Goal: Task Accomplishment & Management: Manage account settings

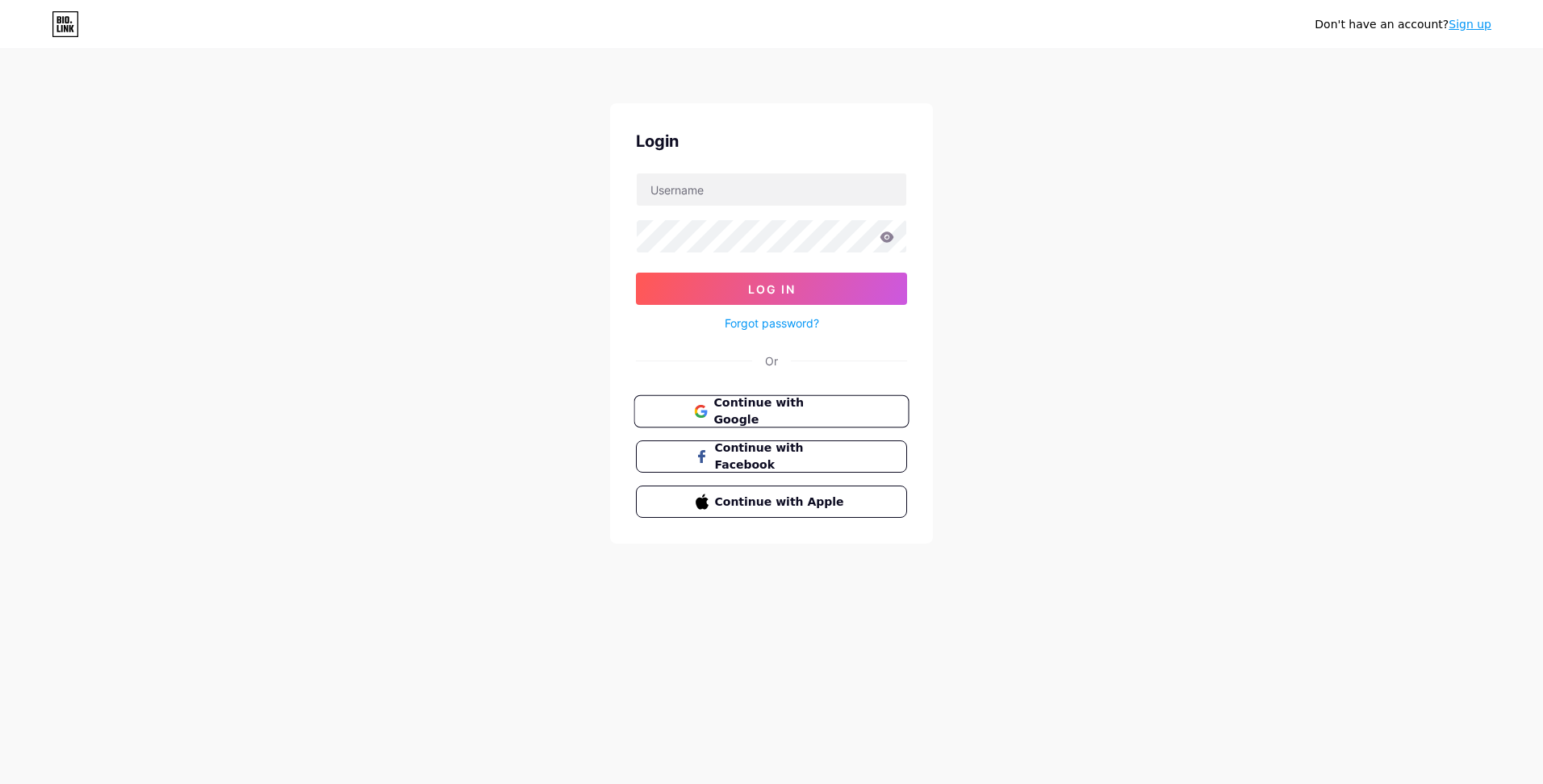
click at [775, 420] on button "Continue with Google" at bounding box center [771, 412] width 275 height 33
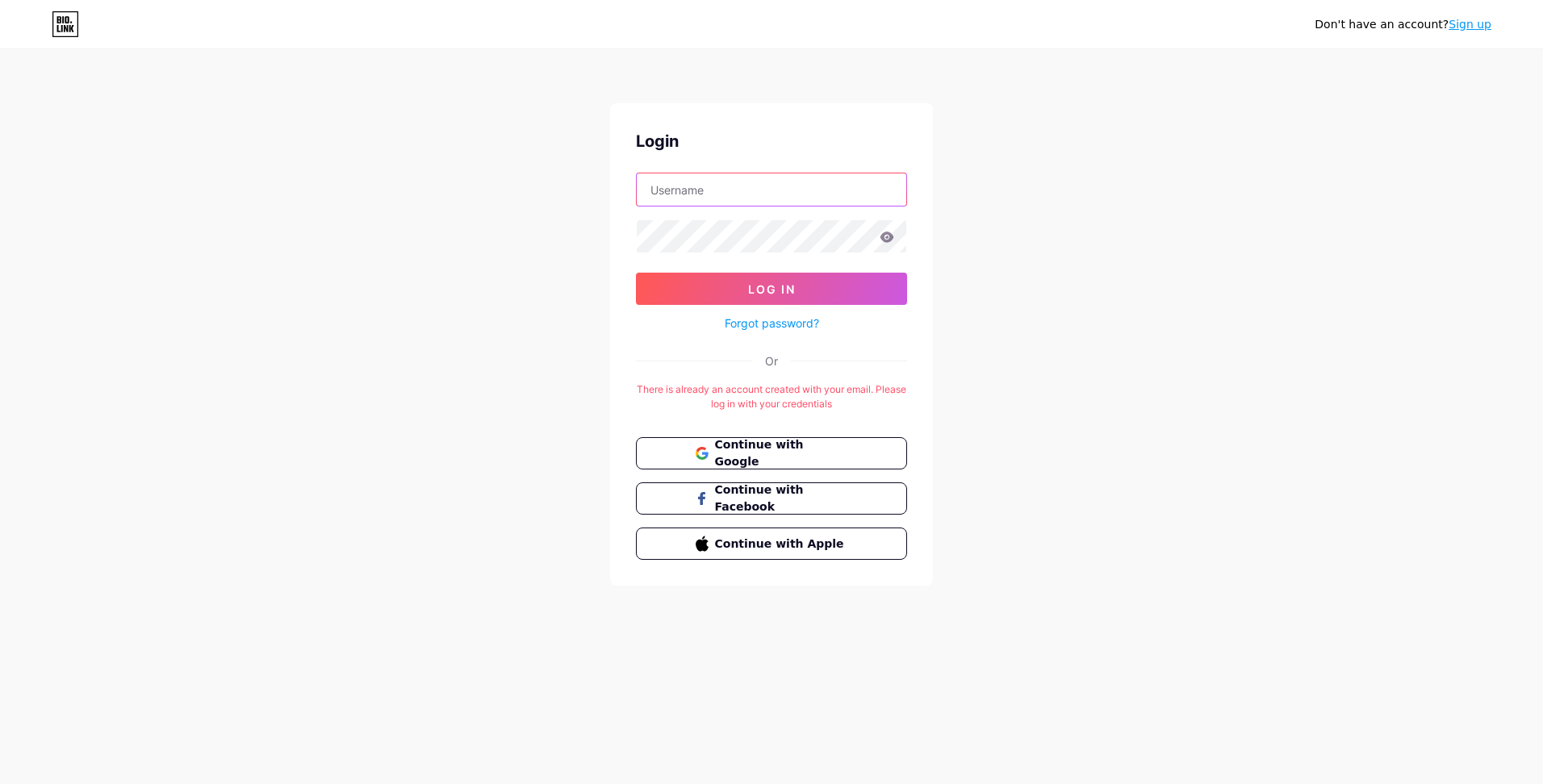
click at [712, 195] on input "text" at bounding box center [772, 189] width 269 height 32
type input "bfour"
click at [636, 273] on button "Log In" at bounding box center [772, 288] width 271 height 32
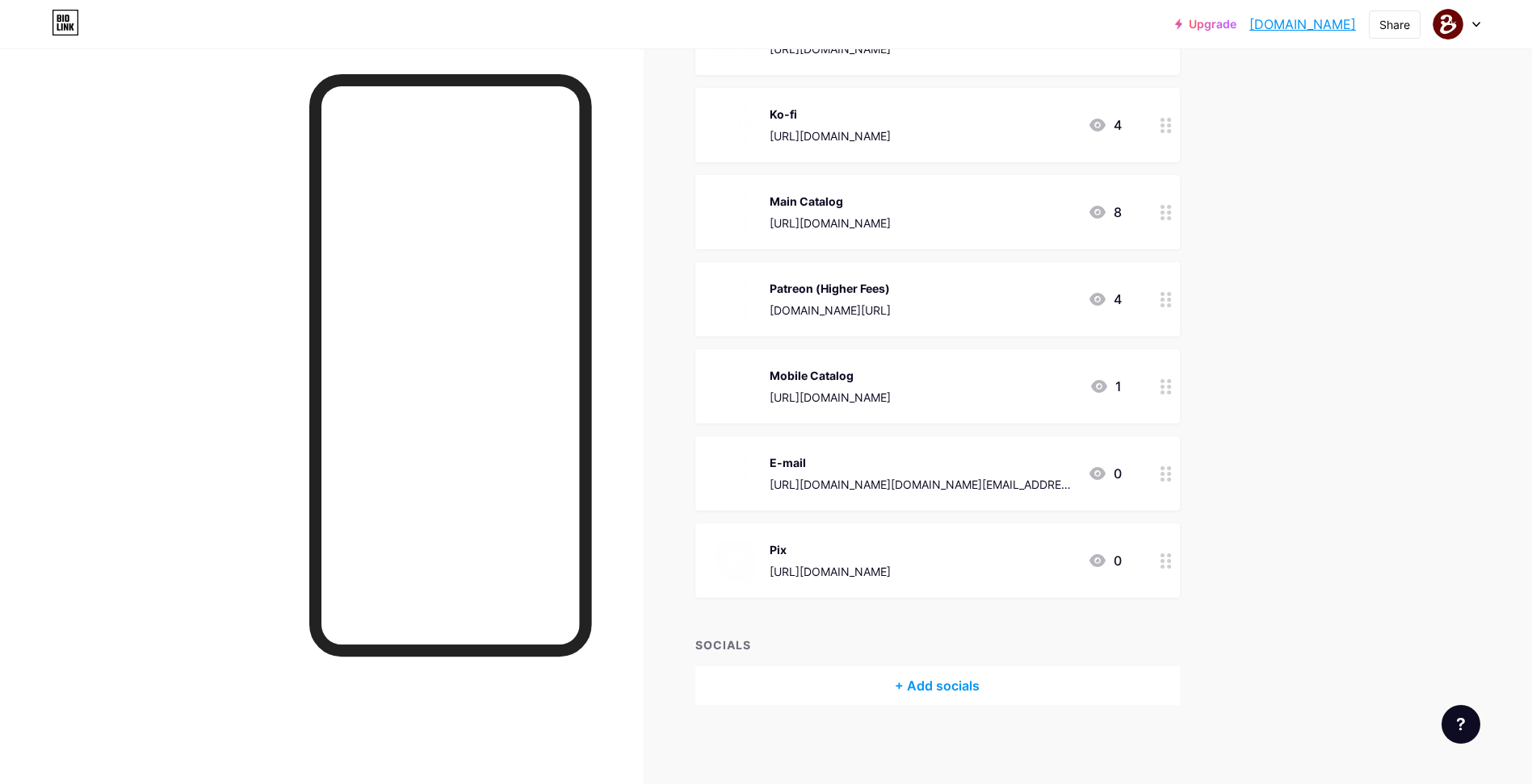
scroll to position [254, 0]
click at [890, 312] on div "[DOMAIN_NAME][URL]" at bounding box center [830, 309] width 121 height 17
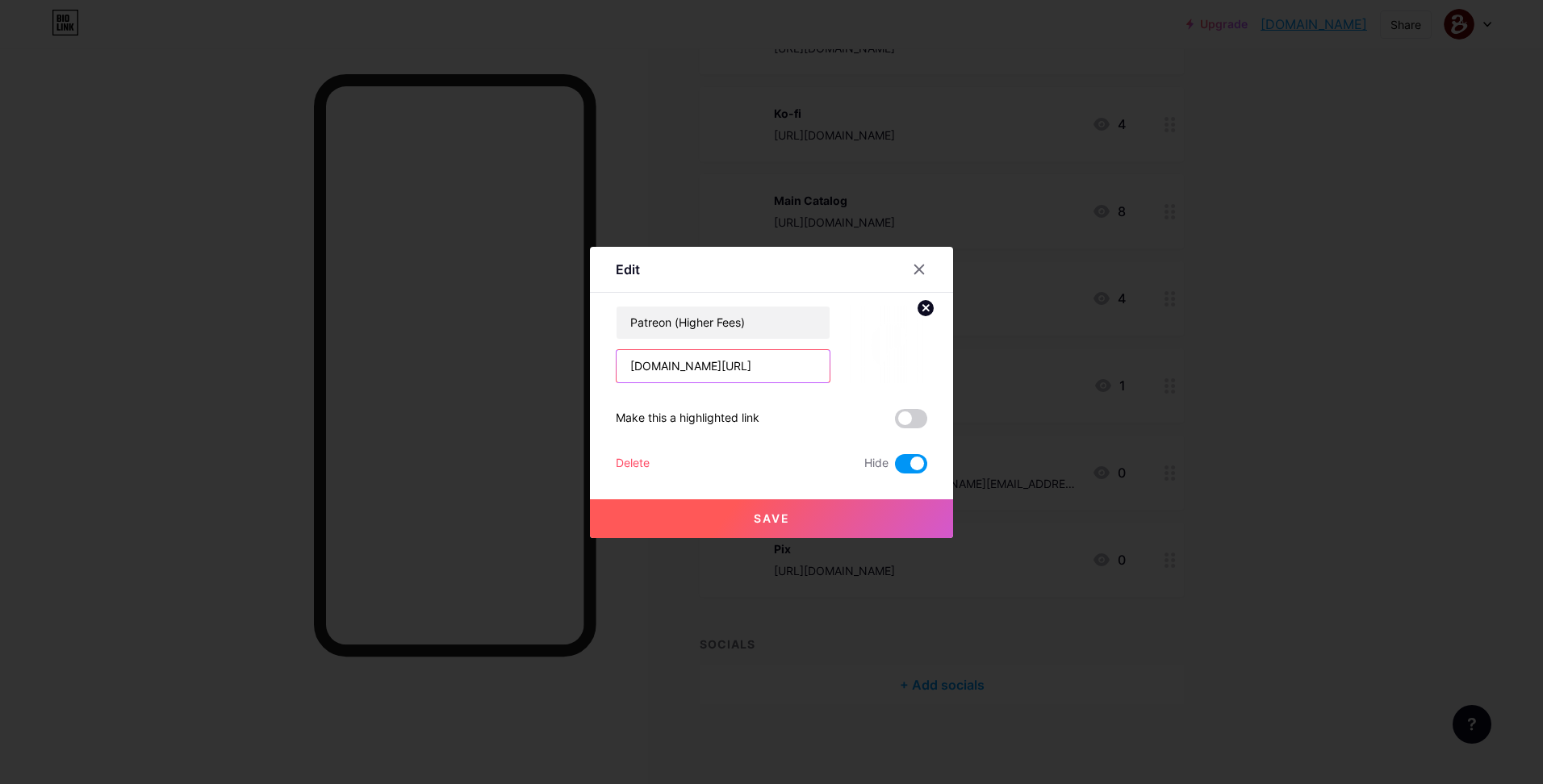
click at [728, 372] on input "[DOMAIN_NAME][URL]" at bounding box center [723, 366] width 213 height 32
click at [728, 372] on input "[DOMAIN_NAME][URL]" at bounding box center [723, 366] width 213 height 32
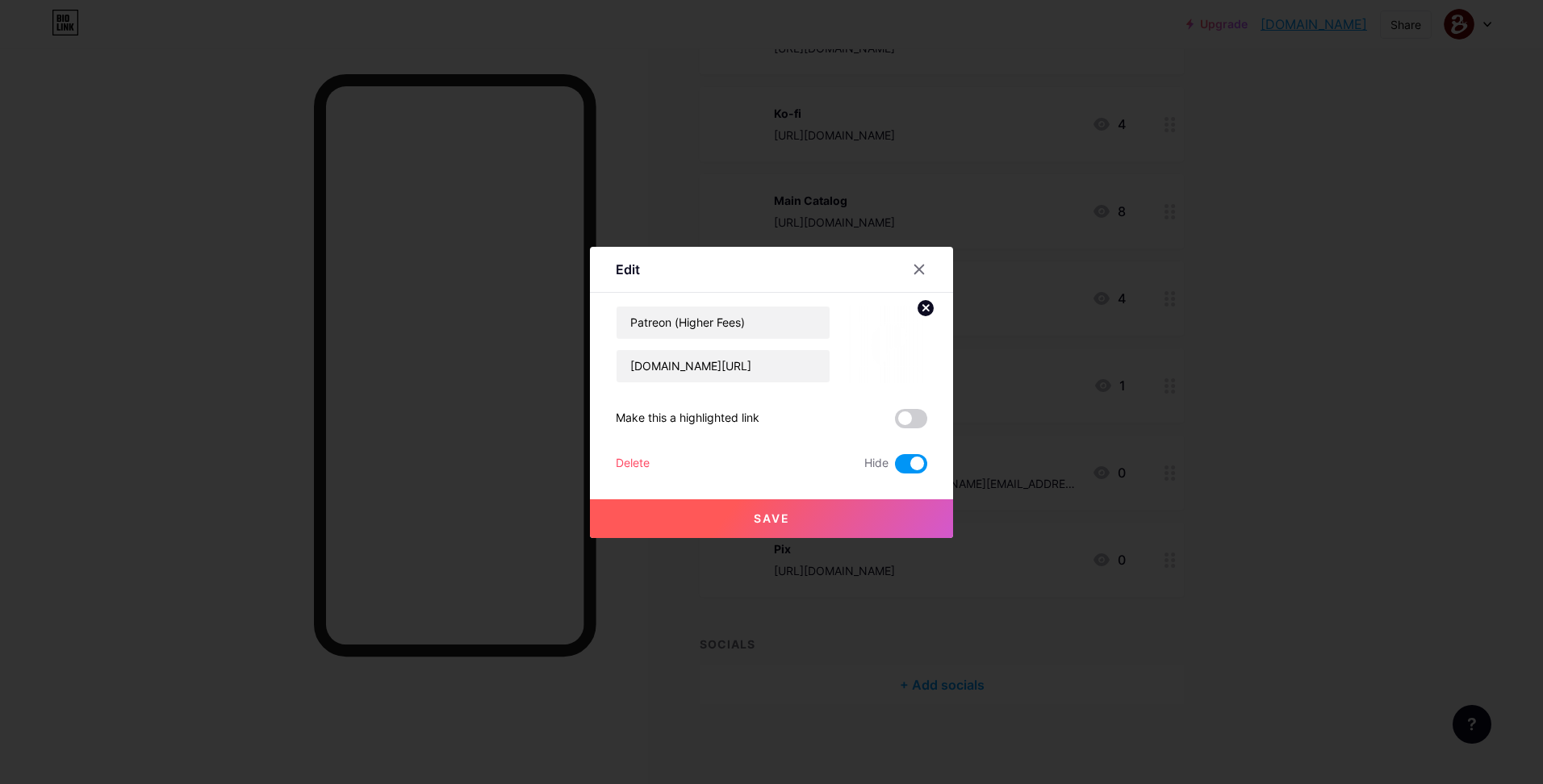
click at [1260, 382] on div at bounding box center [771, 392] width 1543 height 784
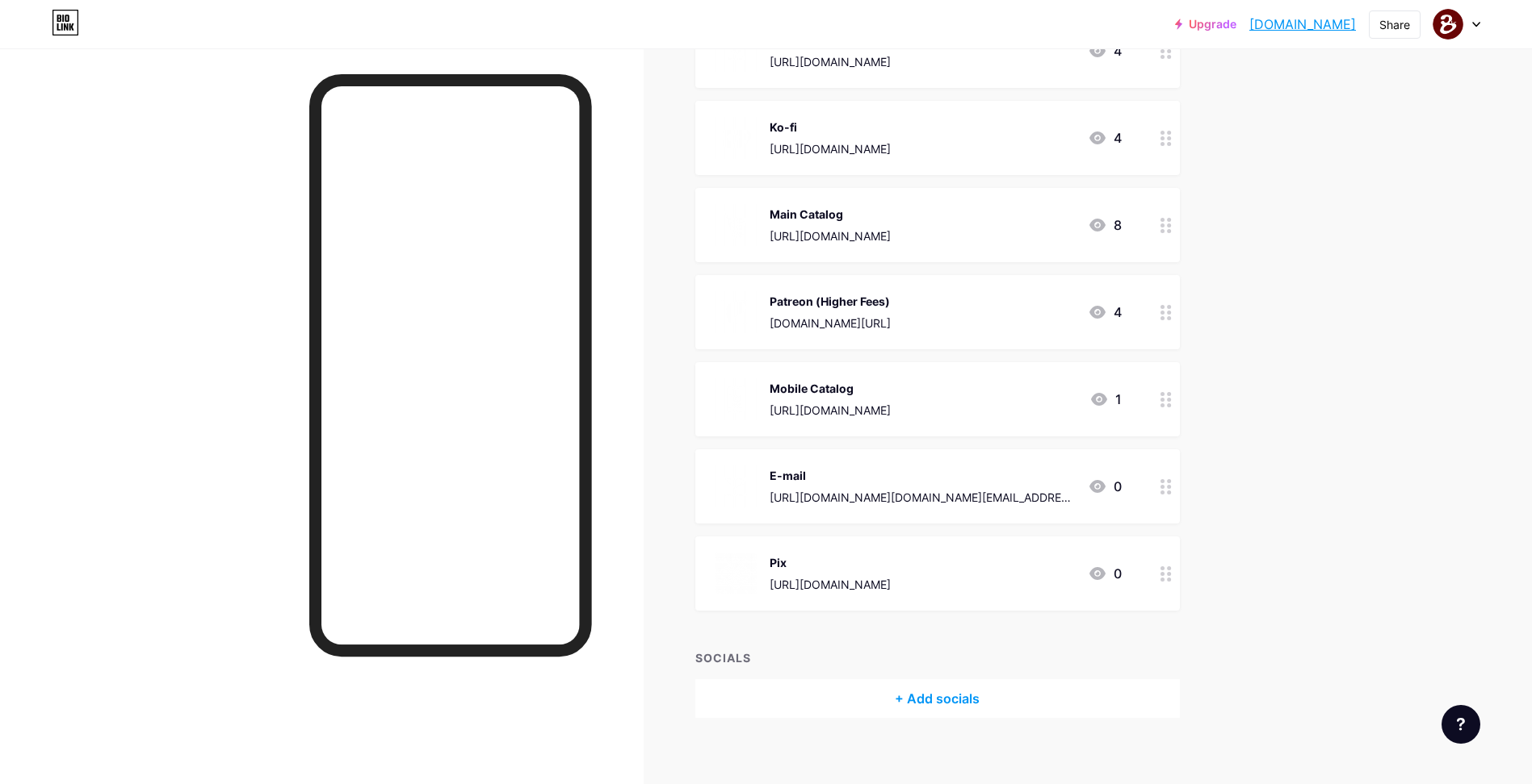
scroll to position [0, 0]
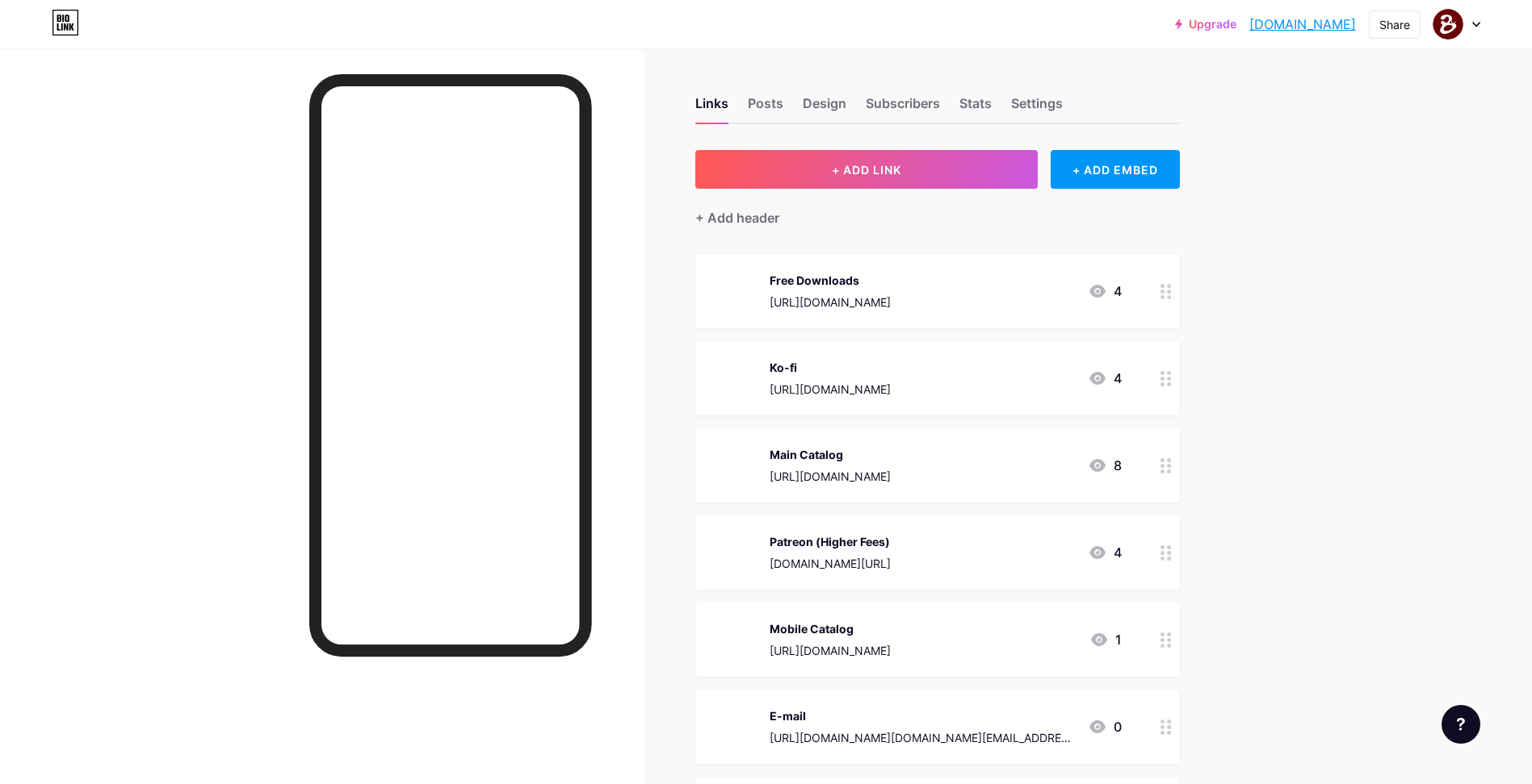
click at [945, 287] on div "Free Downloads [URL][DOMAIN_NAME] 4" at bounding box center [918, 291] width 407 height 42
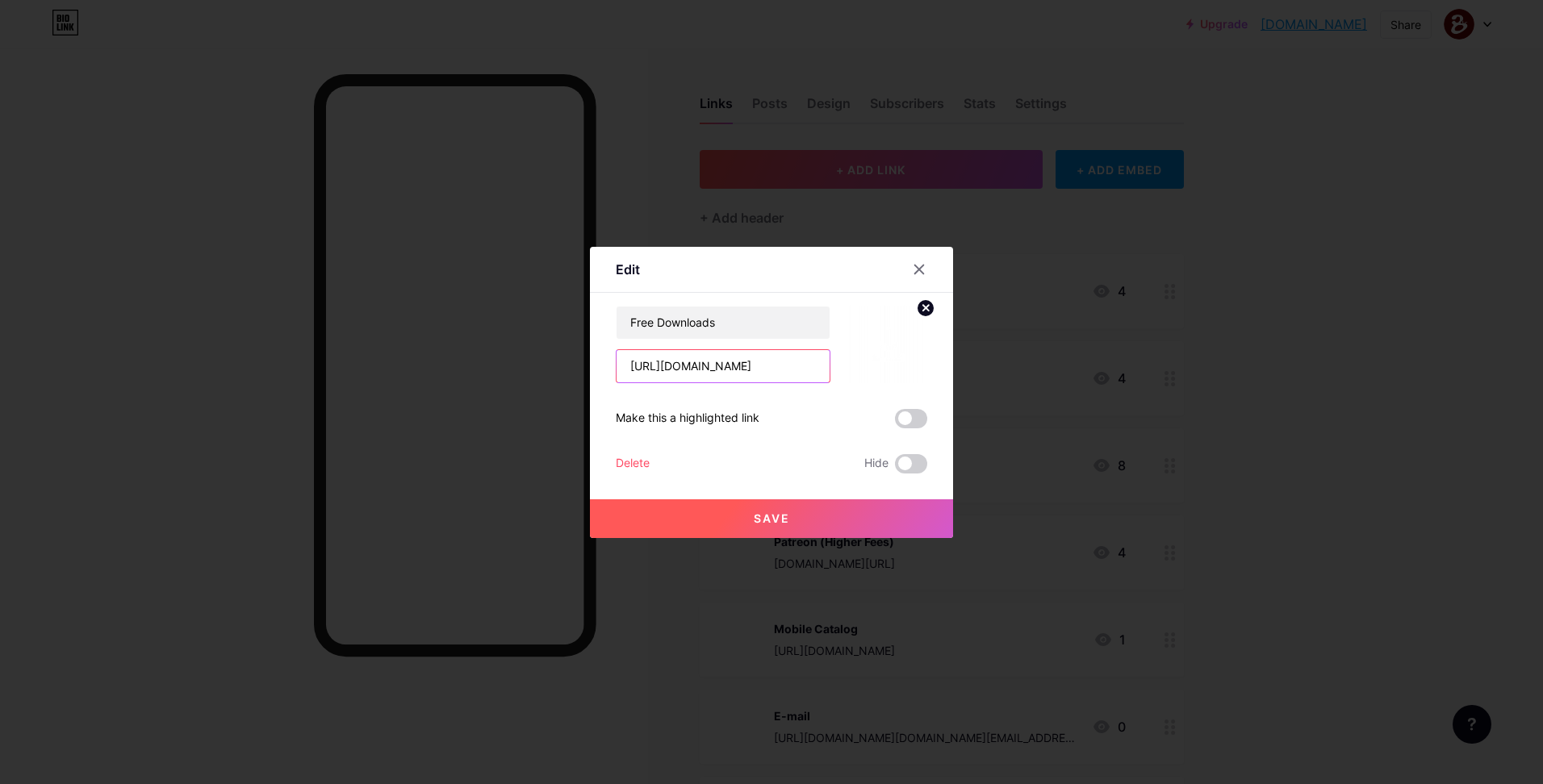
click at [730, 367] on input "[URL][DOMAIN_NAME]" at bounding box center [723, 366] width 213 height 32
paste input "[DOMAIN_NAME][URL]"
type input "[DOMAIN_NAME][URL]"
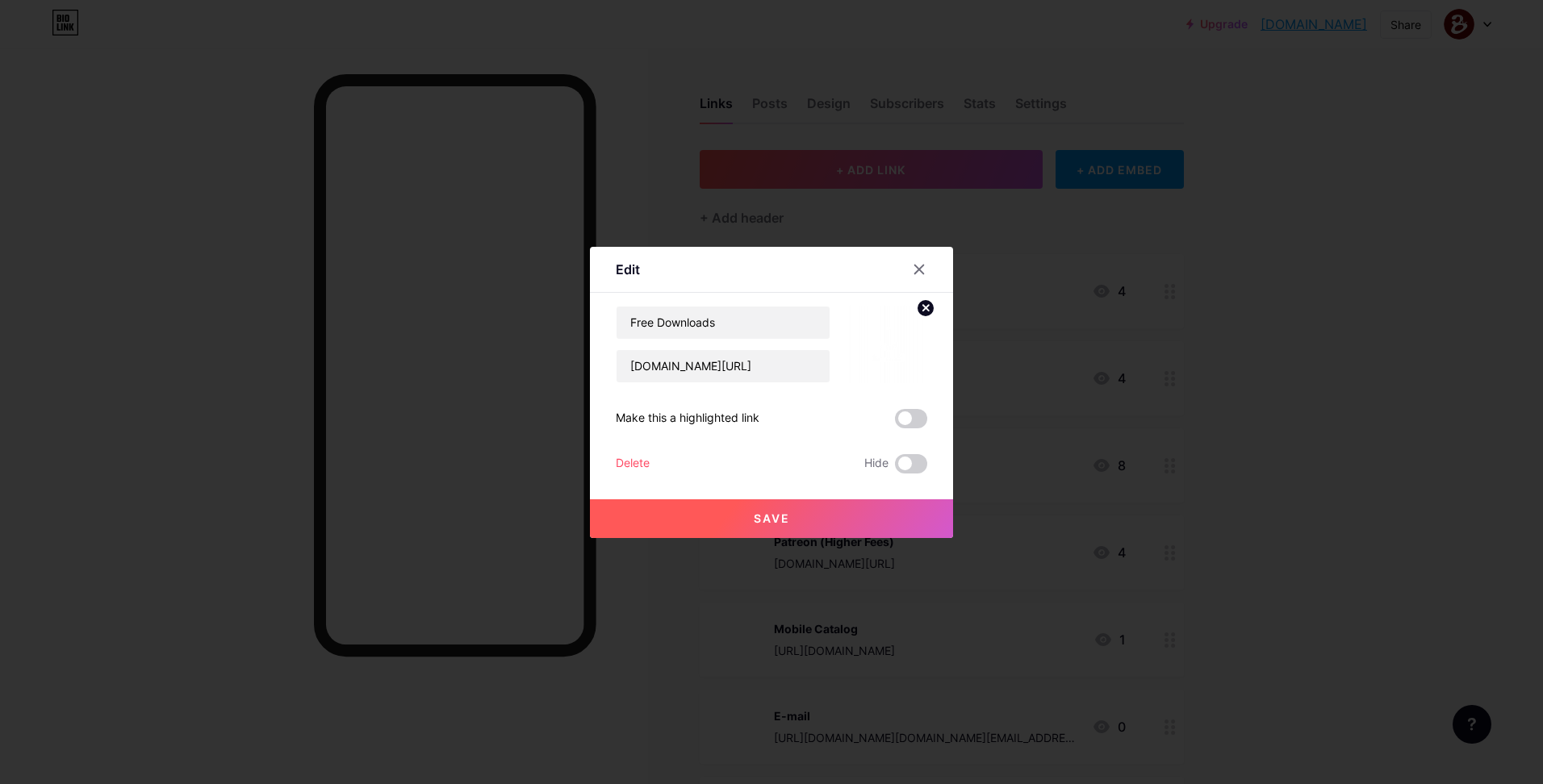
click at [772, 506] on button "Save" at bounding box center [772, 518] width 363 height 39
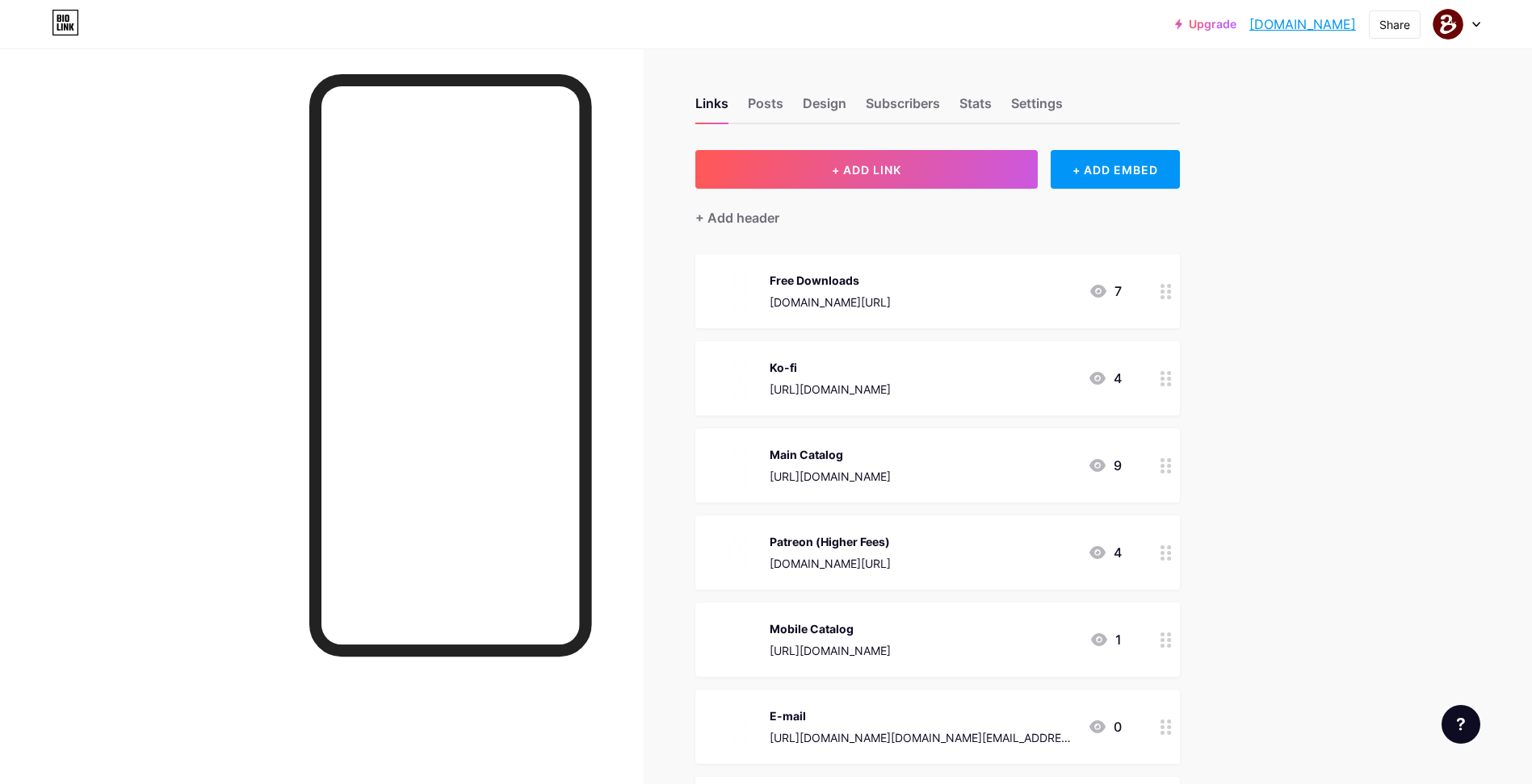
click at [1009, 456] on div "Main Catalog [URL][DOMAIN_NAME] 9" at bounding box center [918, 465] width 407 height 42
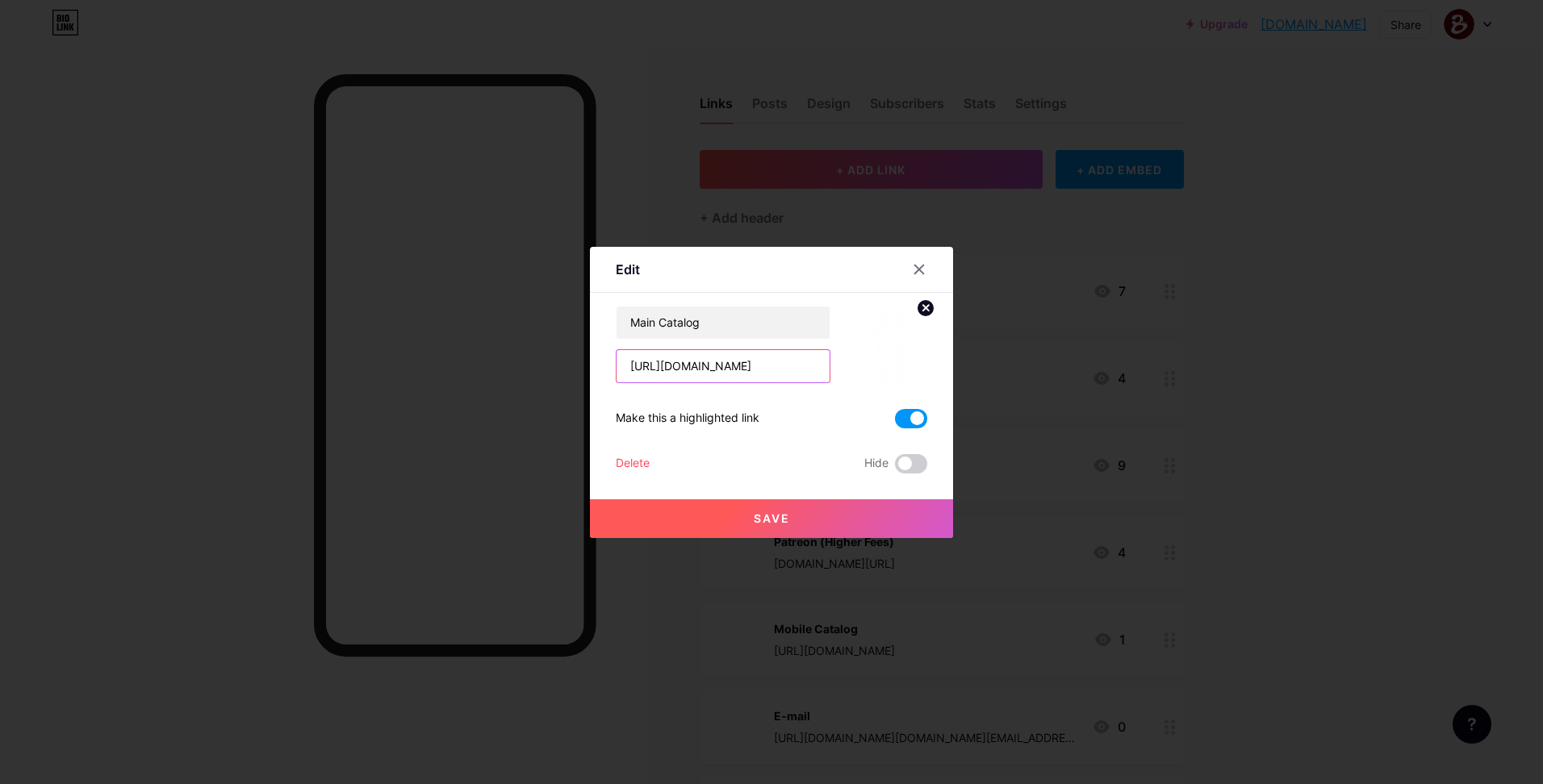
click at [738, 372] on input "[URL][DOMAIN_NAME]" at bounding box center [723, 366] width 213 height 32
paste input ".[DOMAIN_NAME]/"
type input "[URL][DOMAIN_NAME]"
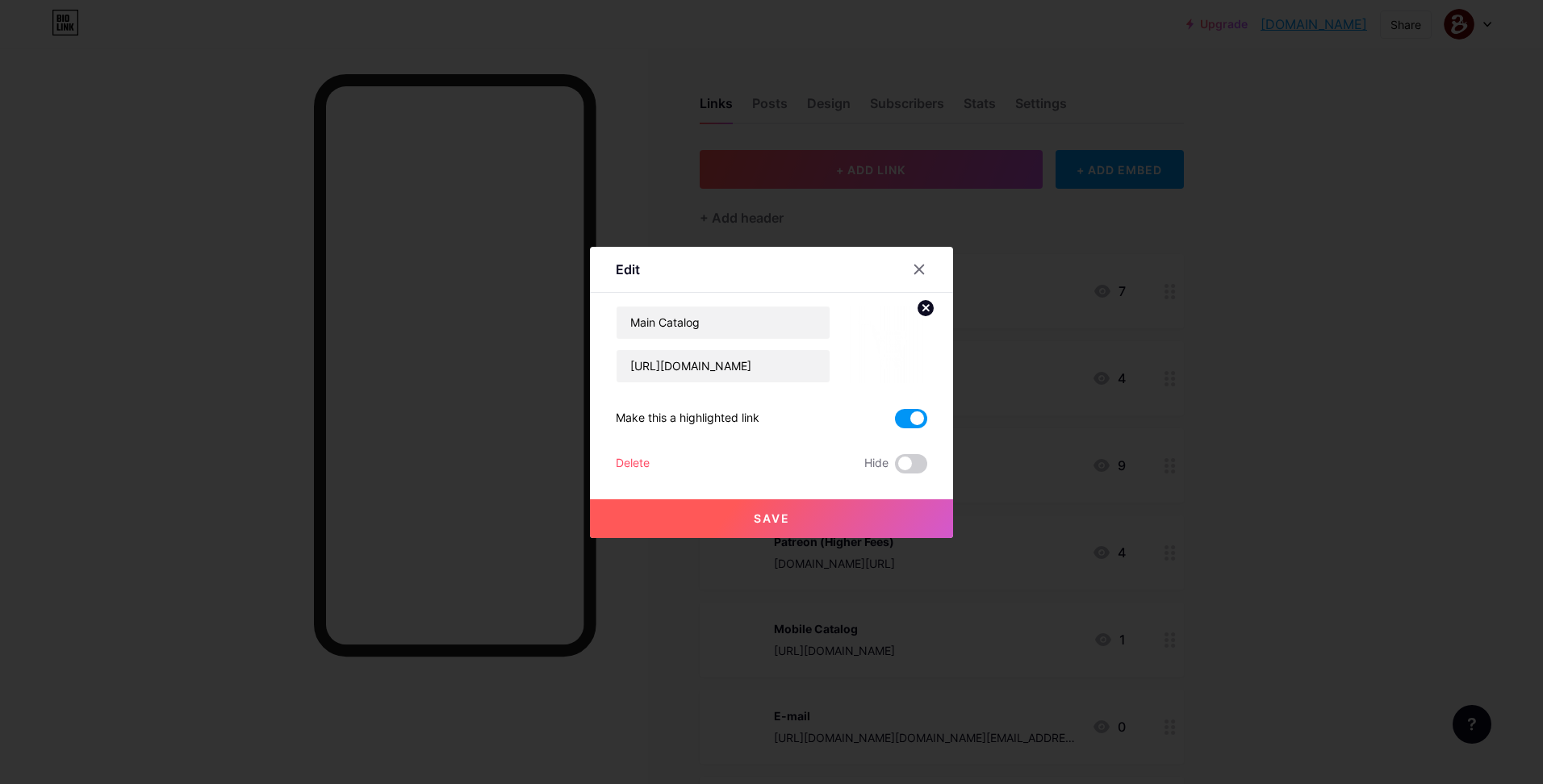
click at [782, 510] on button "Save" at bounding box center [772, 518] width 363 height 39
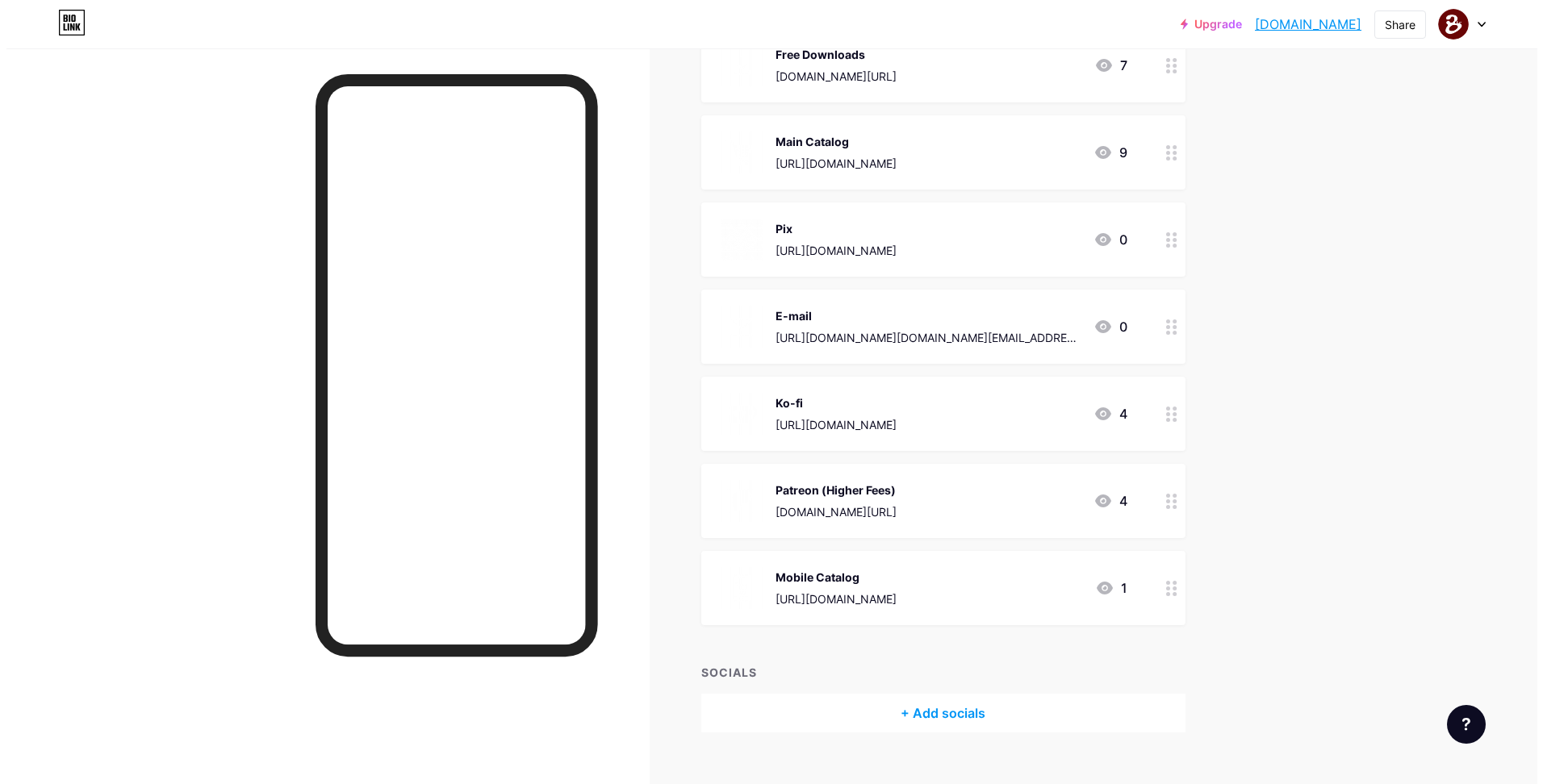
scroll to position [254, 0]
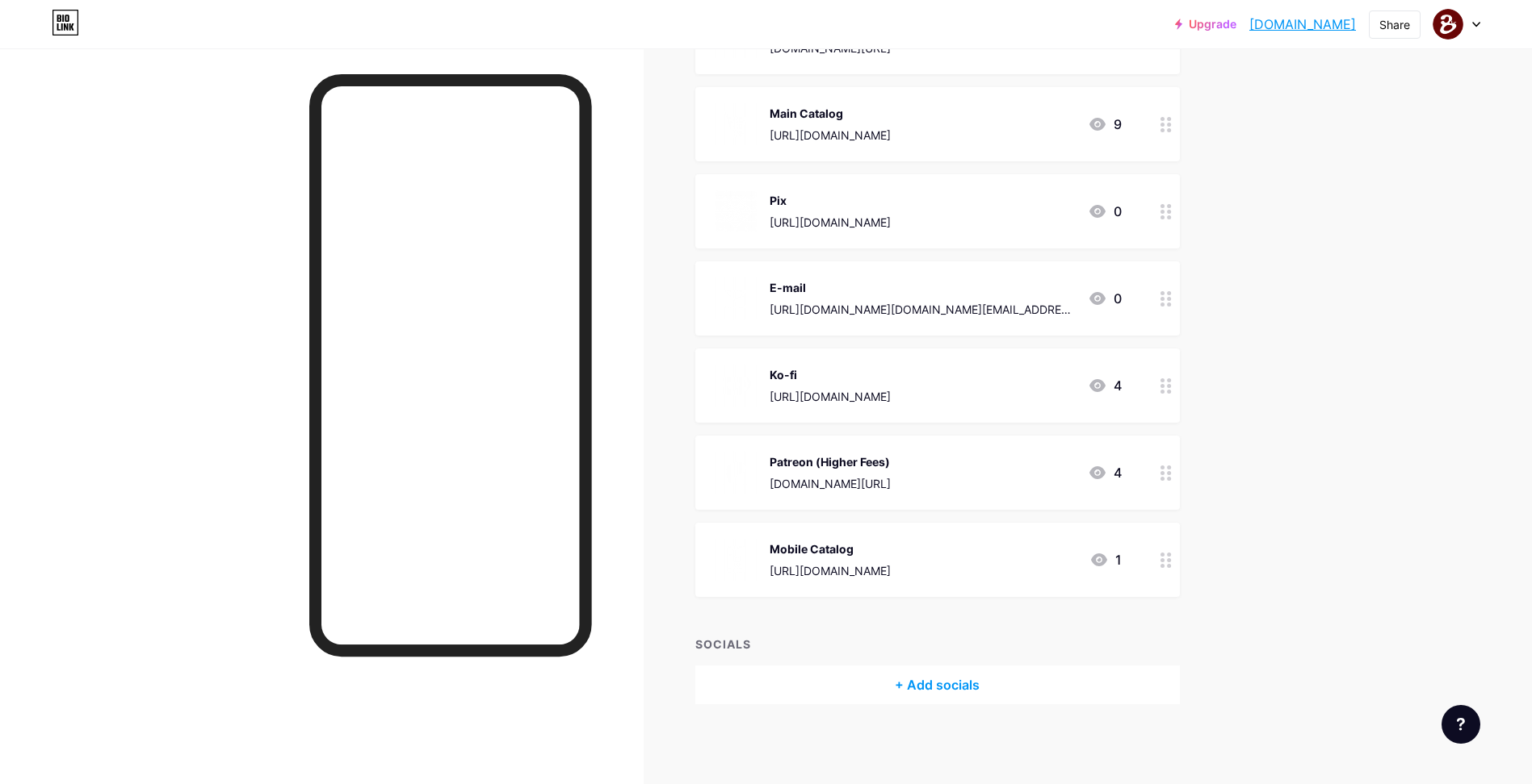
click at [890, 213] on div "Pix [URL][DOMAIN_NAME]" at bounding box center [830, 211] width 121 height 42
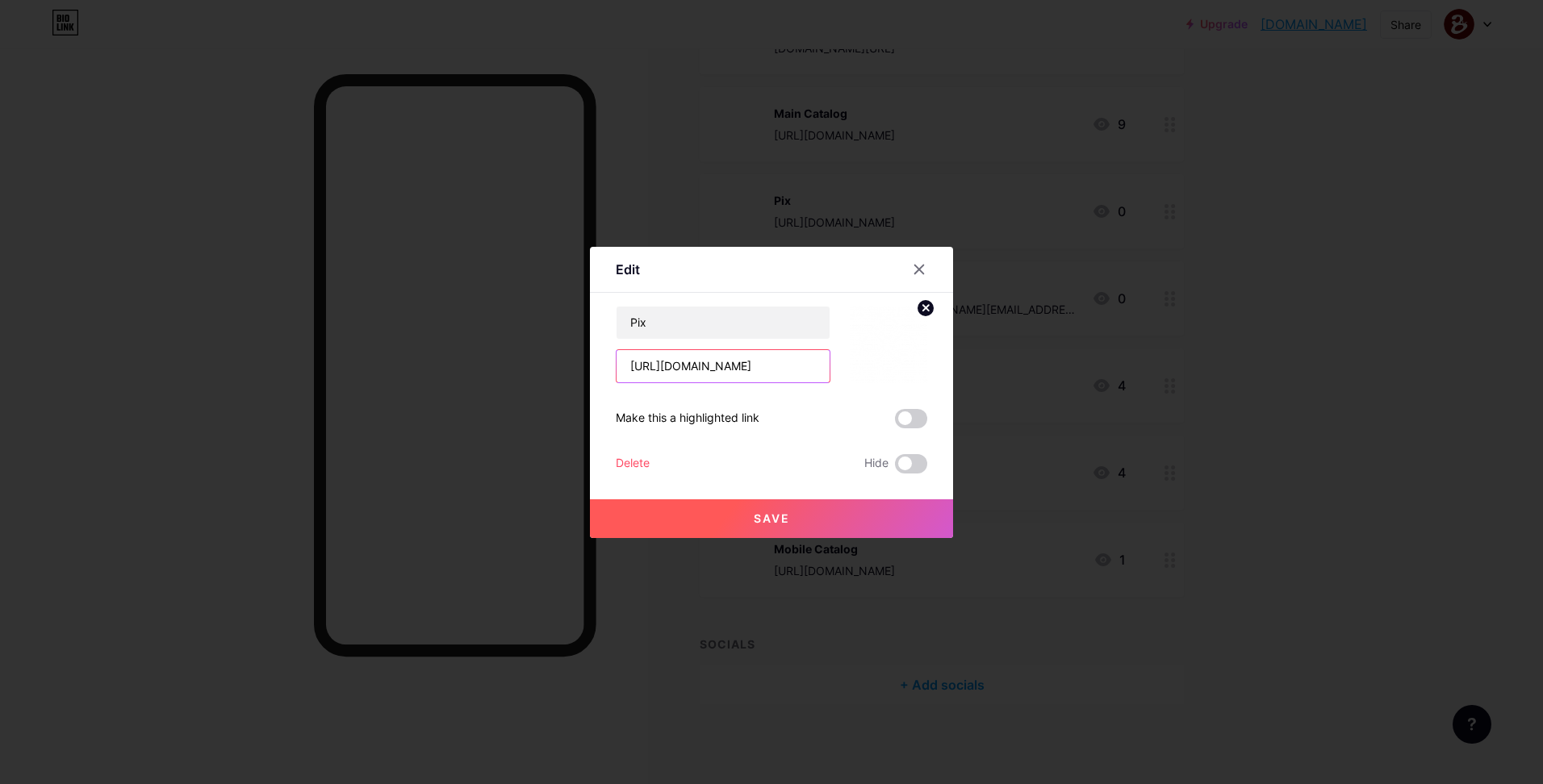
click at [710, 357] on input "[URL][DOMAIN_NAME]" at bounding box center [723, 366] width 213 height 32
paste input "[DOMAIN_NAME][URL]"
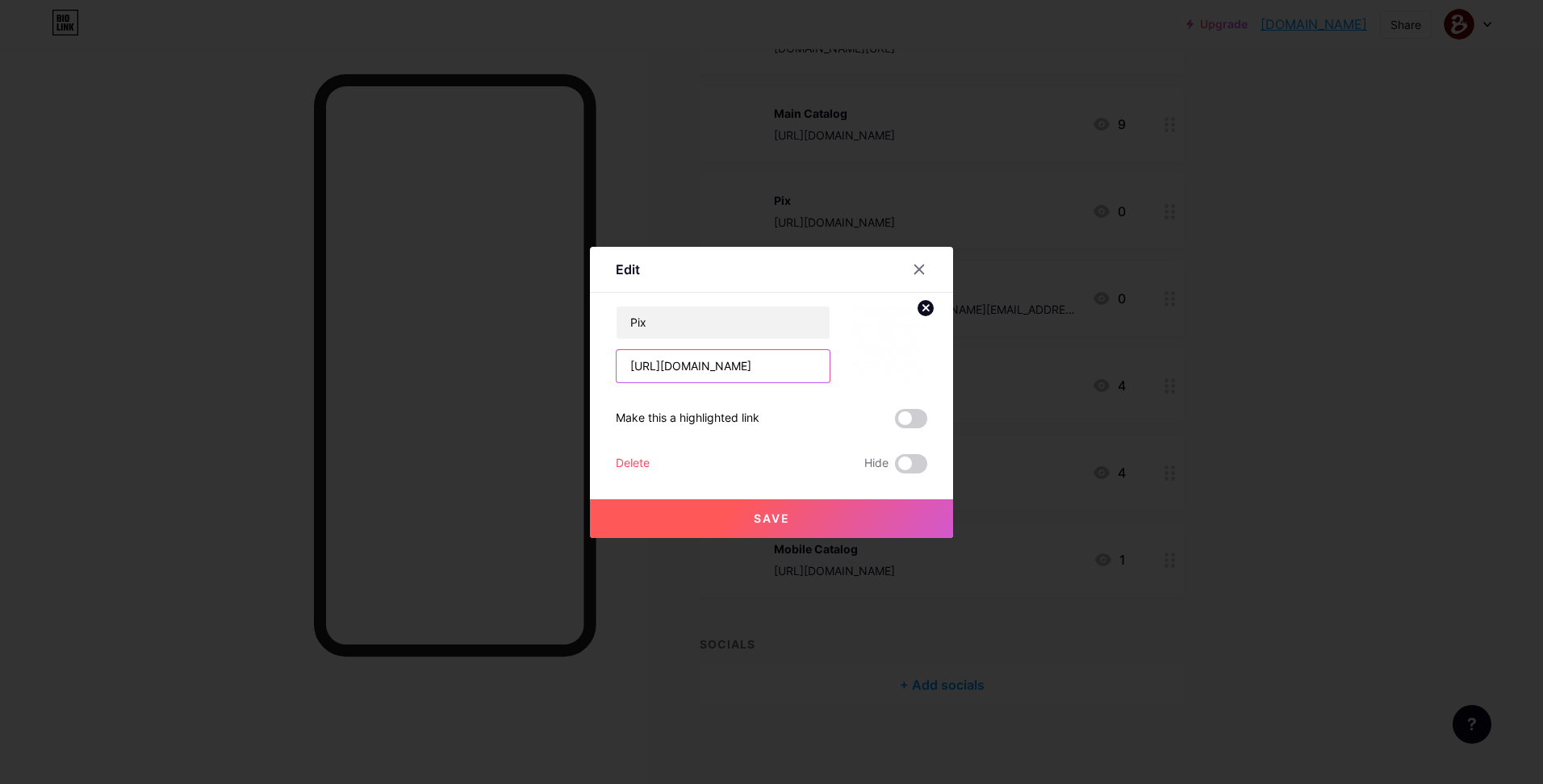
type input "[URL][DOMAIN_NAME]"
click at [781, 518] on span "Save" at bounding box center [772, 518] width 36 height 14
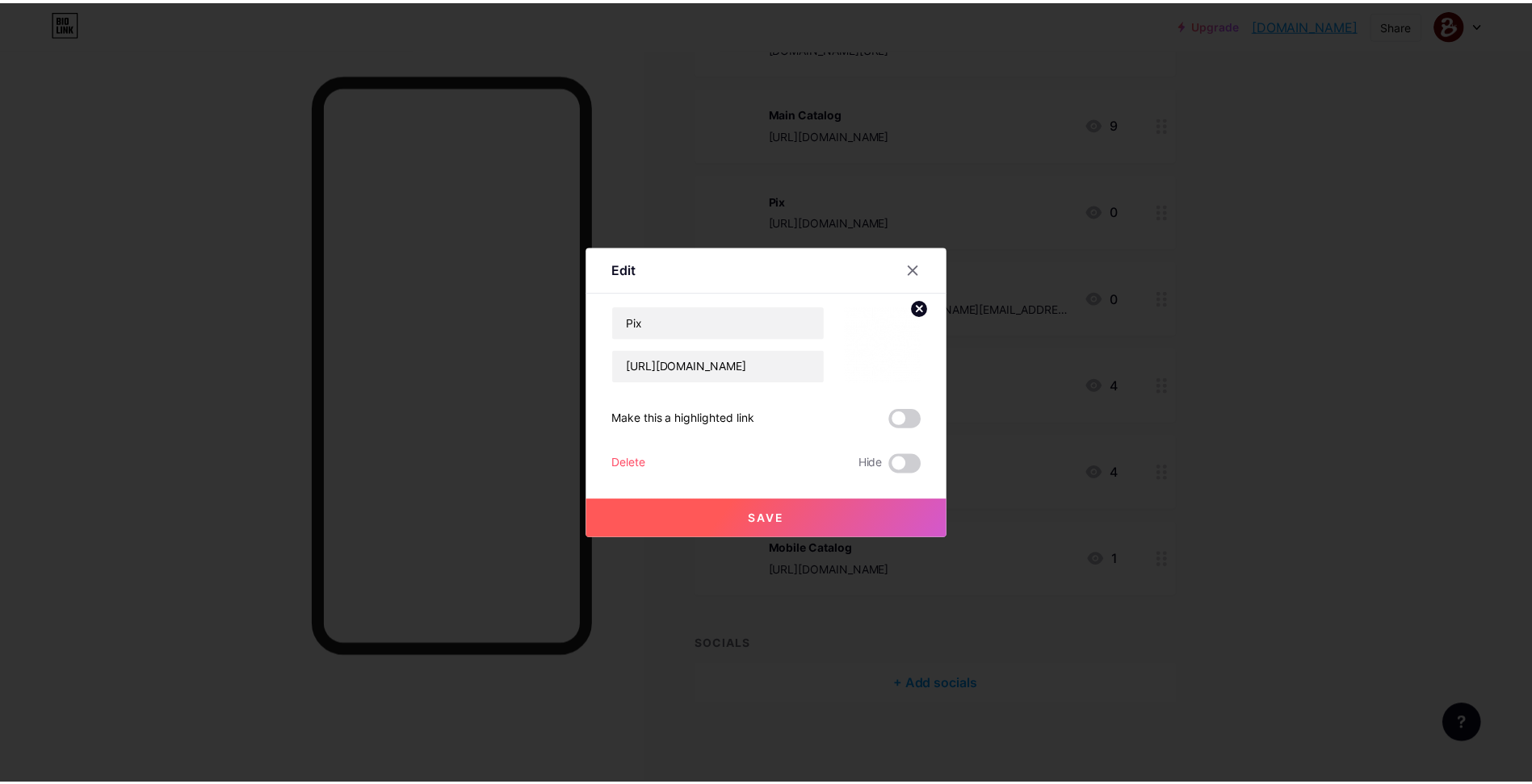
scroll to position [0, 0]
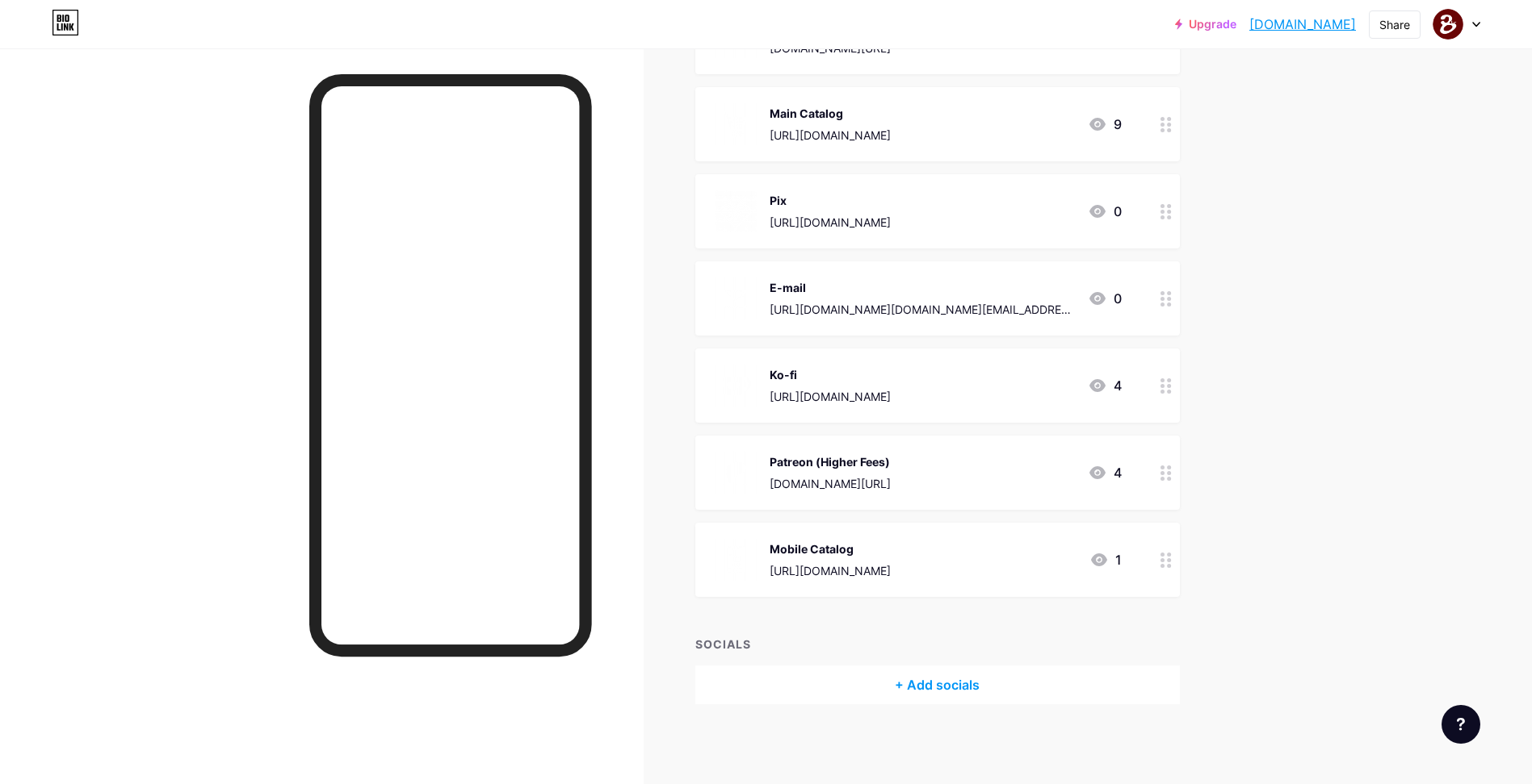
click at [1246, 425] on div "Links Posts Design Subscribers Stats Settings + ADD LINK + ADD EMBED + Add head…" at bounding box center [623, 289] width 1248 height 991
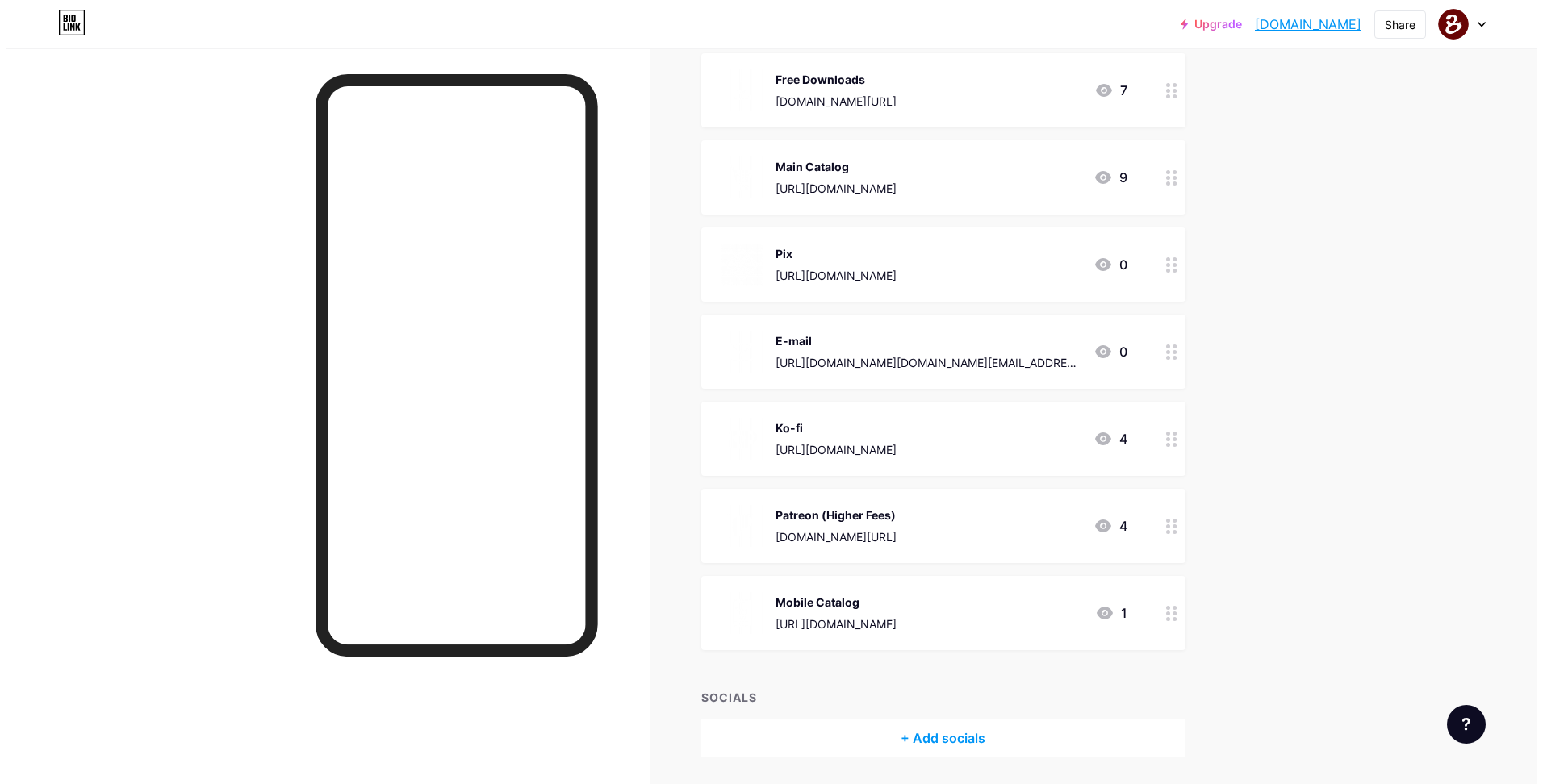
scroll to position [173, 0]
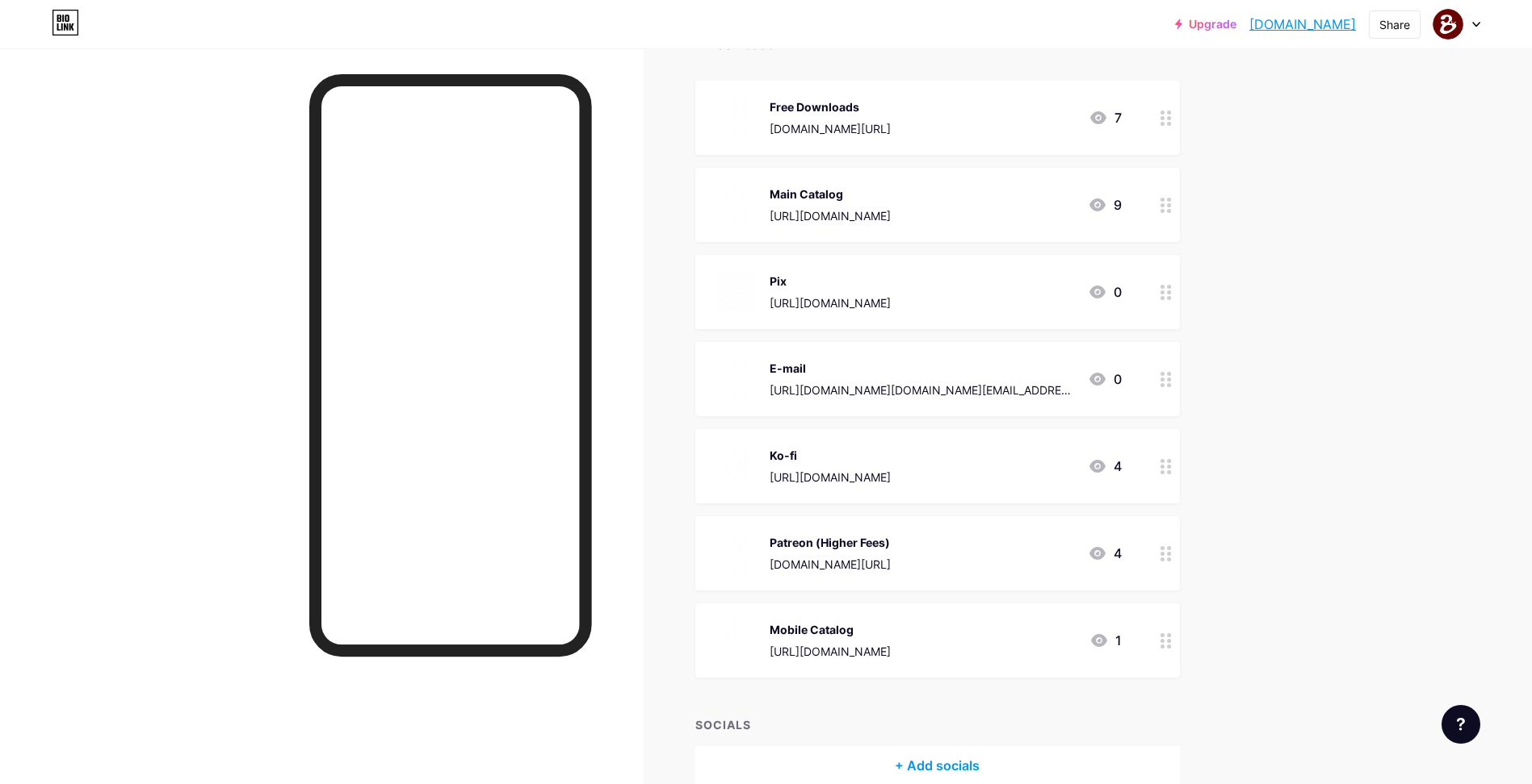
click at [1000, 630] on div "Mobile Catalog [URL][DOMAIN_NAME] 1" at bounding box center [918, 640] width 407 height 42
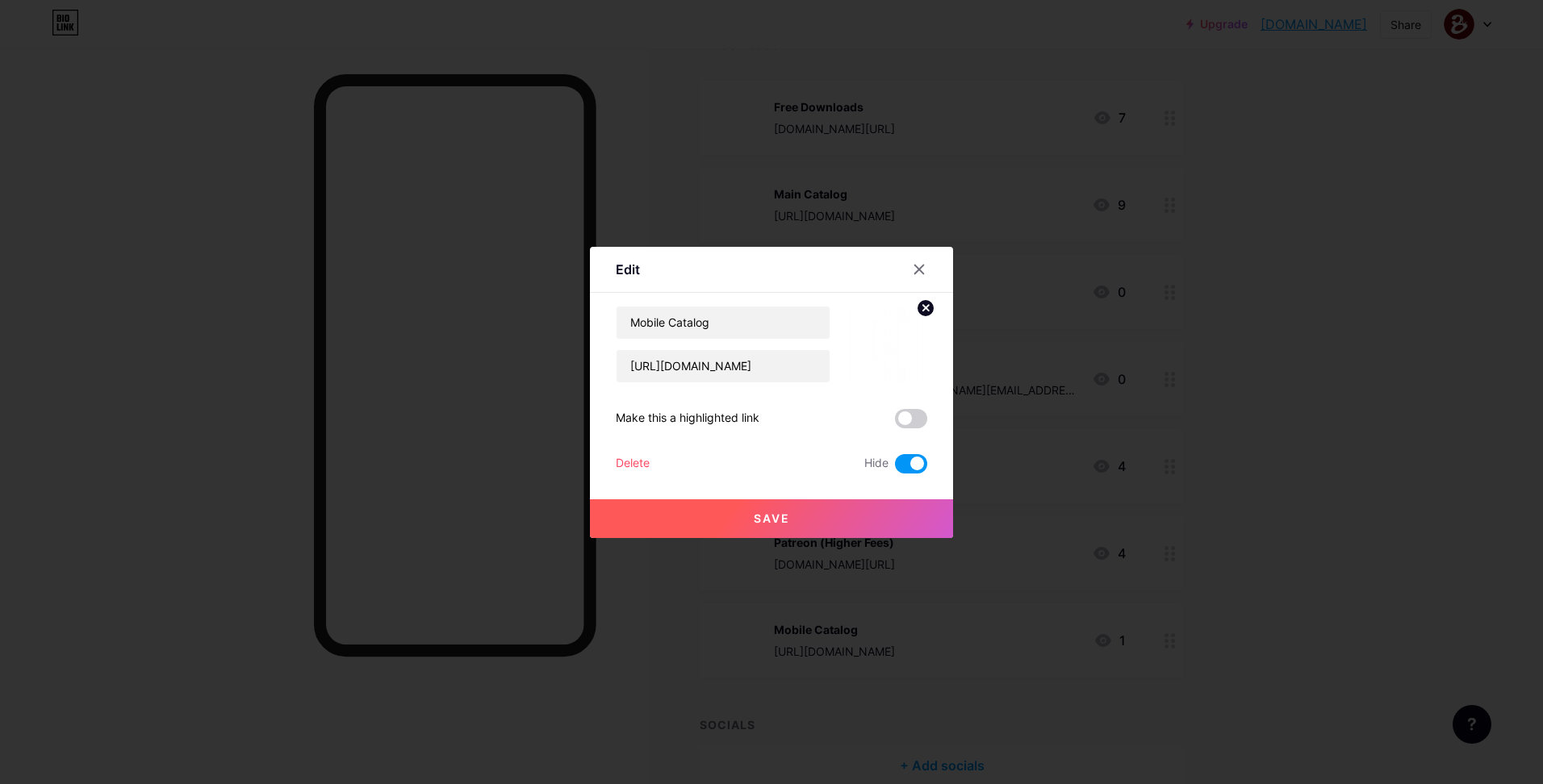
click at [918, 456] on span at bounding box center [911, 464] width 32 height 20
click at [895, 468] on input "checkbox" at bounding box center [895, 468] width 0 height 0
click at [728, 332] on input "Mobile Catalog" at bounding box center [723, 323] width 213 height 32
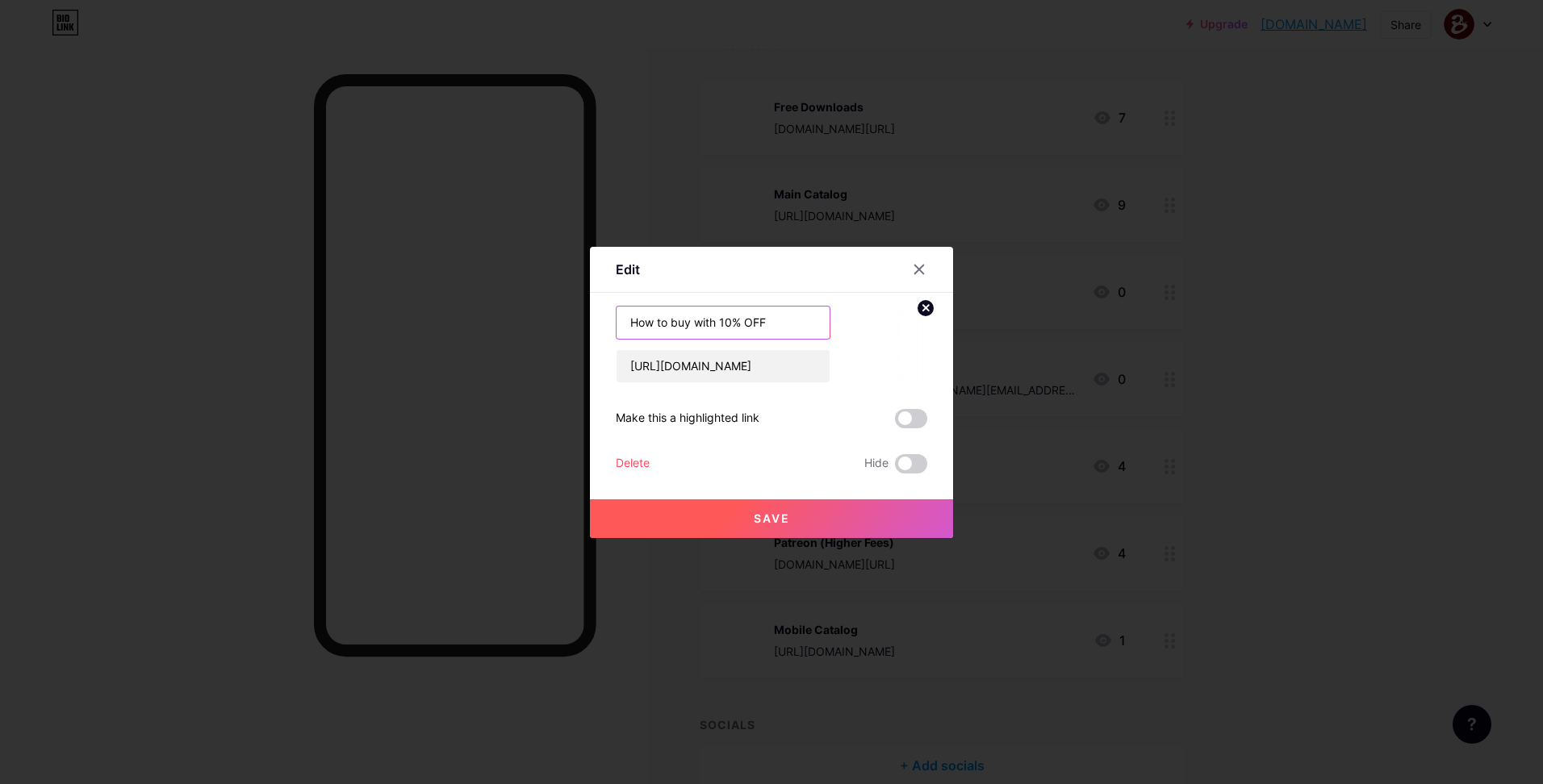
drag, startPoint x: 723, startPoint y: 319, endPoint x: 693, endPoint y: 327, distance: 31.0
click at [693, 327] on input "How to buy with 10% OFF" at bounding box center [723, 323] width 213 height 32
type input "How to buy (10% OFF)"
click at [784, 508] on button "Save" at bounding box center [772, 518] width 363 height 39
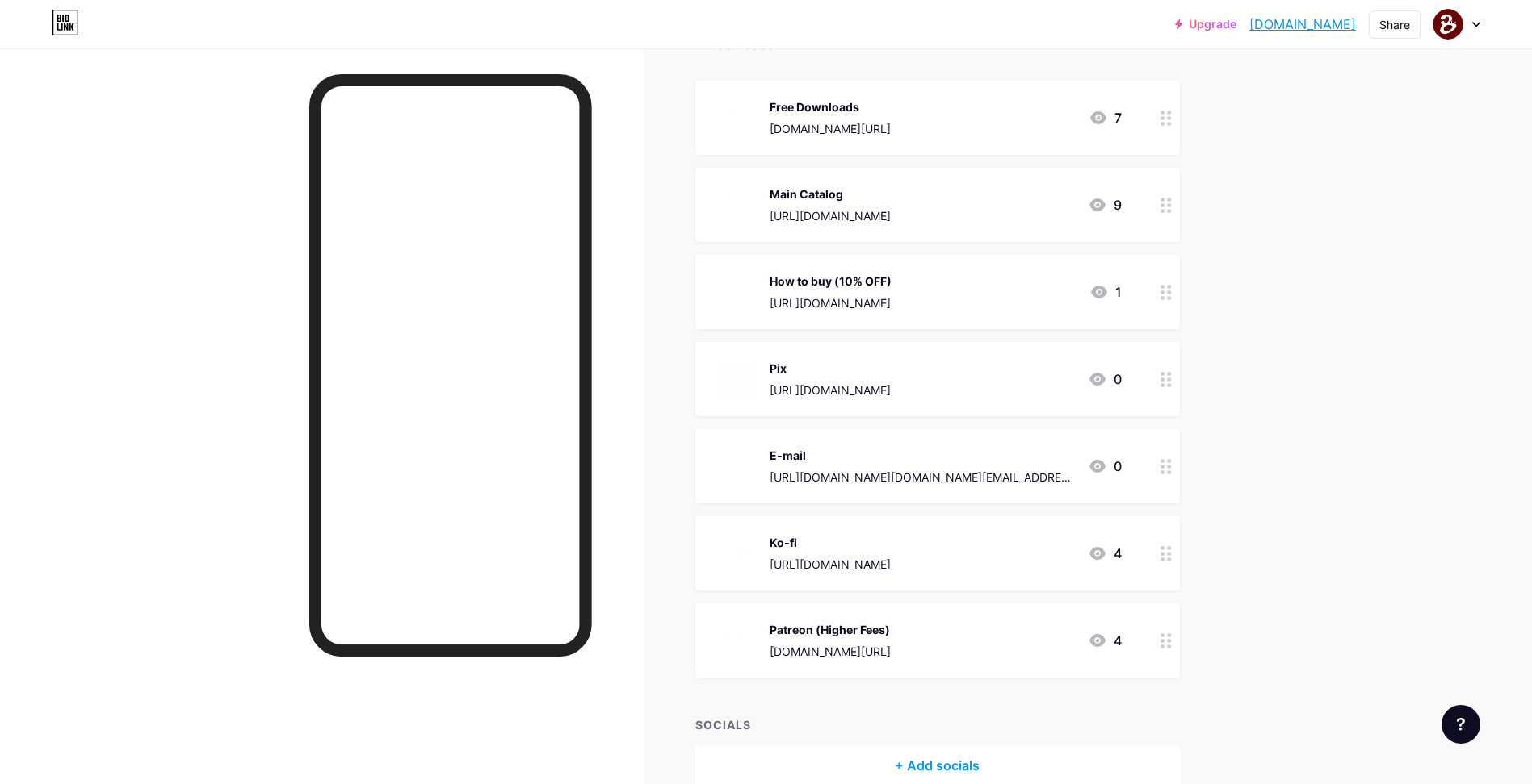
click at [1009, 287] on div "How to buy (10% OFF) [URL][DOMAIN_NAME] 1" at bounding box center [918, 291] width 407 height 42
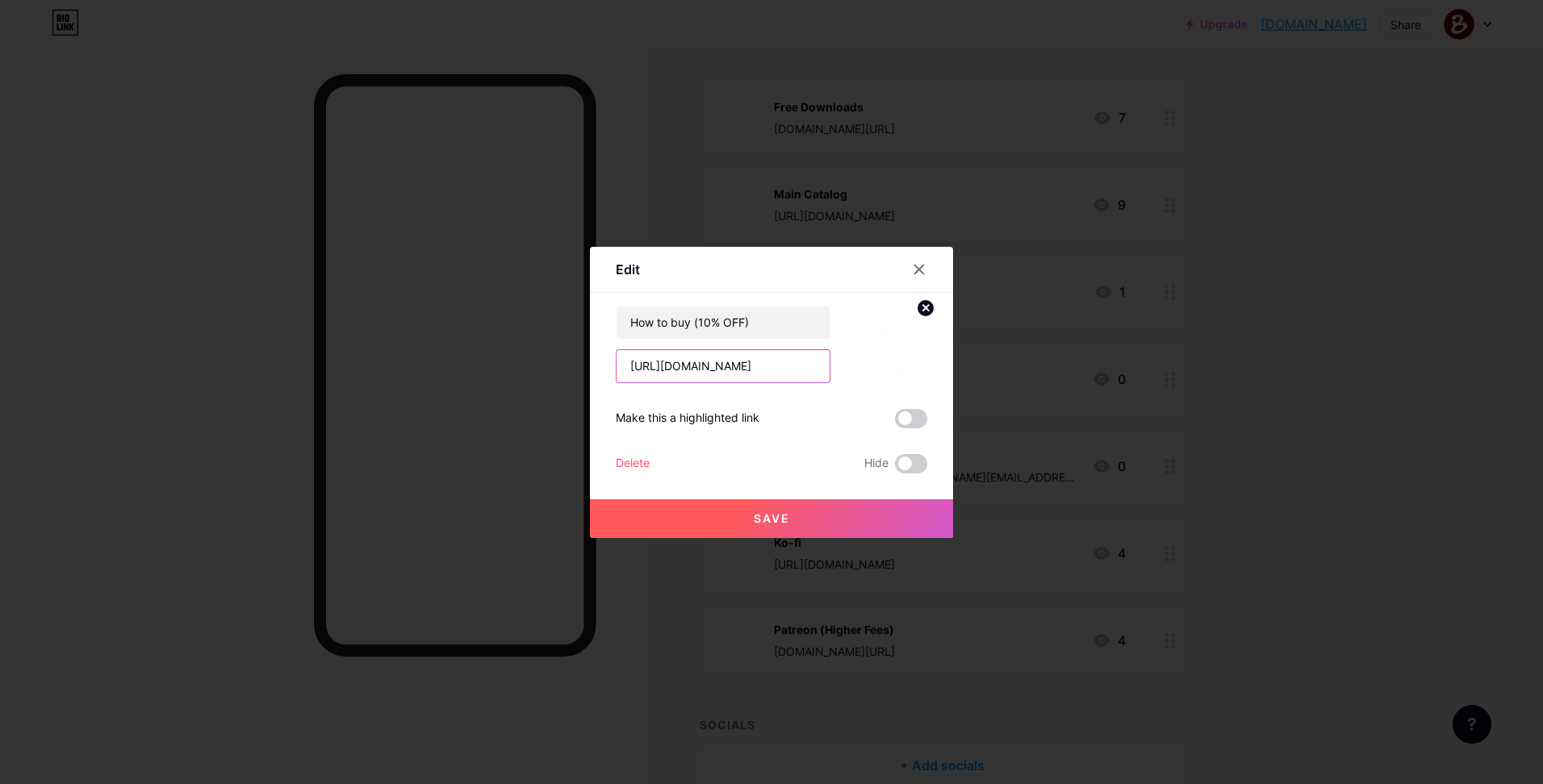
click at [751, 374] on input "[URL][DOMAIN_NAME]" at bounding box center [723, 366] width 213 height 32
paste input "[DOMAIN_NAME][URL]"
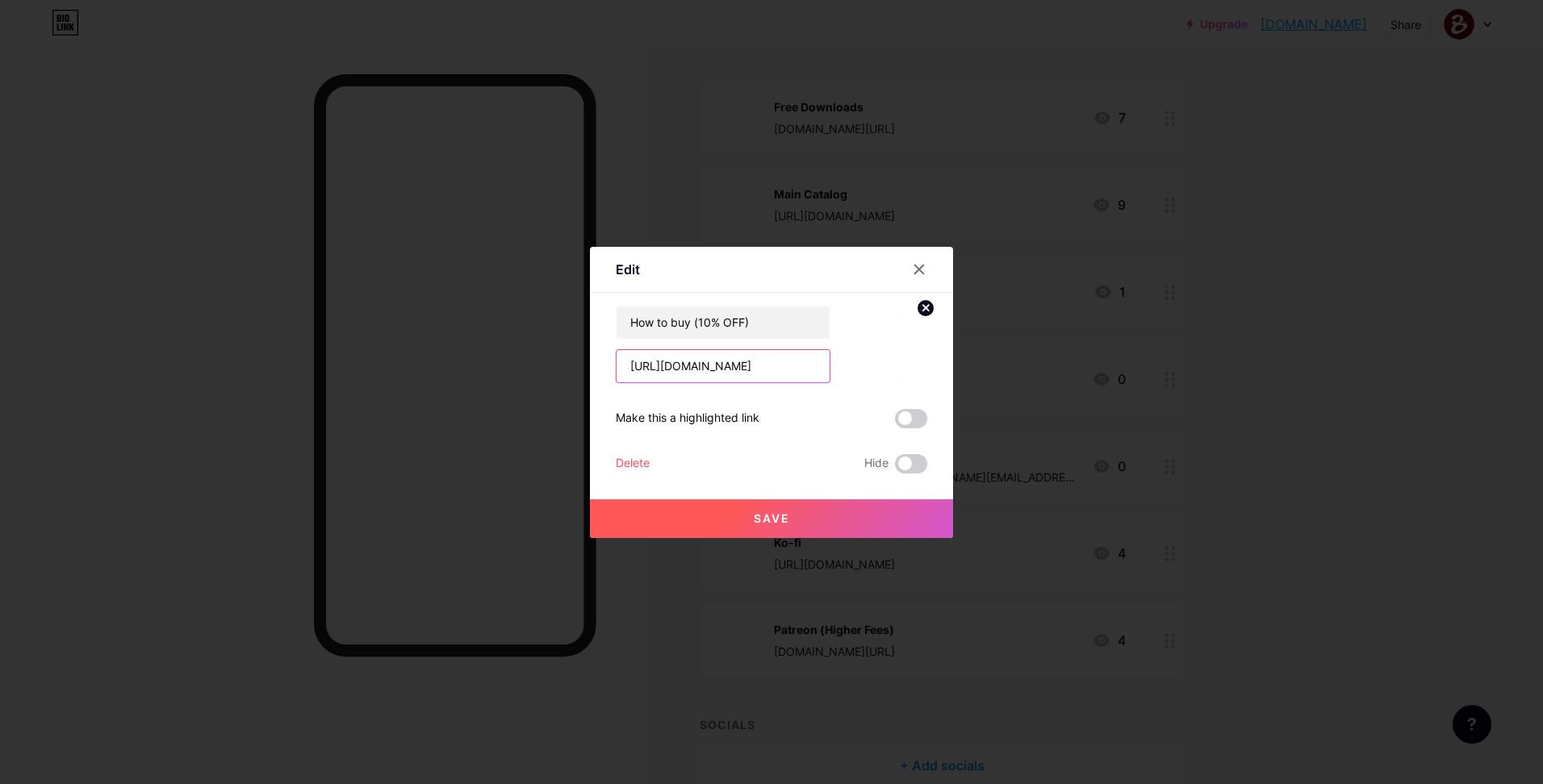
type input "[URL][DOMAIN_NAME]"
click at [815, 516] on button "Save" at bounding box center [772, 518] width 363 height 39
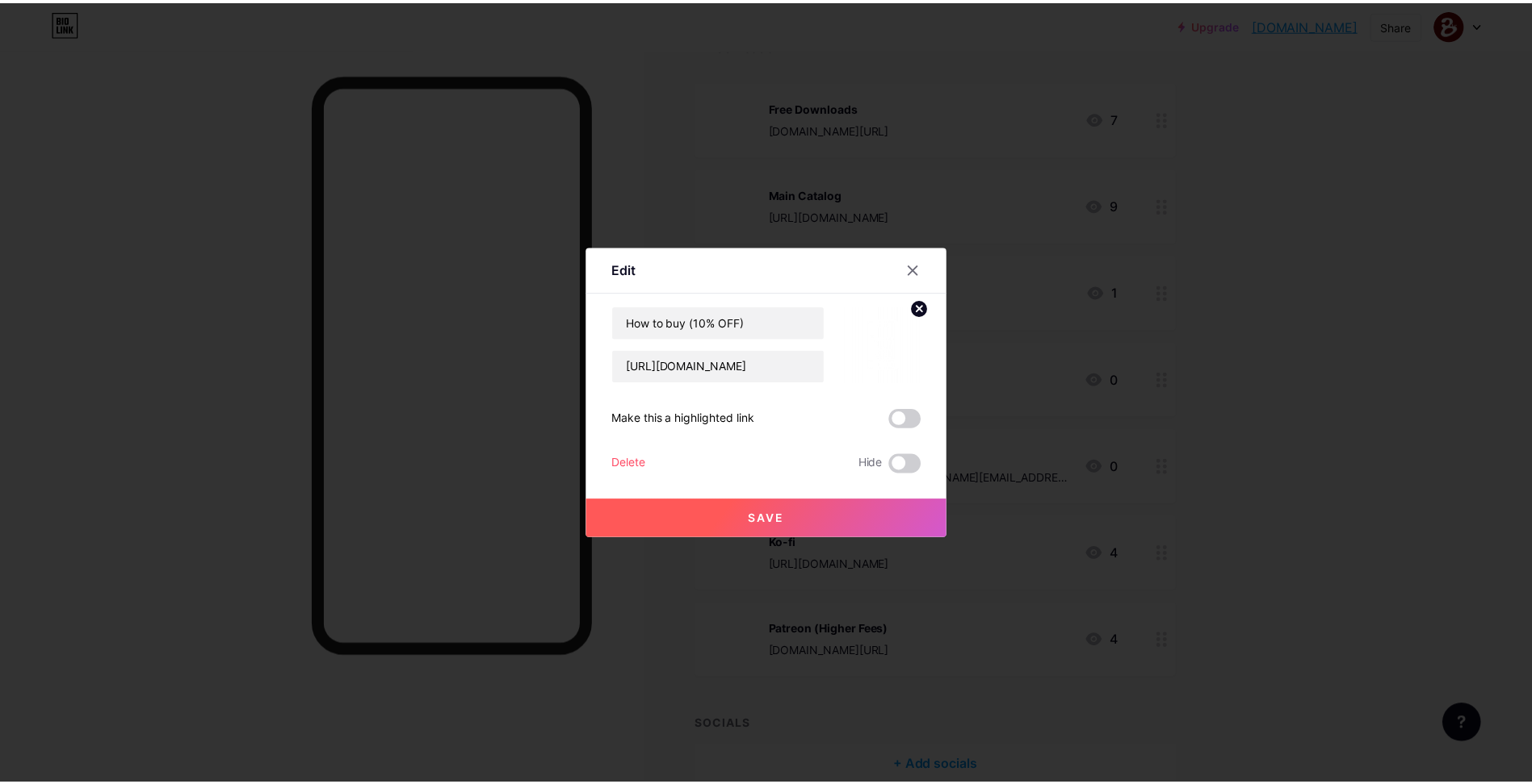
scroll to position [0, 0]
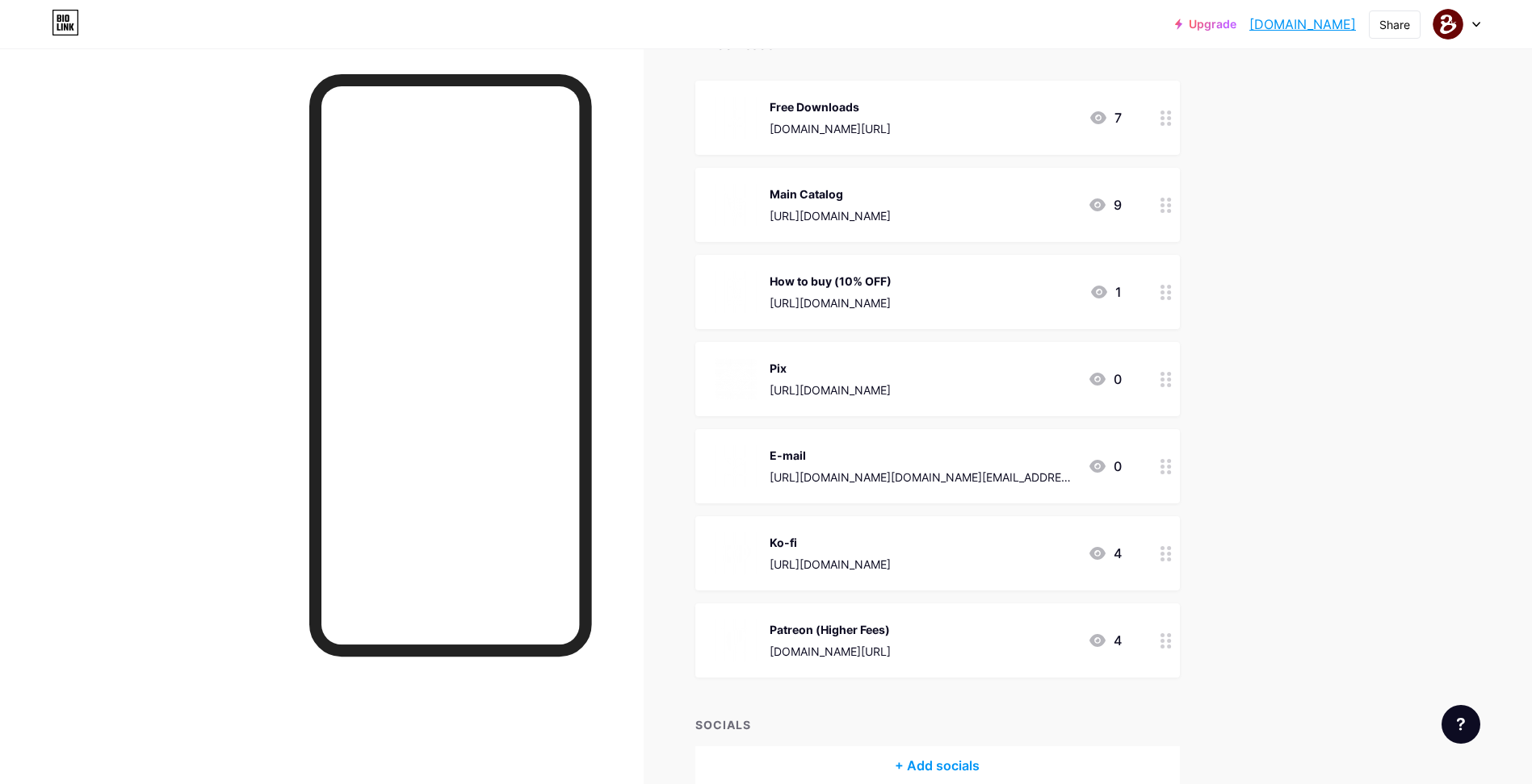
click at [695, 550] on div "Links Posts Design Subscribers Stats Settings + ADD LINK + ADD EMBED + Add head…" at bounding box center [623, 370] width 1248 height 991
click at [1294, 248] on div "Upgrade [DOMAIN_NAME] [DOMAIN_NAME] Share Switch accounts Bfour Store [DOMAIN_N…" at bounding box center [766, 346] width 1532 height 1039
click at [1294, 247] on div "Upgrade [DOMAIN_NAME] [DOMAIN_NAME] Share Switch accounts Bfour Store [DOMAIN_N…" at bounding box center [766, 346] width 1532 height 1039
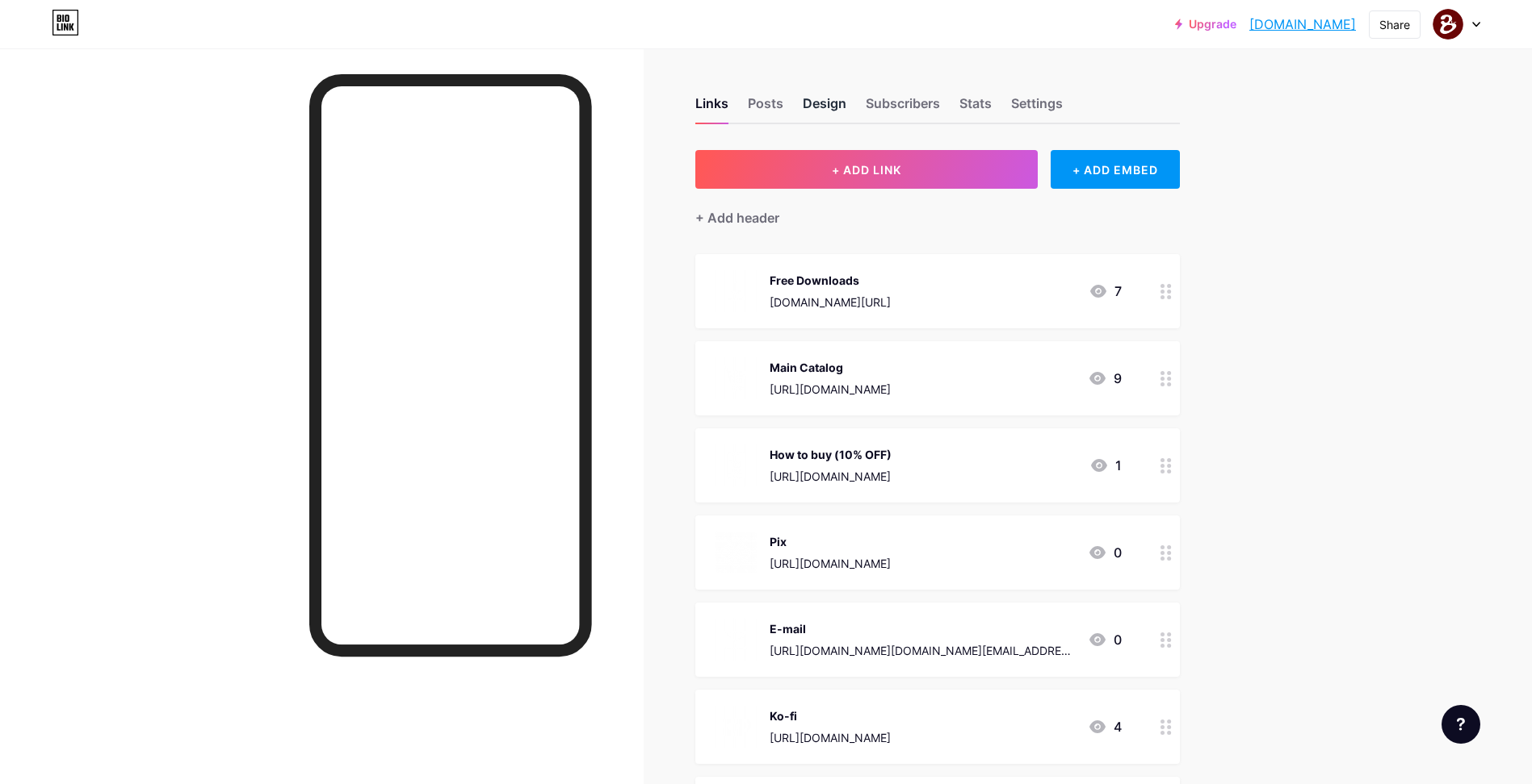
click at [823, 99] on div "Design" at bounding box center [824, 108] width 44 height 29
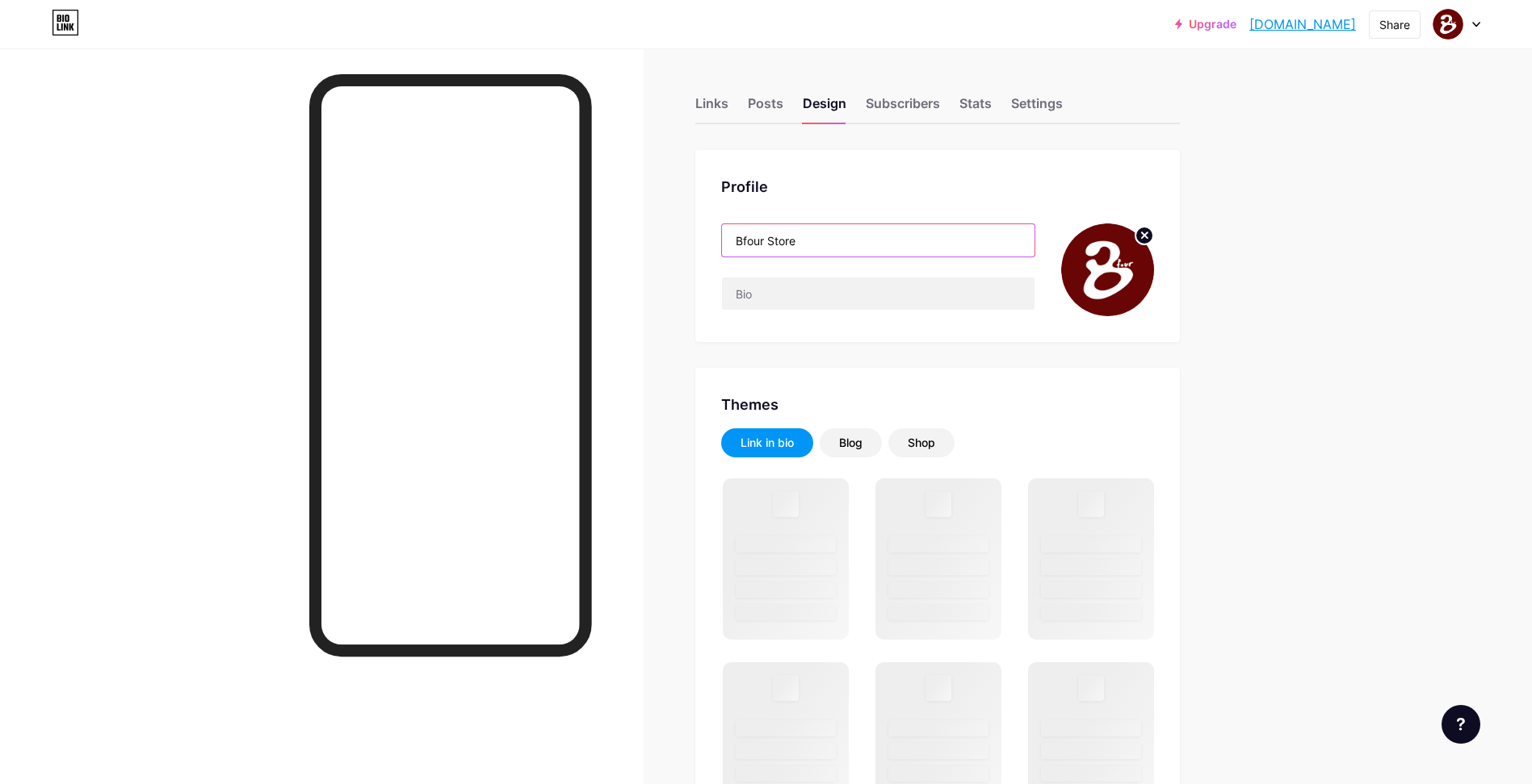
click at [830, 255] on input "Bfour Store" at bounding box center [878, 240] width 312 height 32
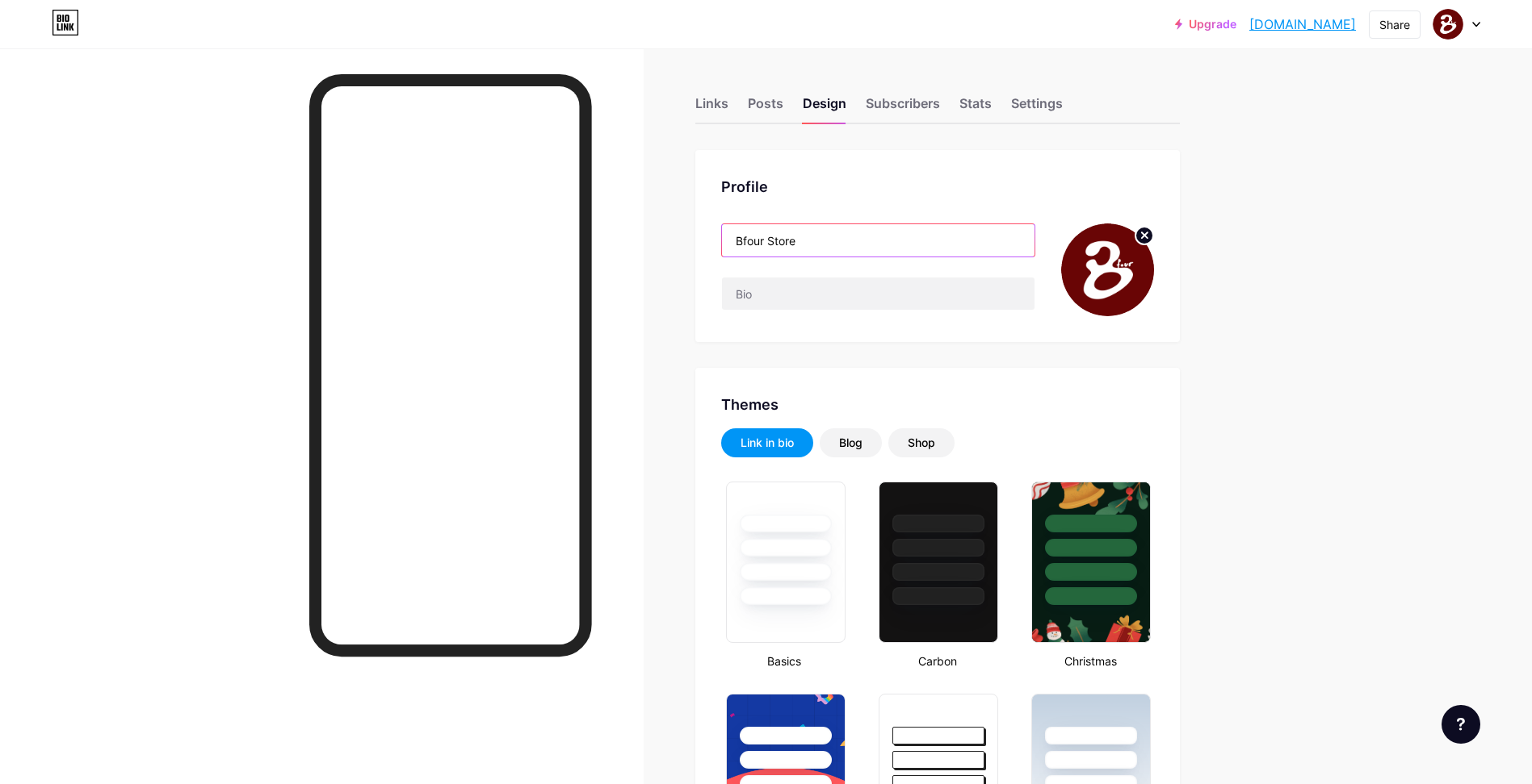
type input "#690505"
type input "#6f1515"
drag, startPoint x: 807, startPoint y: 239, endPoint x: 775, endPoint y: 245, distance: 32.6
click at [775, 245] on input "Bfour Store" at bounding box center [878, 240] width 312 height 32
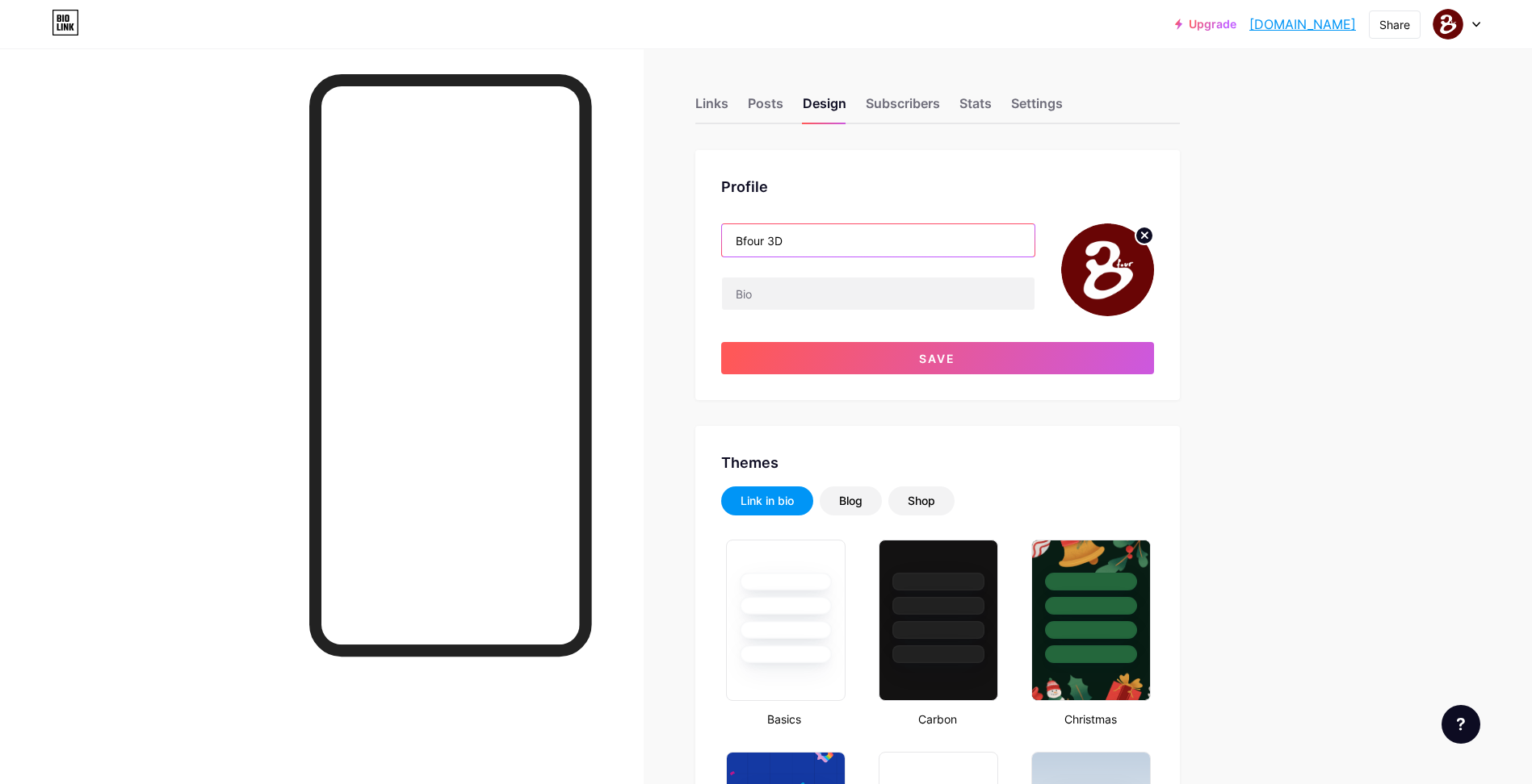
type input "Bfour 3D"
click at [995, 185] on div "Profile" at bounding box center [937, 186] width 433 height 22
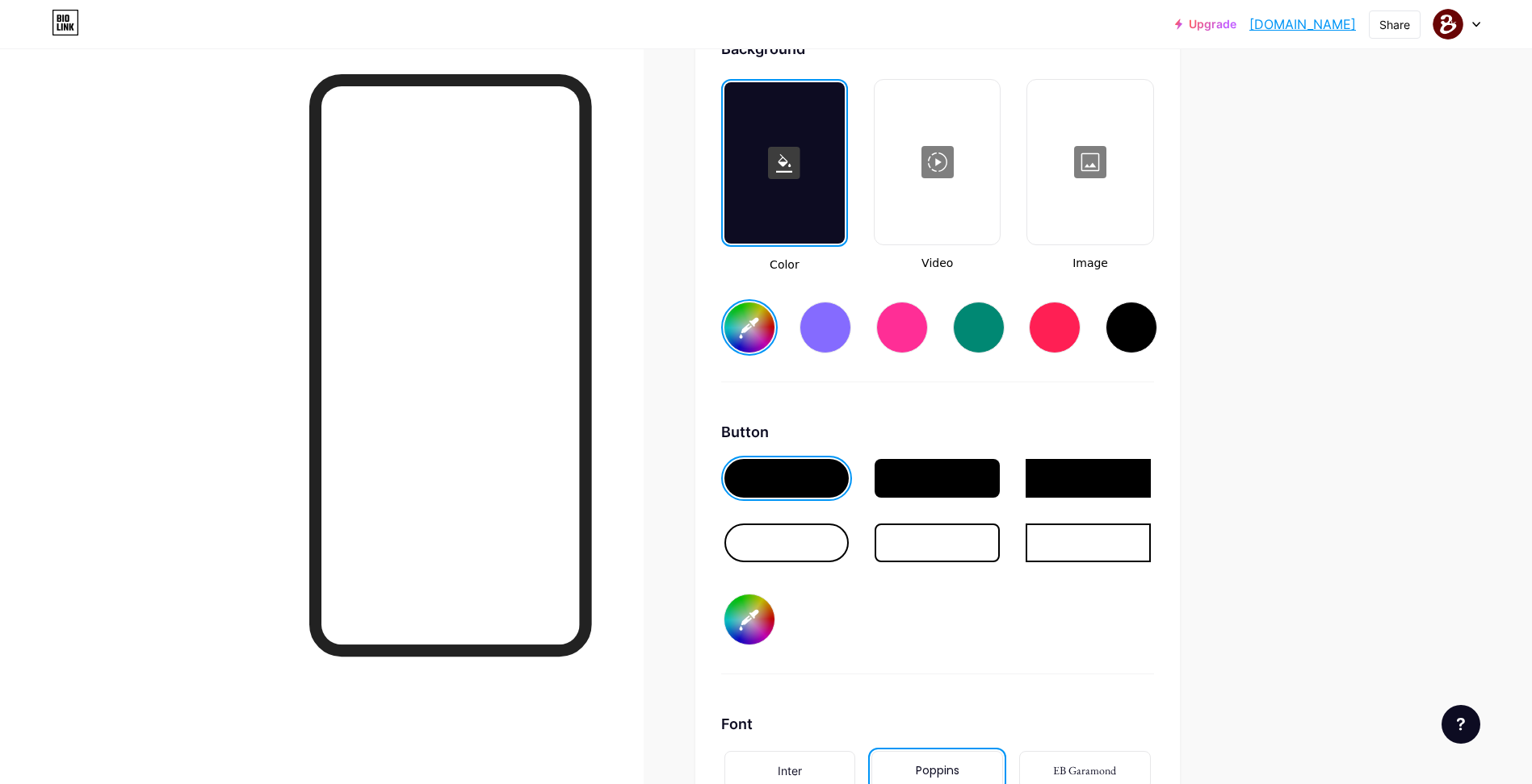
scroll to position [2341, 0]
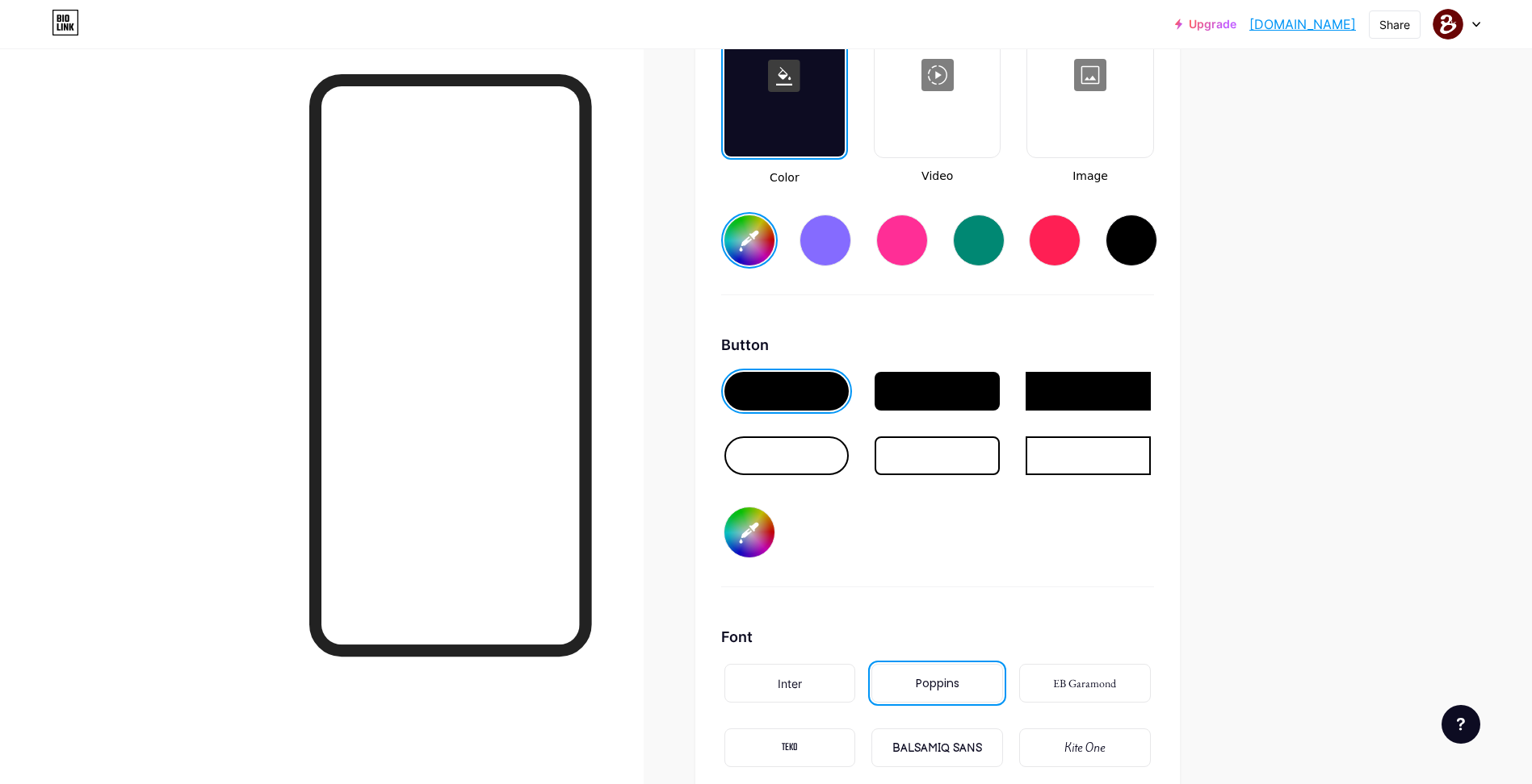
click at [761, 525] on input "#6f1515" at bounding box center [749, 532] width 50 height 50
click at [949, 541] on div "Button #6f1515" at bounding box center [937, 461] width 433 height 254
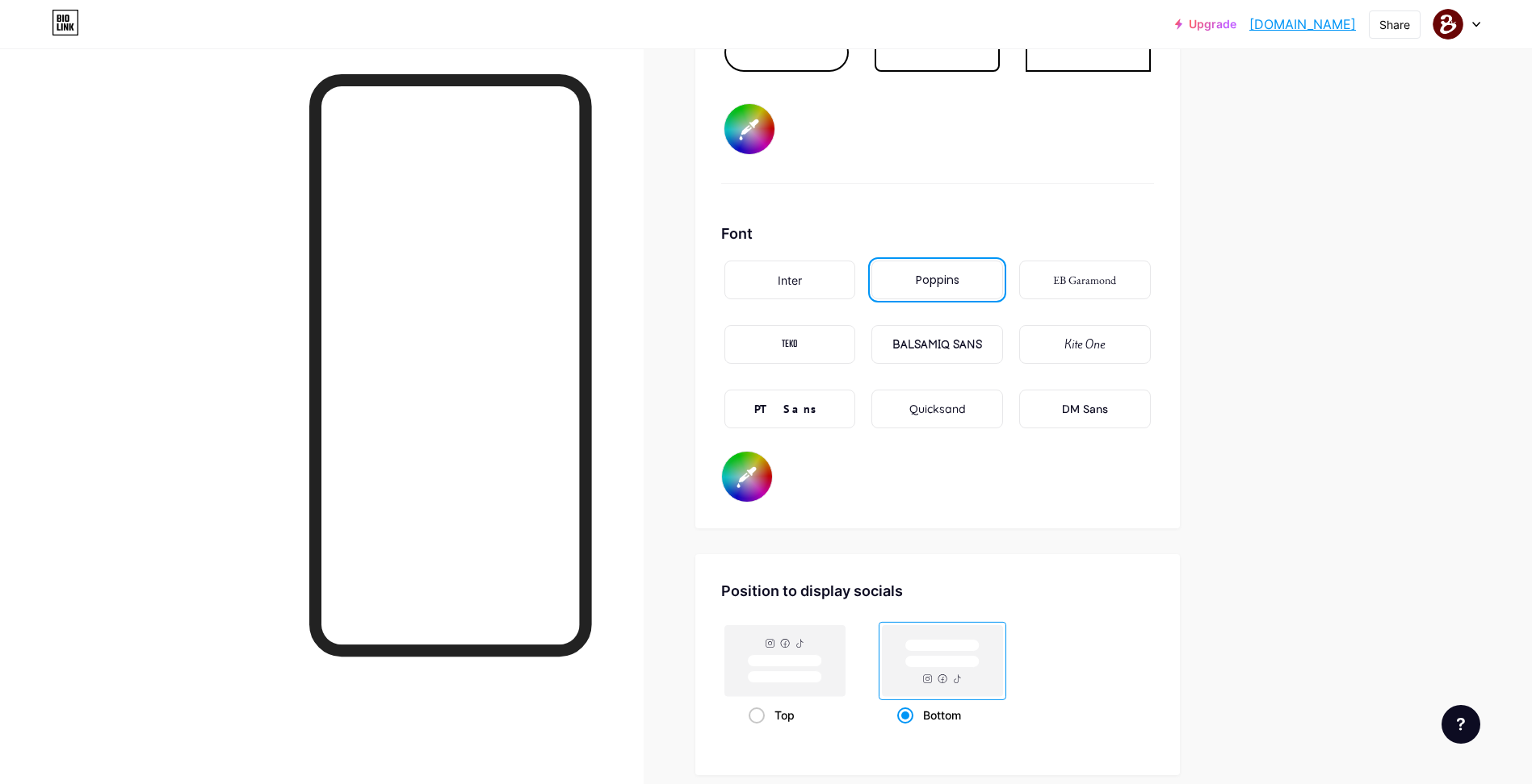
click at [748, 486] on input "#ffffff" at bounding box center [747, 476] width 50 height 50
click at [767, 206] on div "Background Color Video Image #690505 Button #6f1515 Font Inter Poppins EB Garam…" at bounding box center [937, 25] width 433 height 956
click at [756, 465] on input "#ffffff" at bounding box center [747, 476] width 50 height 50
click at [748, 470] on input "#cbbfd5" at bounding box center [747, 476] width 50 height 50
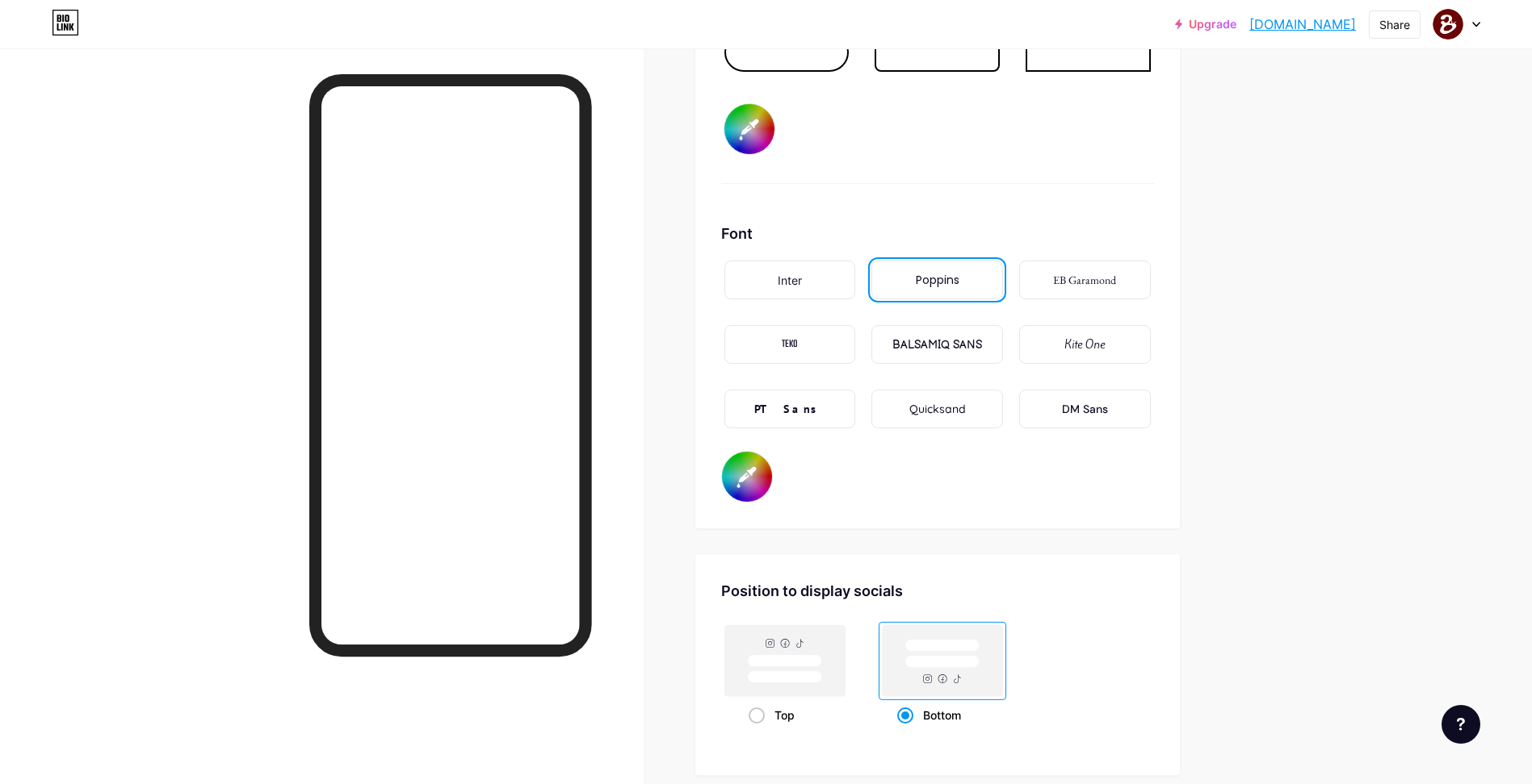
click at [996, 461] on div "Font Inter Poppins EB Garamond TEKO BALSAMIQ SANS Kite One PT Sans Quicksand DM…" at bounding box center [937, 362] width 433 height 280
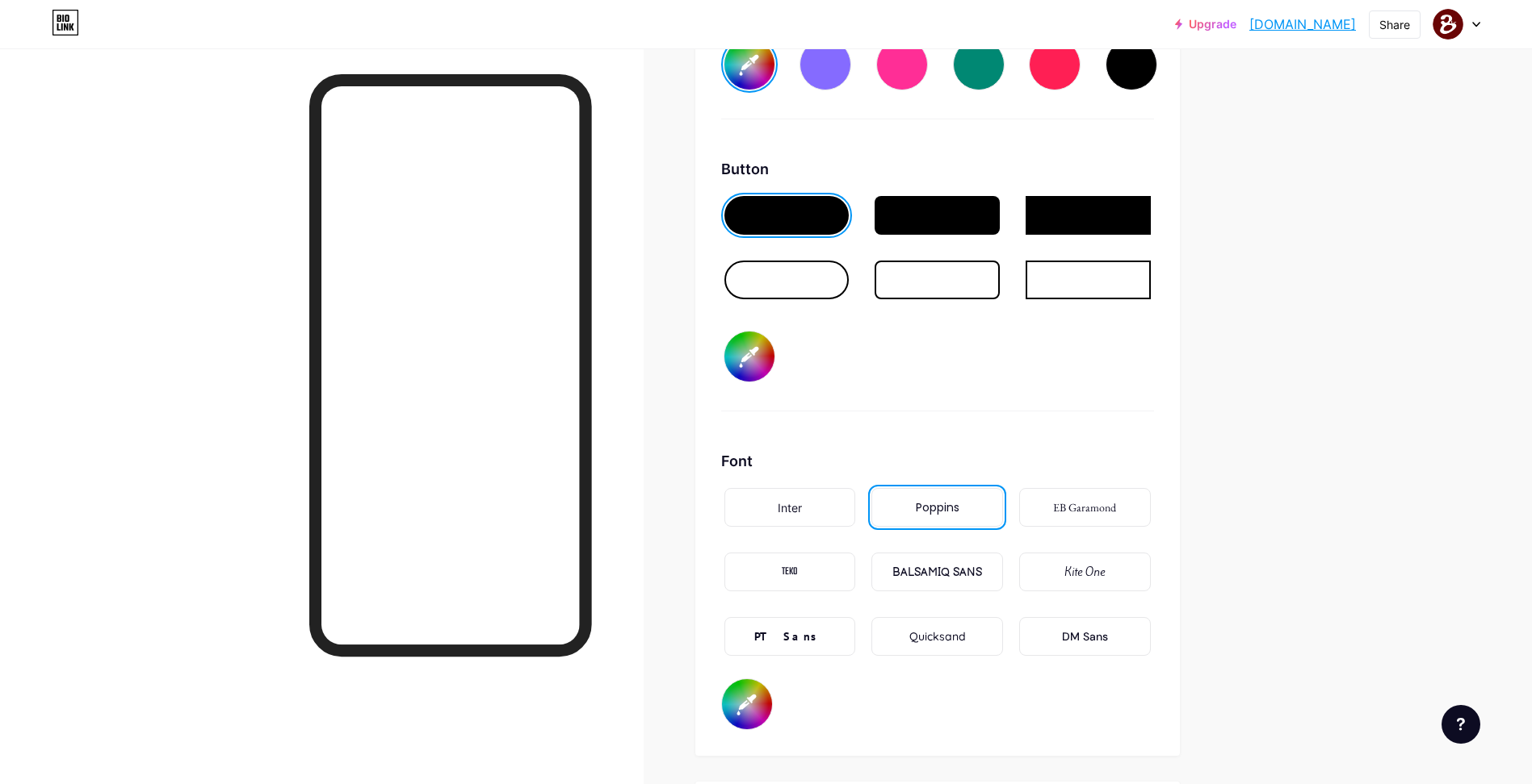
scroll to position [2487, 0]
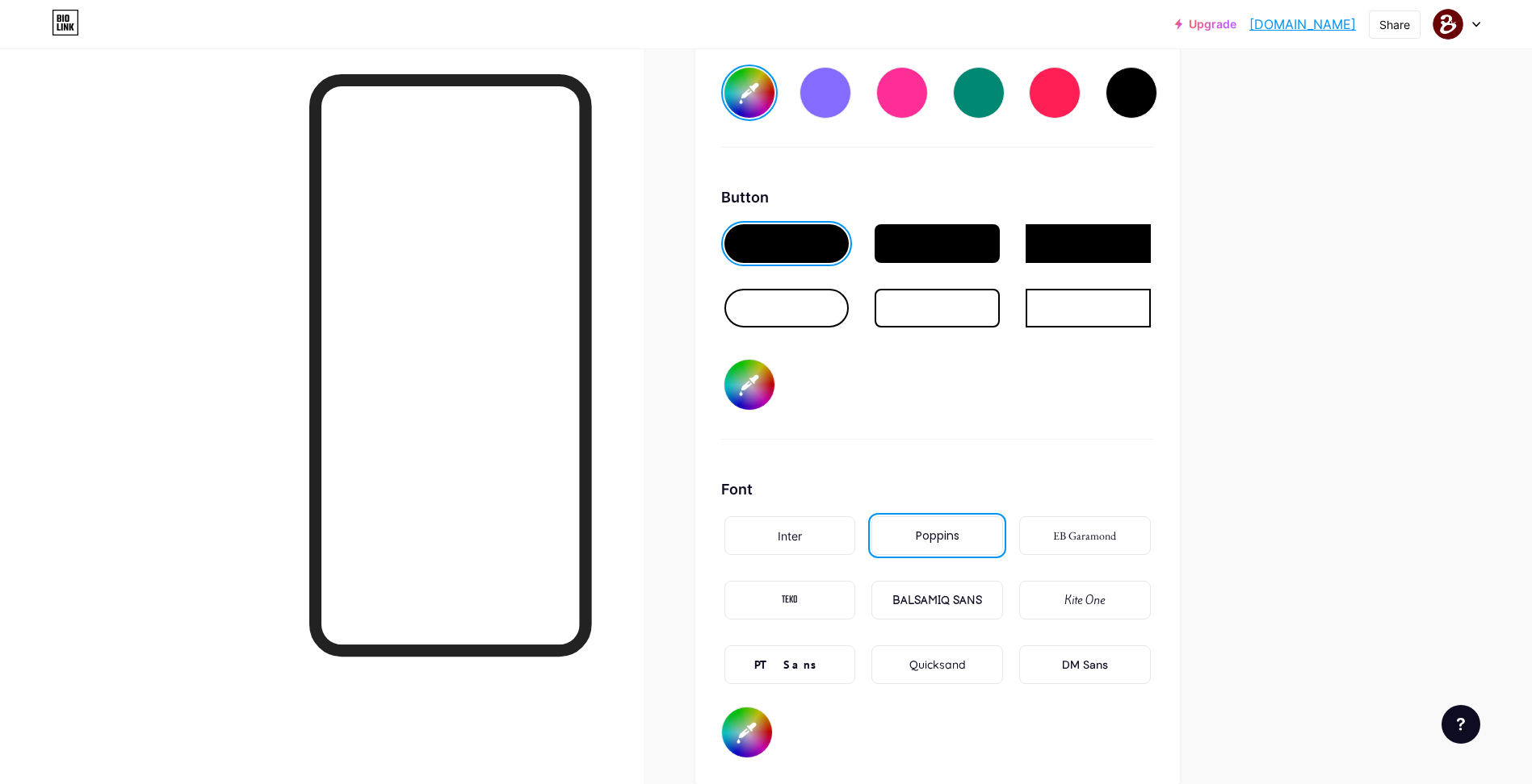
click at [752, 740] on input "#cbbfd5" at bounding box center [747, 732] width 50 height 50
type input "#ffffff"
click at [855, 415] on div "Button #6f1515" at bounding box center [937, 313] width 433 height 254
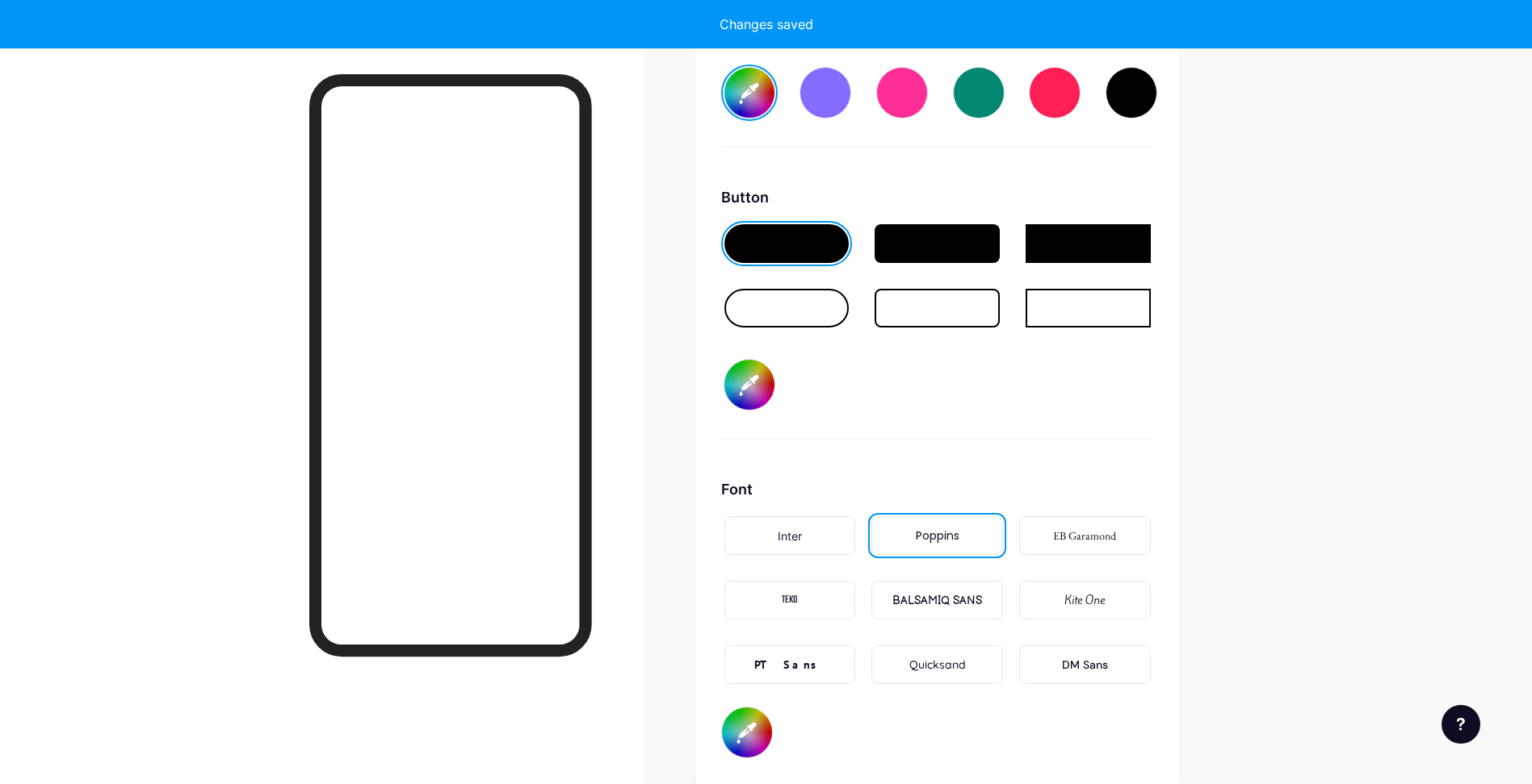
click at [757, 384] on input "#6f1515" at bounding box center [749, 384] width 50 height 50
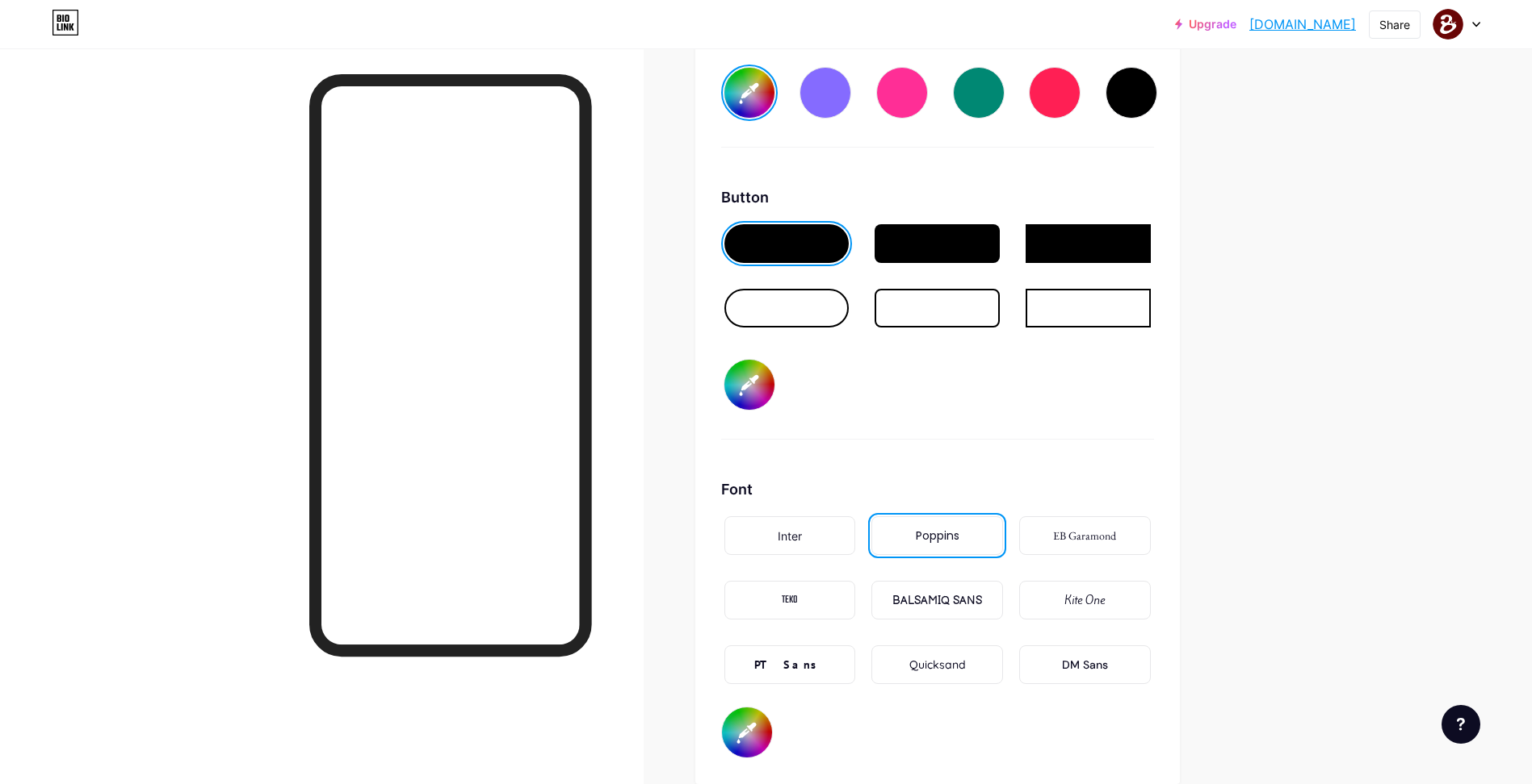
type input "#cbbfd5"
click at [964, 451] on div "Background Color Video Image #690505 Button #cbbfd5 Font Inter Poppins EB Garam…" at bounding box center [937, 281] width 433 height 956
click at [760, 384] on input "#cbbfd5" at bounding box center [749, 384] width 50 height 50
click at [996, 406] on div "Button #cbbfd5" at bounding box center [937, 313] width 433 height 254
click at [758, 730] on input "#ffffff" at bounding box center [747, 732] width 50 height 50
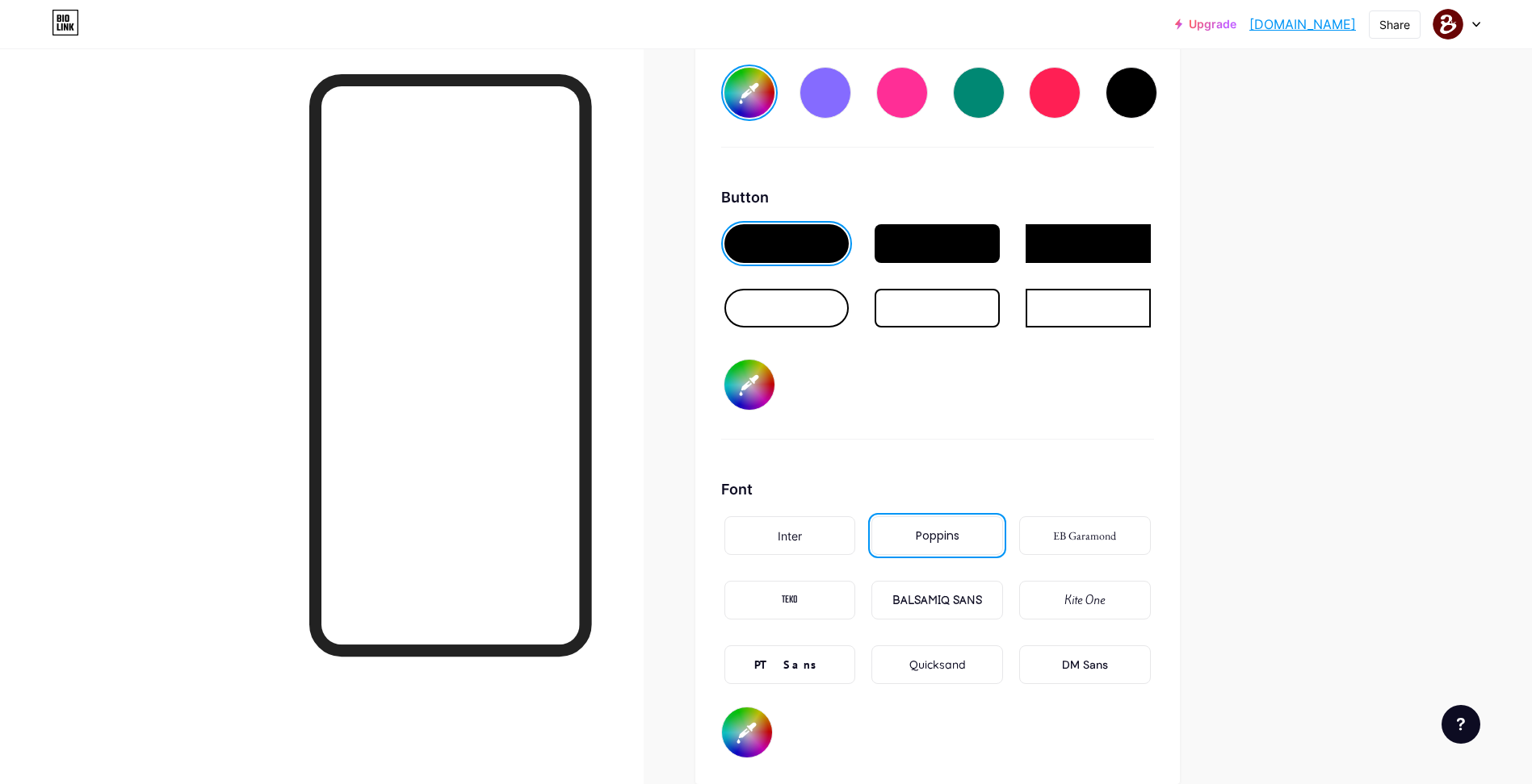
drag, startPoint x: 726, startPoint y: 507, endPoint x: 737, endPoint y: 525, distance: 21.1
click at [737, 525] on div "Font Inter Poppins EB Garamond TEKO BALSAMIQ SANS Kite One PT Sans Quicksand DM…" at bounding box center [937, 618] width 433 height 280
click at [761, 740] on input "#ffffff" at bounding box center [747, 732] width 50 height 50
type input "#ffffff"
click at [821, 454] on div "Background Color Video Image #690505 Button #cbbfd5 Font Inter Poppins EB Garam…" at bounding box center [937, 281] width 433 height 956
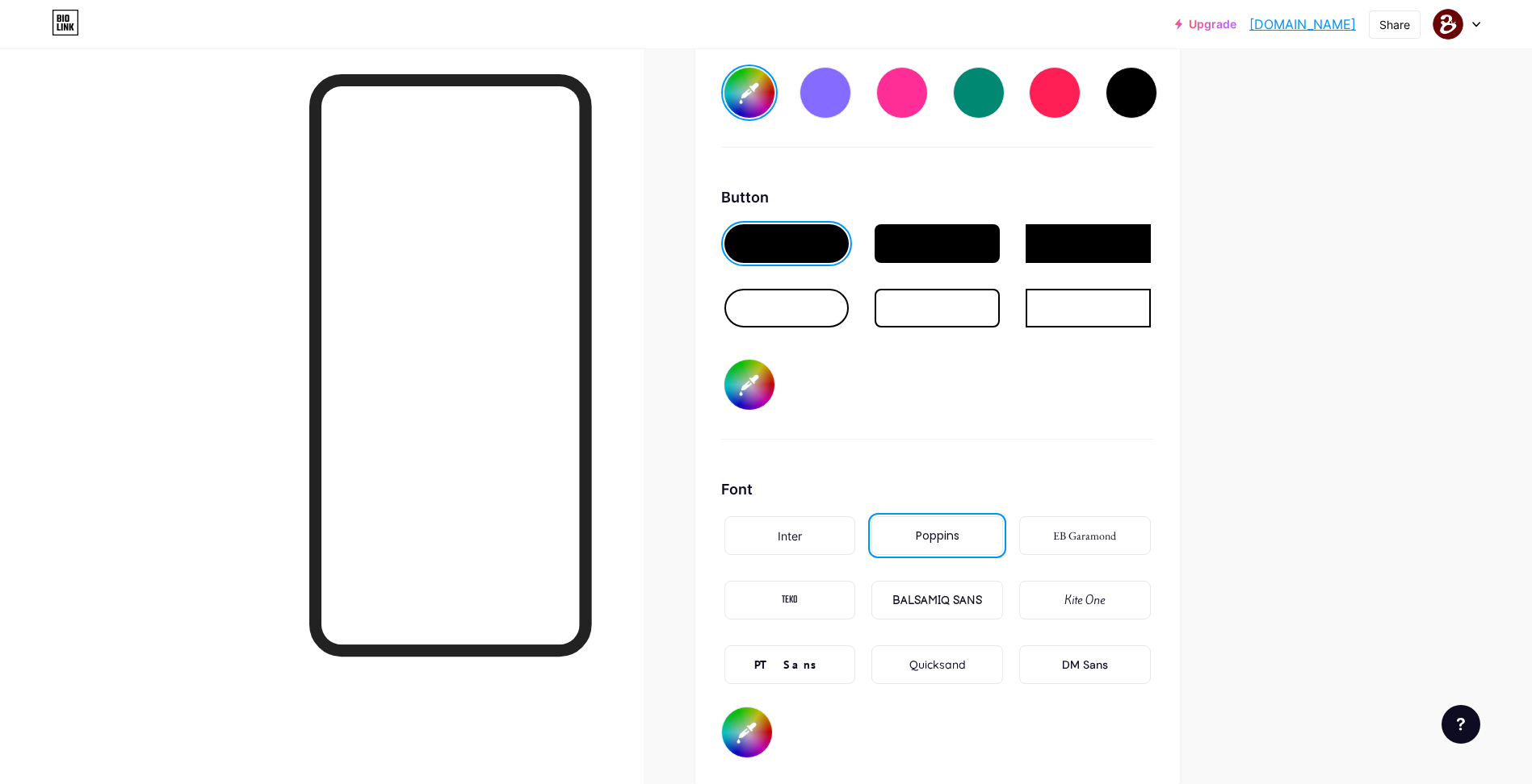
click at [732, 382] on input "#cbbfd5" at bounding box center [749, 384] width 50 height 50
click at [849, 311] on div at bounding box center [787, 308] width 125 height 39
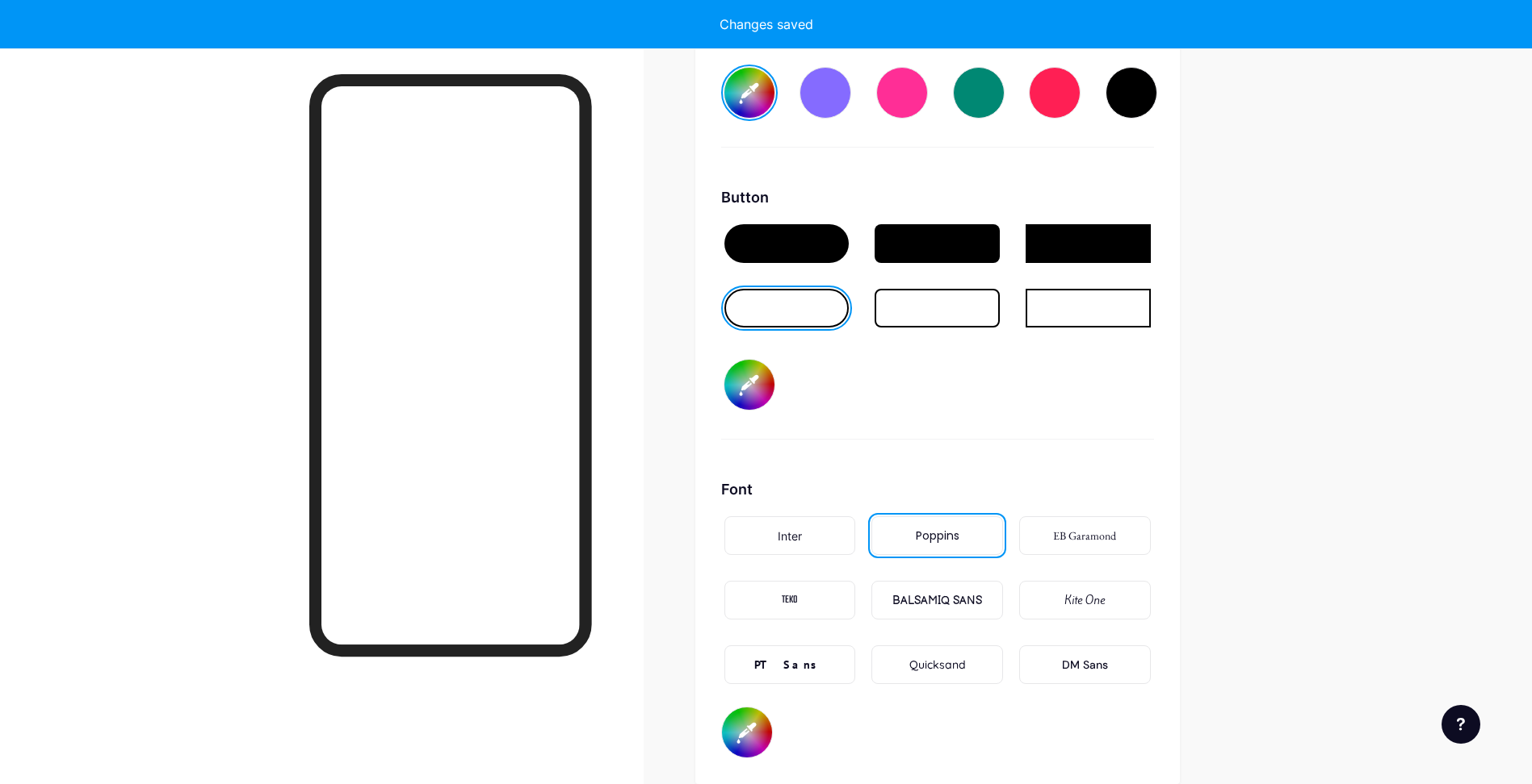
click at [913, 374] on div "Button #cbbfd5" at bounding box center [937, 313] width 433 height 254
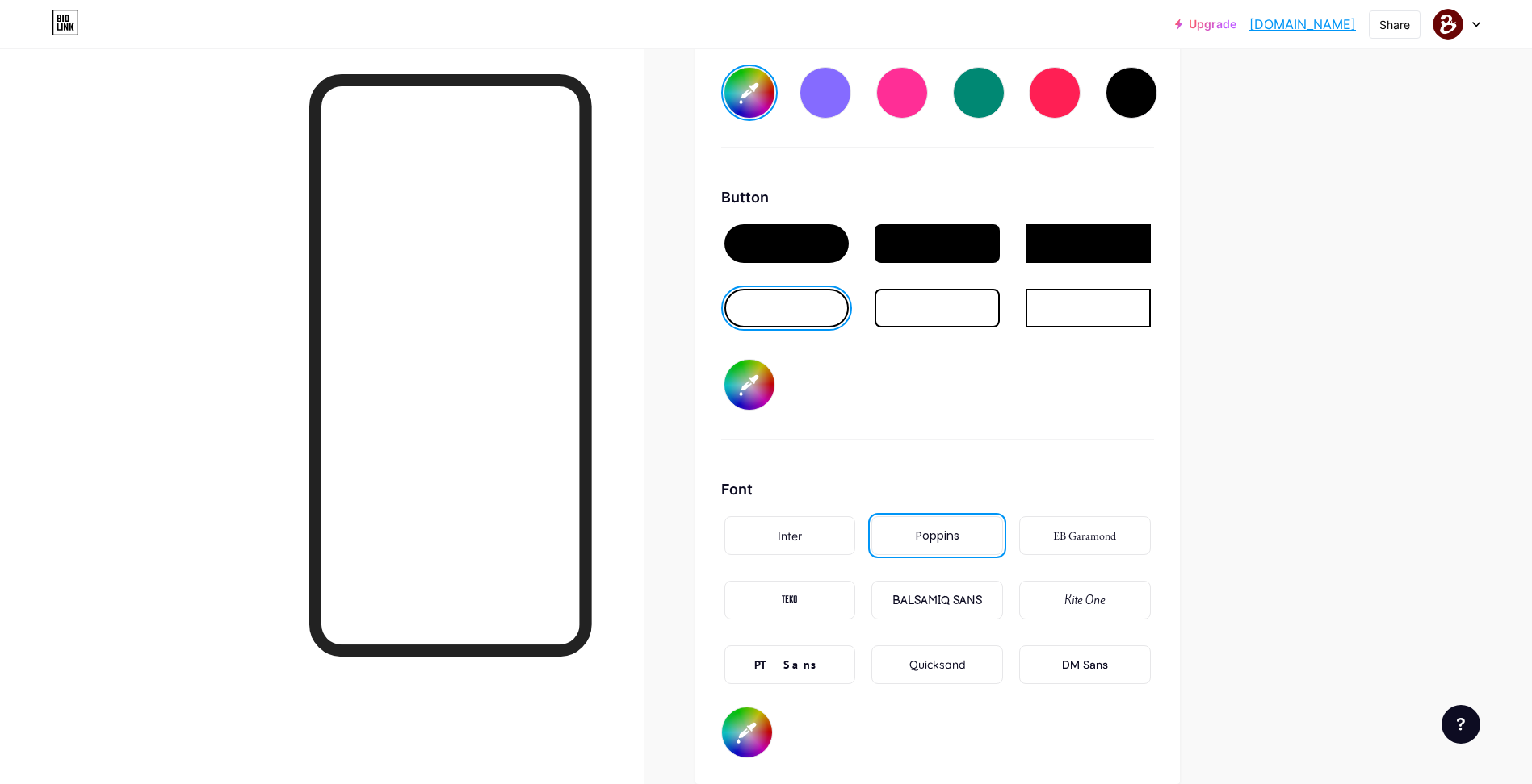
click at [955, 307] on div at bounding box center [937, 308] width 125 height 39
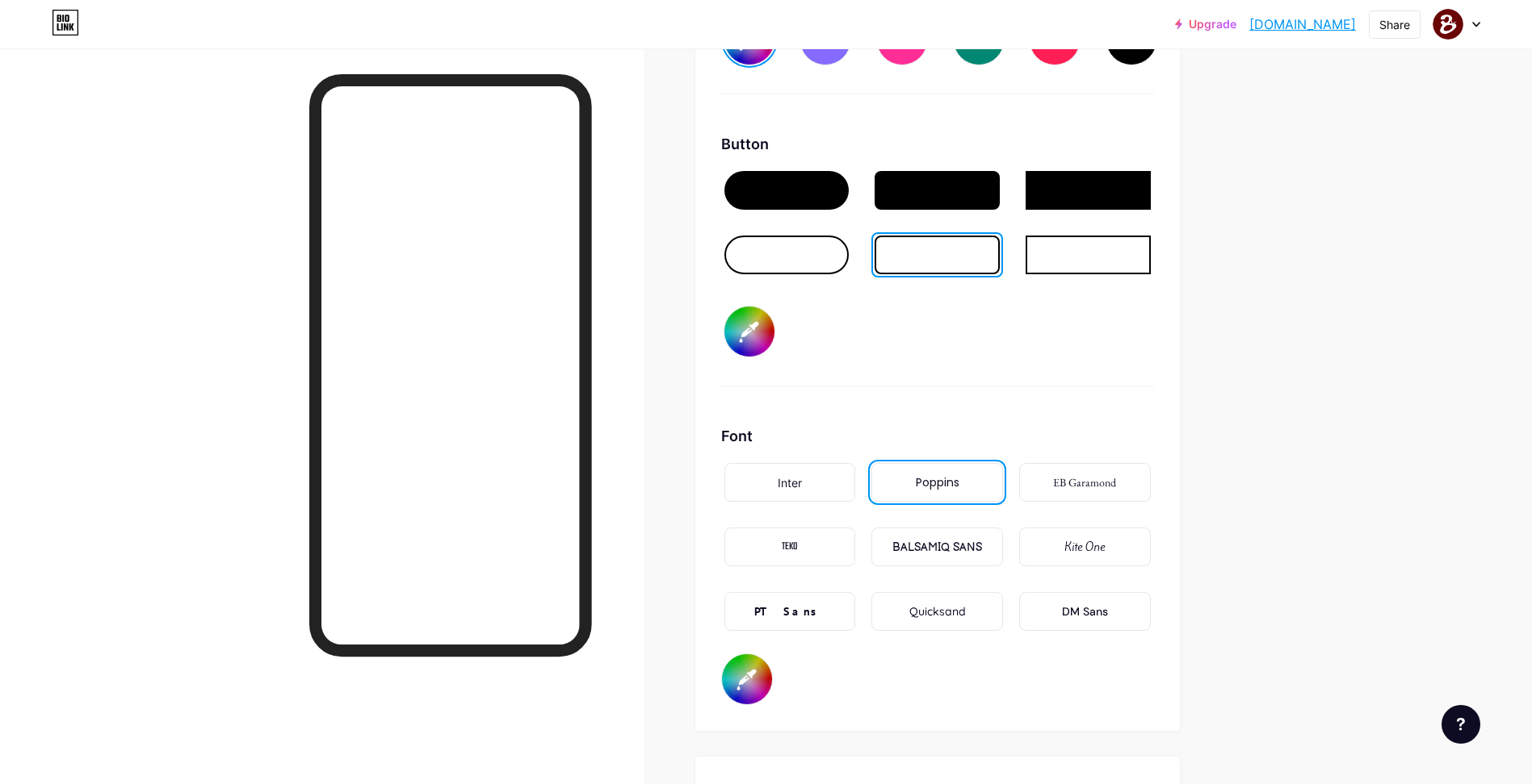
scroll to position [2569, 0]
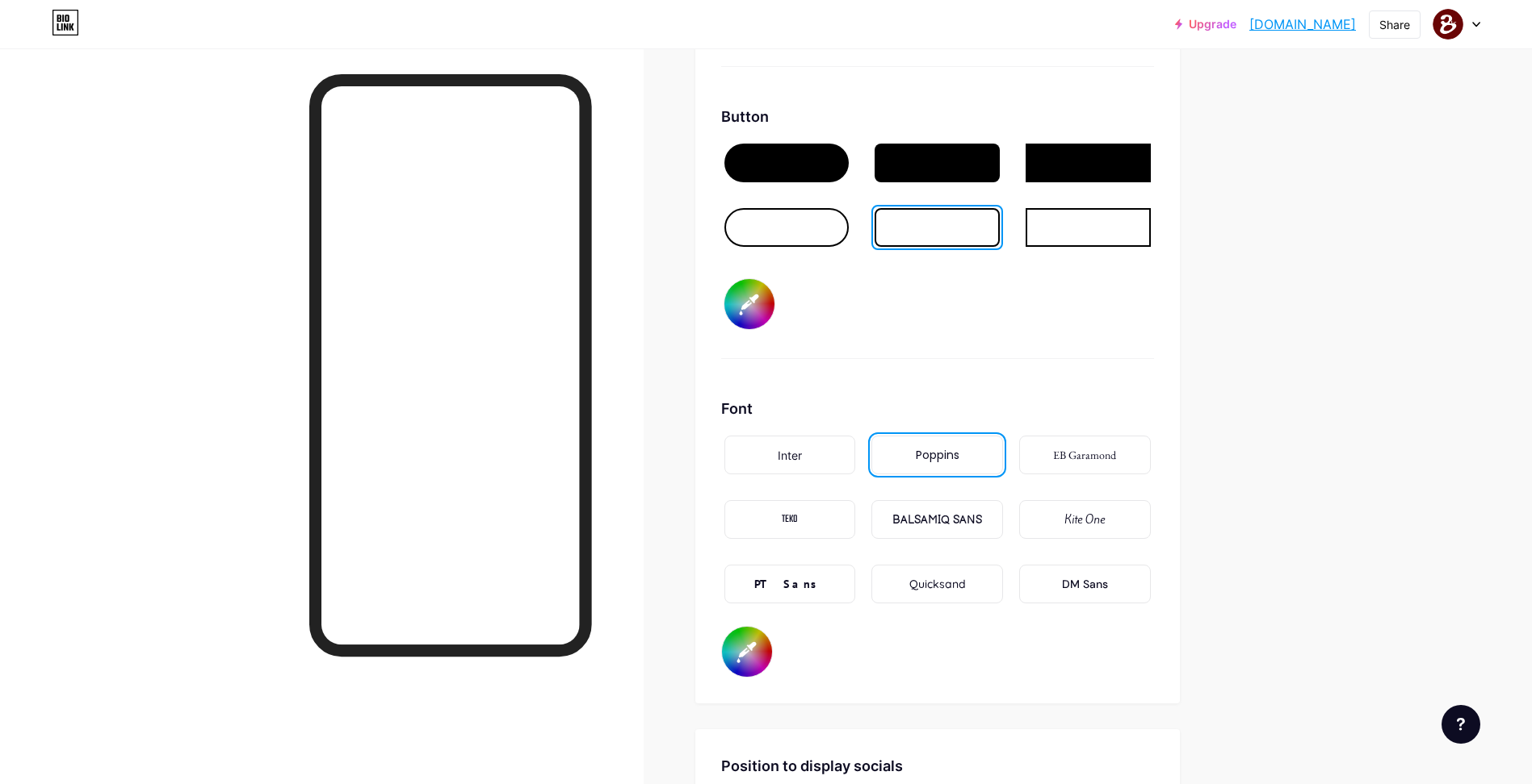
click at [824, 518] on div "TEKO" at bounding box center [790, 519] width 131 height 39
click at [1074, 517] on div "Kite One" at bounding box center [1084, 520] width 40 height 17
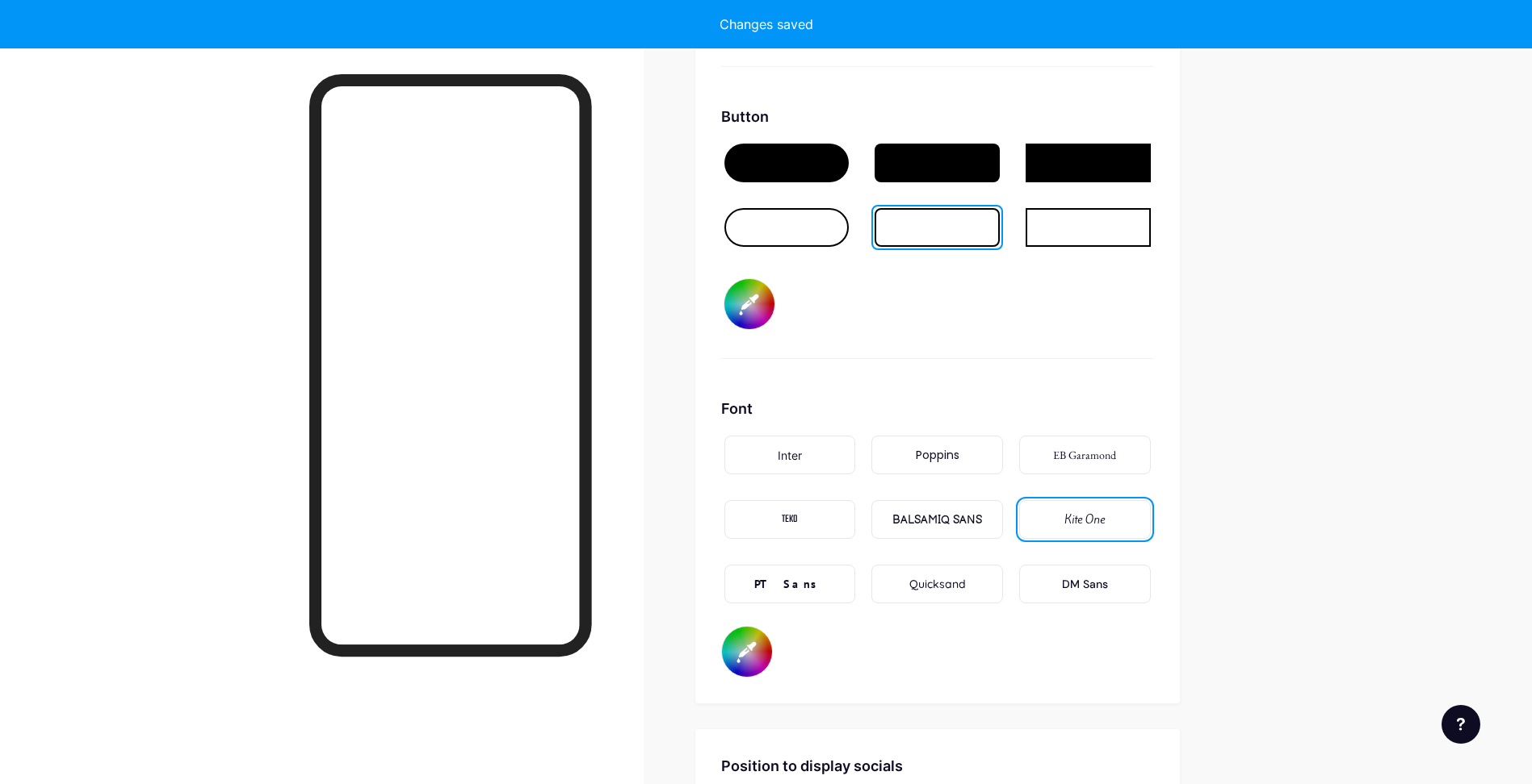
click at [1054, 591] on div "DM Sans" at bounding box center [1084, 584] width 131 height 39
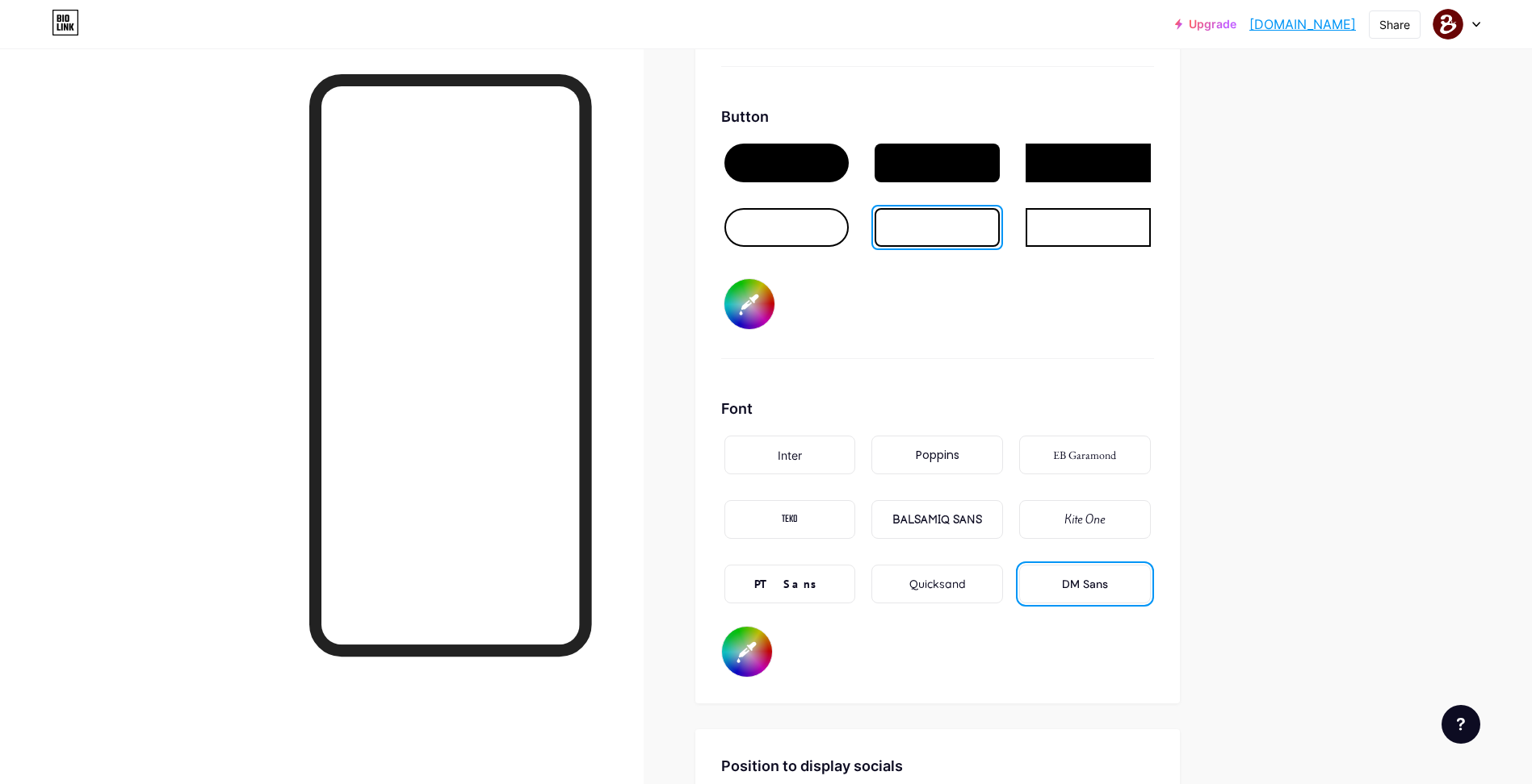
click at [931, 589] on div "Quicksand" at bounding box center [937, 585] width 57 height 17
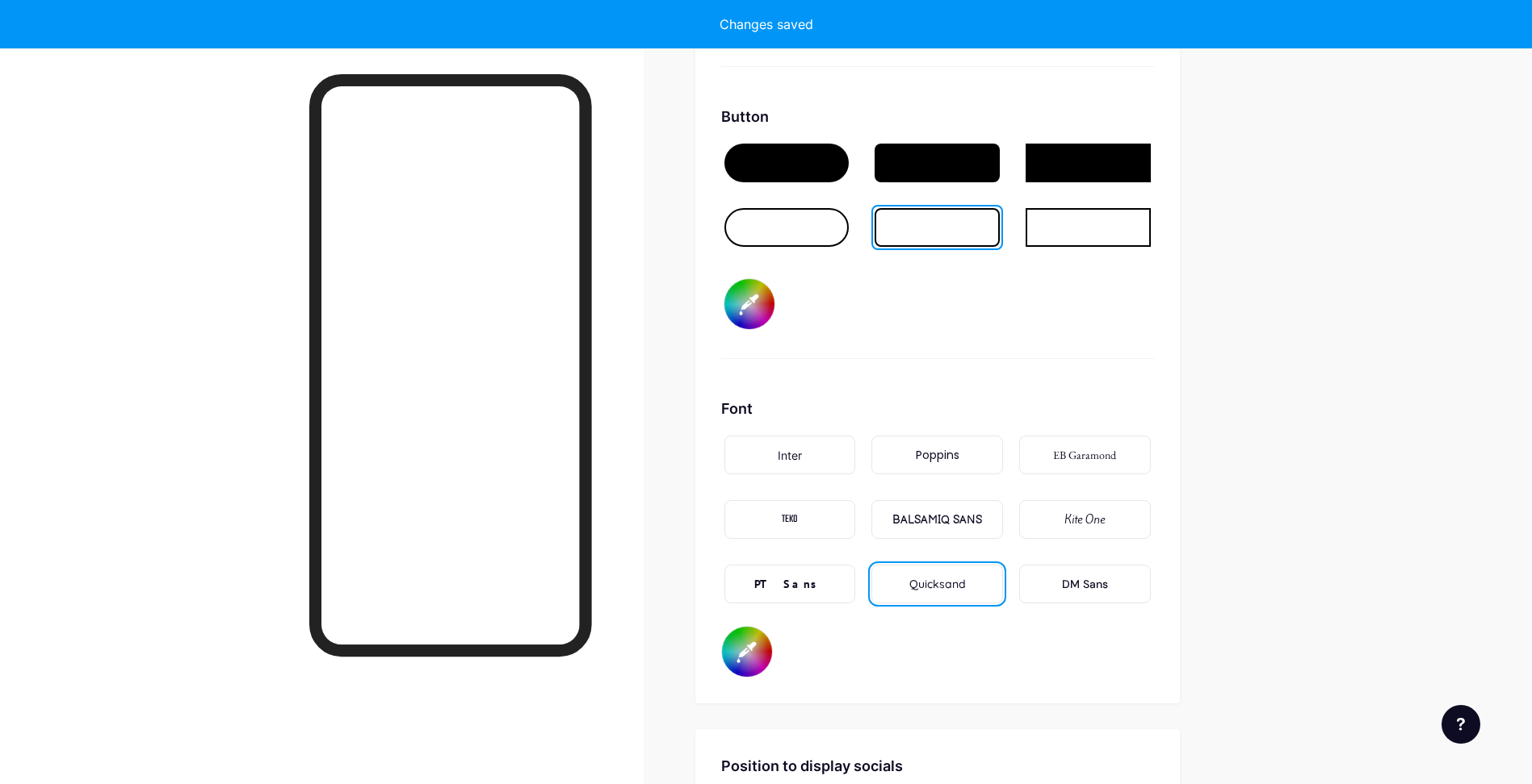
click at [816, 587] on div "PT Sans" at bounding box center [790, 584] width 131 height 39
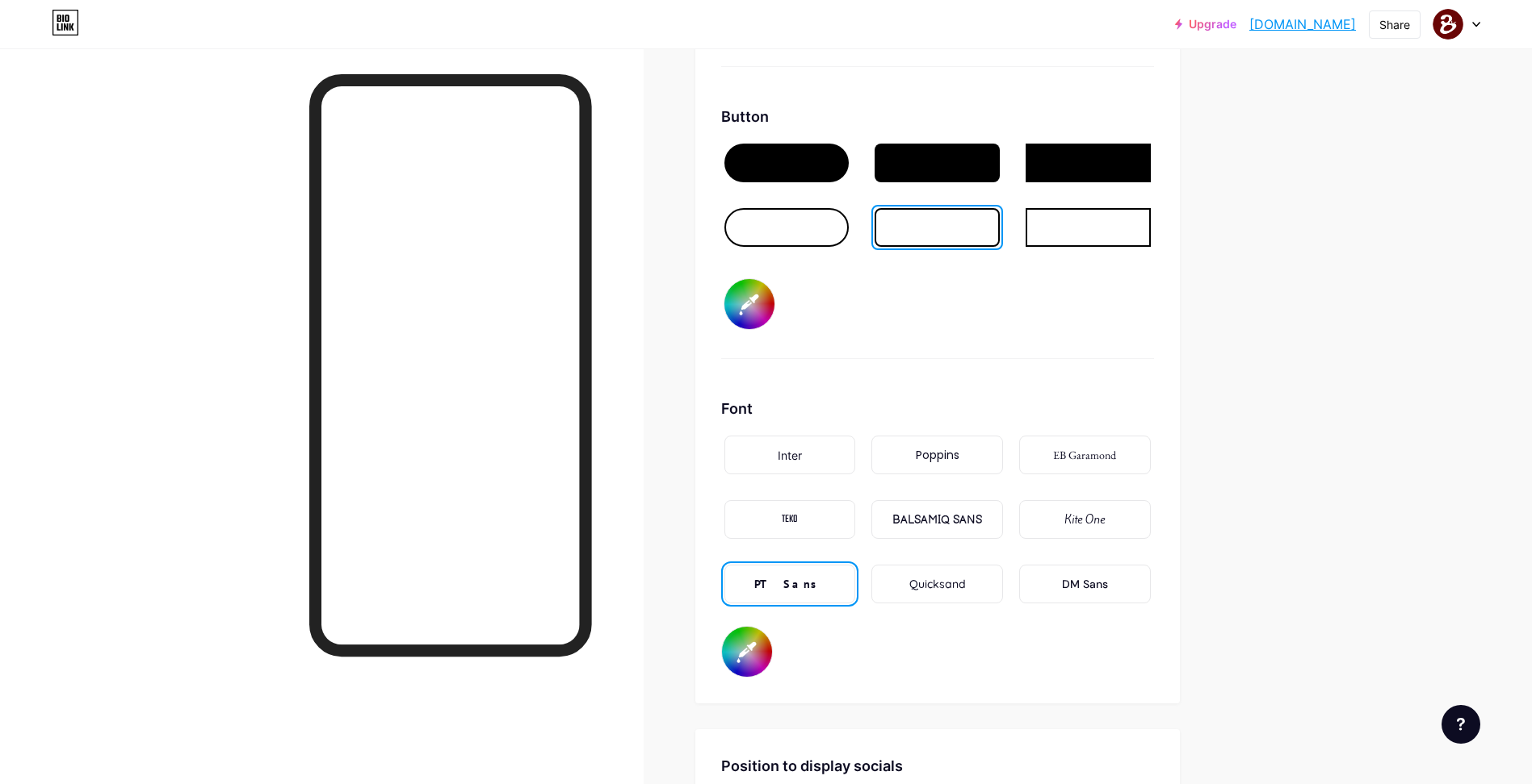
click at [1076, 451] on div "EB Garamond" at bounding box center [1084, 456] width 63 height 17
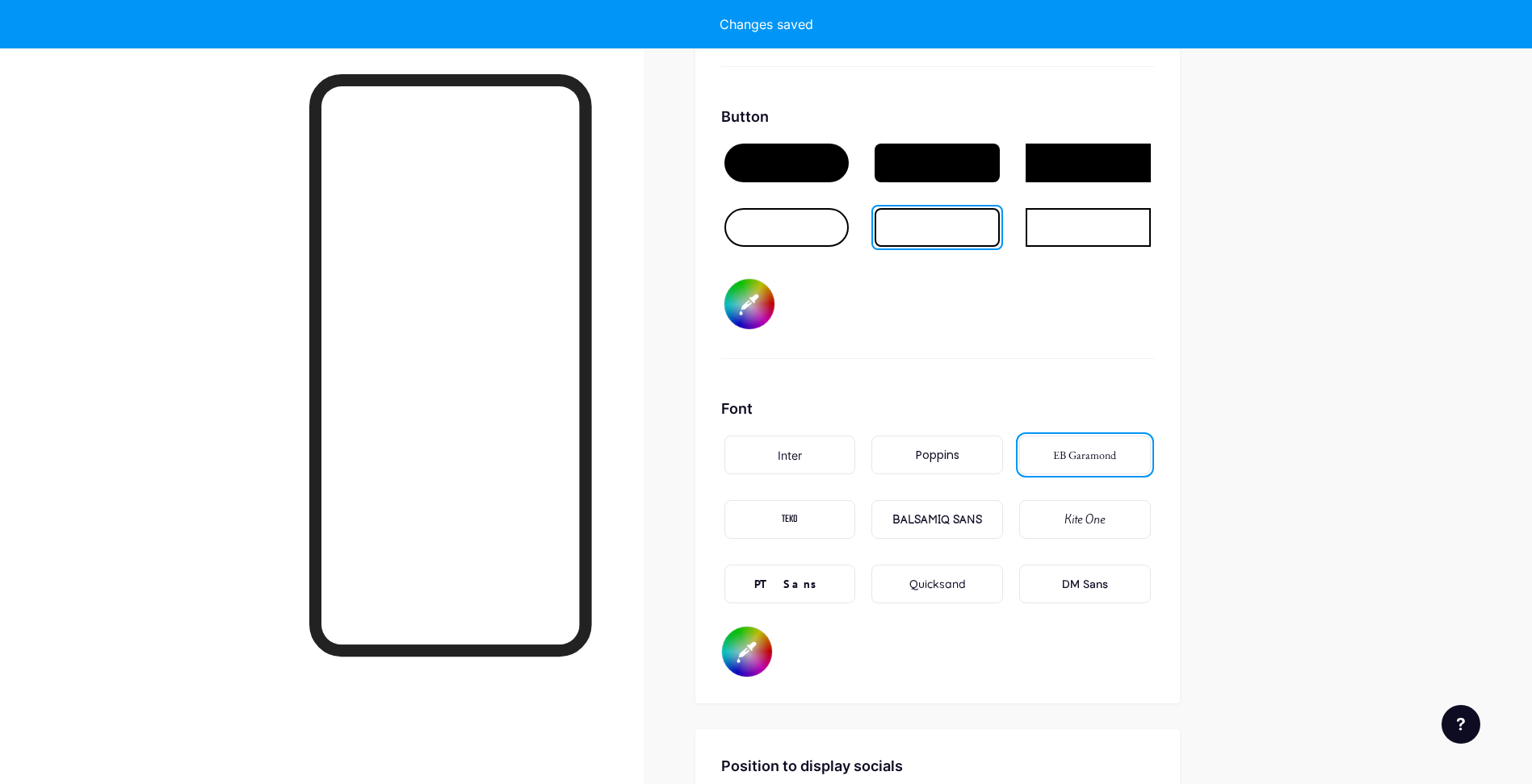
click at [939, 461] on div "Poppins" at bounding box center [937, 456] width 44 height 17
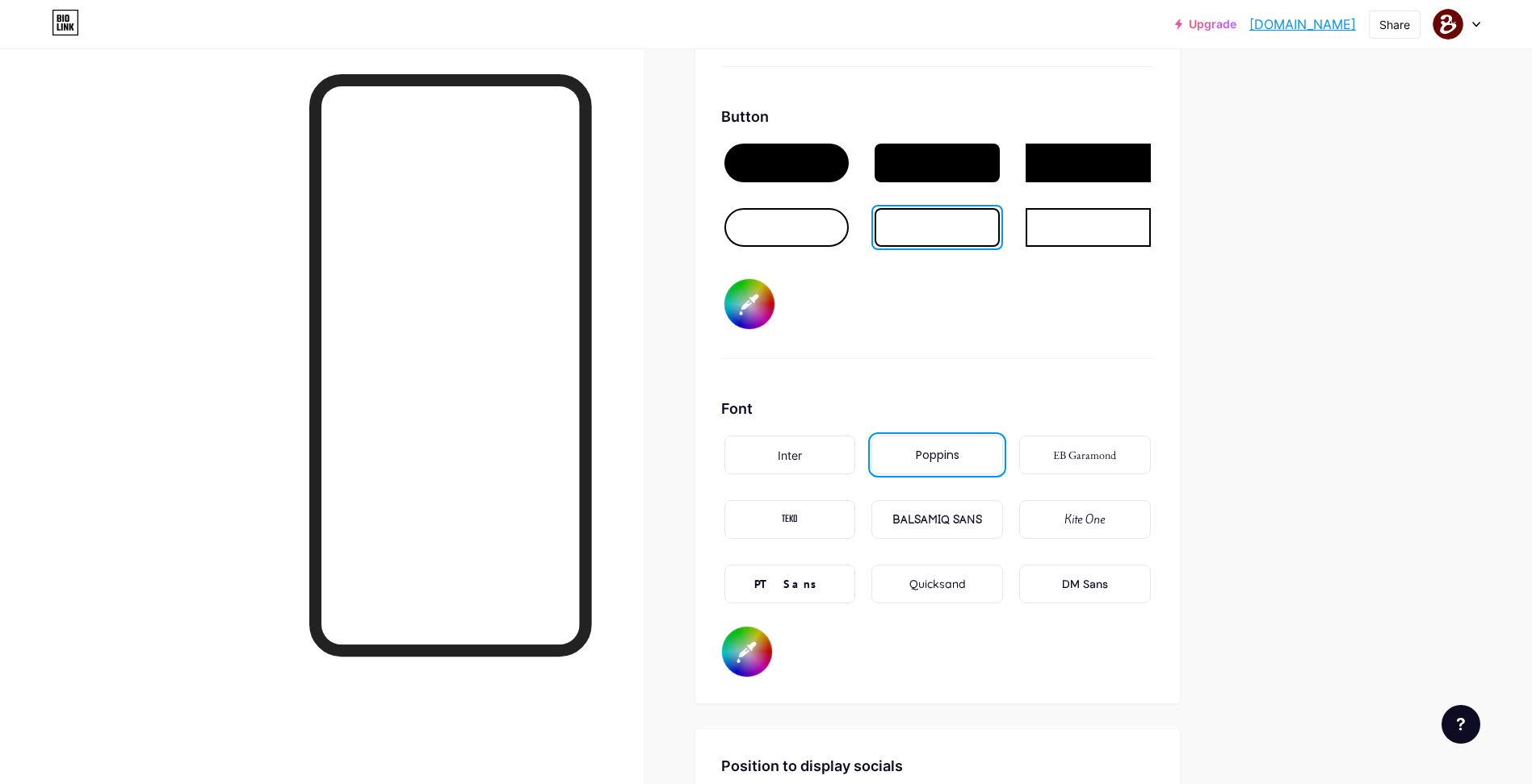
click at [801, 464] on div "Inter" at bounding box center [790, 455] width 131 height 39
click at [1080, 578] on div "DM Sans" at bounding box center [1085, 585] width 46 height 17
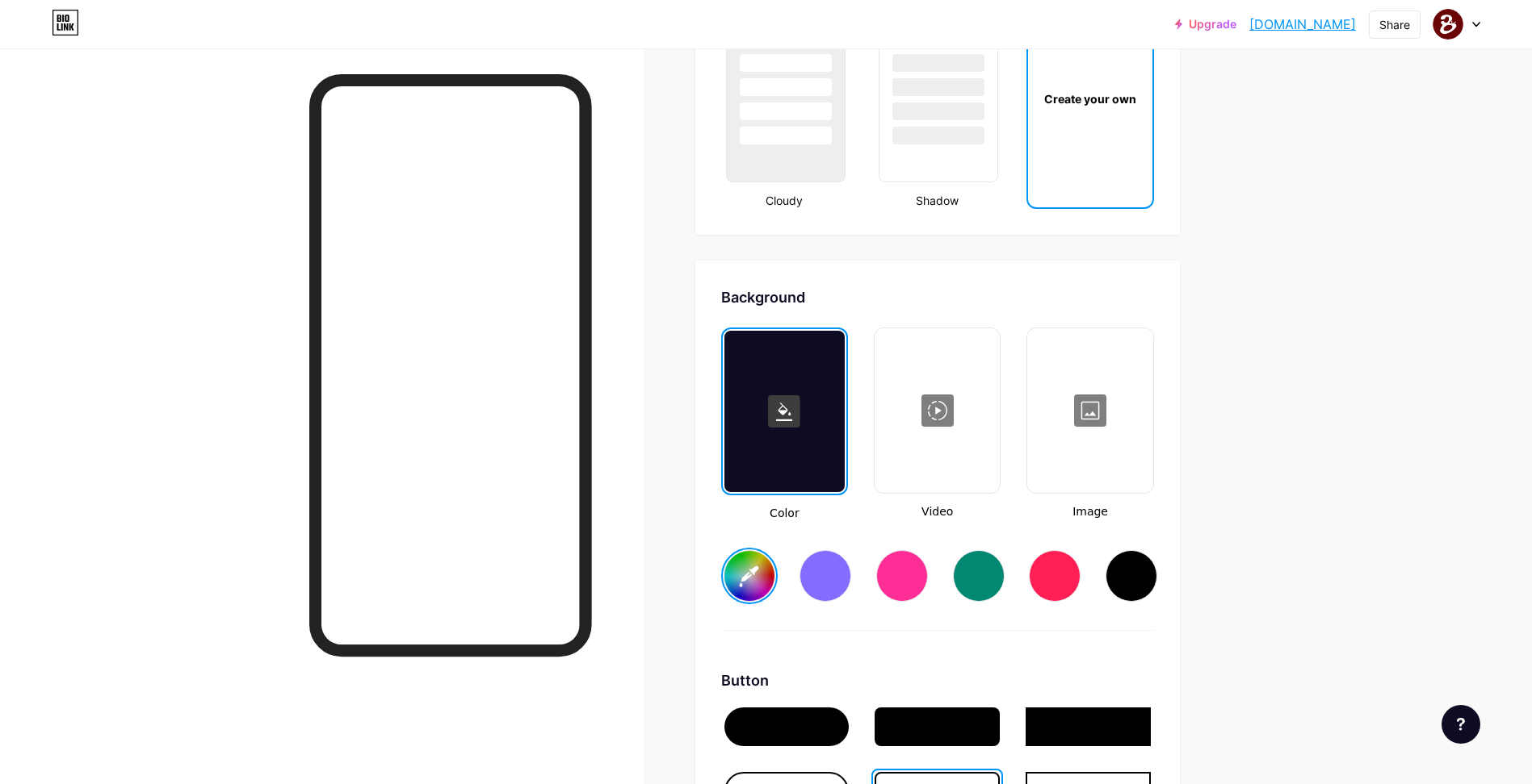
scroll to position [2004, 0]
click at [761, 571] on input "#690505" at bounding box center [749, 576] width 50 height 50
click at [761, 587] on input "#690505" at bounding box center [749, 576] width 50 height 50
type input "#454760"
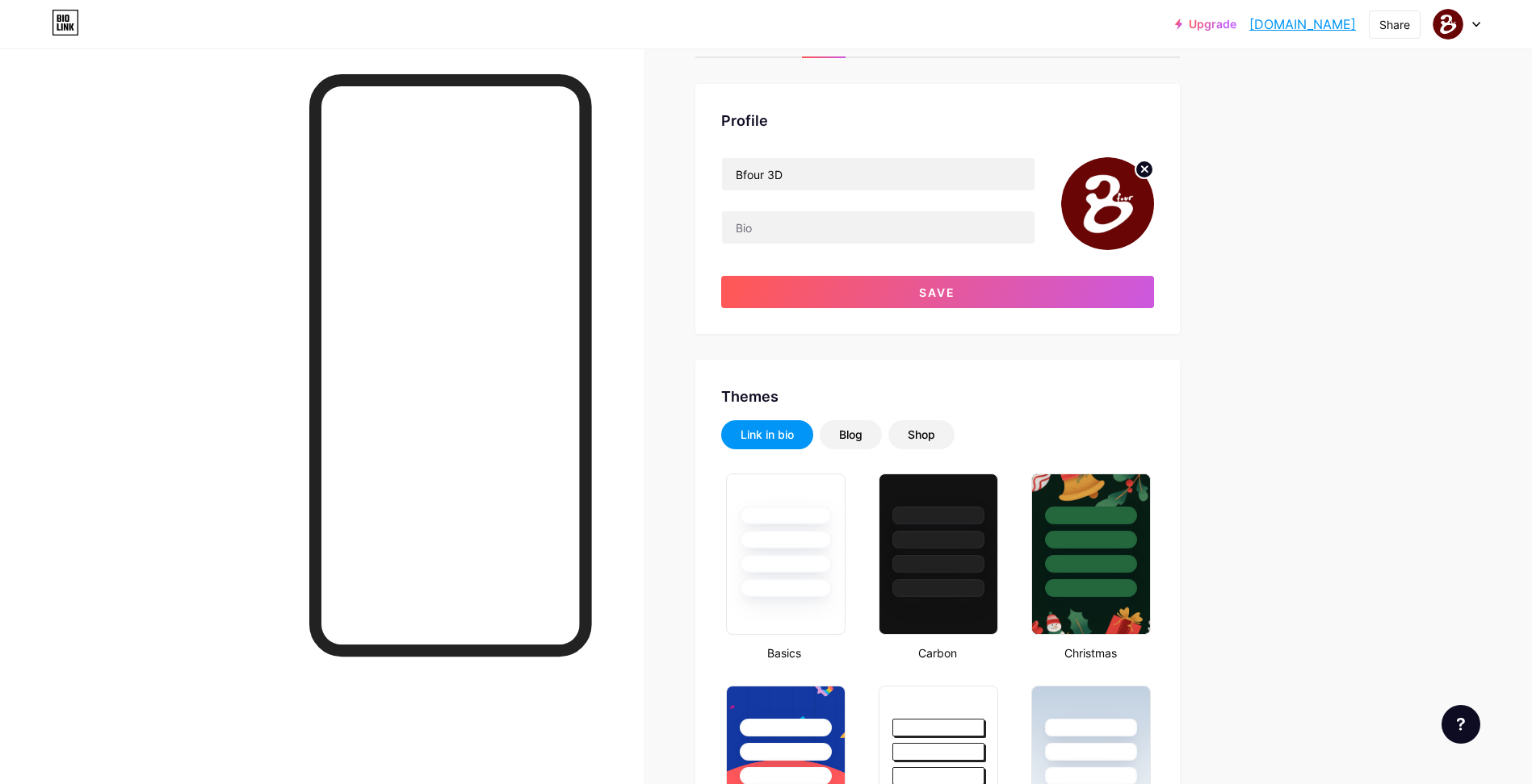
scroll to position [0, 0]
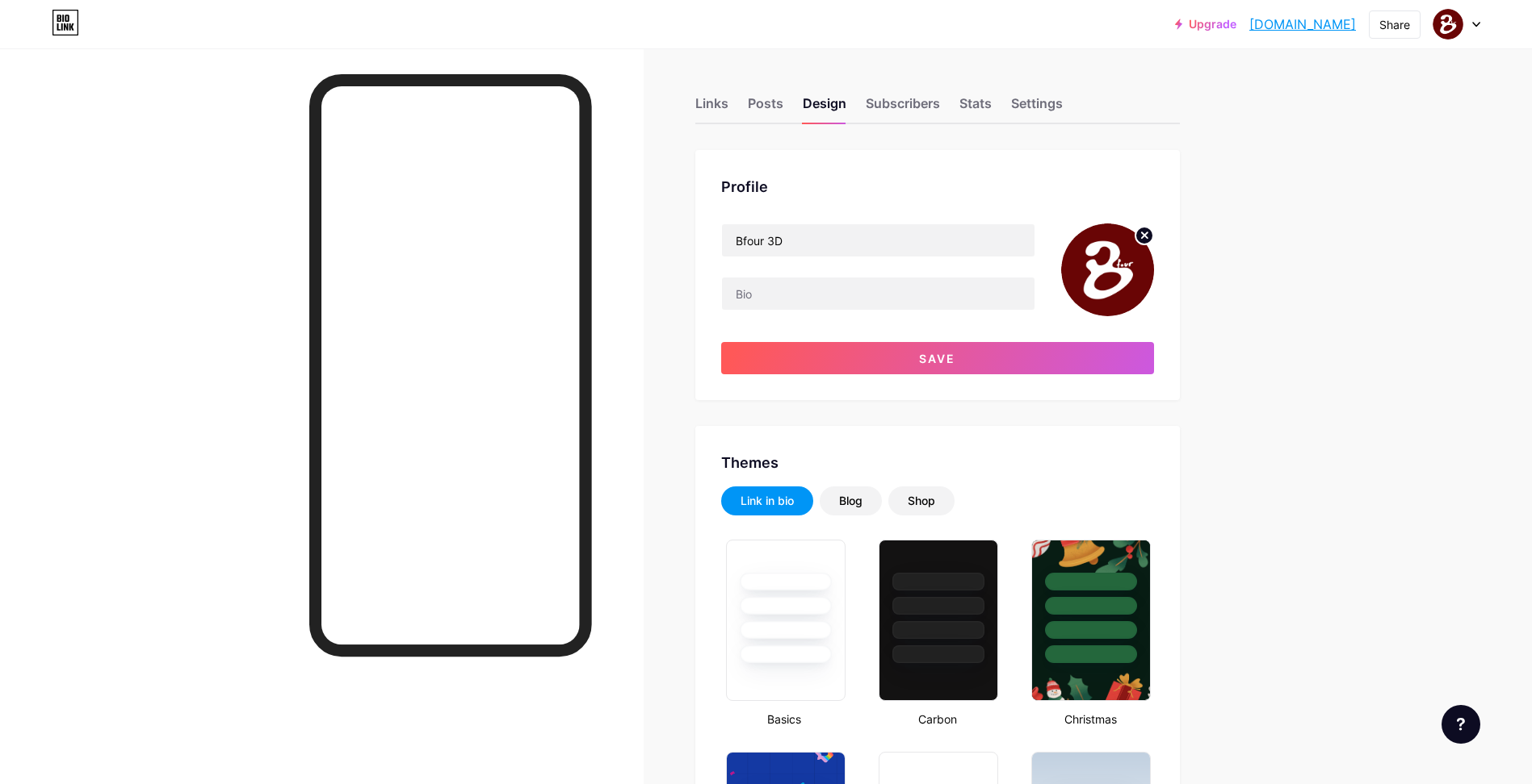
click at [1115, 260] on img at bounding box center [1107, 269] width 93 height 93
click at [1152, 235] on circle at bounding box center [1144, 236] width 18 height 18
click at [1117, 264] on input "file" at bounding box center [1107, 269] width 93 height 93
type input "C:\fakepath\LOGO_WHITE.png"
click at [643, 358] on div at bounding box center [321, 440] width 643 height 784
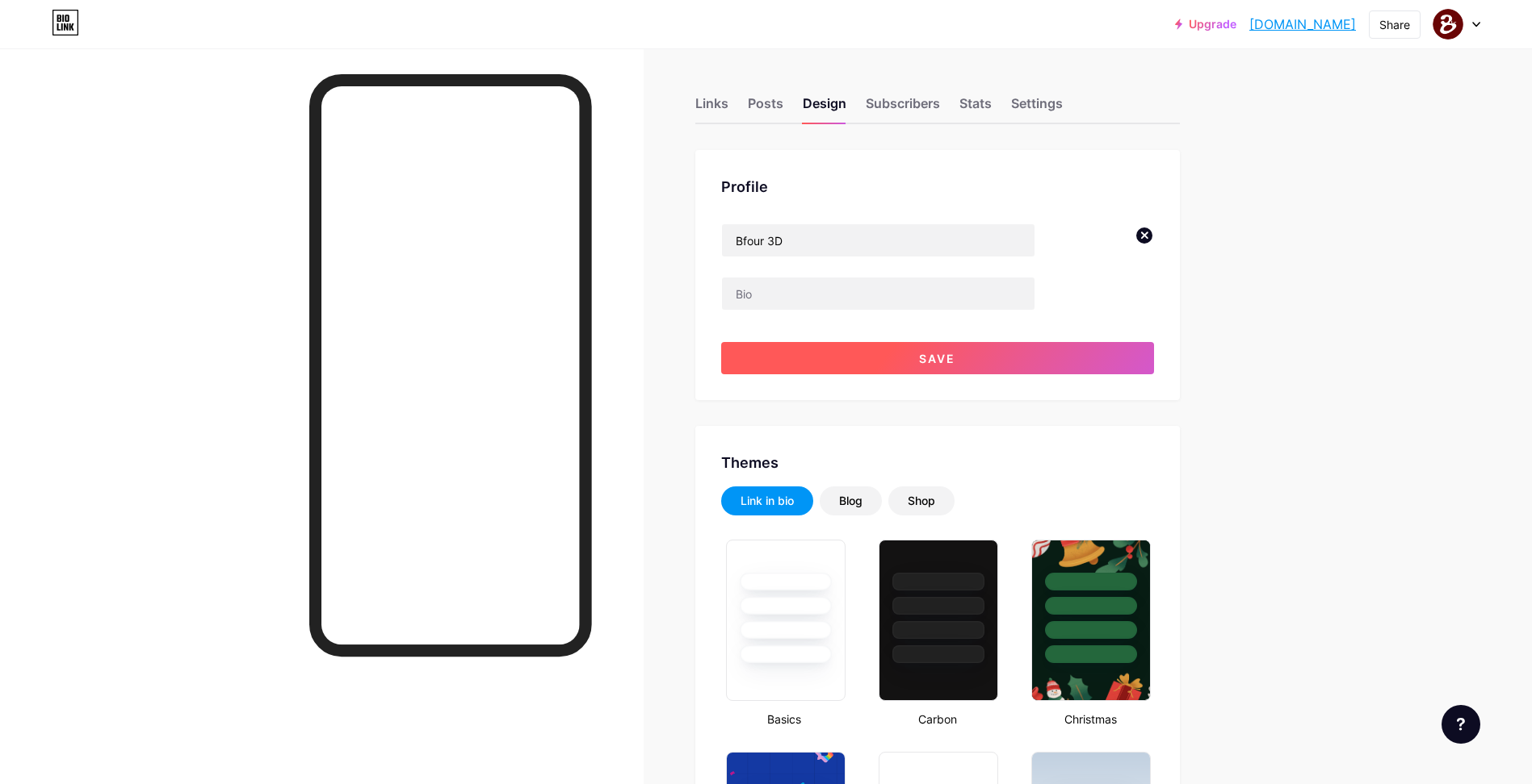
click at [1015, 346] on button "Save" at bounding box center [937, 358] width 433 height 32
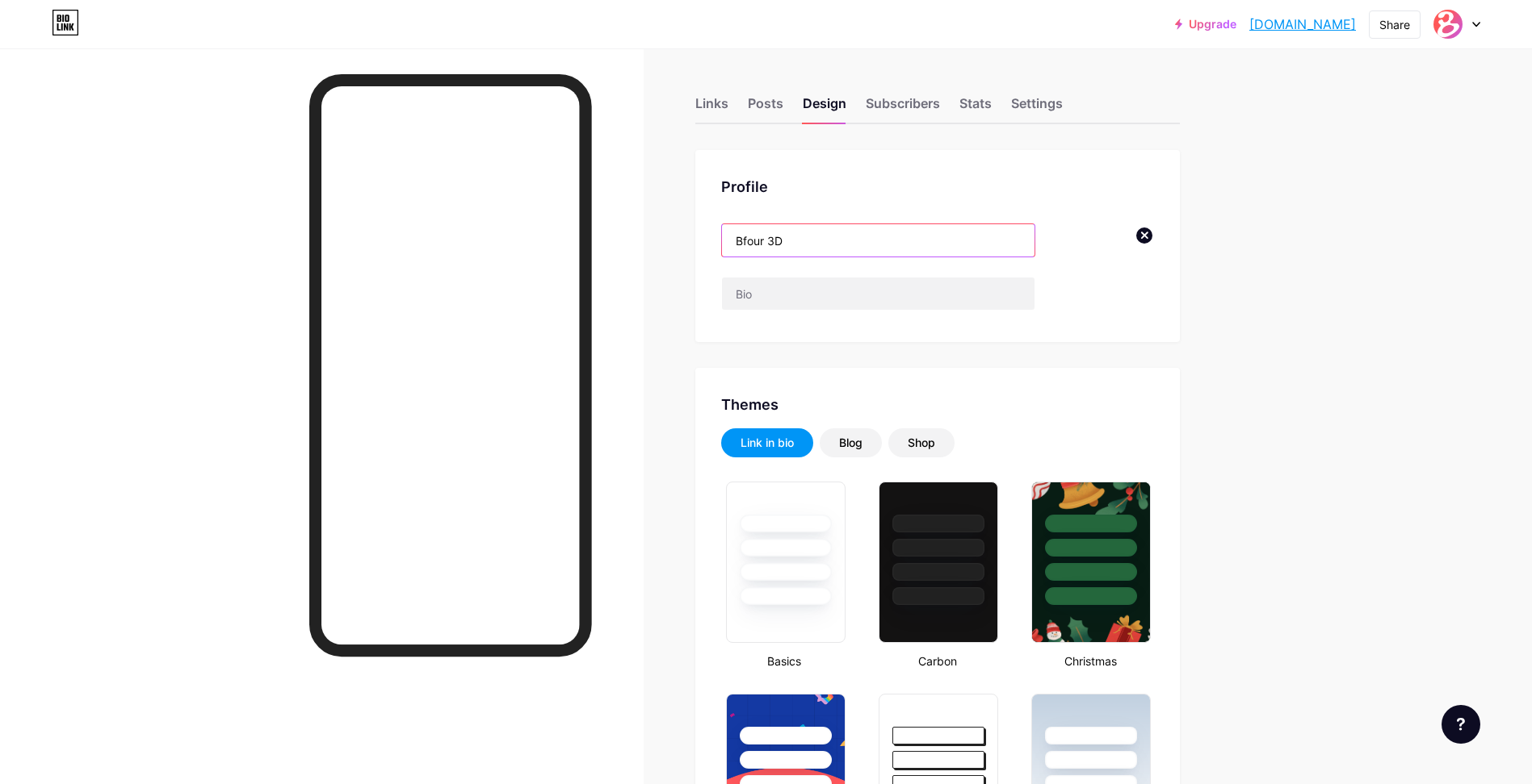
drag, startPoint x: 811, startPoint y: 242, endPoint x: 711, endPoint y: 238, distance: 100.1
click at [711, 238] on div "Profile Bfour 3D" at bounding box center [937, 246] width 485 height 192
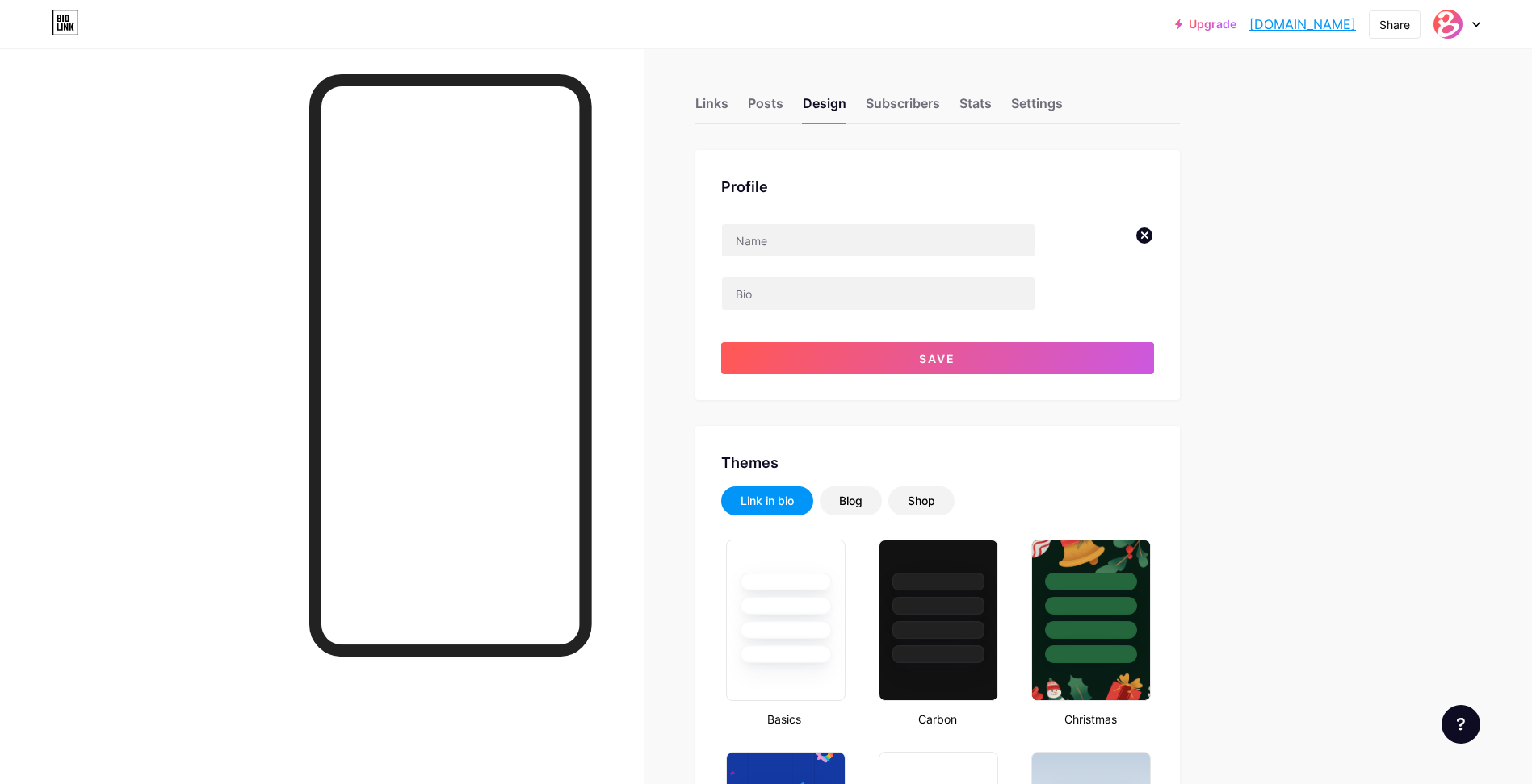
click at [711, 238] on div "Profile Save" at bounding box center [937, 275] width 485 height 250
click at [875, 357] on button "Save" at bounding box center [937, 358] width 433 height 32
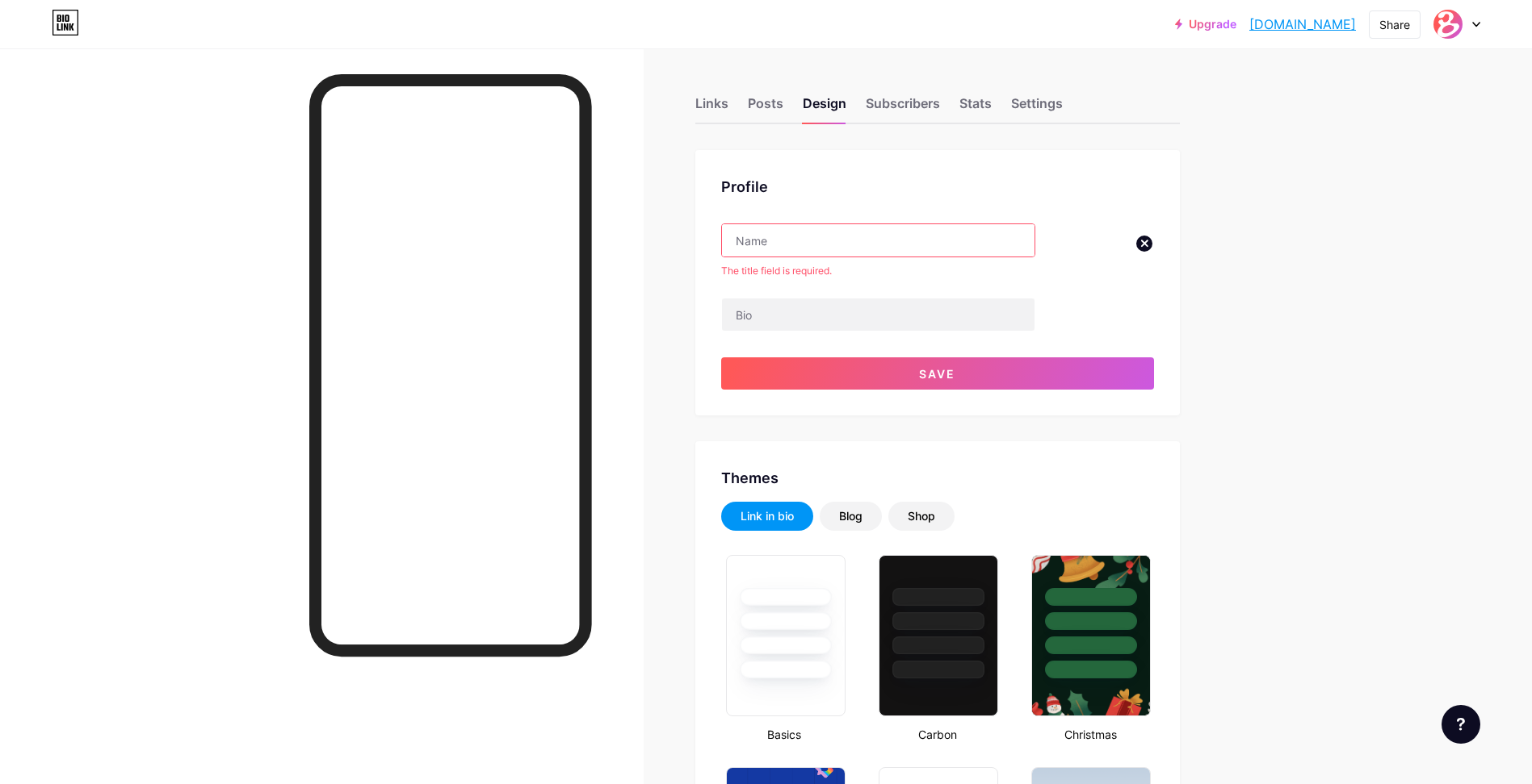
click at [793, 241] on input "text" at bounding box center [878, 240] width 312 height 32
click at [801, 240] on input "text" at bounding box center [878, 240] width 312 height 32
paste input "‎"
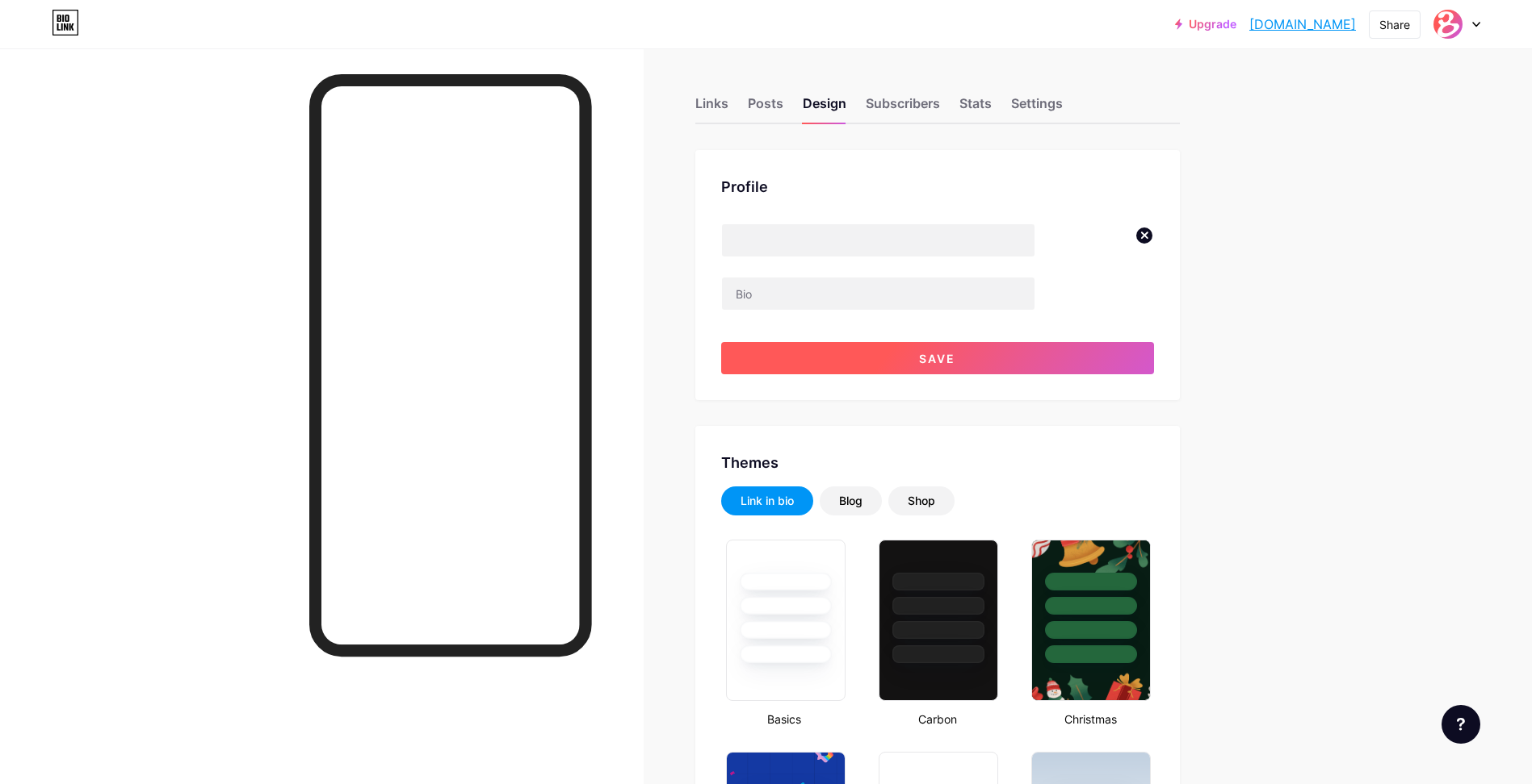
click at [911, 364] on button "Save" at bounding box center [937, 358] width 433 height 32
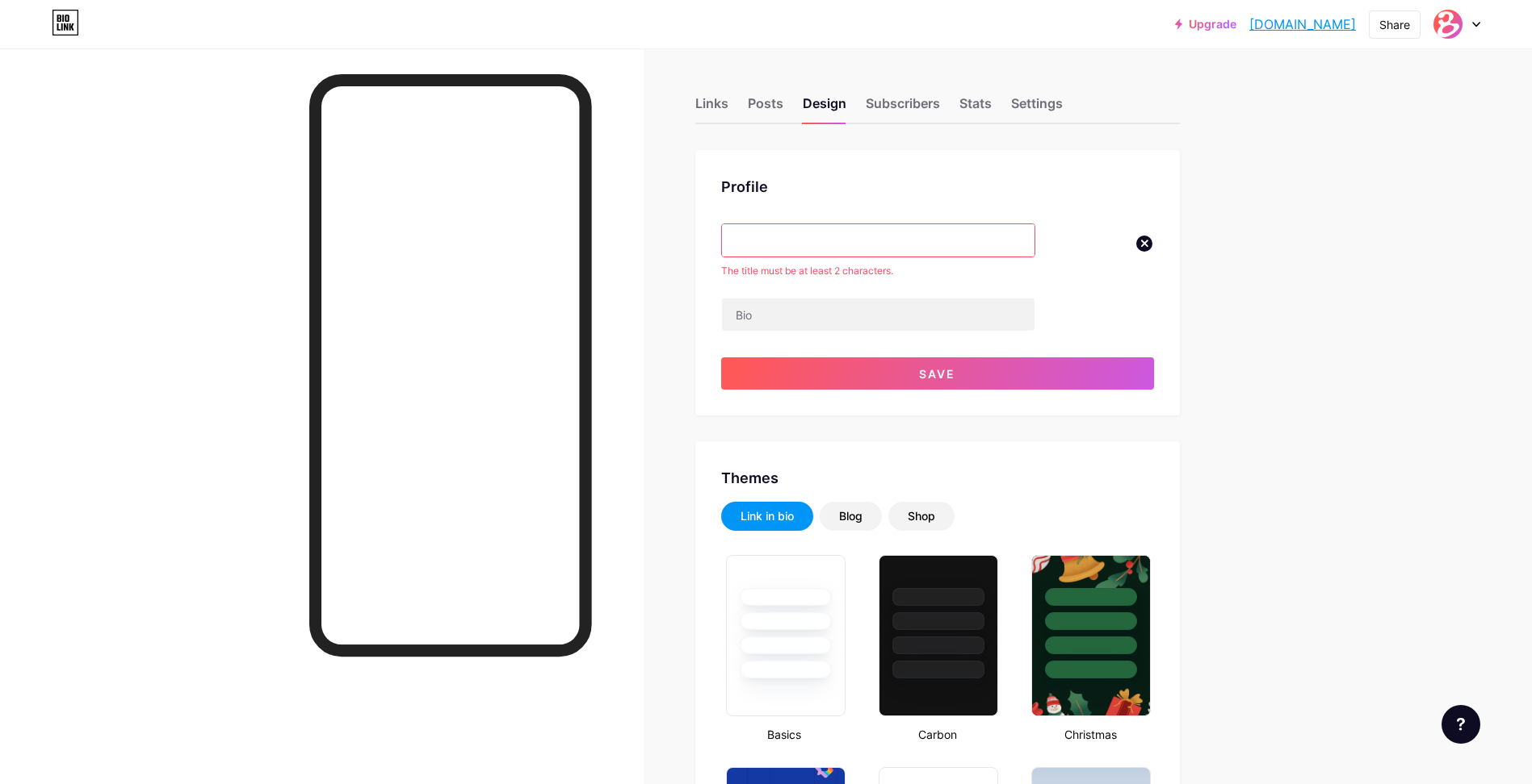
click at [829, 233] on input "‎" at bounding box center [878, 240] width 312 height 32
paste input "‎"
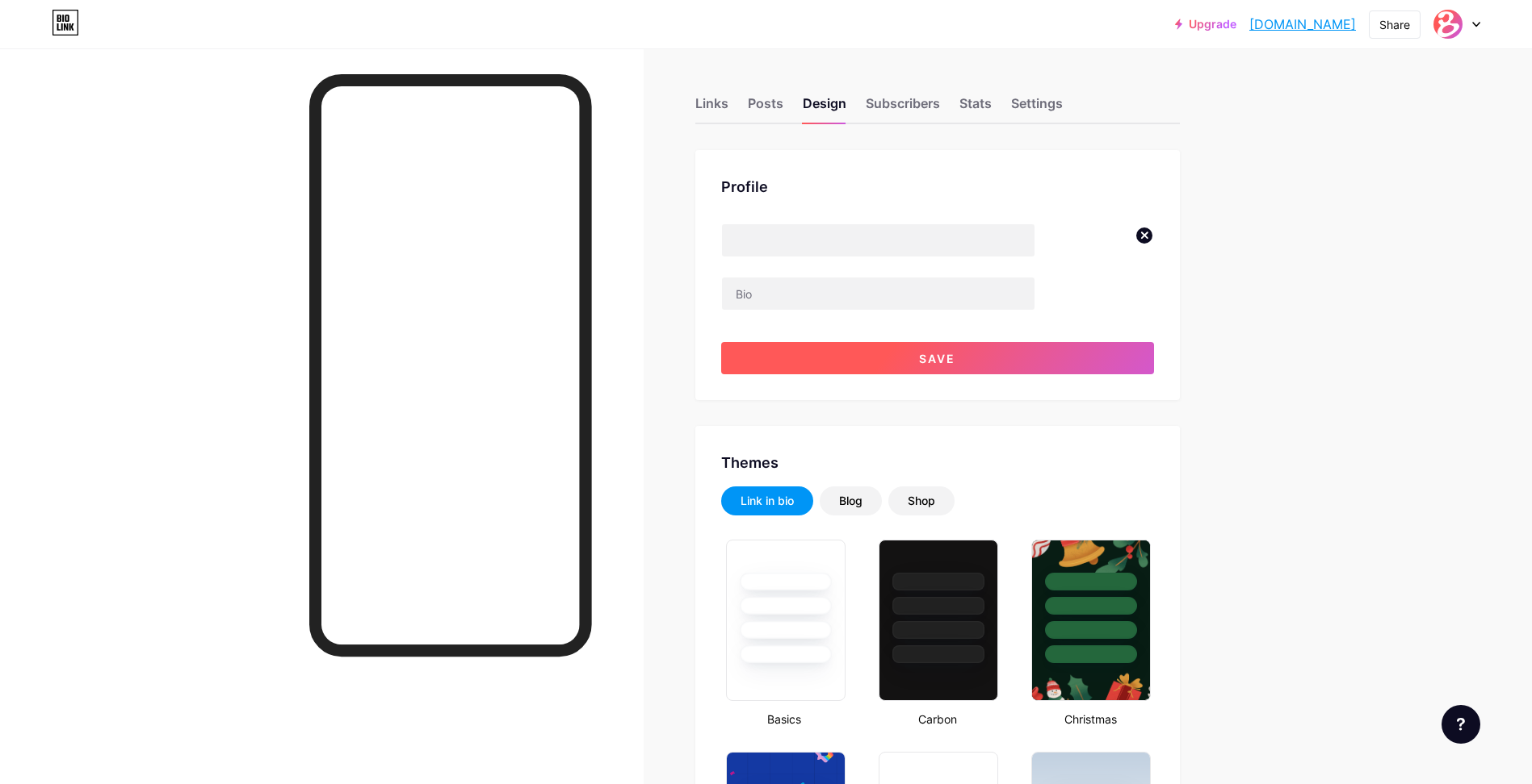
click at [904, 369] on button "Save" at bounding box center [937, 358] width 433 height 32
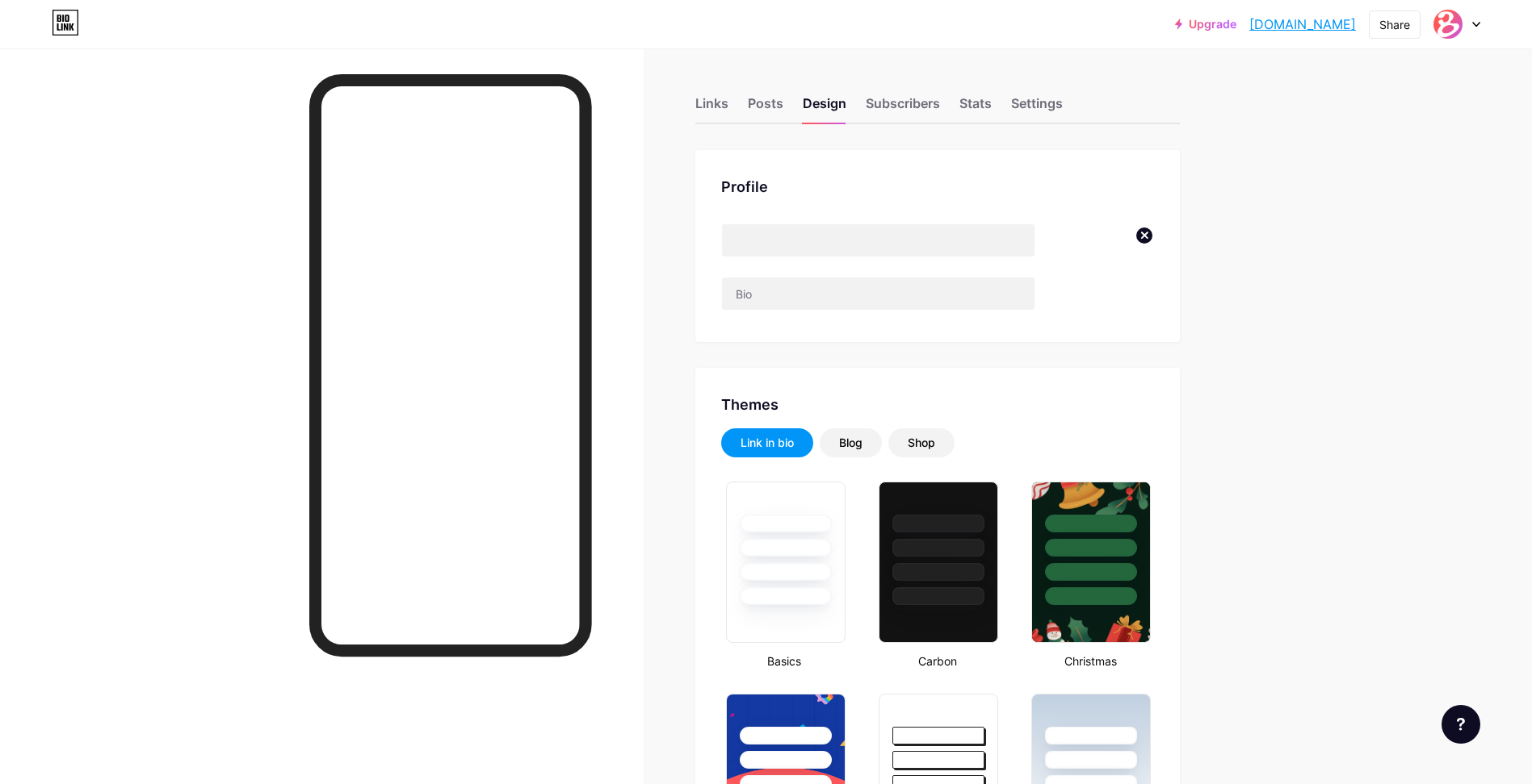
click at [643, 206] on div at bounding box center [321, 440] width 643 height 784
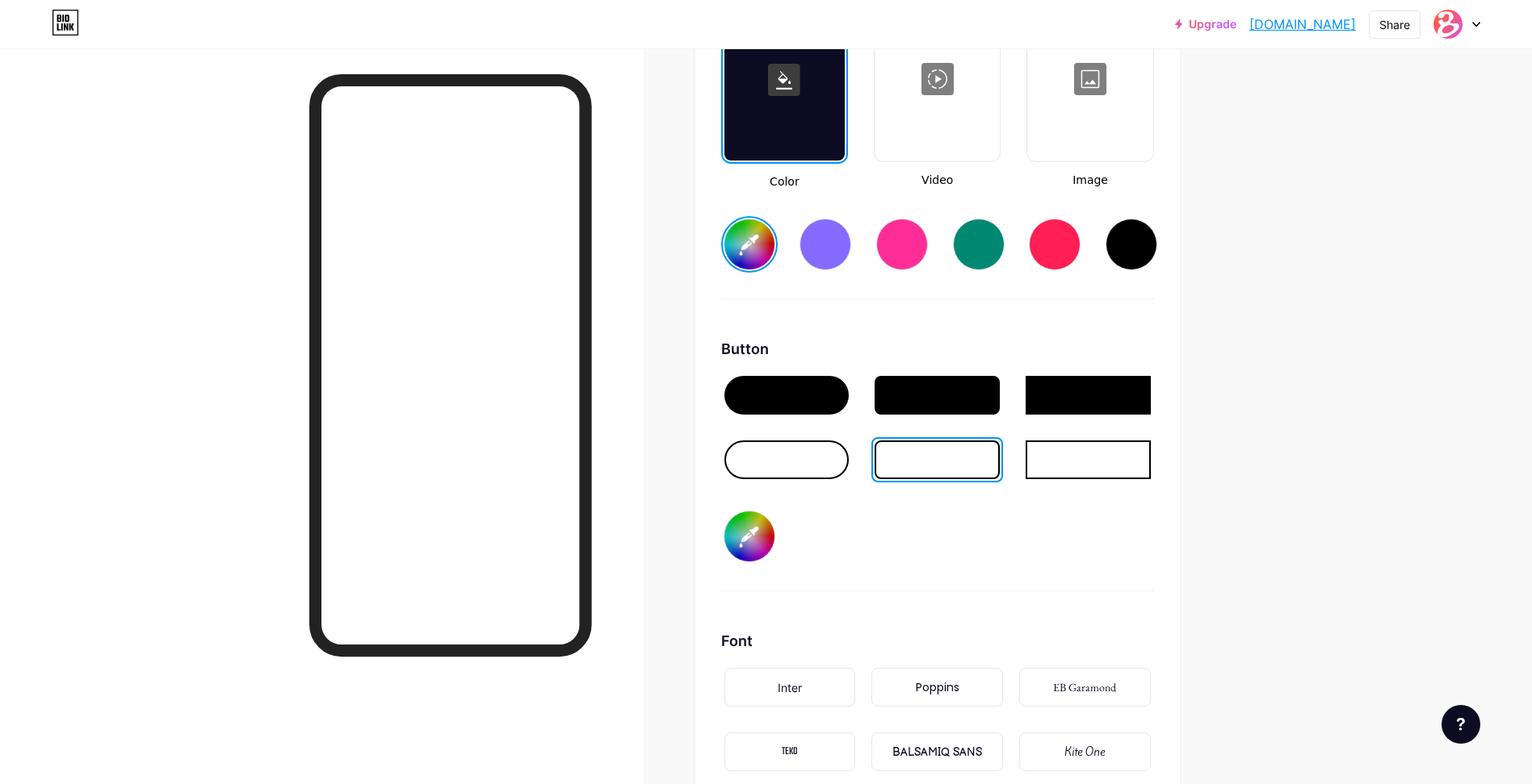
scroll to position [2341, 0]
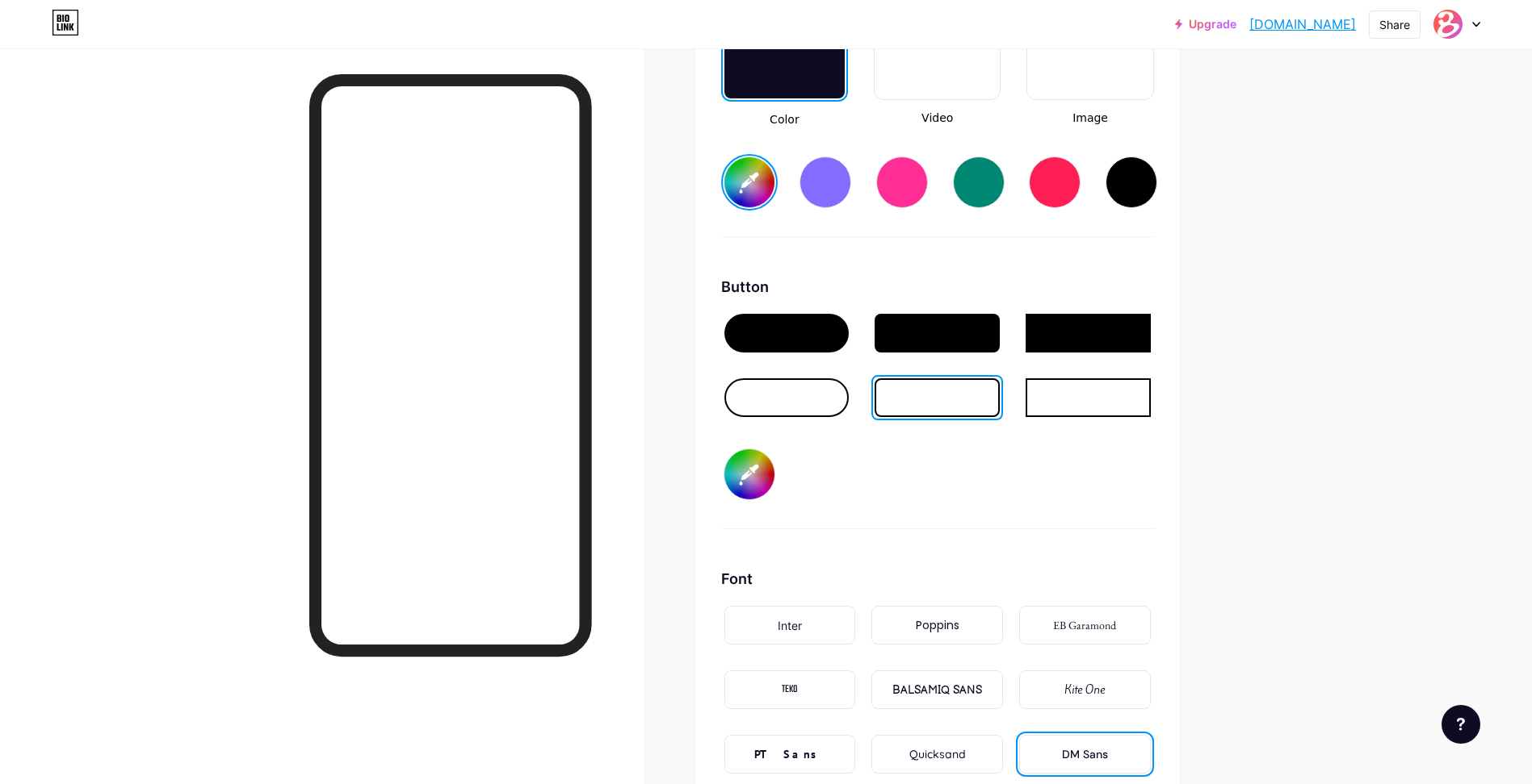
click at [800, 338] on div at bounding box center [787, 332] width 125 height 39
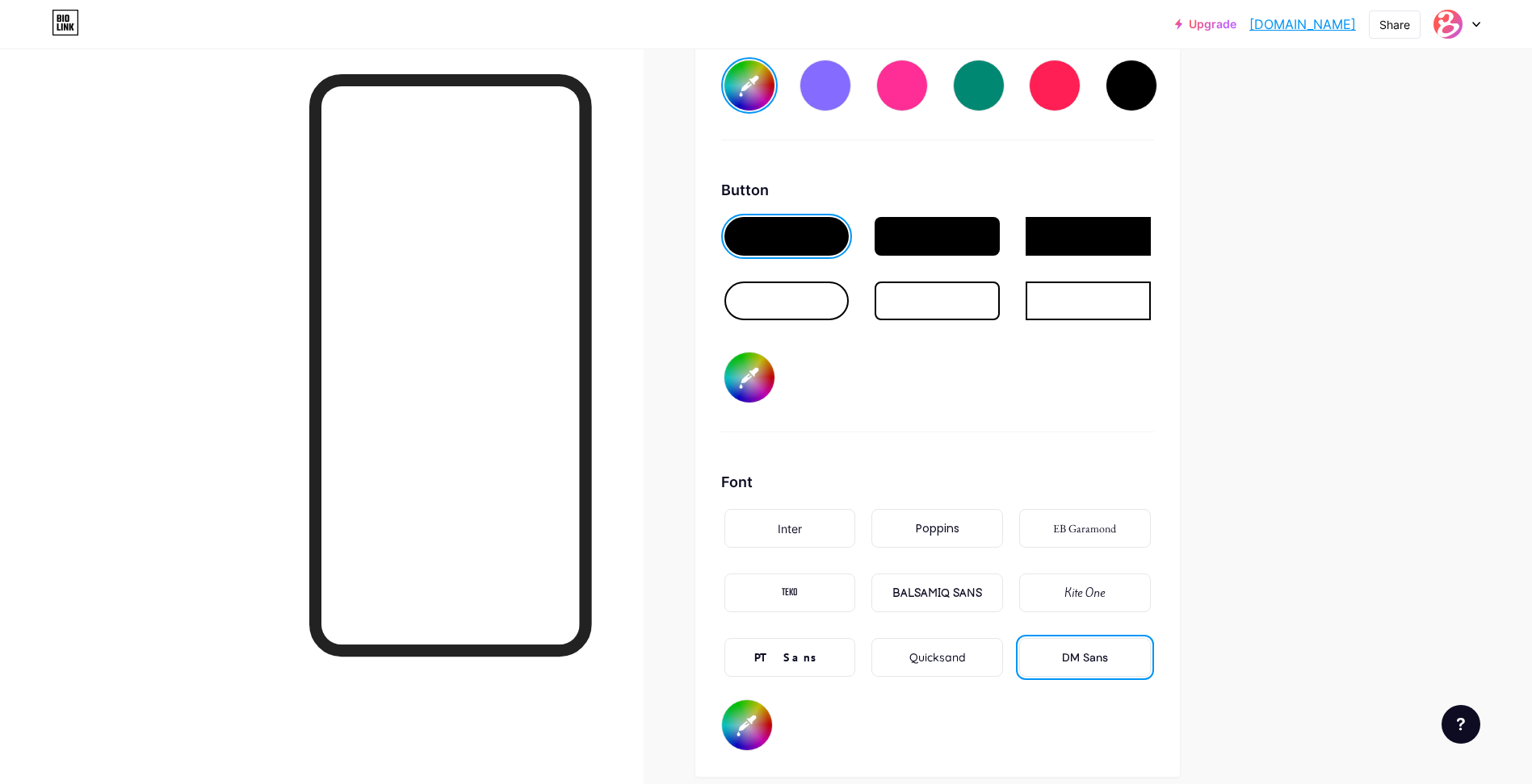
scroll to position [2501, 0]
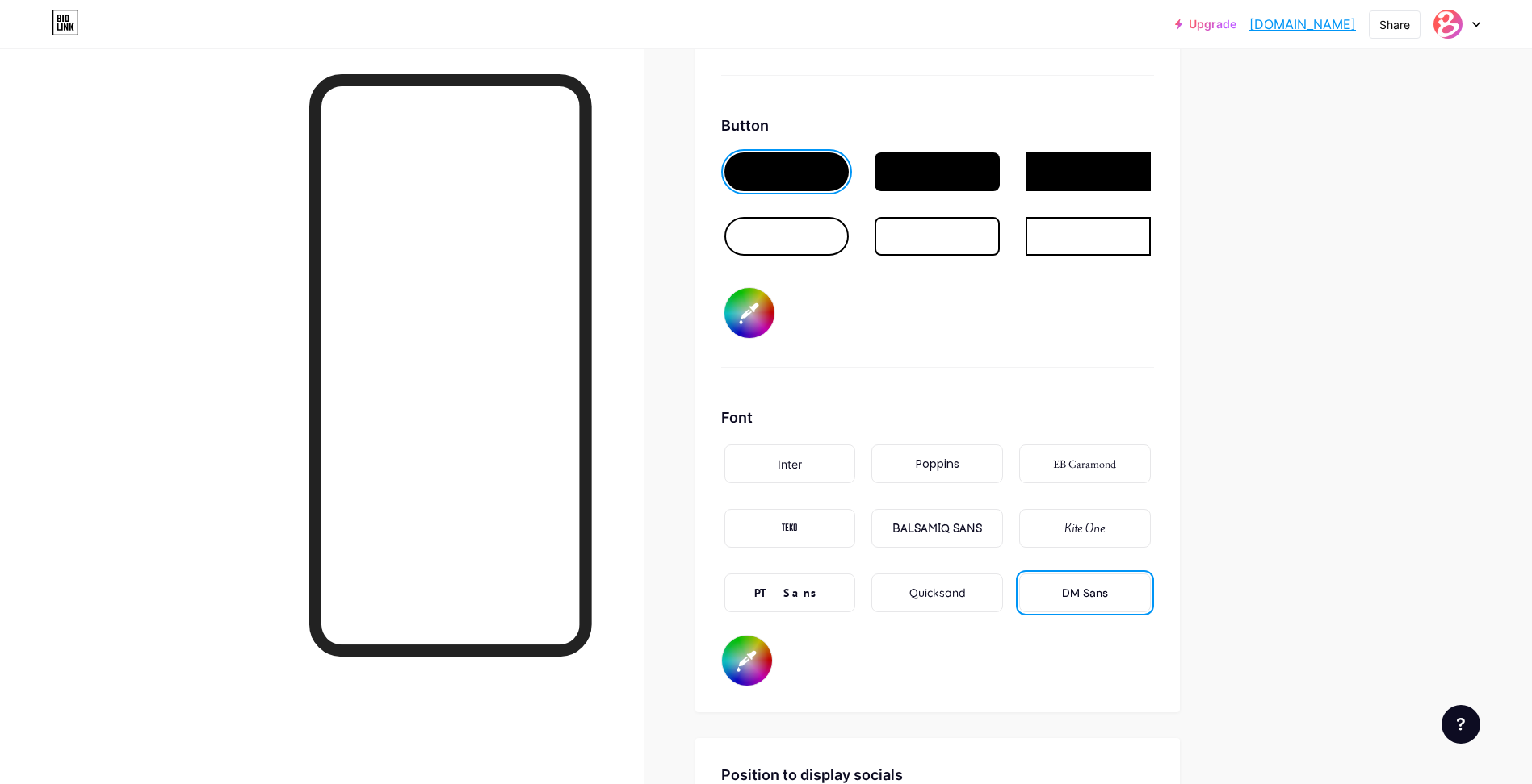
click at [821, 592] on div "PT Sans" at bounding box center [790, 593] width 131 height 39
click at [926, 528] on div "BALSAMIQ SANS" at bounding box center [936, 529] width 90 height 17
click at [817, 532] on div "TEKO" at bounding box center [790, 528] width 131 height 39
click at [964, 593] on div "Quicksand" at bounding box center [937, 594] width 57 height 17
click at [1108, 594] on div "DM Sans" at bounding box center [1085, 594] width 46 height 17
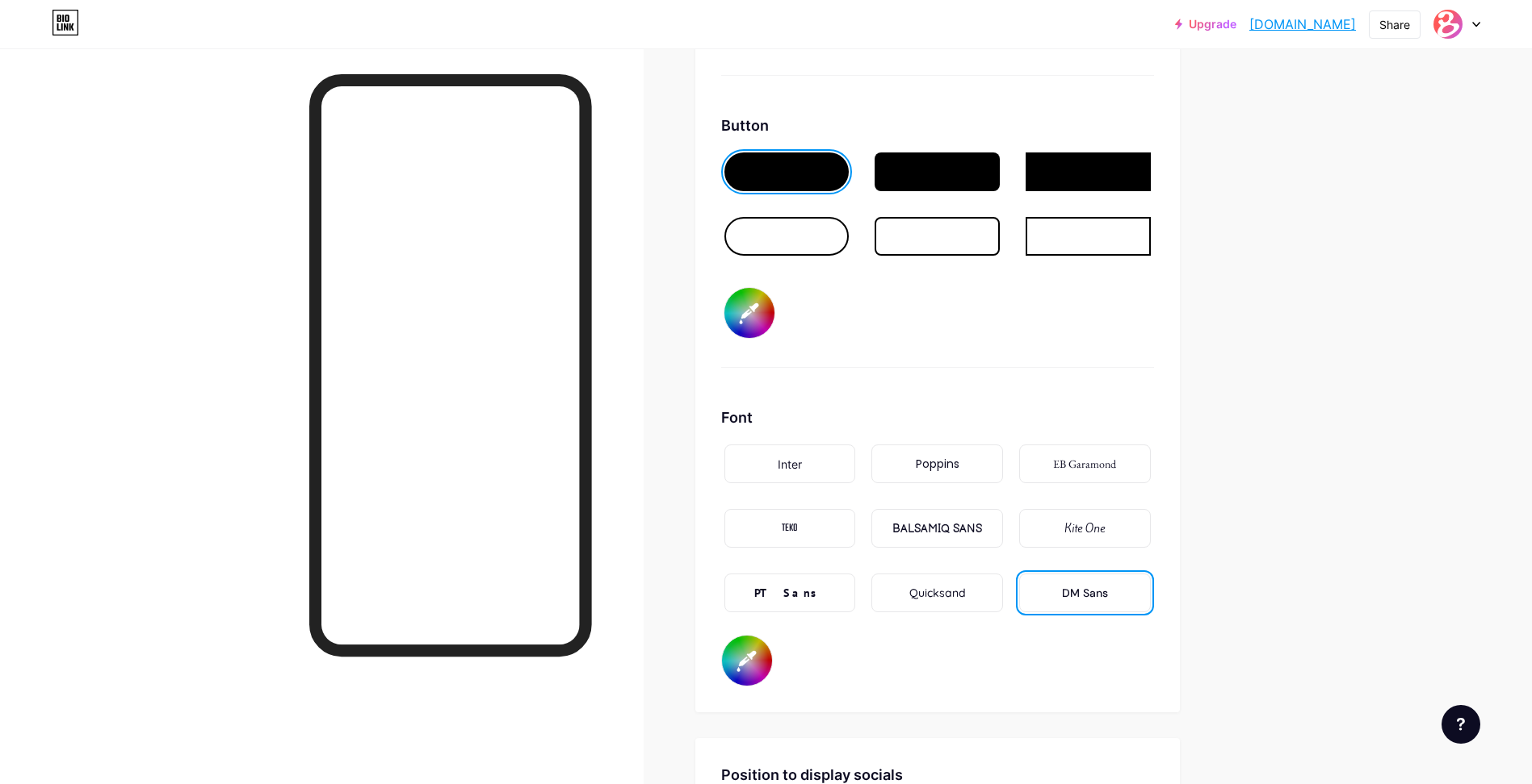
click at [810, 537] on div "TEKO" at bounding box center [790, 528] width 131 height 39
click at [930, 540] on div "BALSAMIQ SANS" at bounding box center [937, 528] width 131 height 39
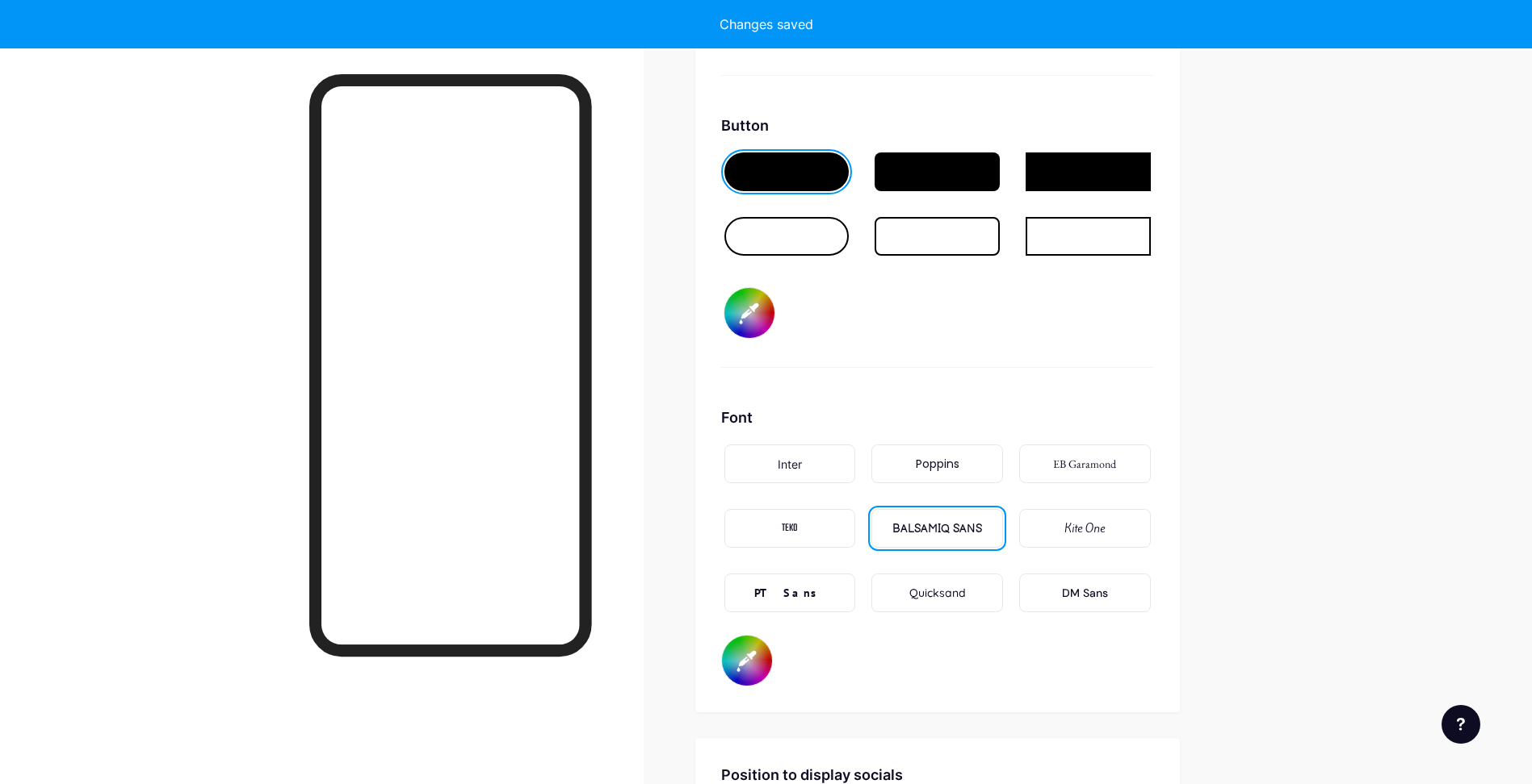
click at [1047, 537] on div "Kite One" at bounding box center [1084, 528] width 131 height 39
click at [845, 590] on div "PT Sans" at bounding box center [790, 593] width 131 height 39
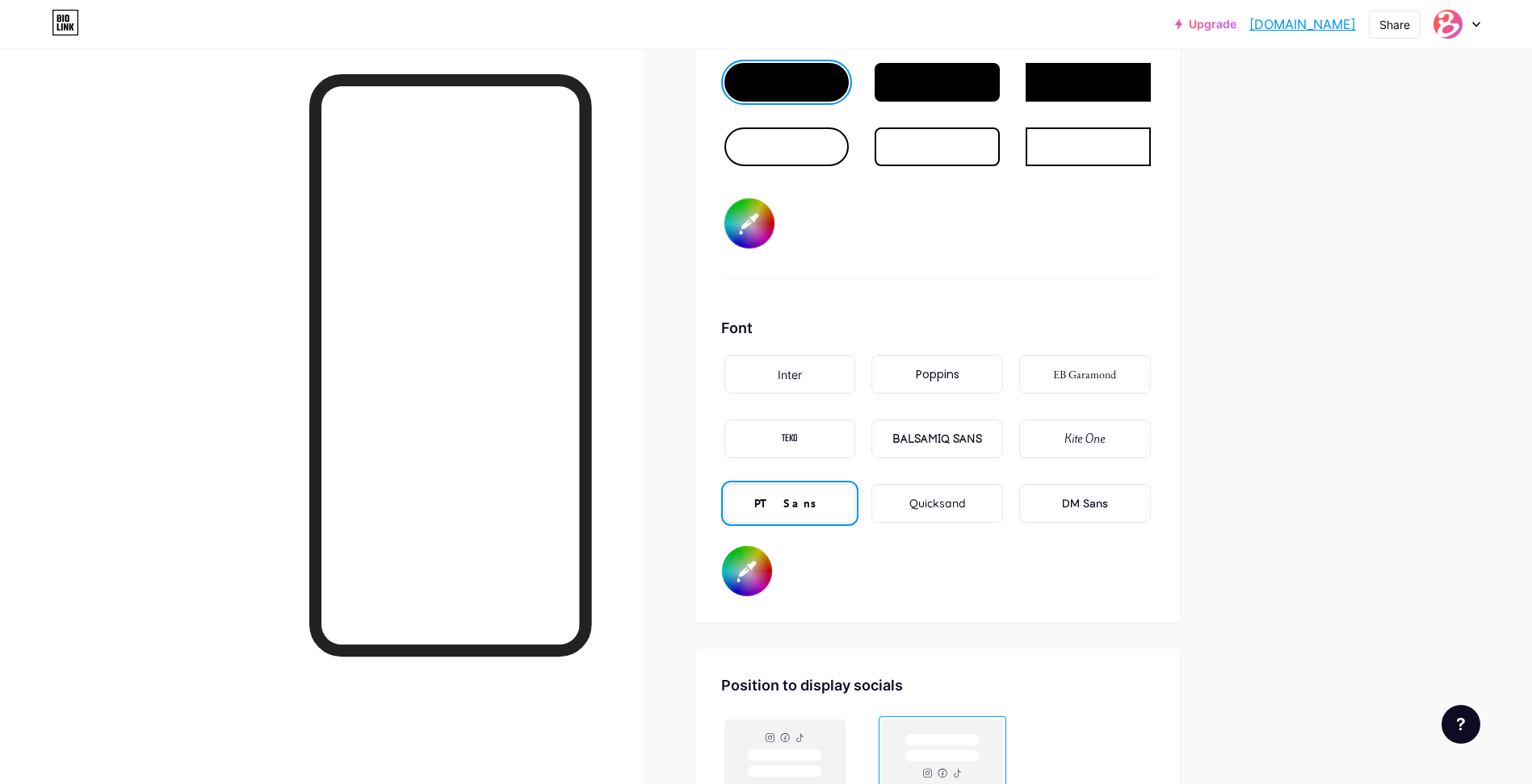
scroll to position [2430, 0]
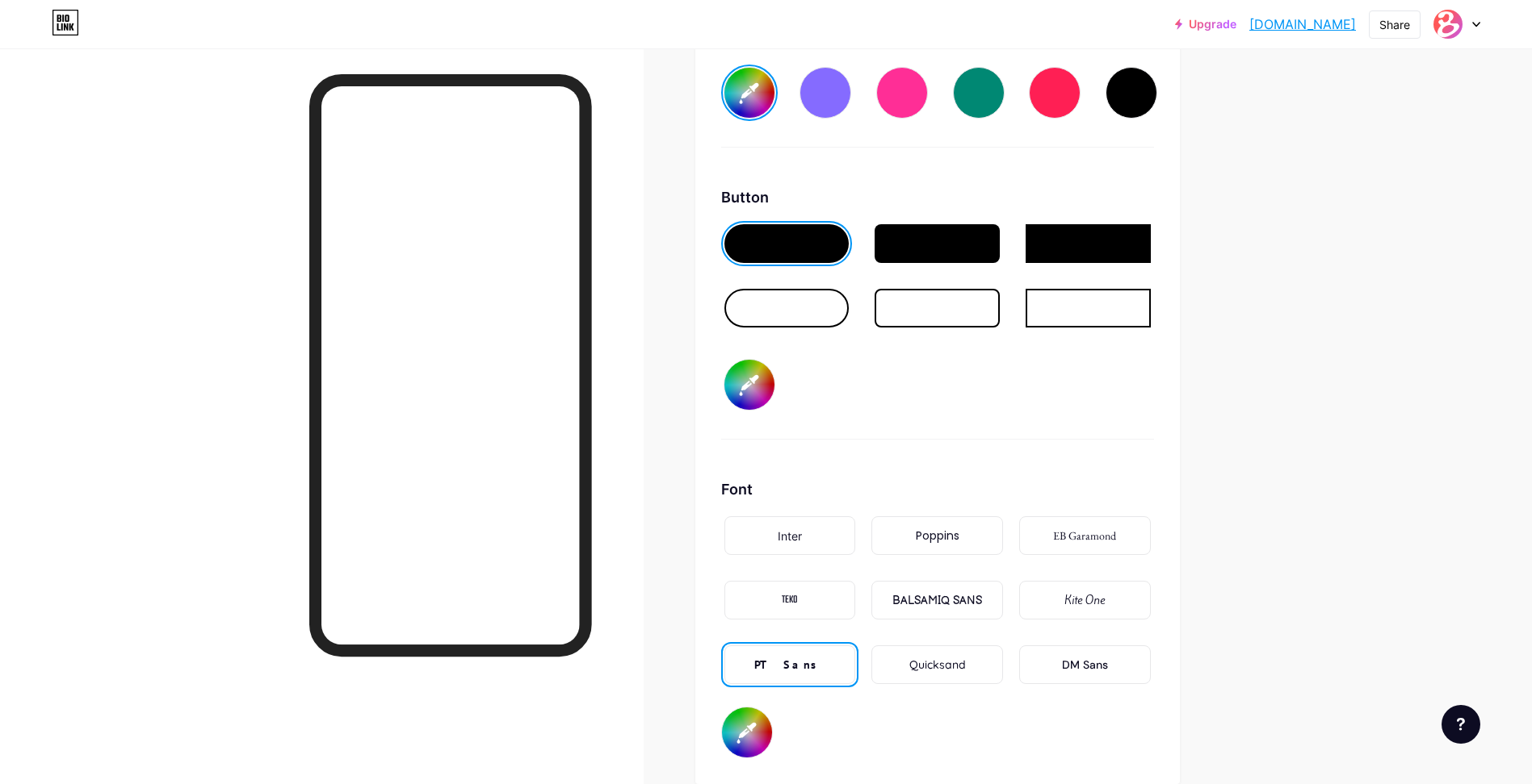
click at [915, 251] on div at bounding box center [937, 243] width 125 height 39
click at [978, 317] on div at bounding box center [937, 308] width 125 height 39
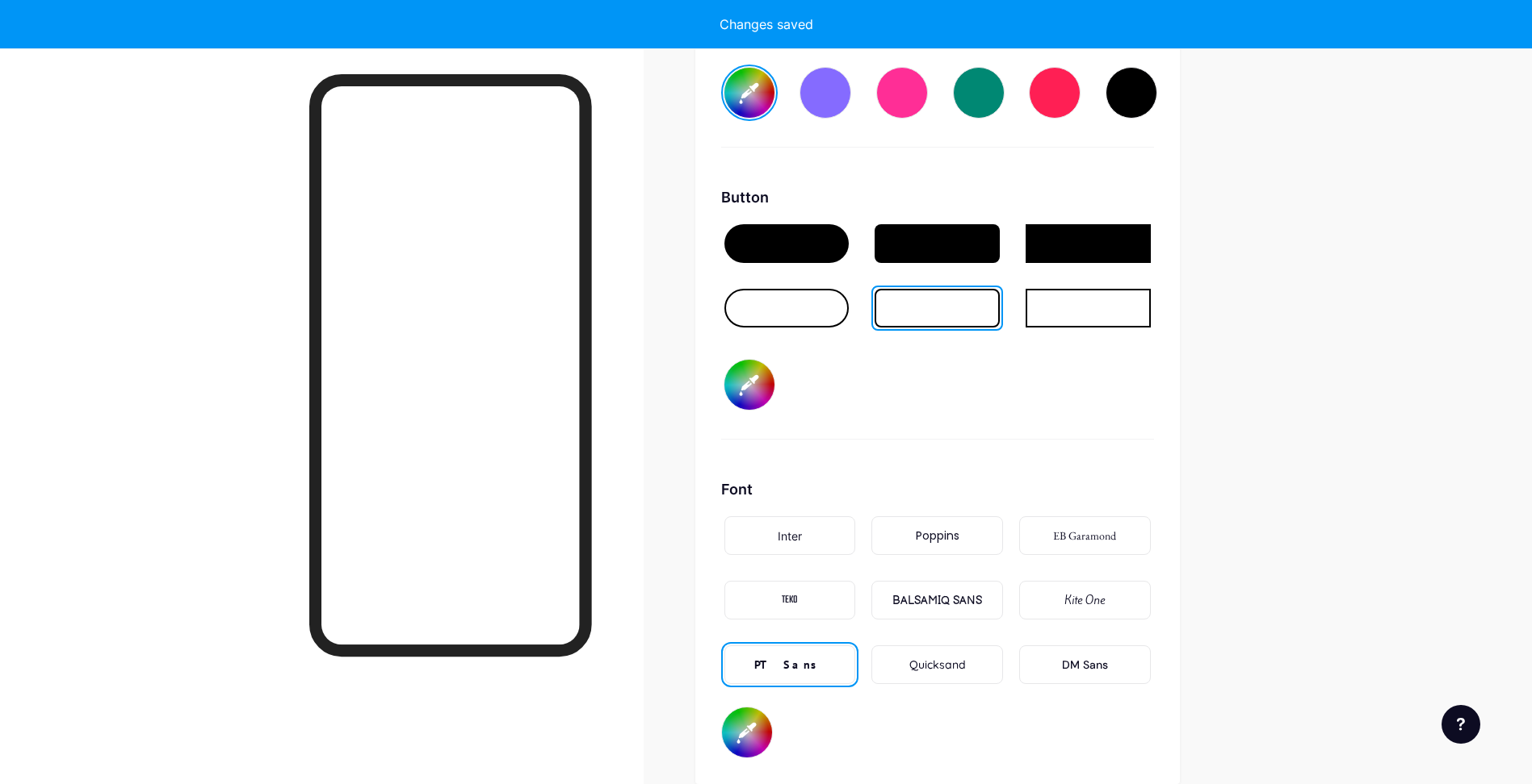
click at [1066, 311] on div at bounding box center [1088, 308] width 125 height 39
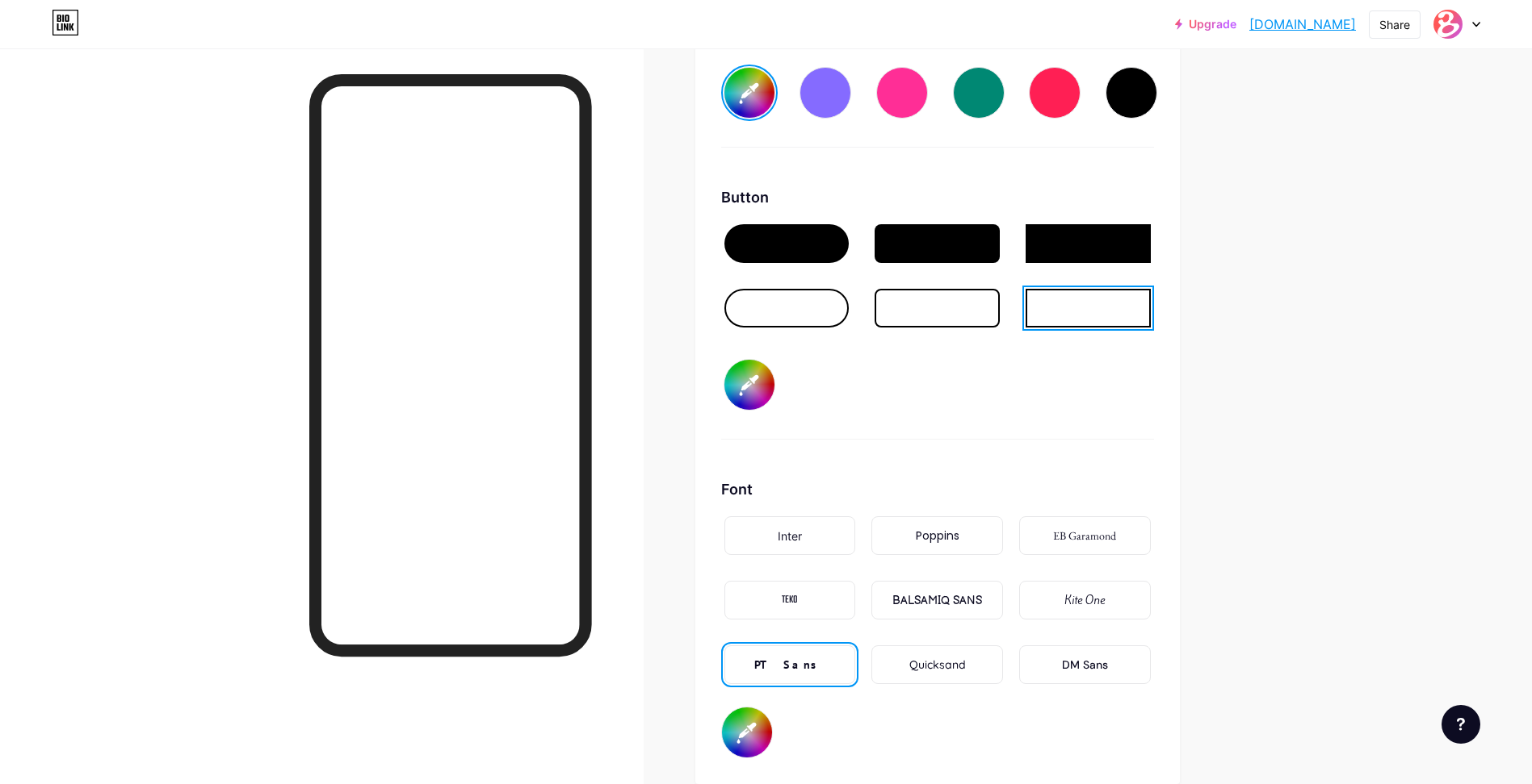
click at [796, 308] on div at bounding box center [787, 308] width 125 height 39
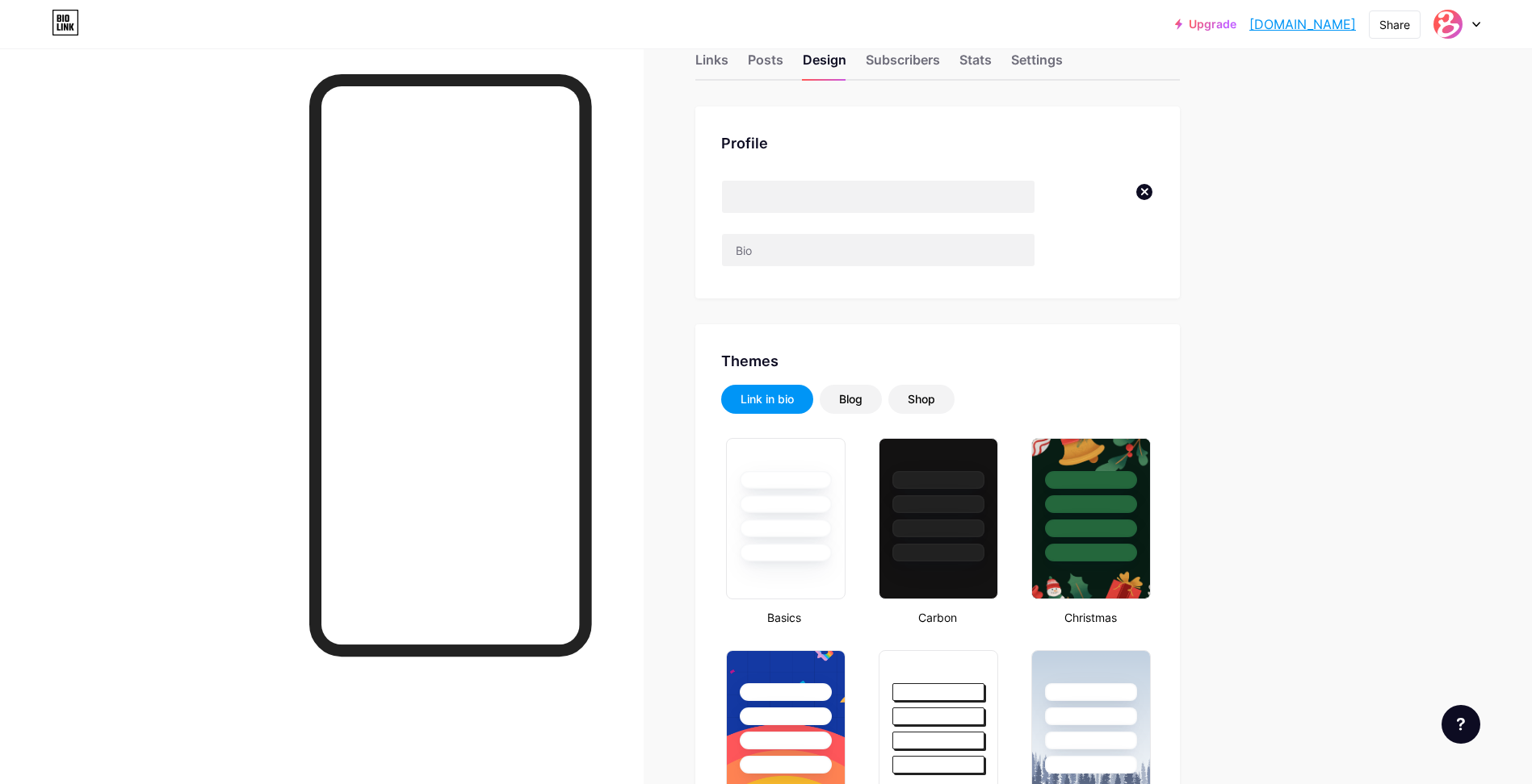
scroll to position [0, 0]
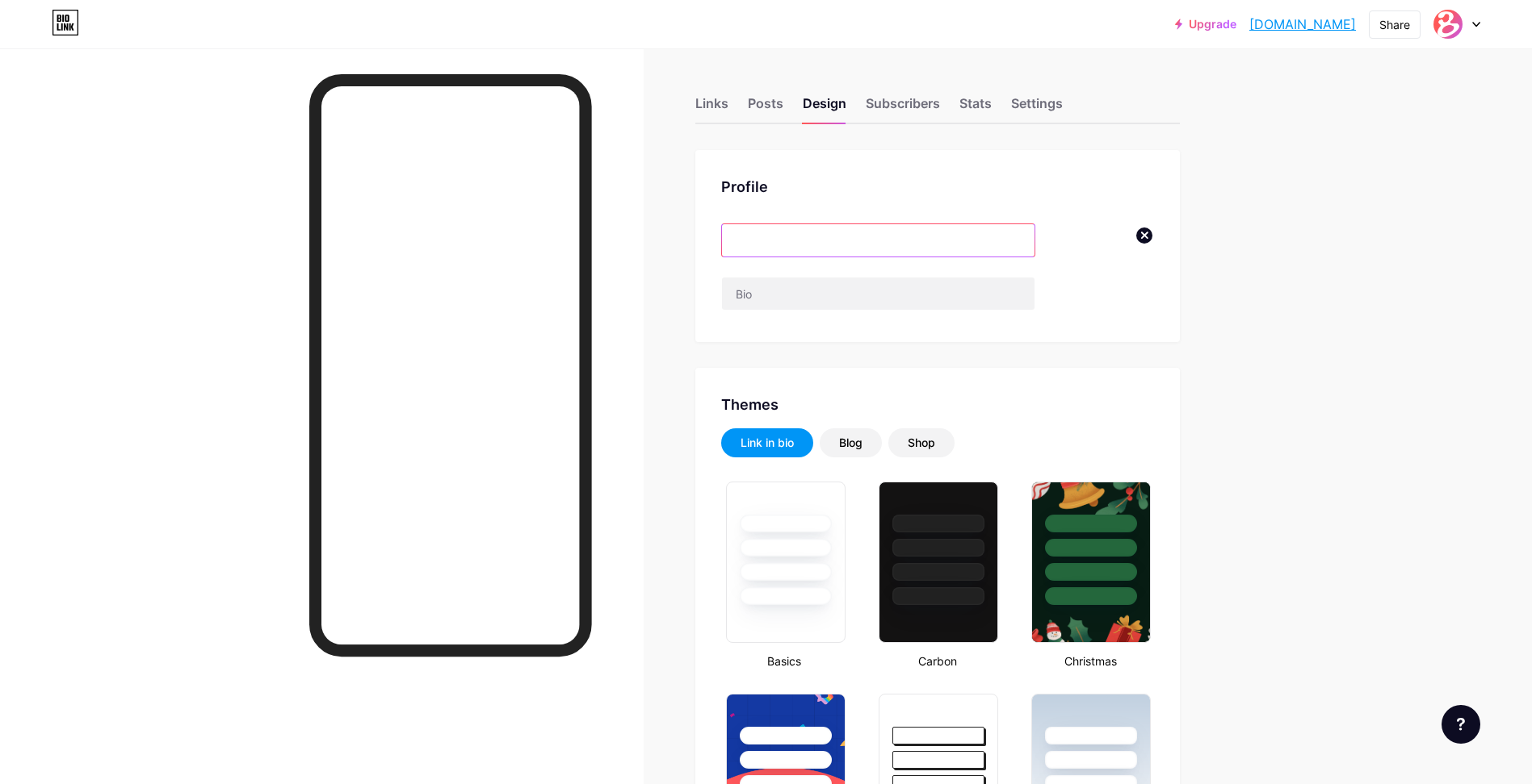
click at [769, 240] on input "‎ ‎" at bounding box center [878, 240] width 312 height 32
click at [769, 239] on input "‎ ‎" at bounding box center [878, 240] width 312 height 32
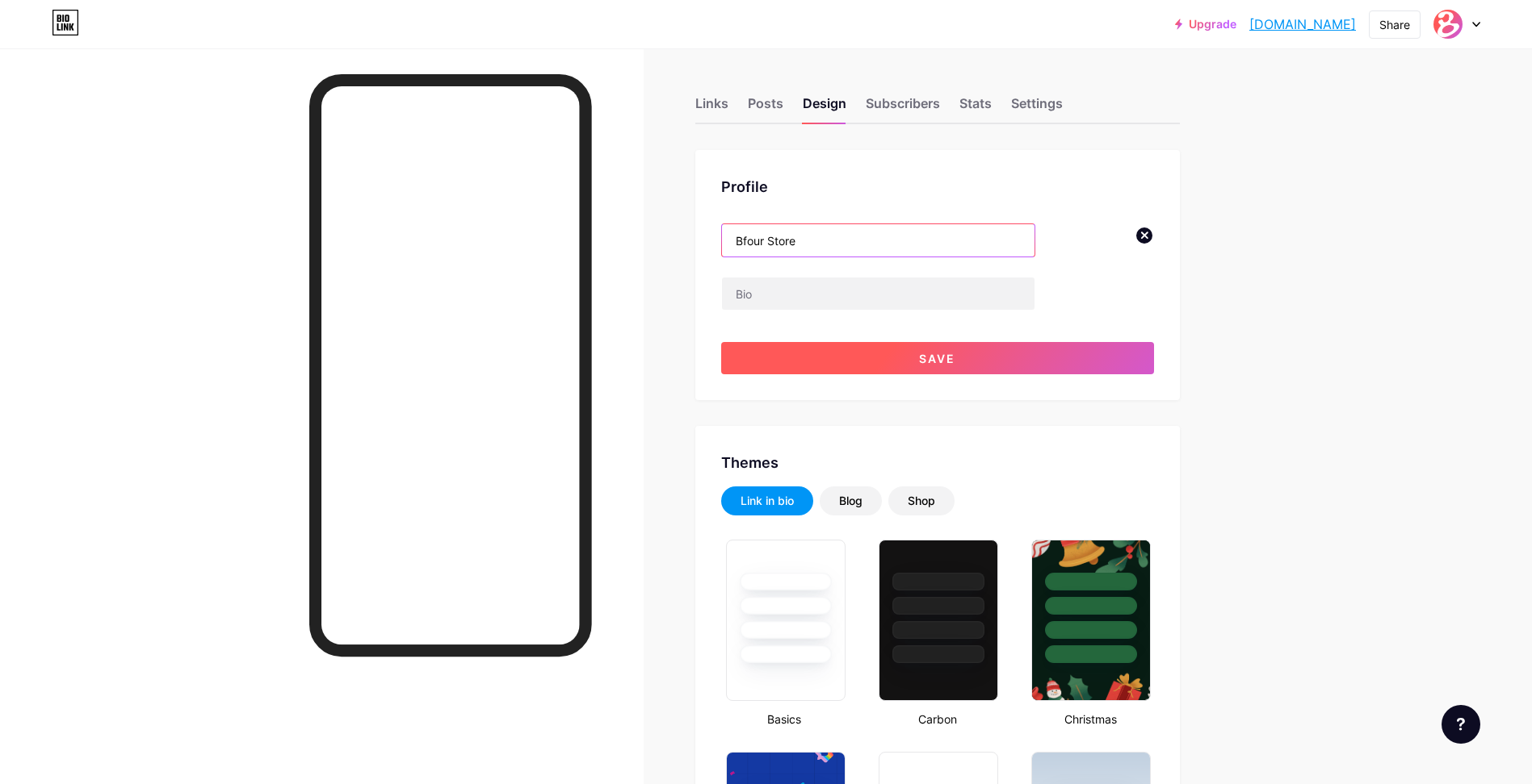
type input "Bfour Store"
click at [887, 349] on button "Save" at bounding box center [937, 358] width 433 height 32
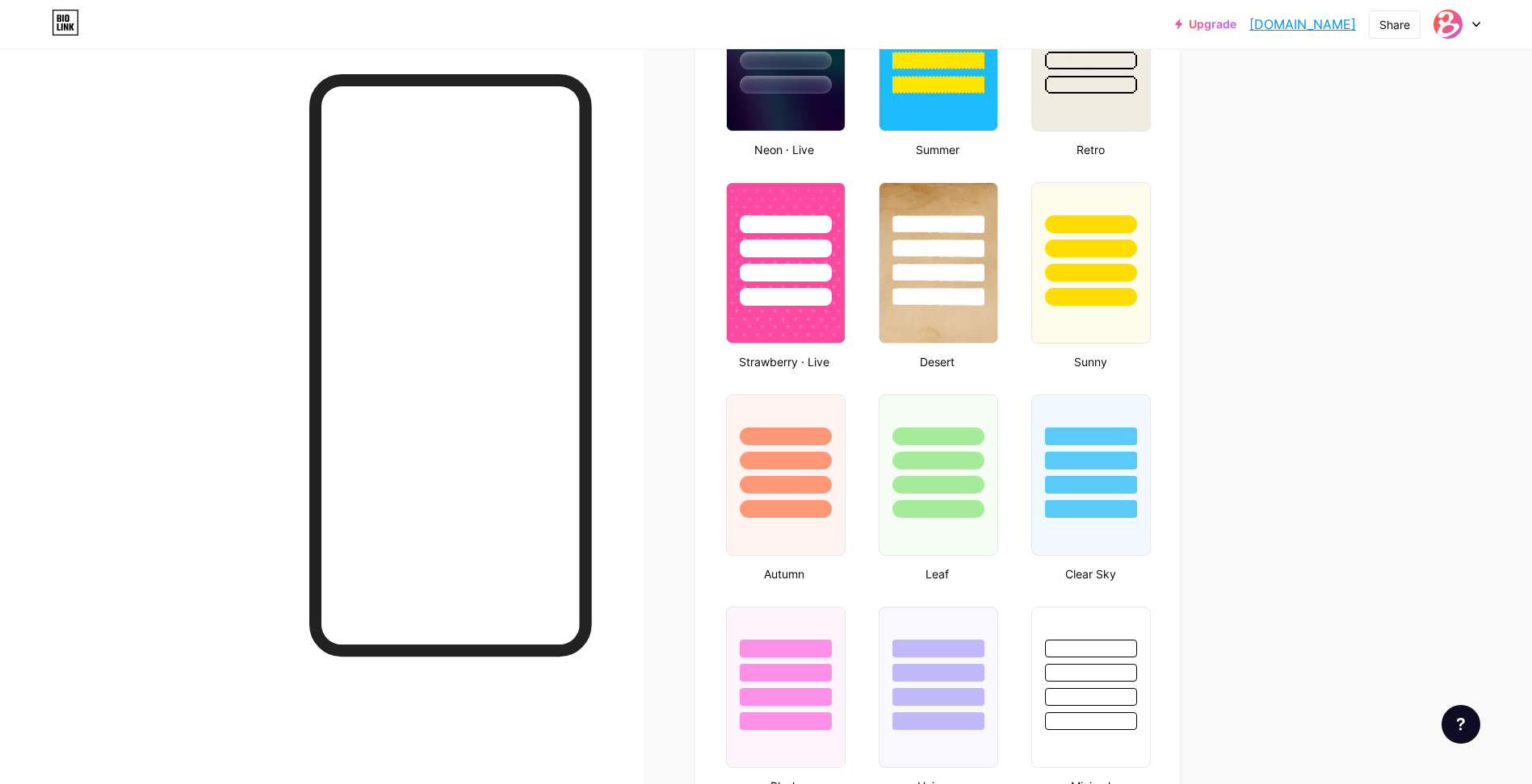
scroll to position [1139, 0]
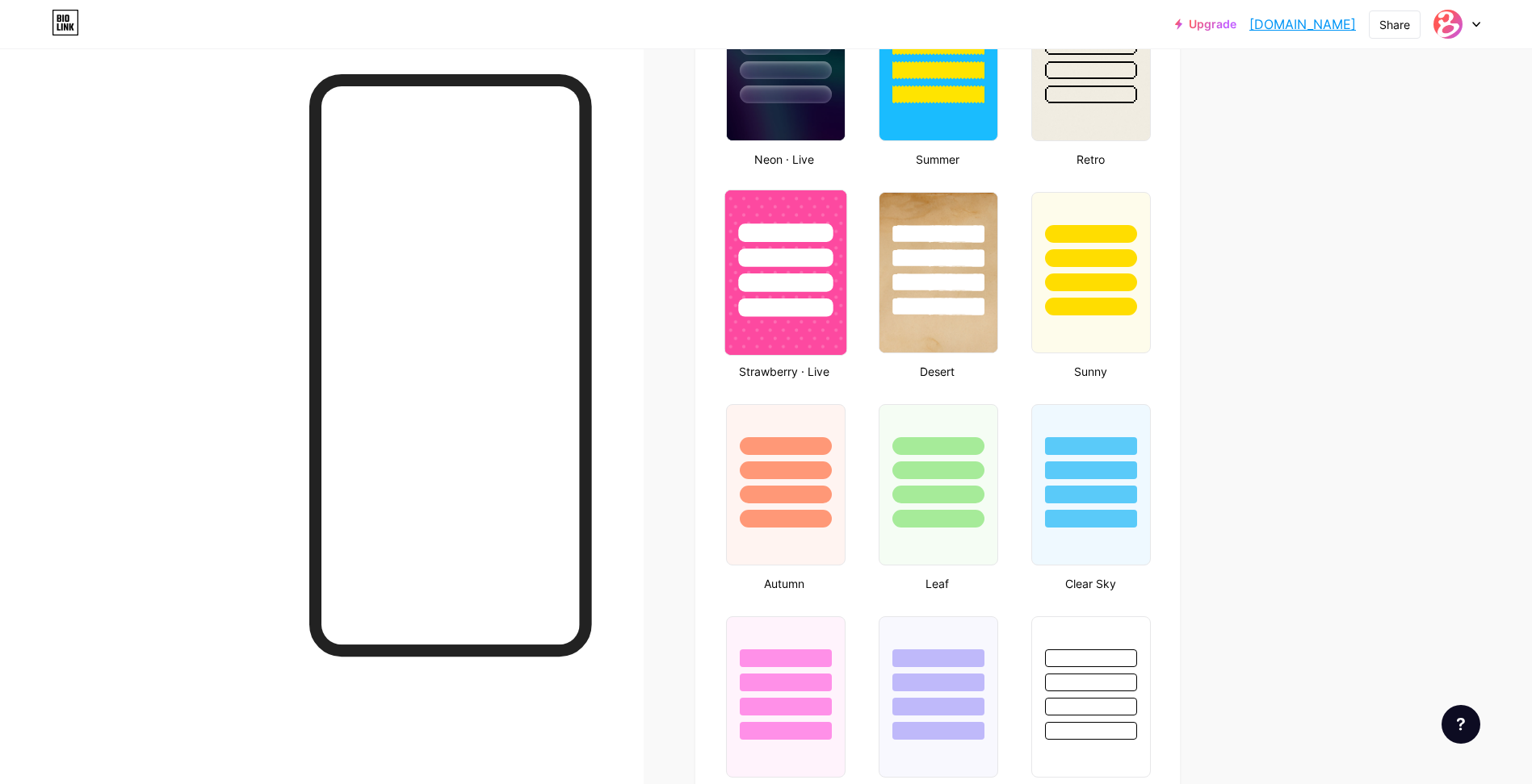
click at [846, 343] on img at bounding box center [785, 273] width 121 height 165
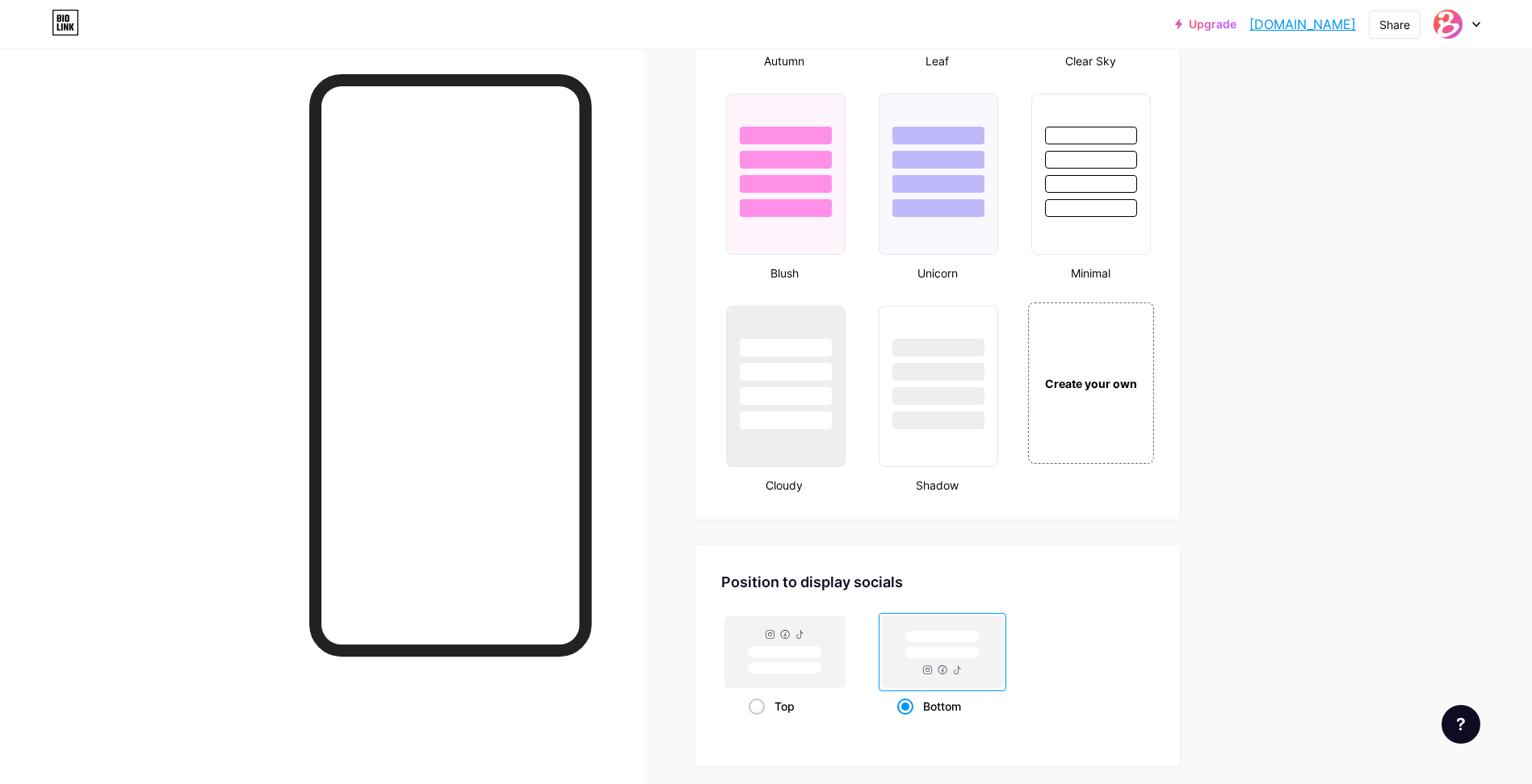
scroll to position [1396, 0]
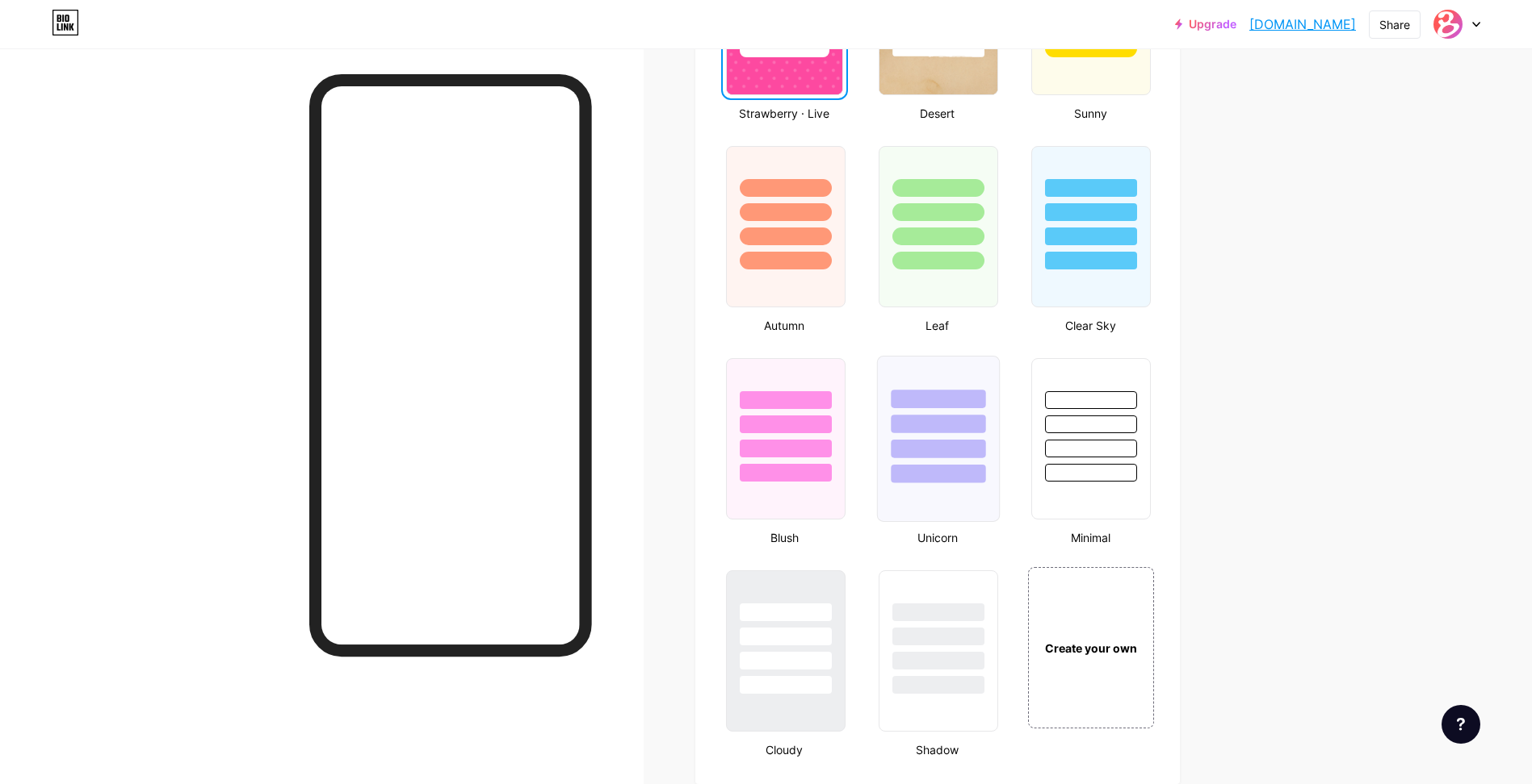
click at [955, 456] on div at bounding box center [937, 449] width 94 height 19
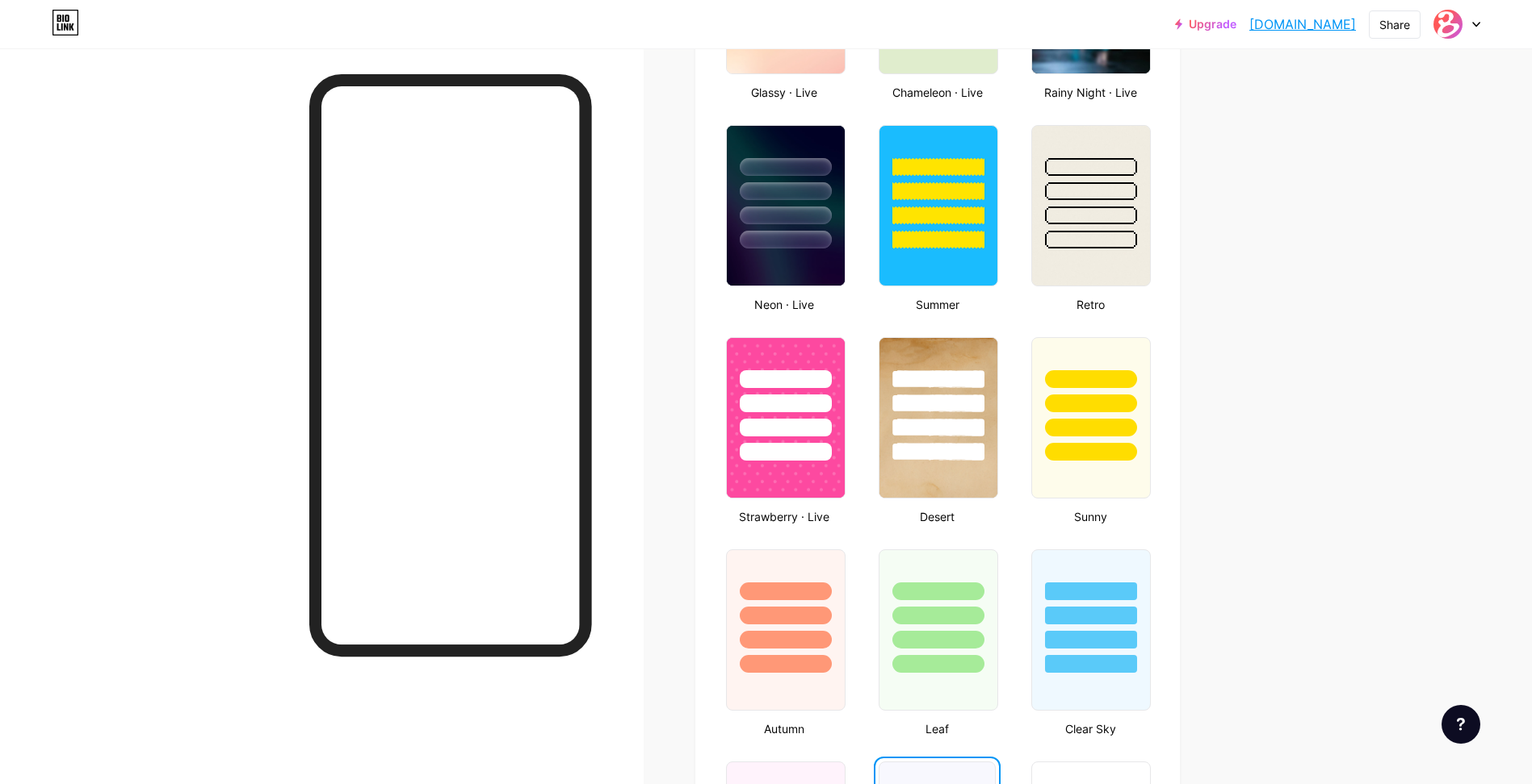
scroll to position [832, 0]
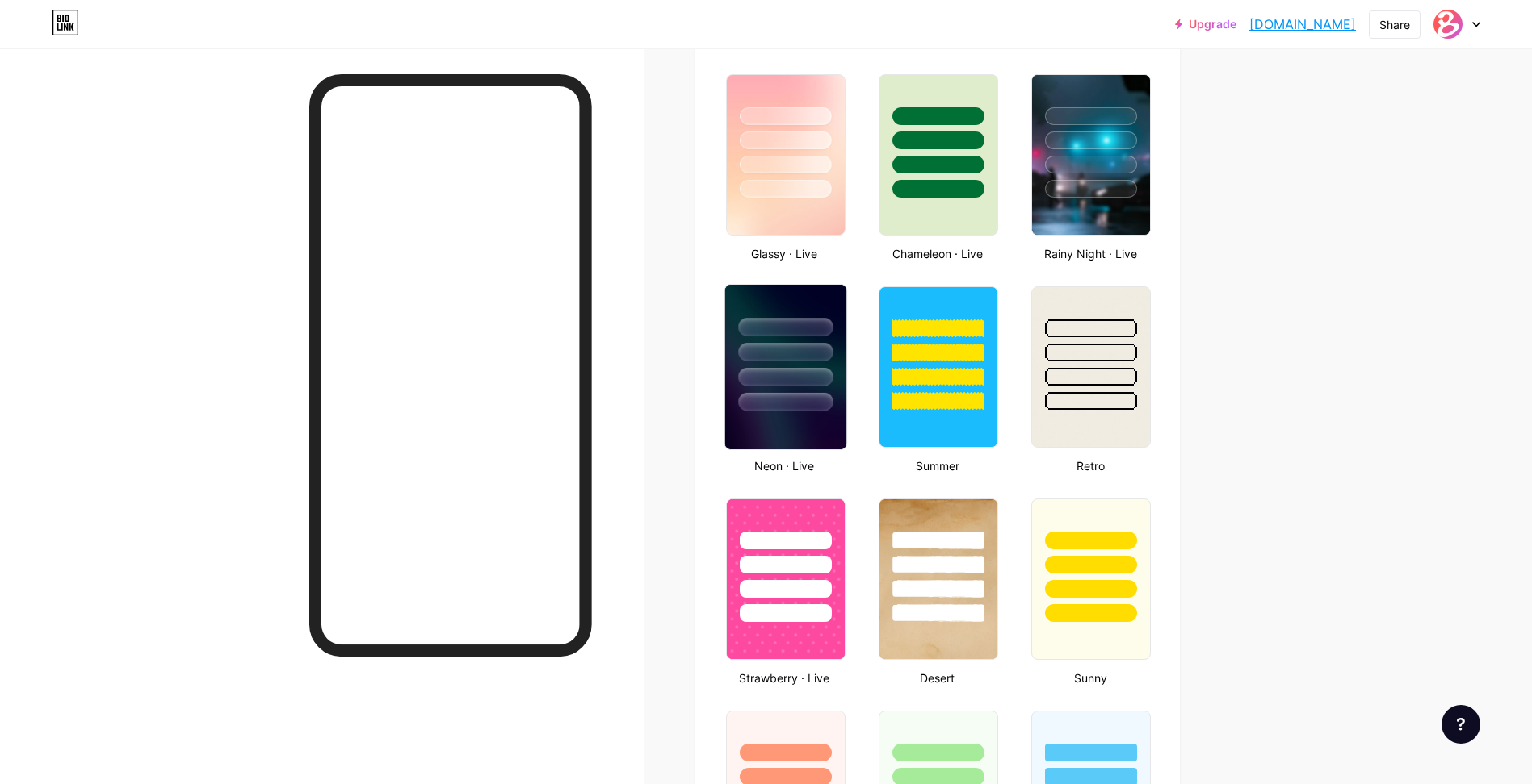
click at [806, 360] on div at bounding box center [784, 352] width 94 height 19
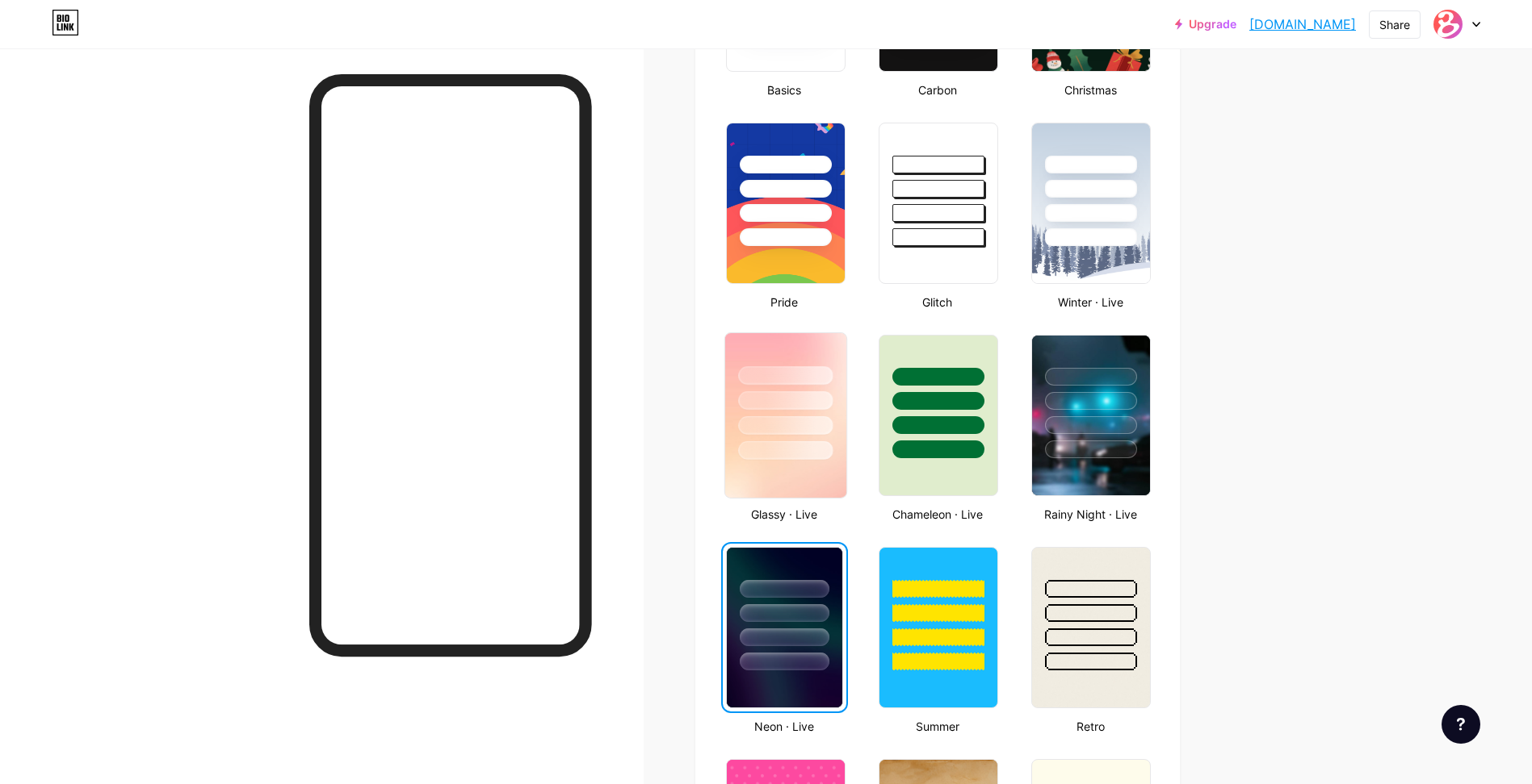
scroll to position [509, 0]
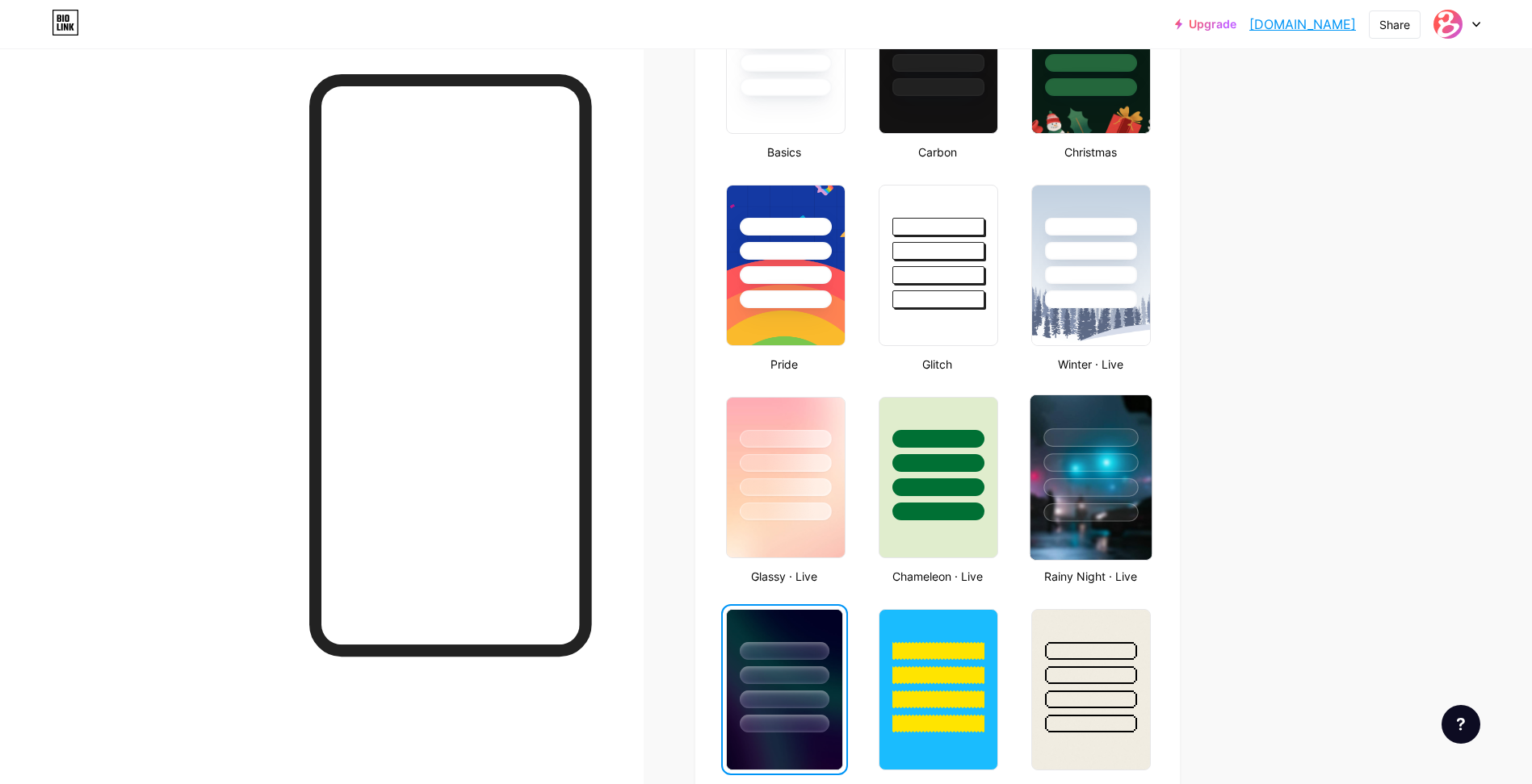
click at [1051, 451] on div at bounding box center [1090, 459] width 121 height 126
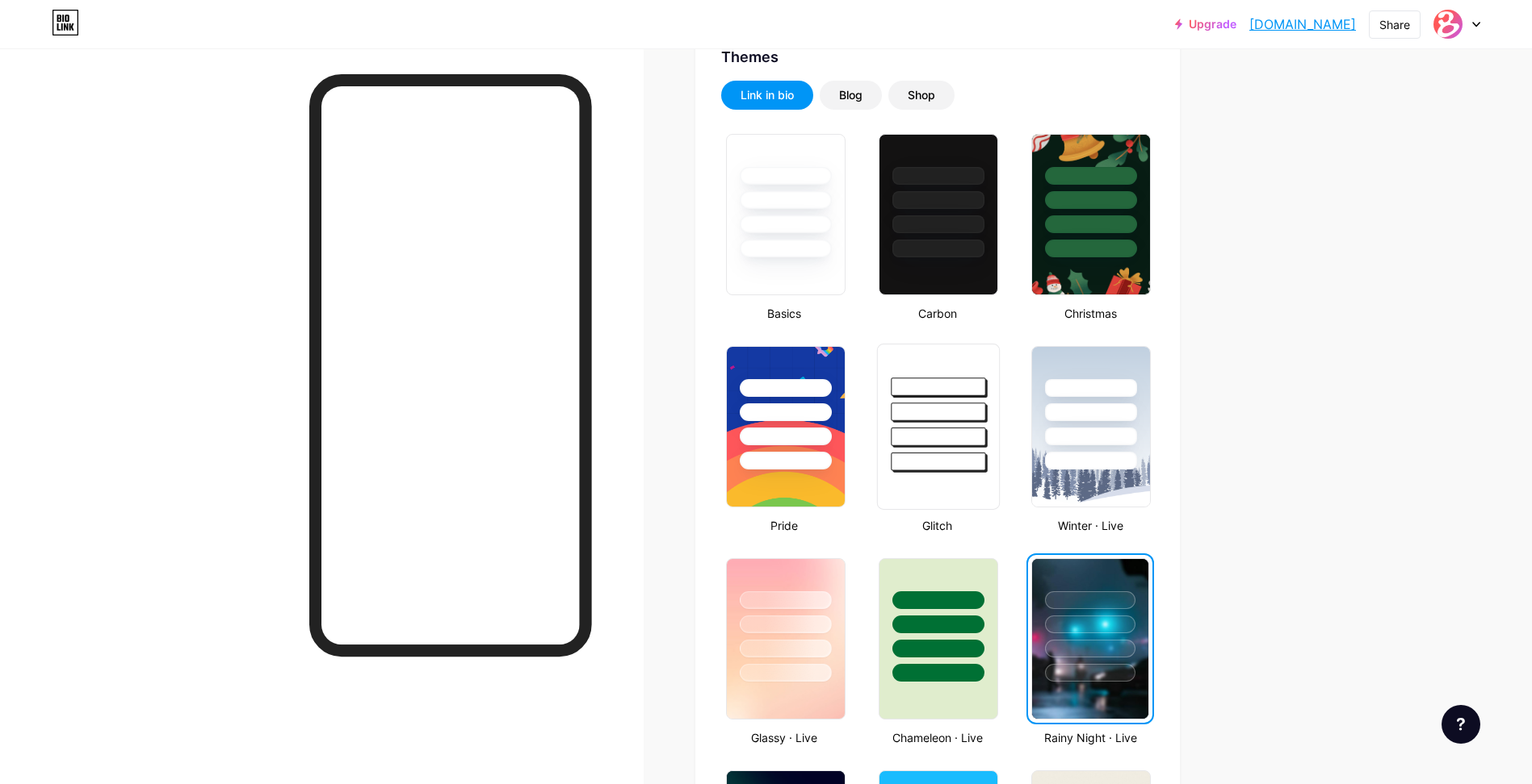
scroll to position [267, 0]
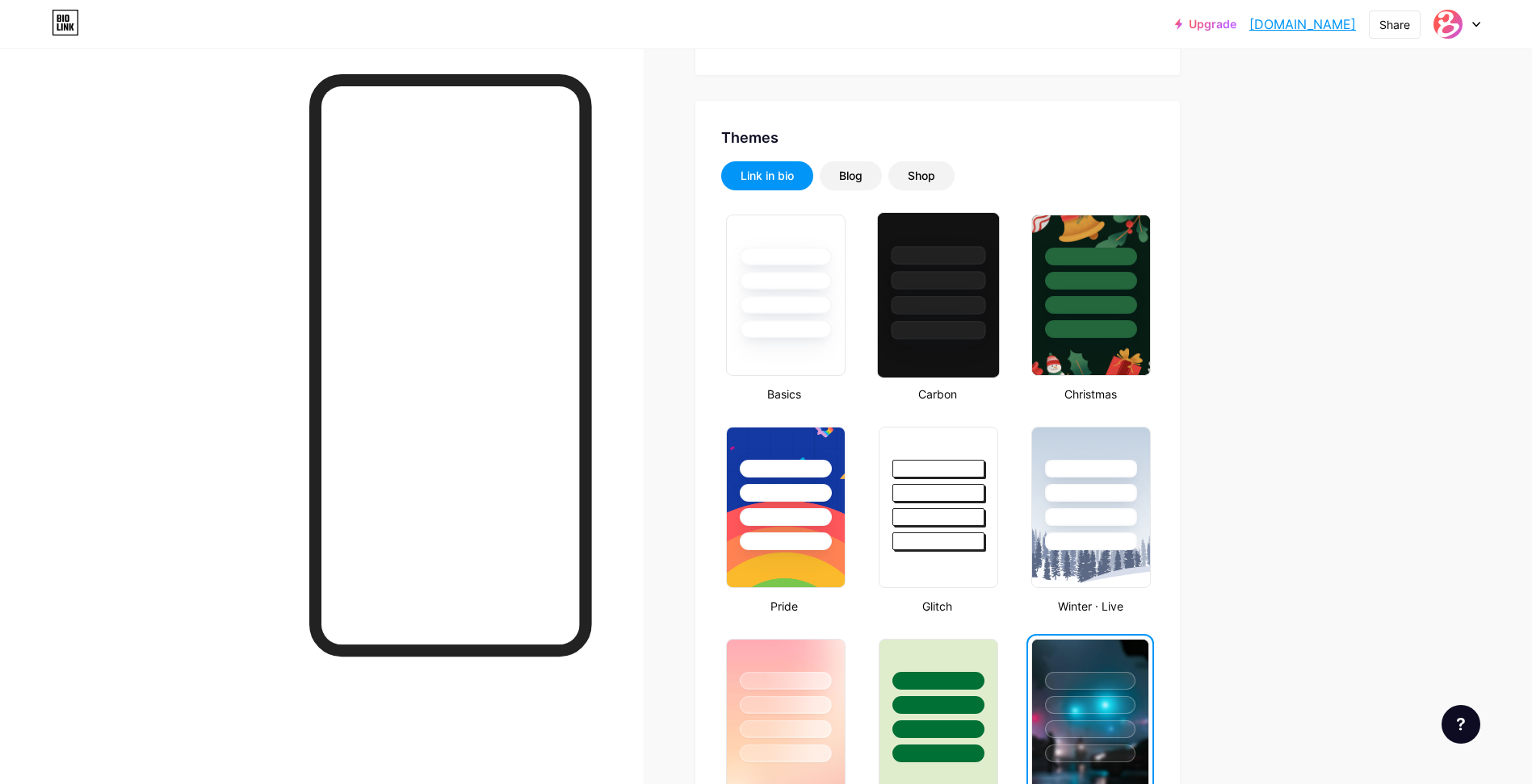
click at [984, 342] on div at bounding box center [937, 296] width 122 height 166
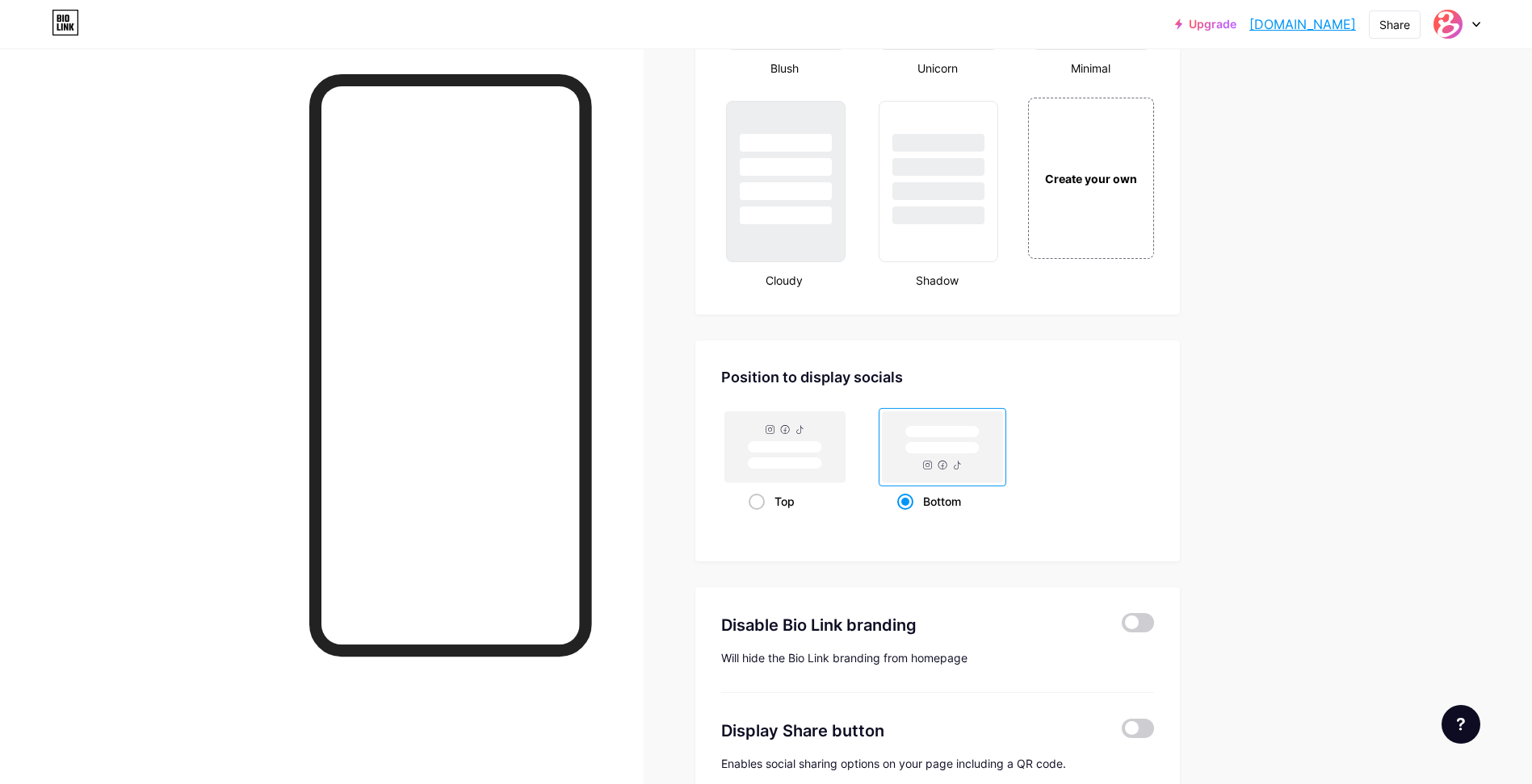
scroll to position [1962, 0]
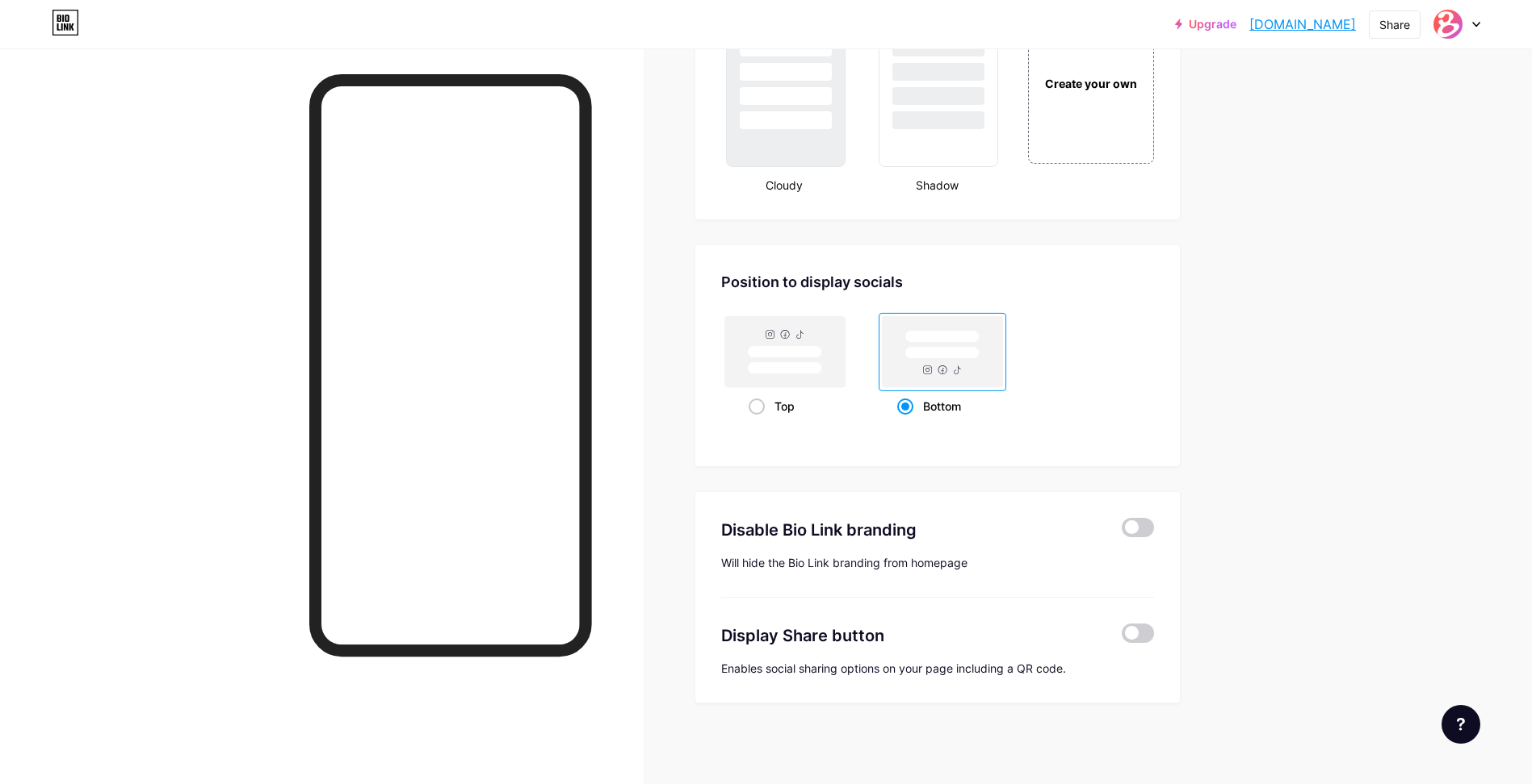
click at [1143, 539] on div at bounding box center [1137, 530] width 32 height 24
click at [1143, 526] on span at bounding box center [1137, 528] width 32 height 20
click at [1121, 532] on input "checkbox" at bounding box center [1121, 532] width 0 height 0
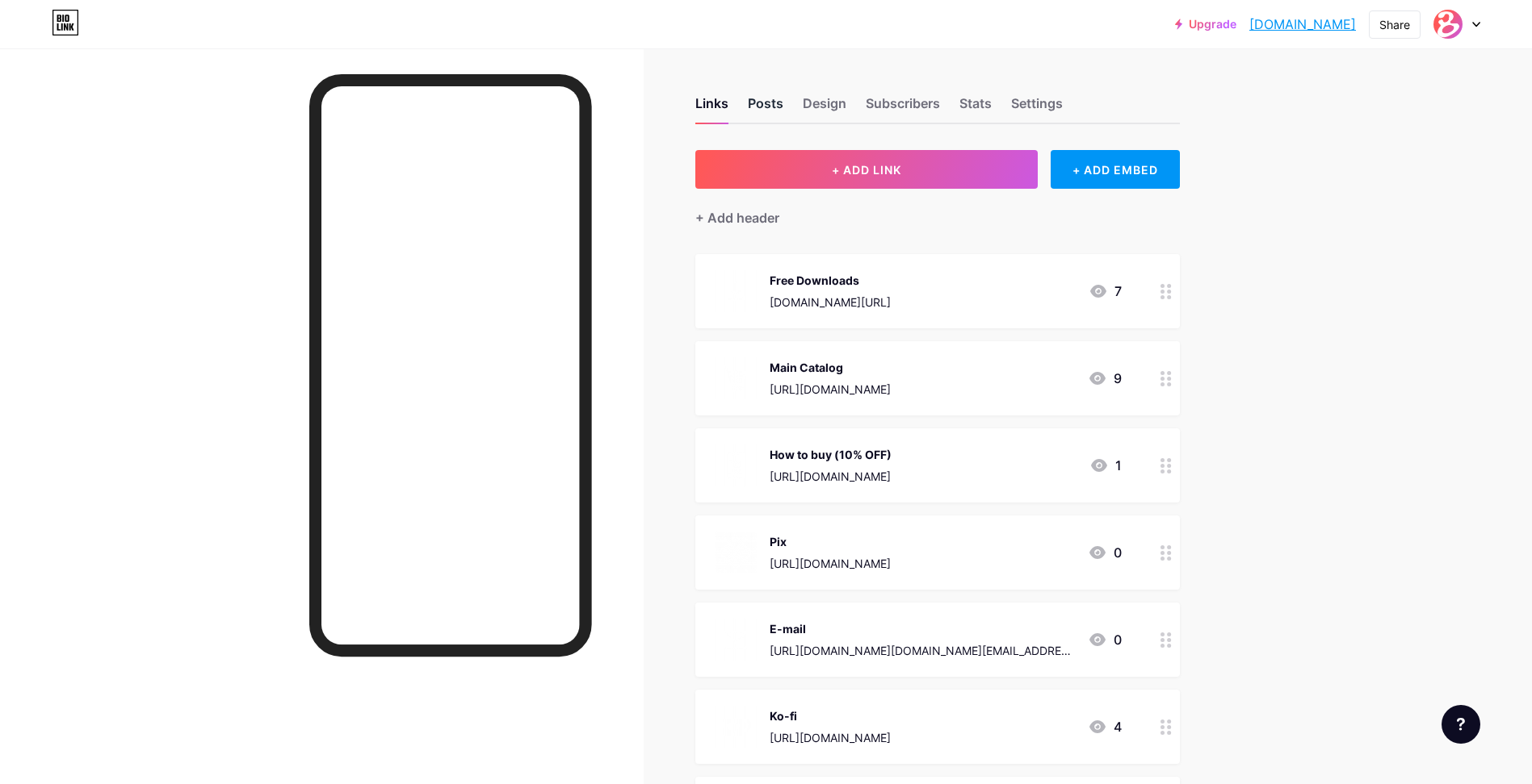
click at [763, 107] on div "Posts" at bounding box center [765, 108] width 35 height 29
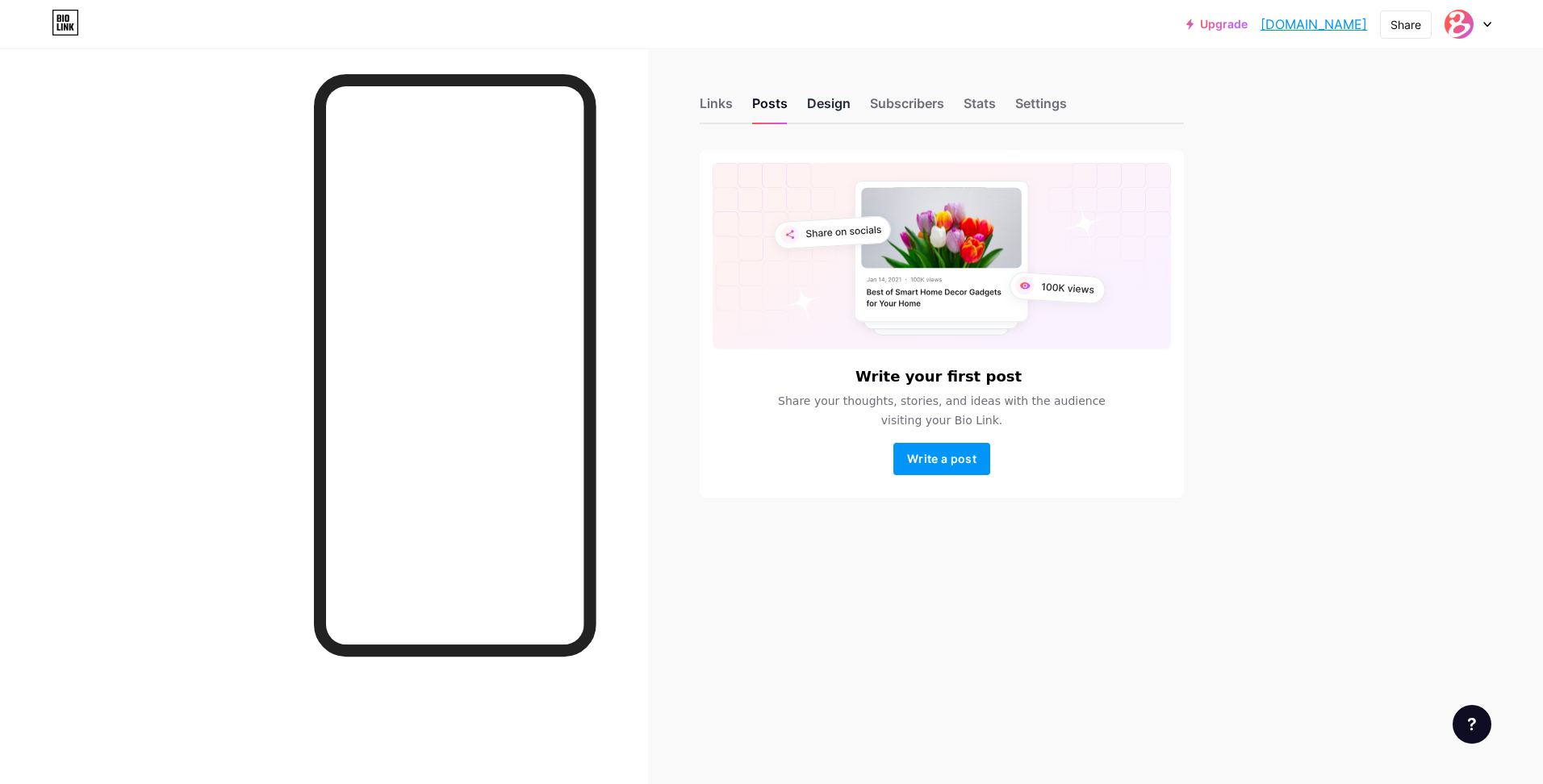
click at [820, 109] on div "Design" at bounding box center [829, 108] width 44 height 29
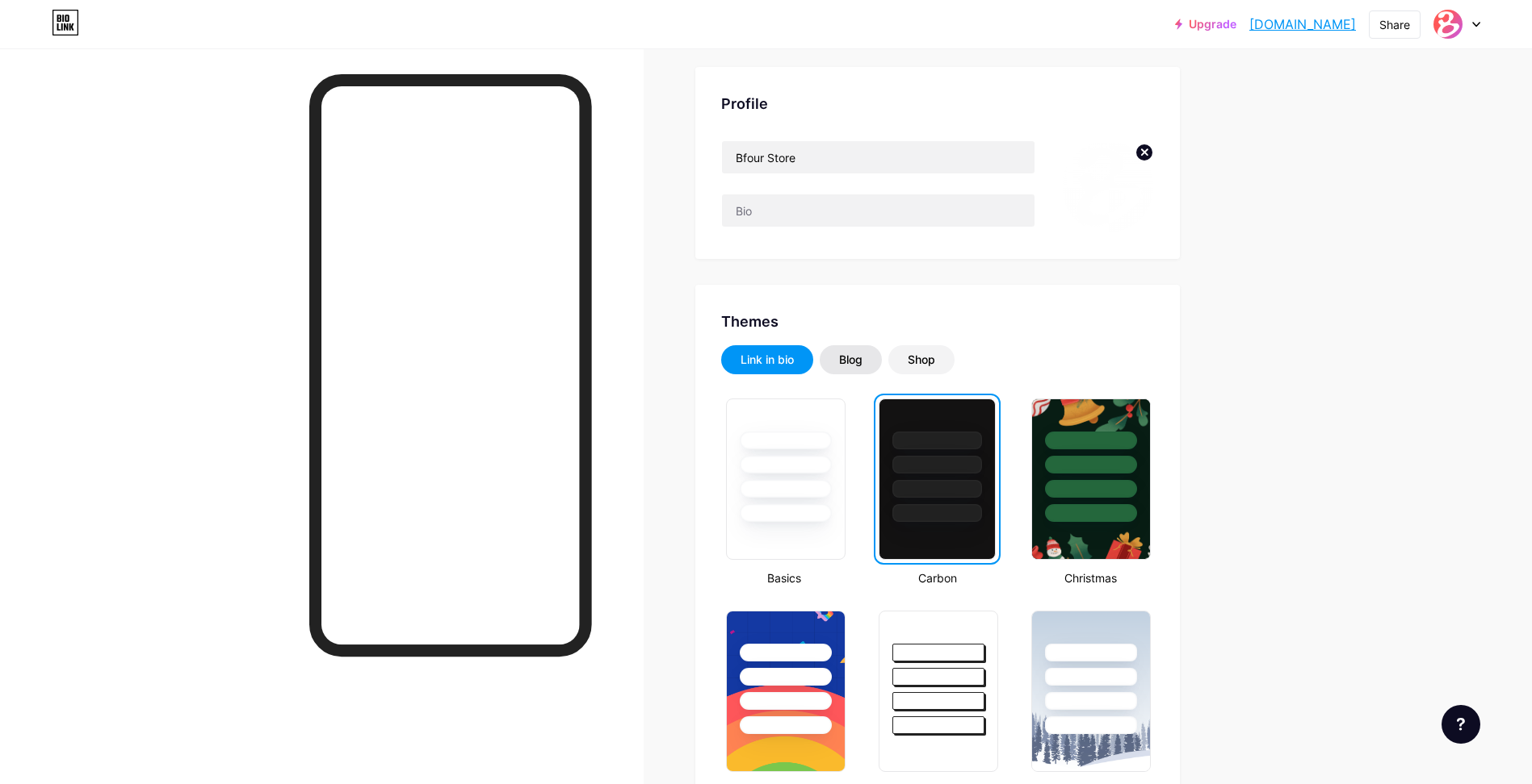
scroll to position [80, 0]
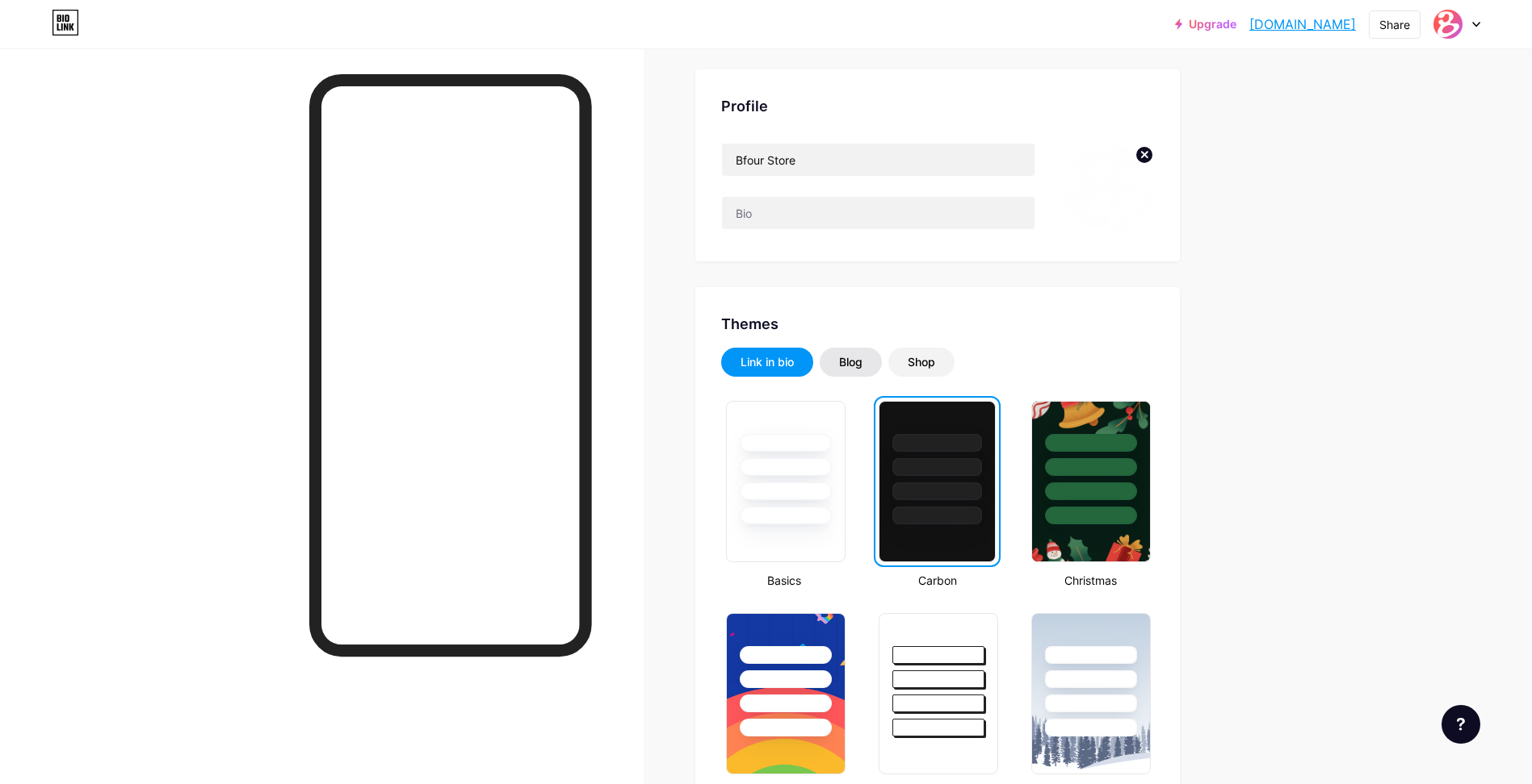
click at [872, 363] on div "Blog" at bounding box center [851, 362] width 62 height 29
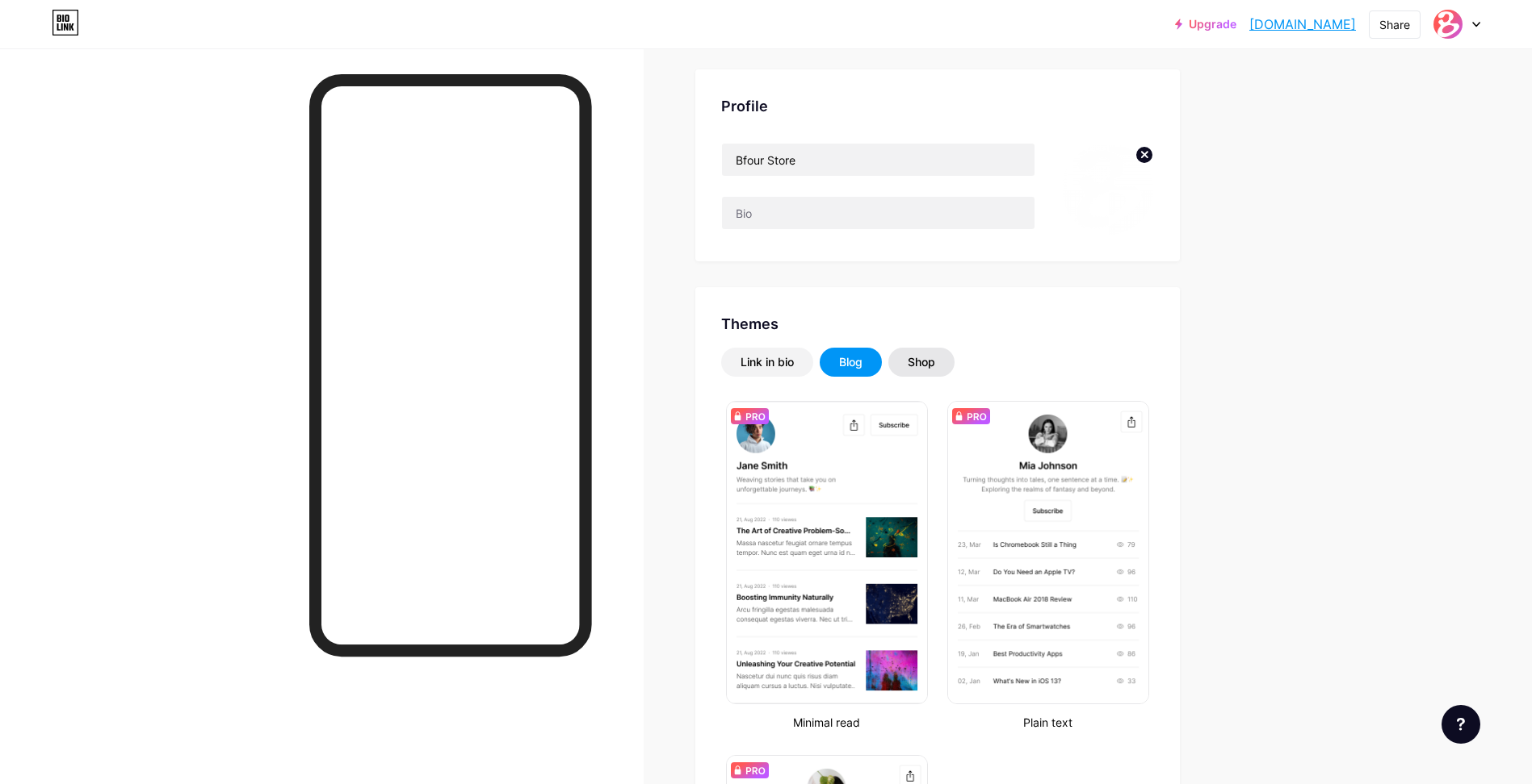
click at [950, 368] on div "Shop" at bounding box center [921, 362] width 67 height 29
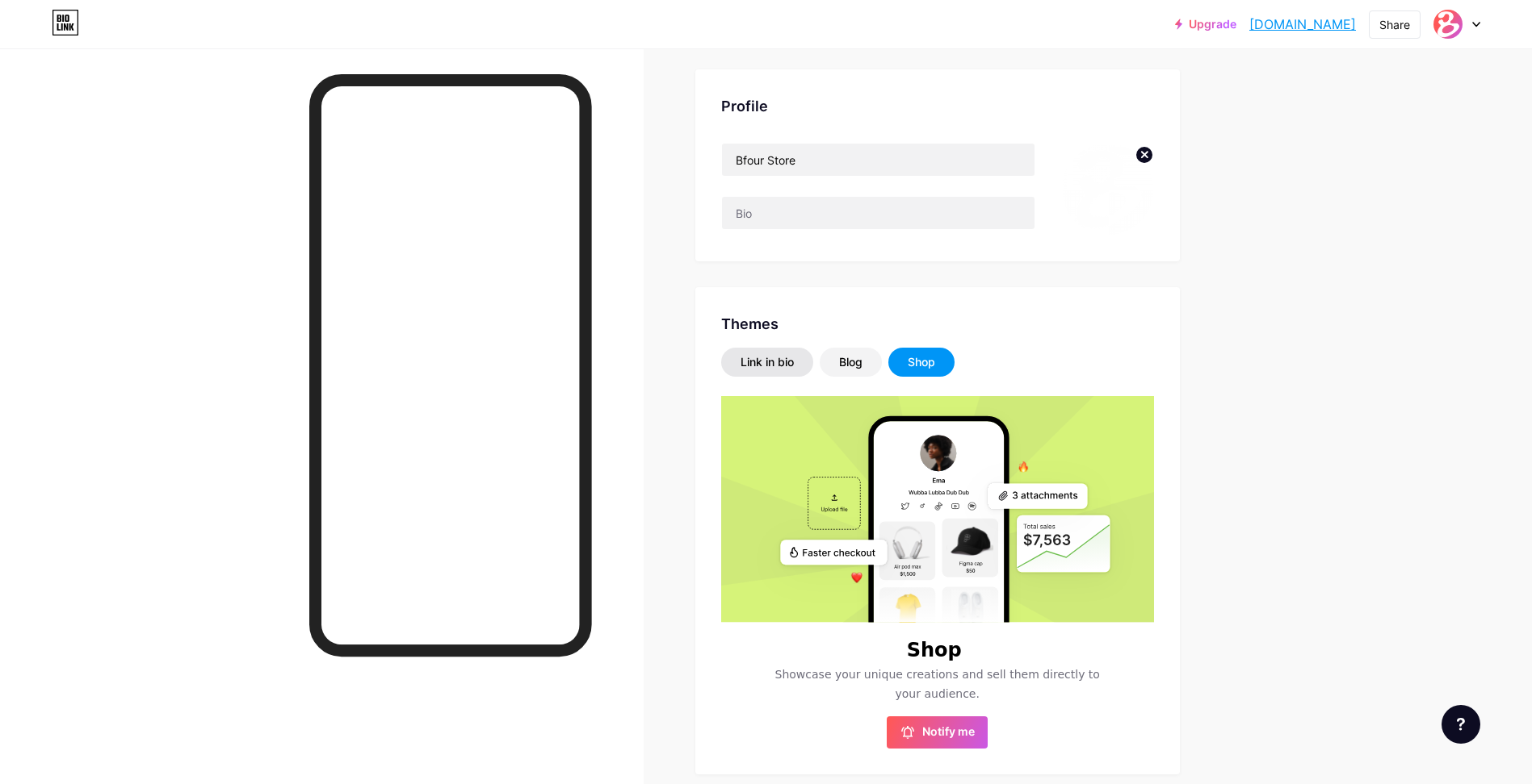
click at [781, 360] on div "Link in bio" at bounding box center [766, 363] width 53 height 16
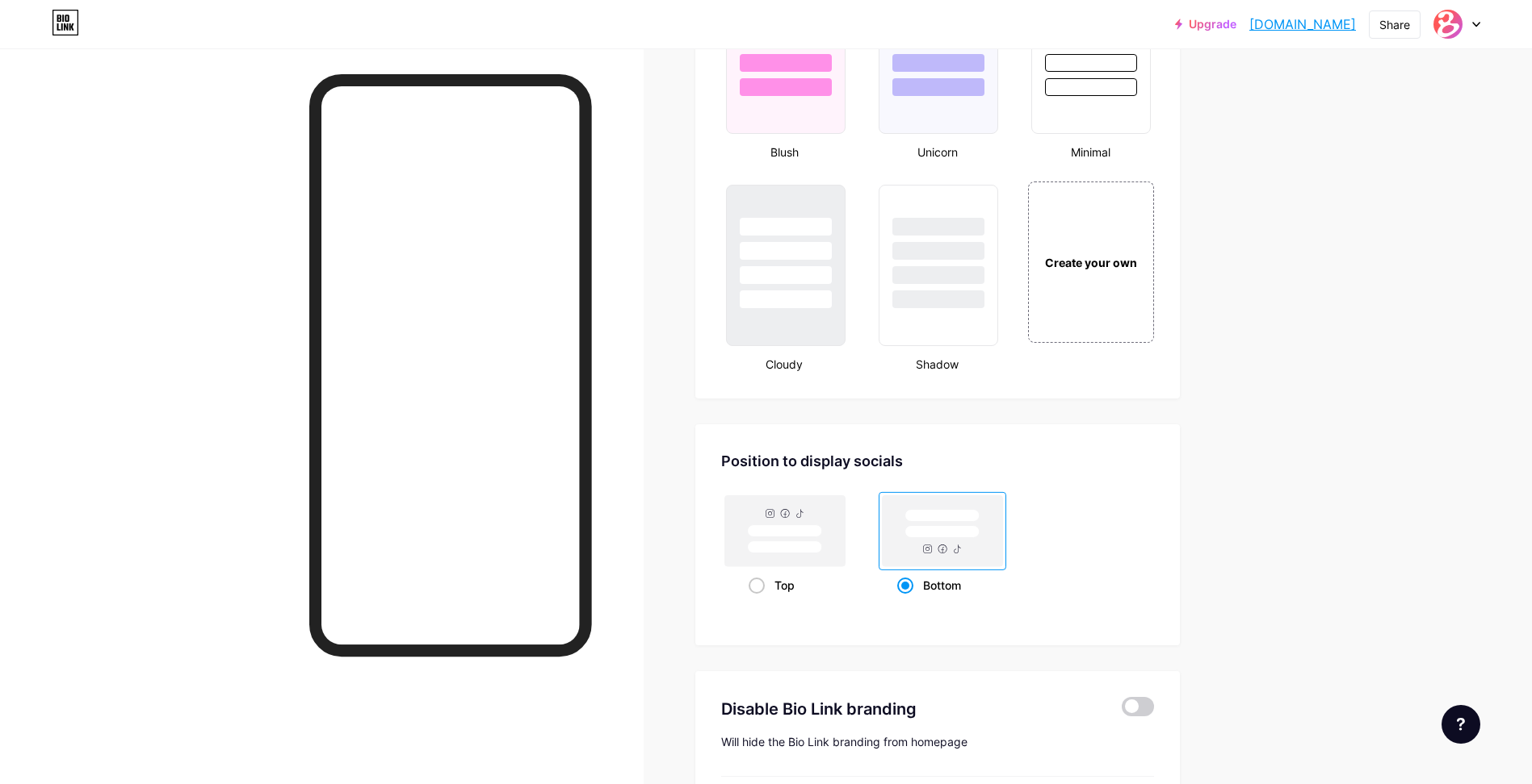
scroll to position [1962, 0]
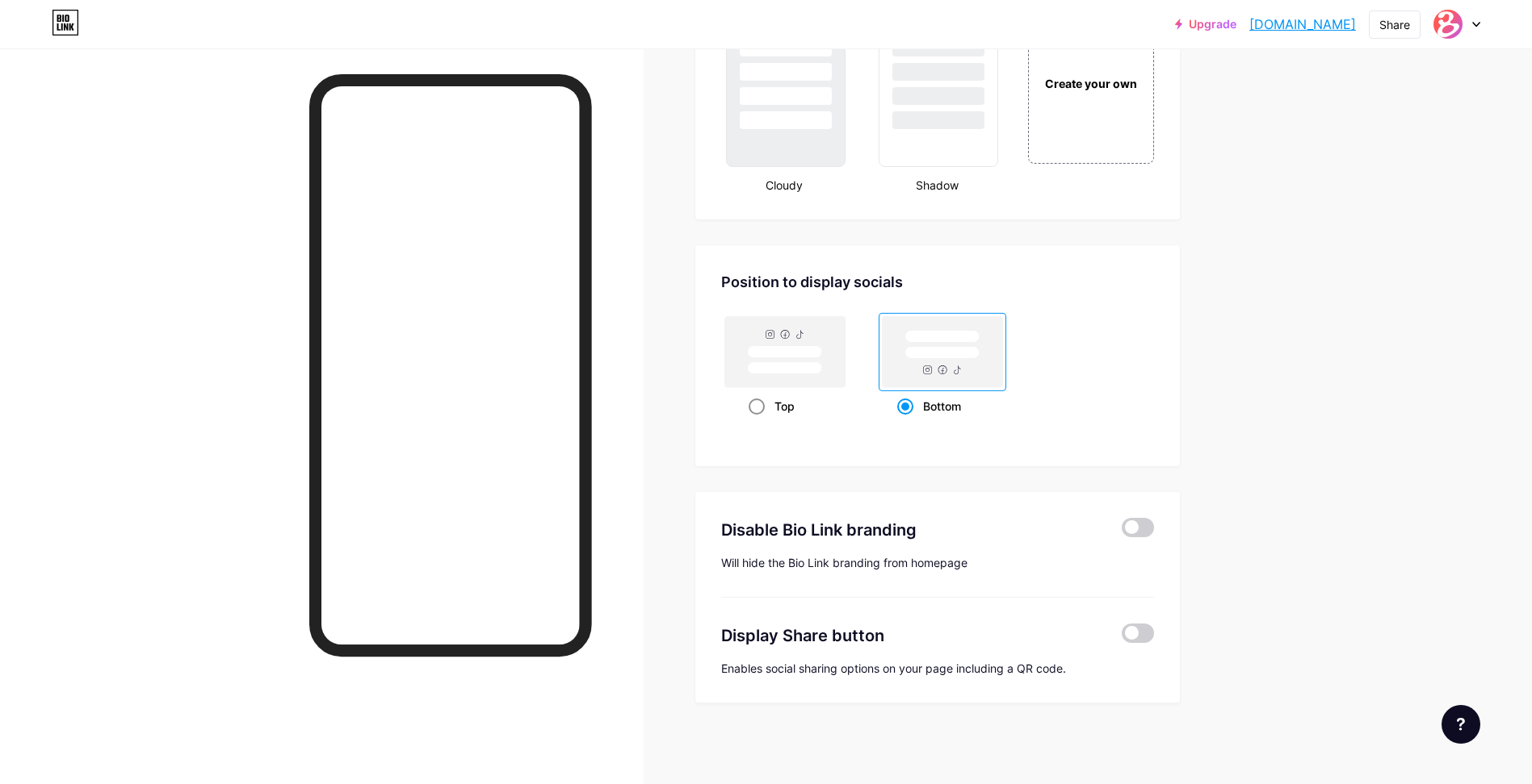
click at [755, 405] on span at bounding box center [757, 407] width 16 height 16
click at [755, 421] on input "Top" at bounding box center [753, 426] width 11 height 11
radio input "true"
click at [954, 402] on div "Bottom" at bounding box center [941, 406] width 90 height 30
click at [908, 421] on input "Bottom" at bounding box center [902, 426] width 11 height 11
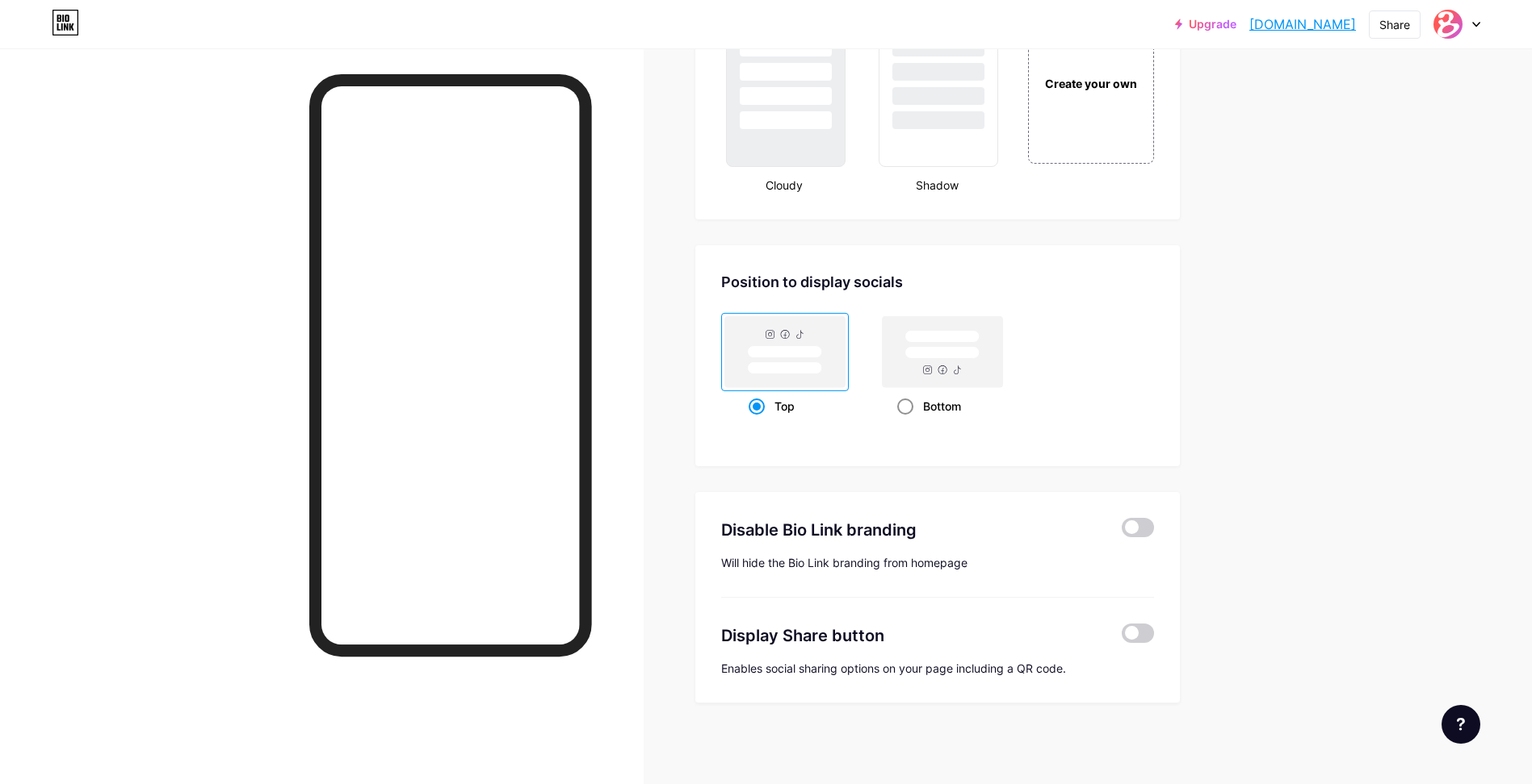
radio input "true"
click at [1137, 636] on span at bounding box center [1137, 634] width 32 height 20
click at [1121, 638] on input "checkbox" at bounding box center [1121, 638] width 0 height 0
click at [1153, 639] on span at bounding box center [1137, 634] width 32 height 20
click at [1121, 638] on input "checkbox" at bounding box center [1121, 638] width 0 height 0
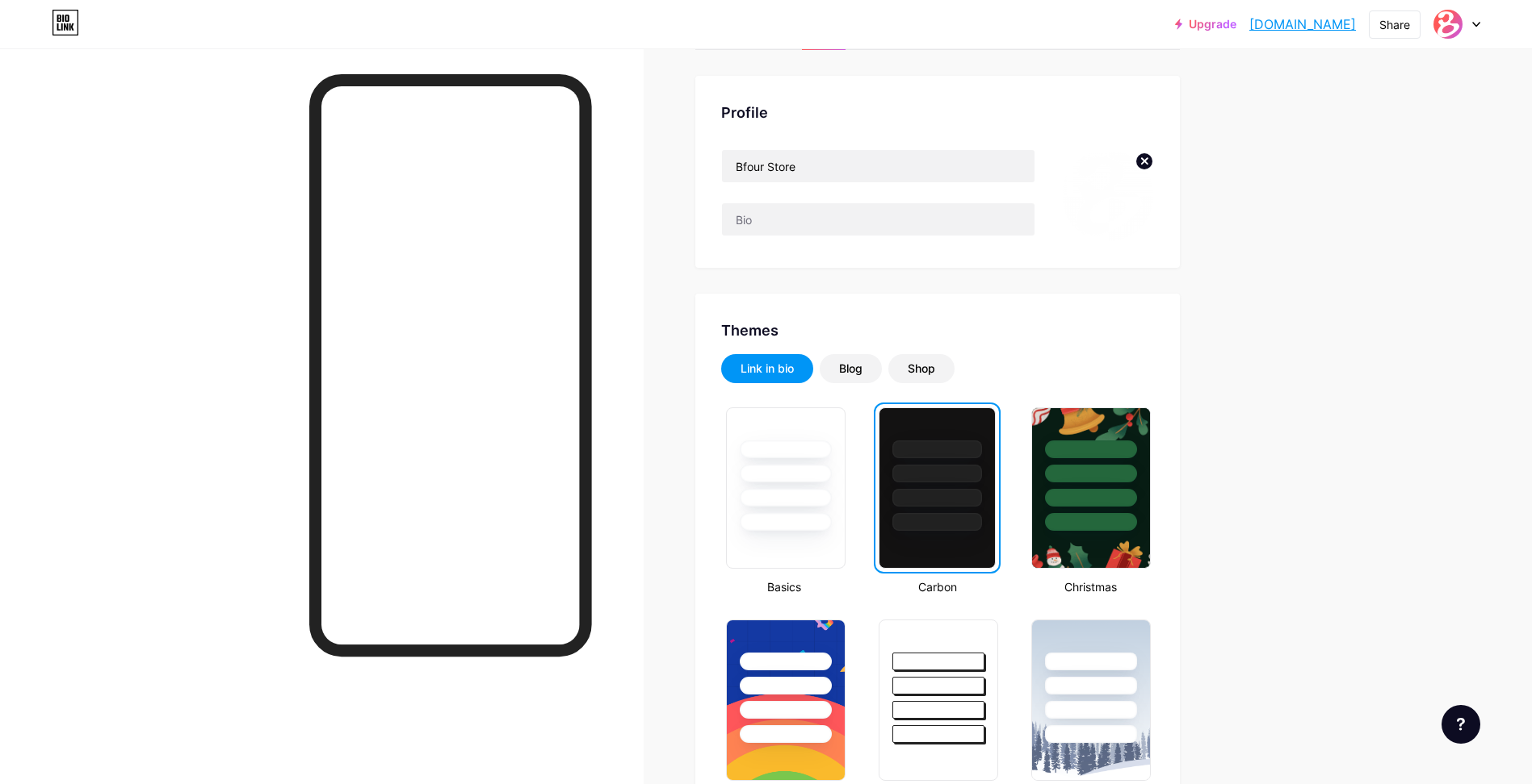
scroll to position [0, 0]
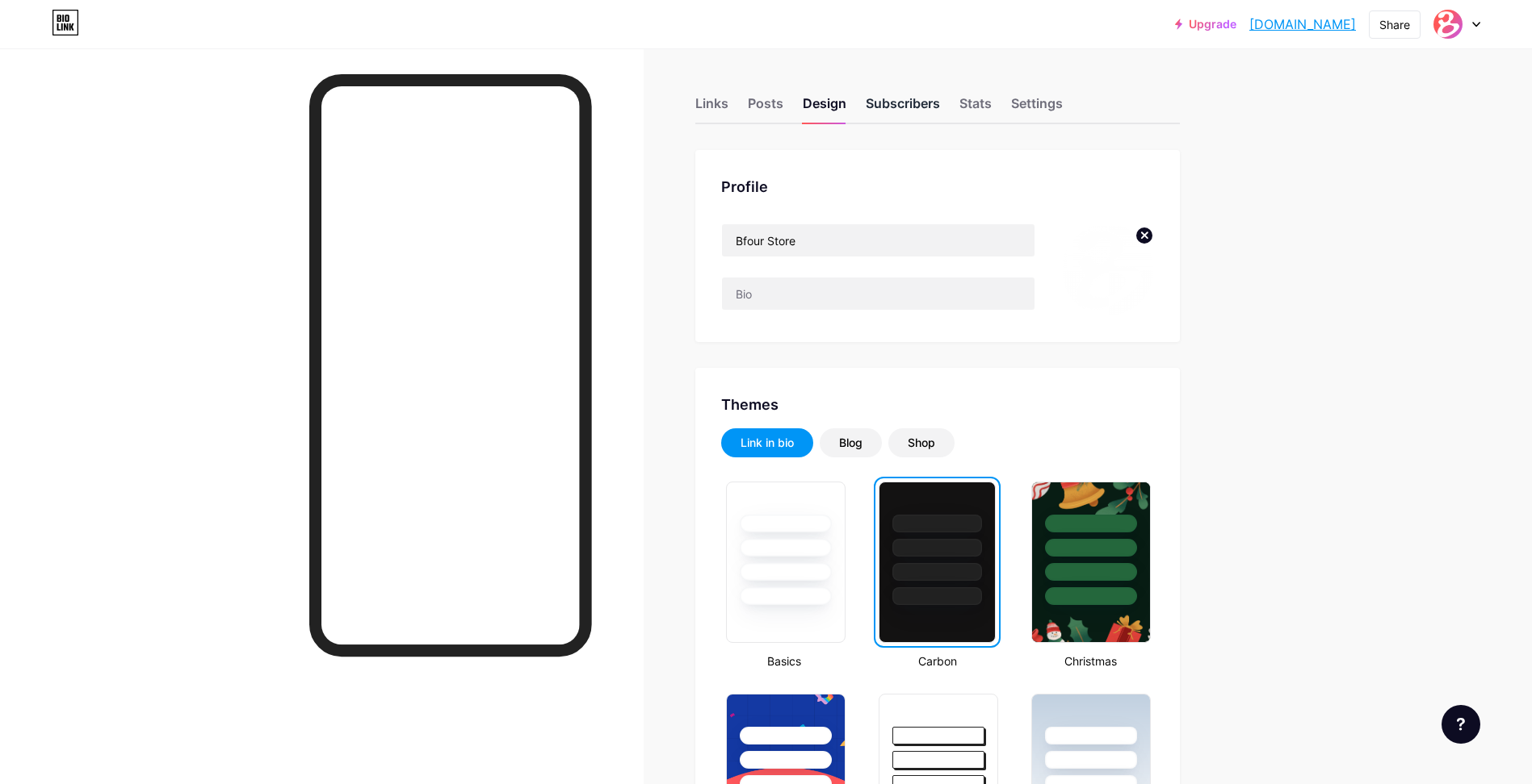
click at [911, 117] on div "Subscribers" at bounding box center [903, 108] width 74 height 29
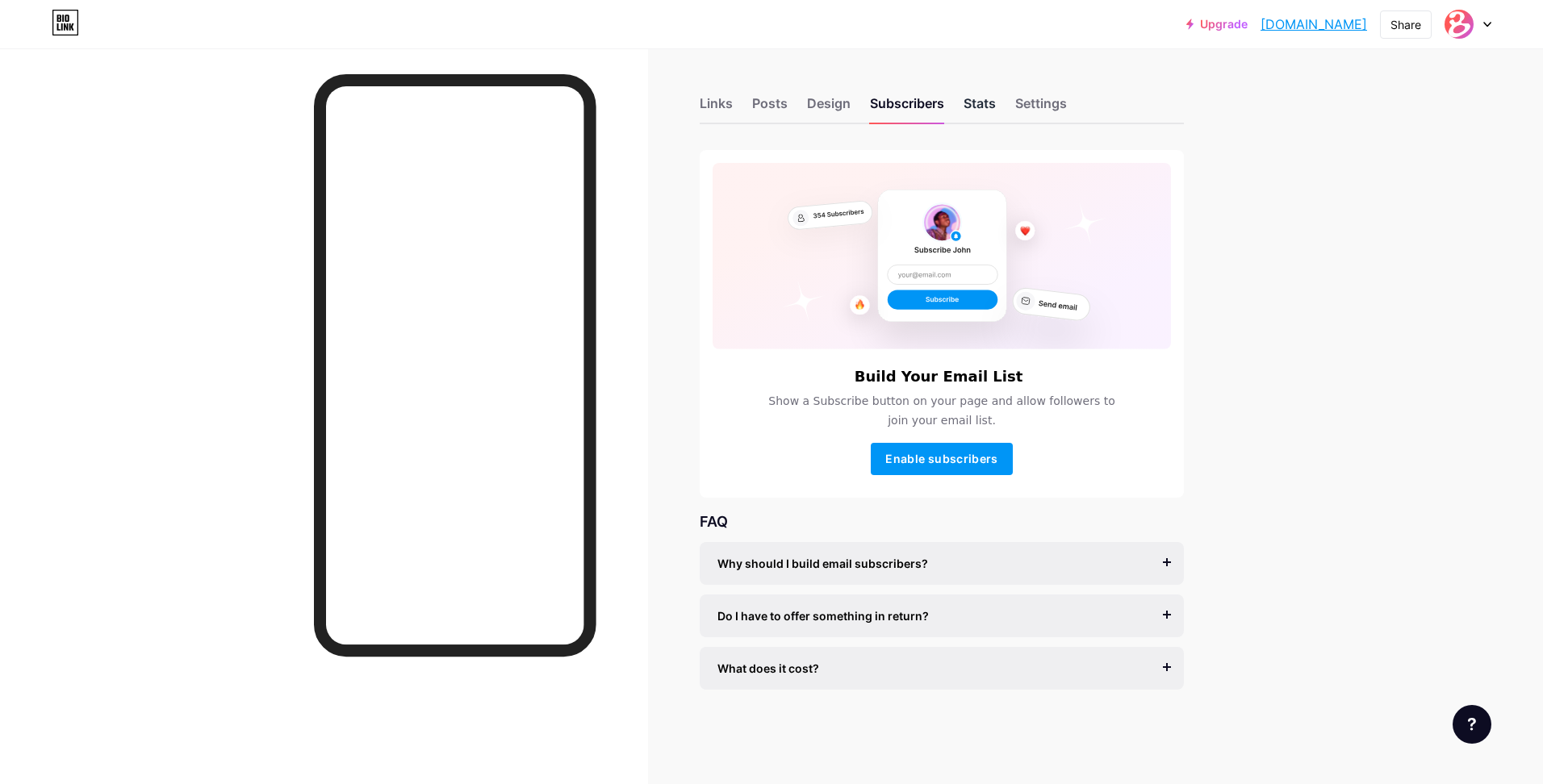
click at [987, 105] on div "Stats" at bounding box center [980, 108] width 32 height 29
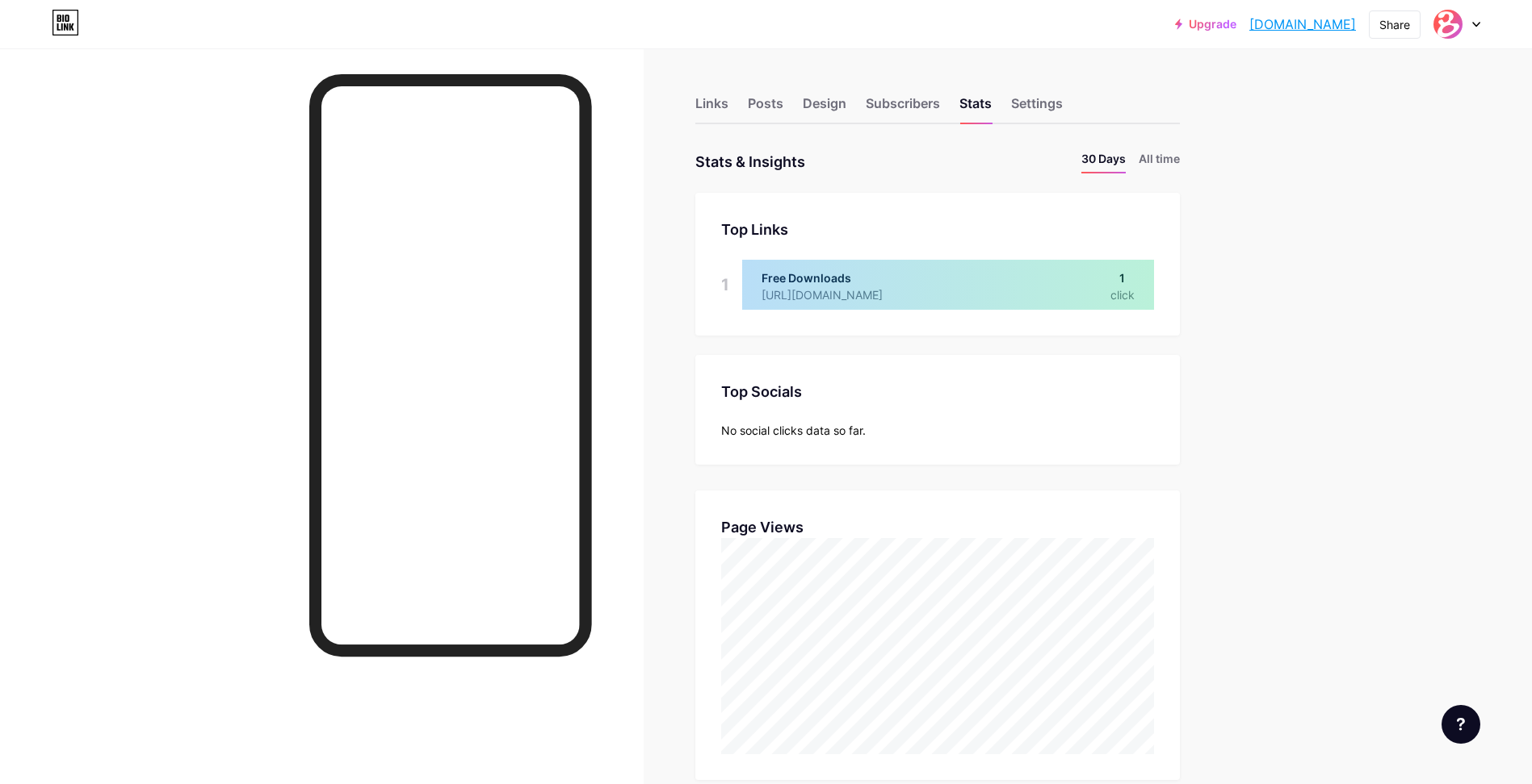
click at [1059, 92] on div "Links Posts Design Subscribers Stats Settings" at bounding box center [937, 96] width 485 height 57
click at [1058, 99] on div "Settings" at bounding box center [1037, 108] width 52 height 29
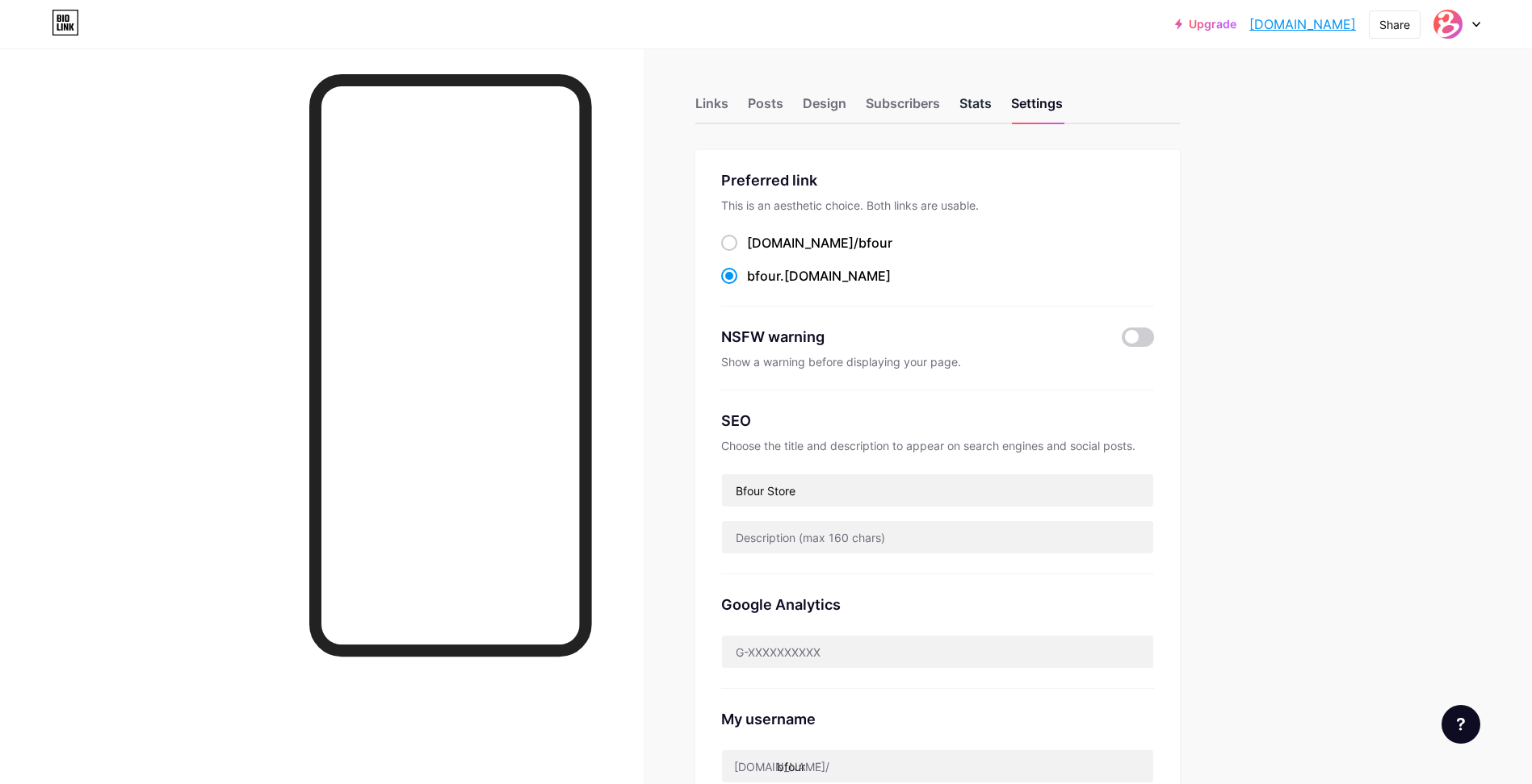
click at [968, 99] on div "Stats" at bounding box center [975, 108] width 32 height 29
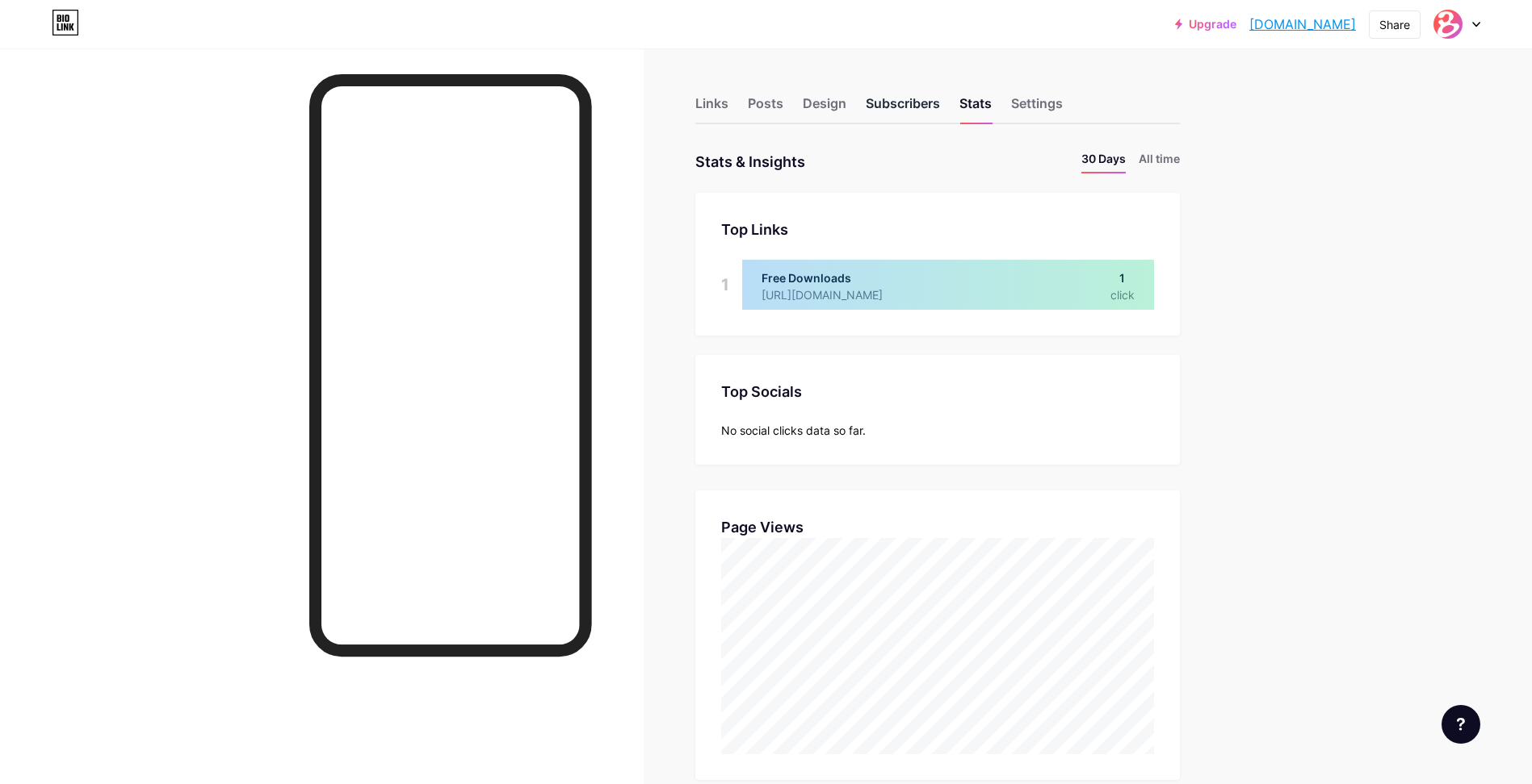
click at [875, 103] on div "Subscribers" at bounding box center [903, 108] width 74 height 29
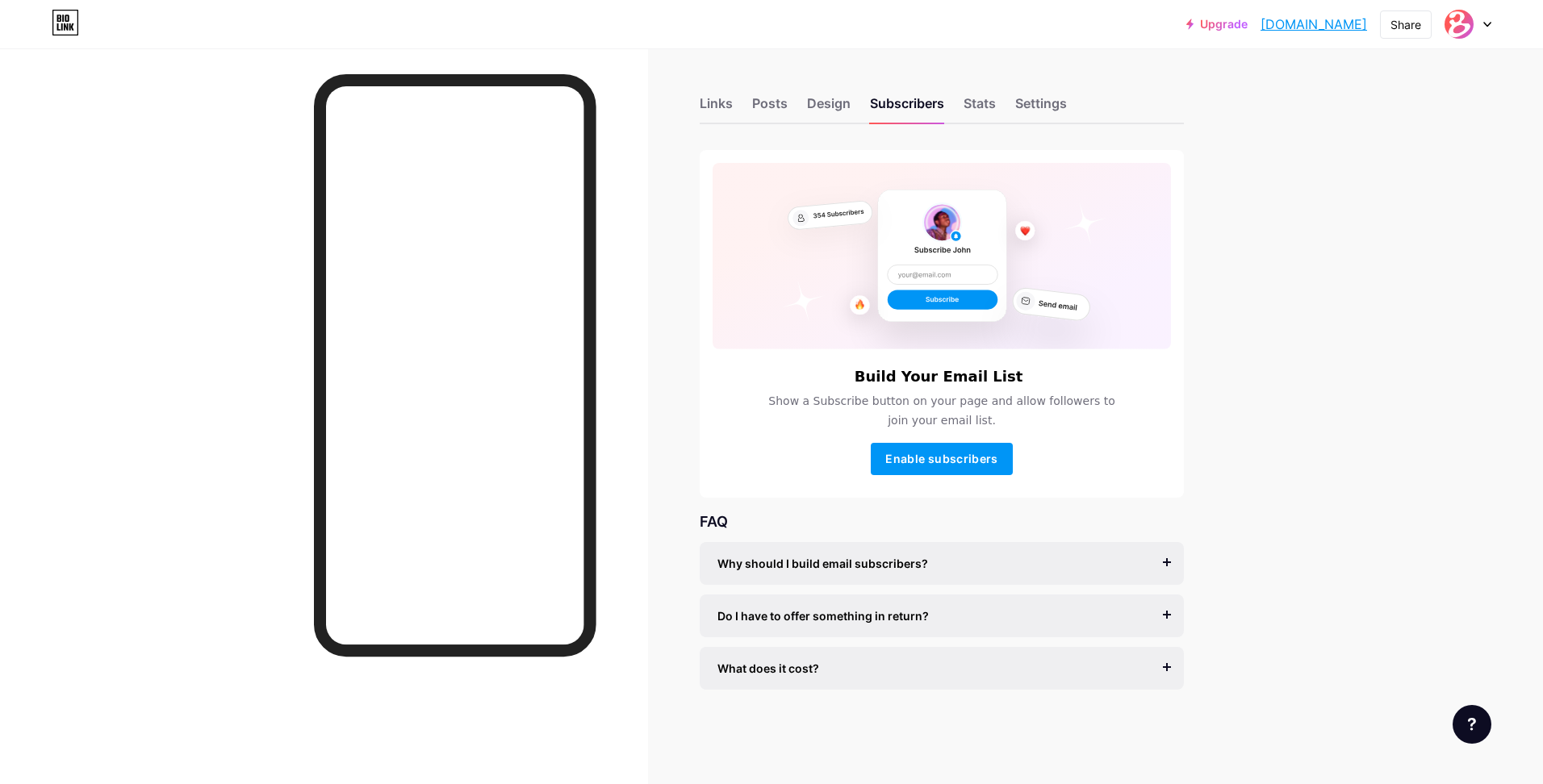
click at [750, 101] on div "Links Posts Design Subscribers Stats Settings" at bounding box center [942, 96] width 484 height 57
click at [723, 103] on div "Links" at bounding box center [716, 108] width 33 height 29
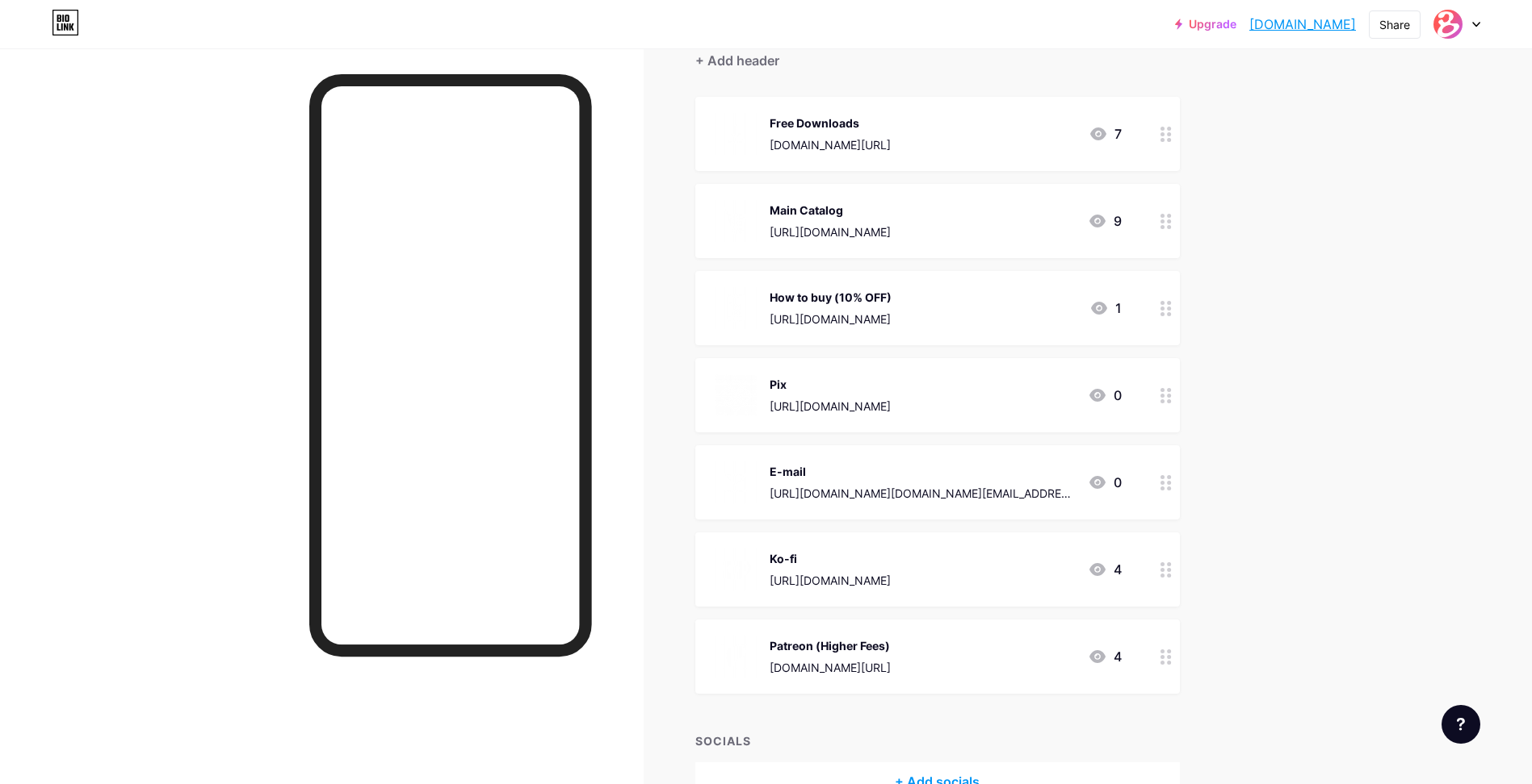
scroll to position [254, 0]
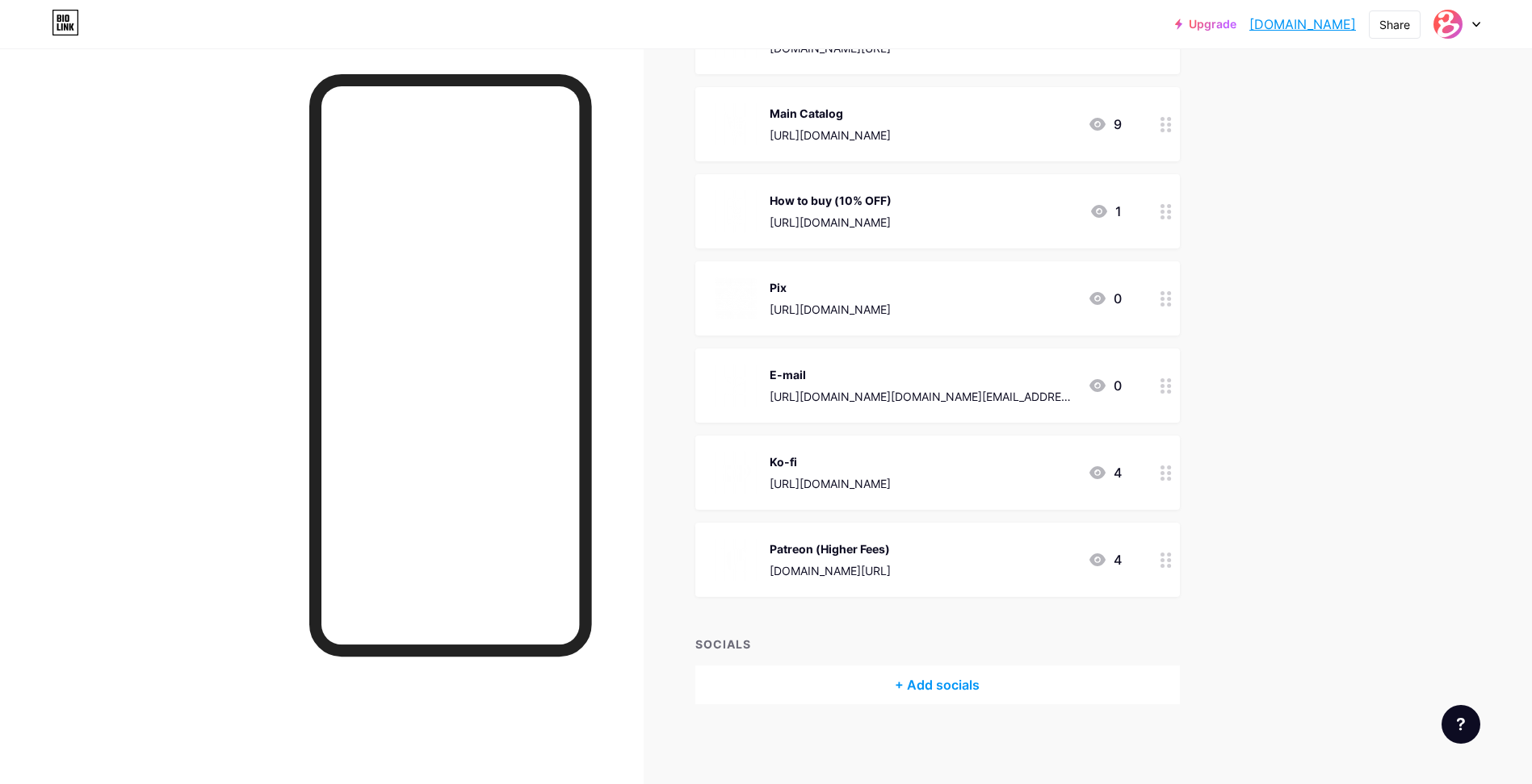
click at [917, 686] on div "+ Add socials" at bounding box center [937, 685] width 485 height 39
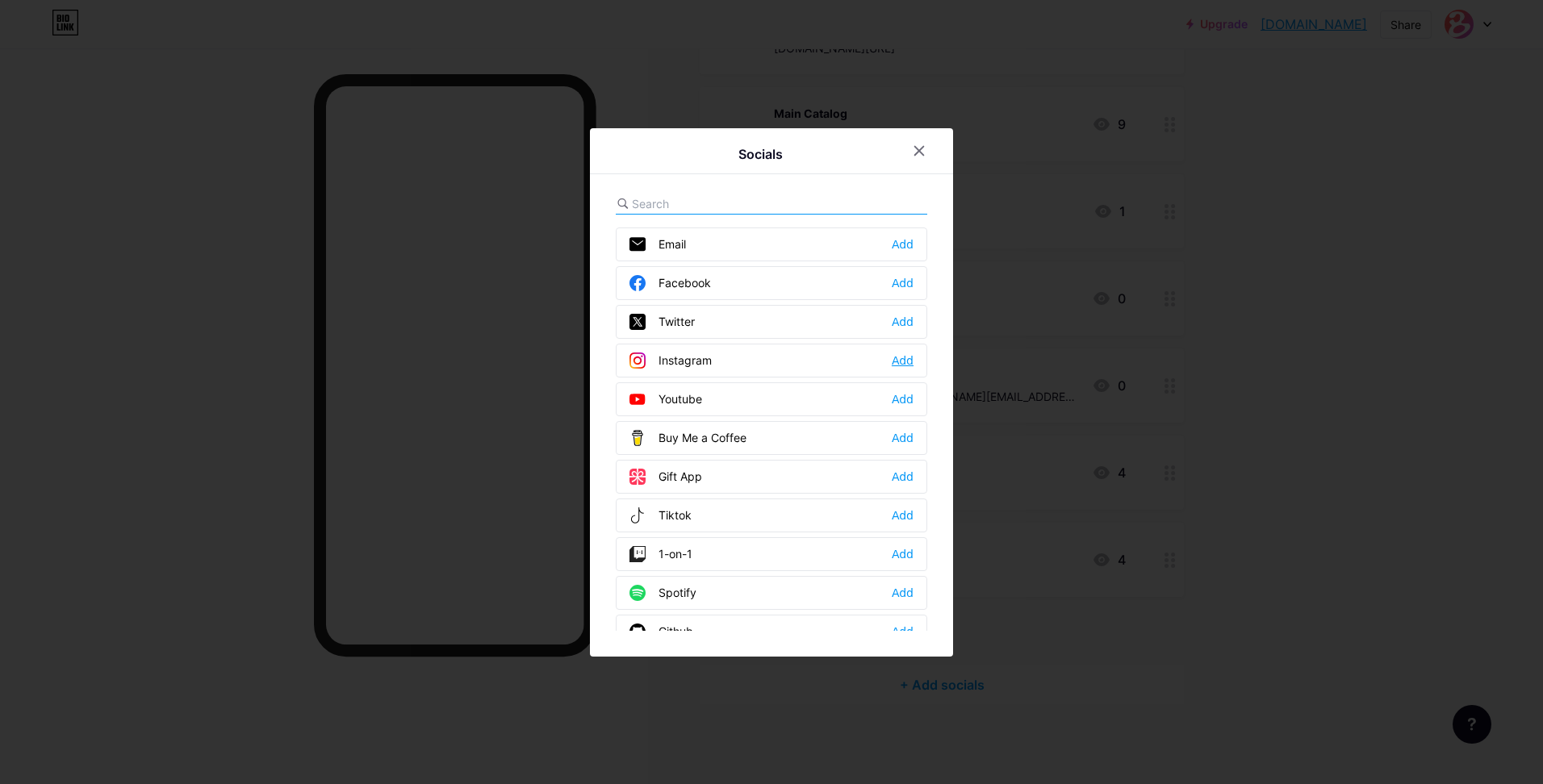
click at [906, 363] on div "Add" at bounding box center [902, 361] width 22 height 16
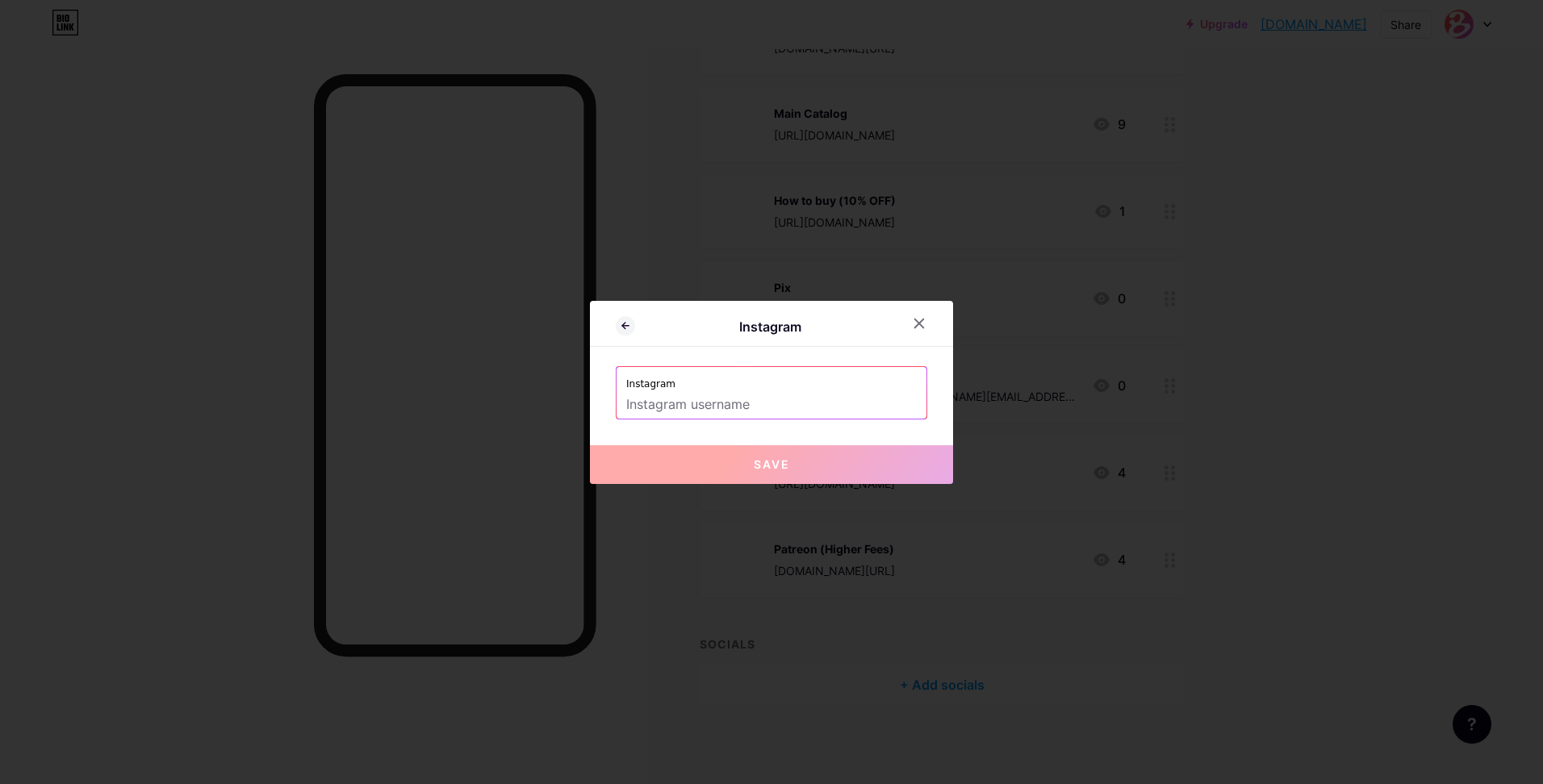
click at [748, 402] on input "text" at bounding box center [772, 405] width 291 height 27
paste input "bfourpoly"
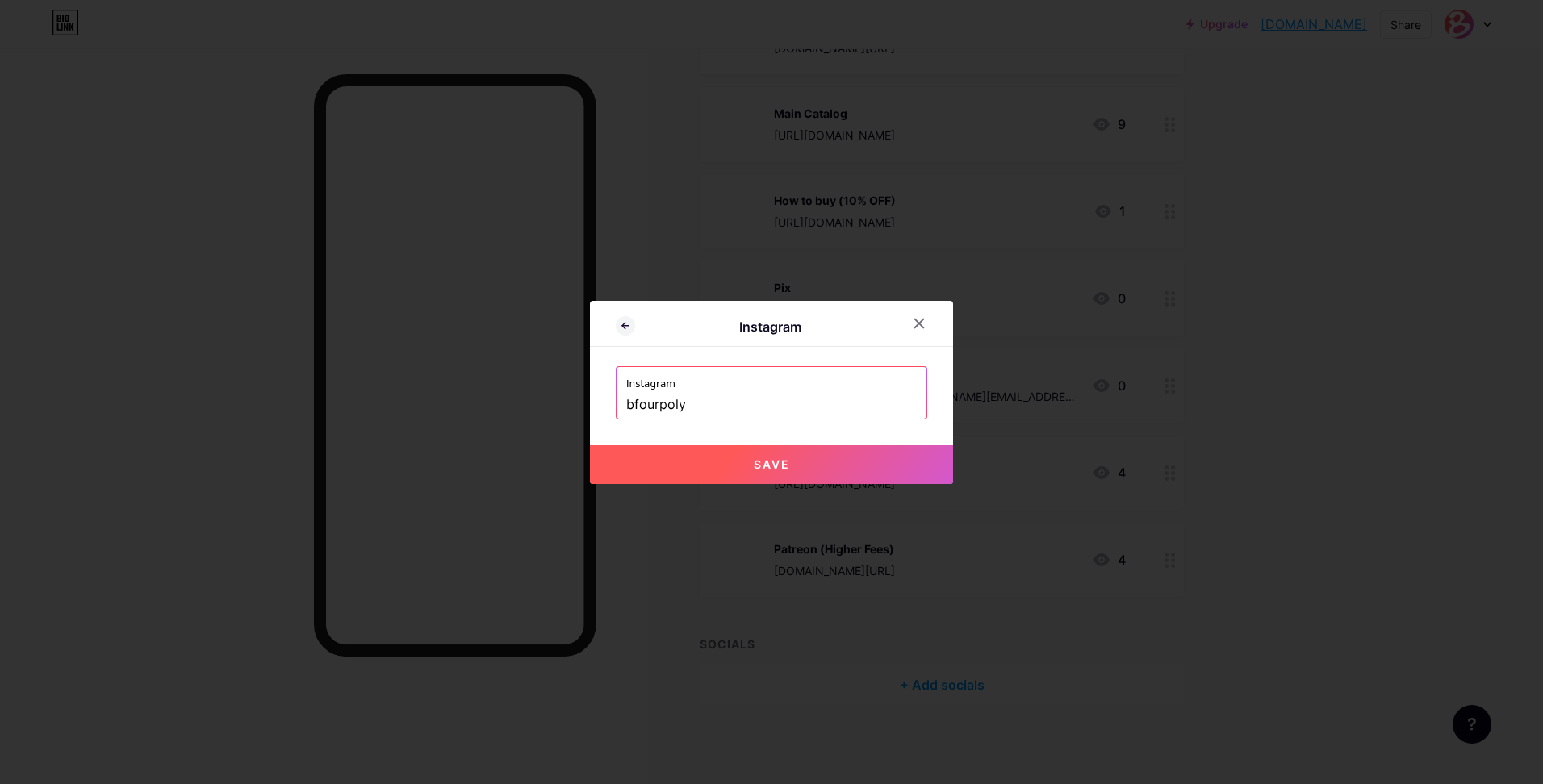
click at [751, 458] on button "Save" at bounding box center [772, 465] width 363 height 39
type input "https://instagram.com/bfourpoly"
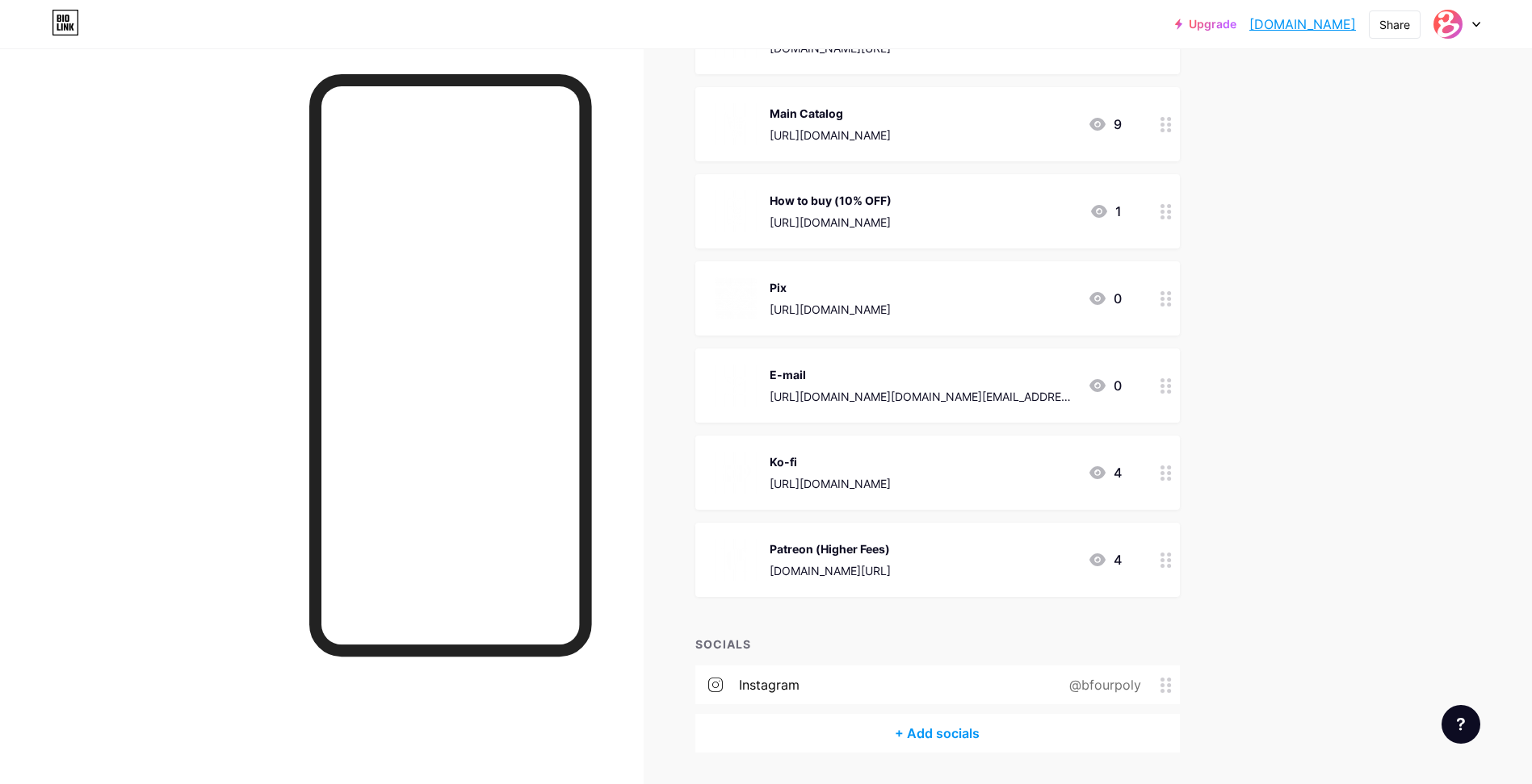
scroll to position [303, 0]
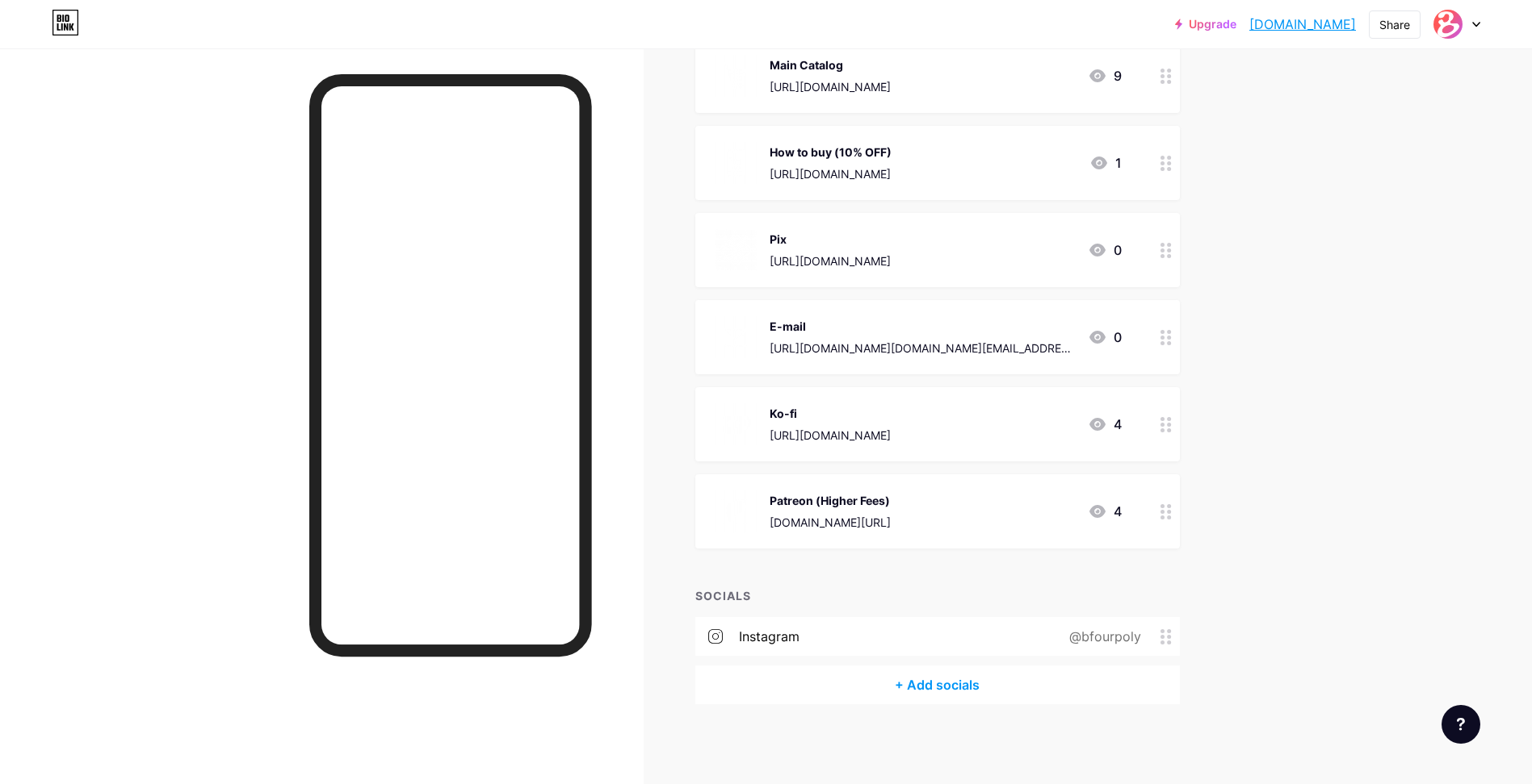
click at [914, 687] on div "+ Add socials" at bounding box center [937, 685] width 485 height 39
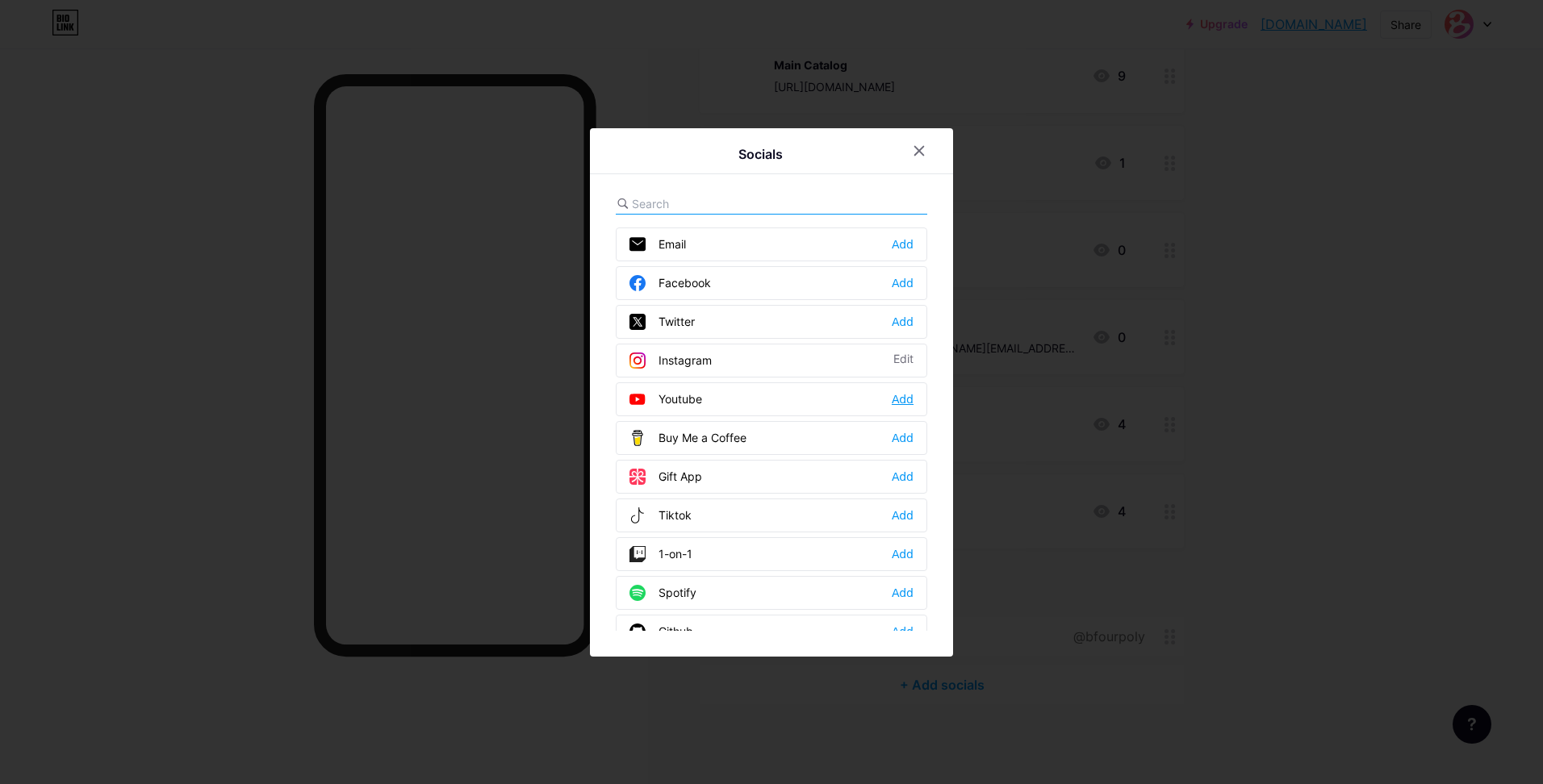
click at [905, 401] on div "Add" at bounding box center [902, 400] width 22 height 16
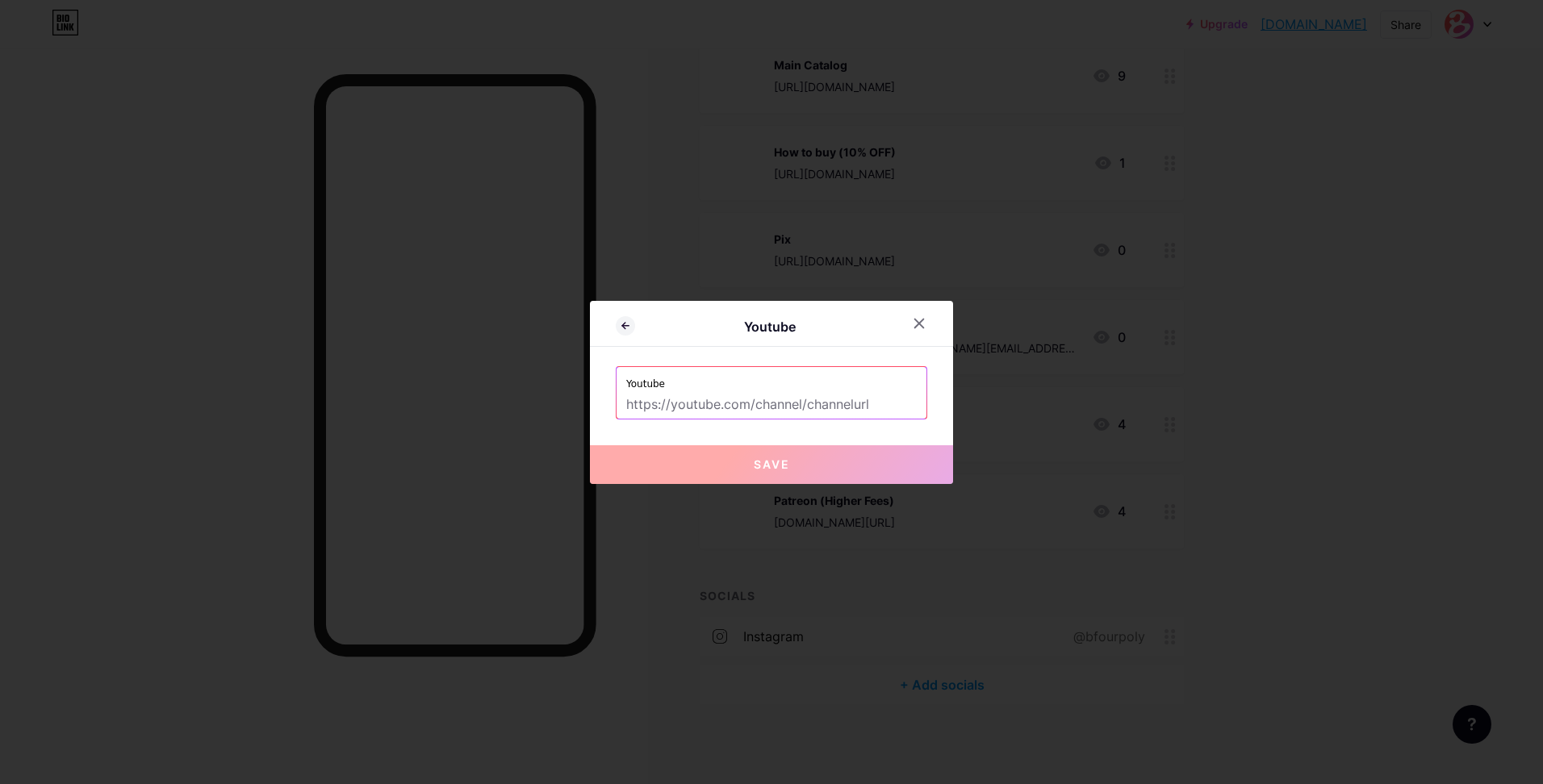
click at [766, 401] on input "text" at bounding box center [772, 405] width 291 height 27
paste input "https://www.youtube.com/@bfourpoly"
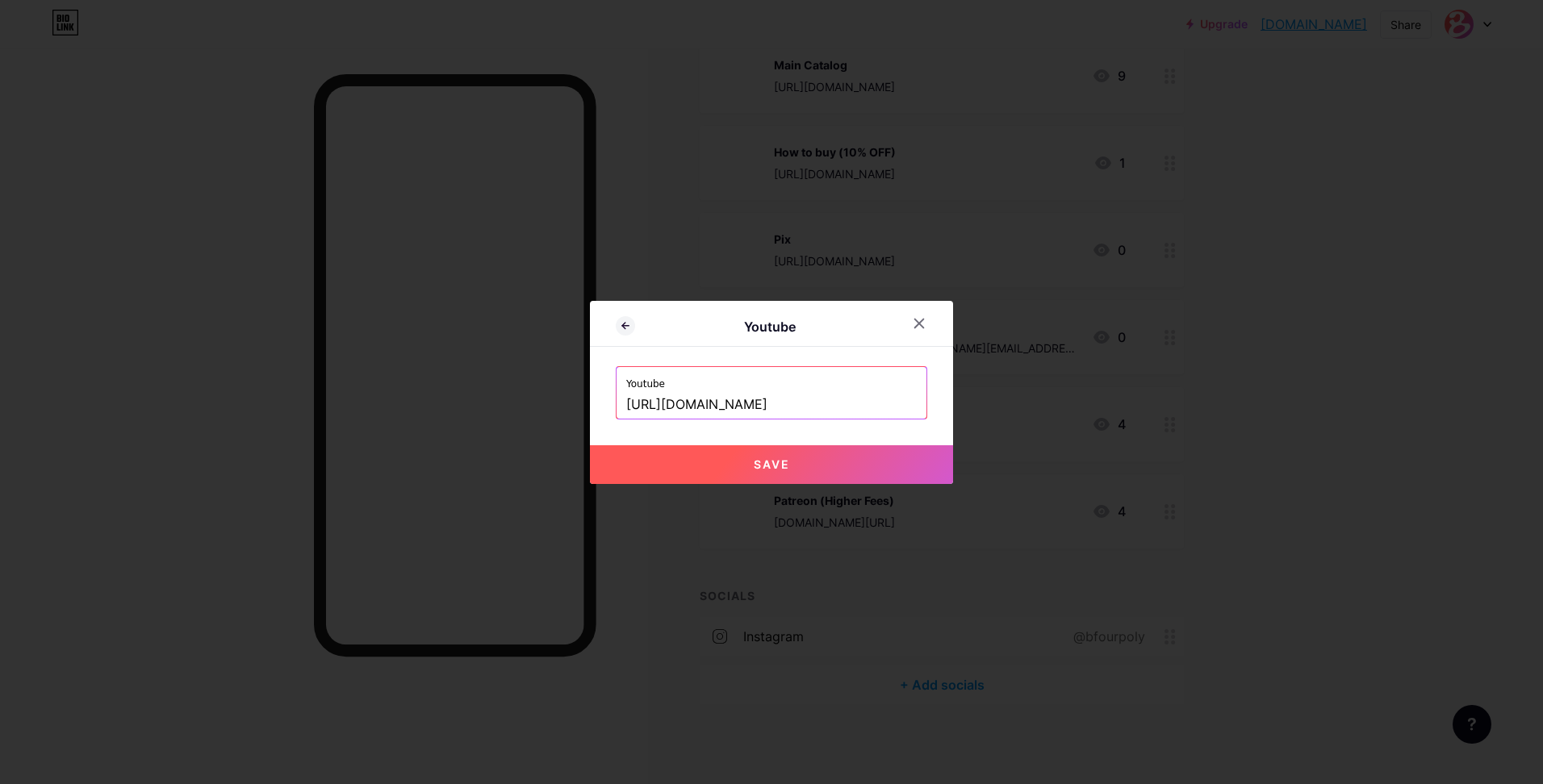
type input "https://www.youtube.com/@bfourpoly"
click at [792, 448] on button "Save" at bounding box center [772, 465] width 363 height 39
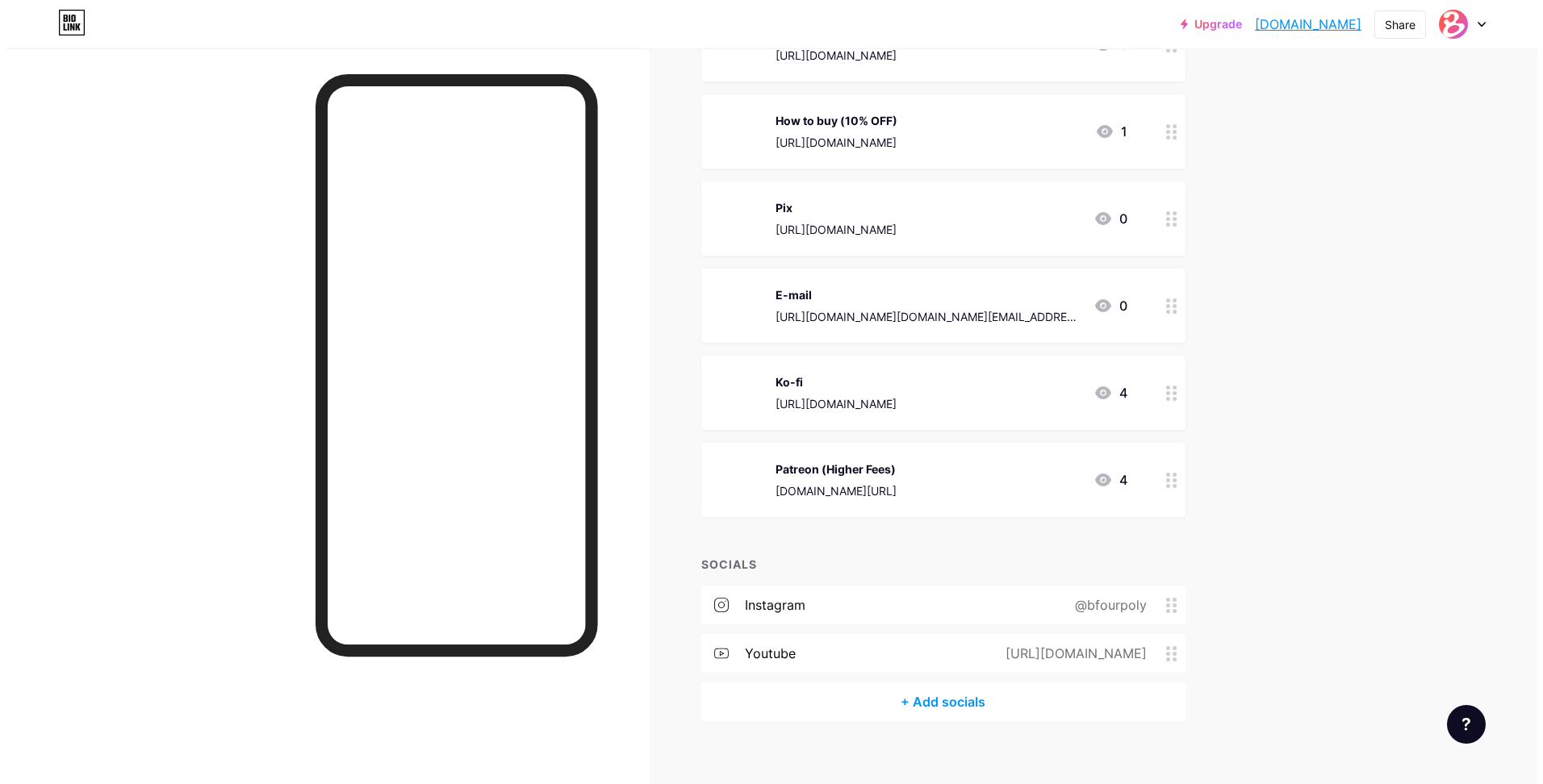
scroll to position [351, 0]
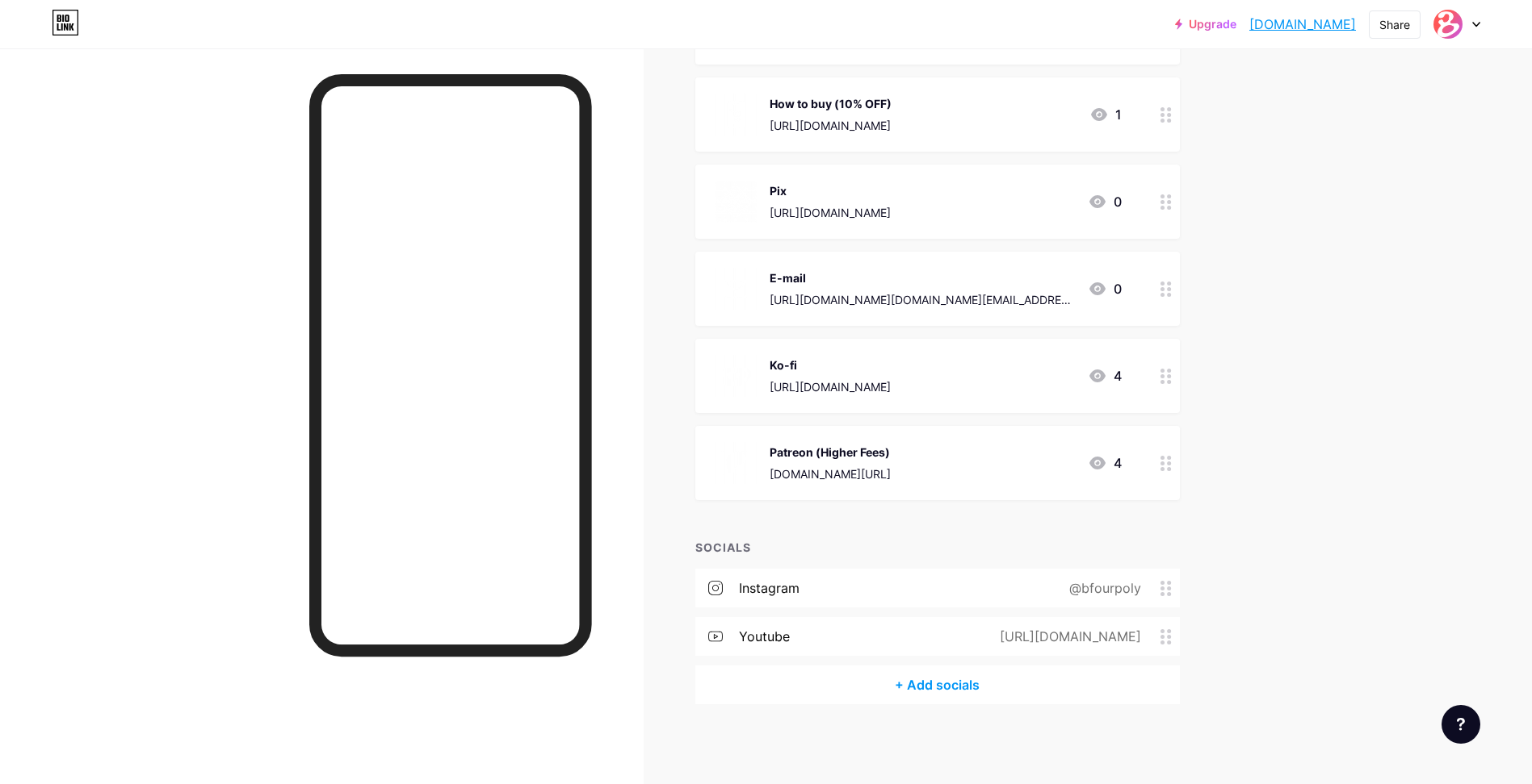
click at [960, 687] on div "+ Add socials" at bounding box center [937, 685] width 485 height 39
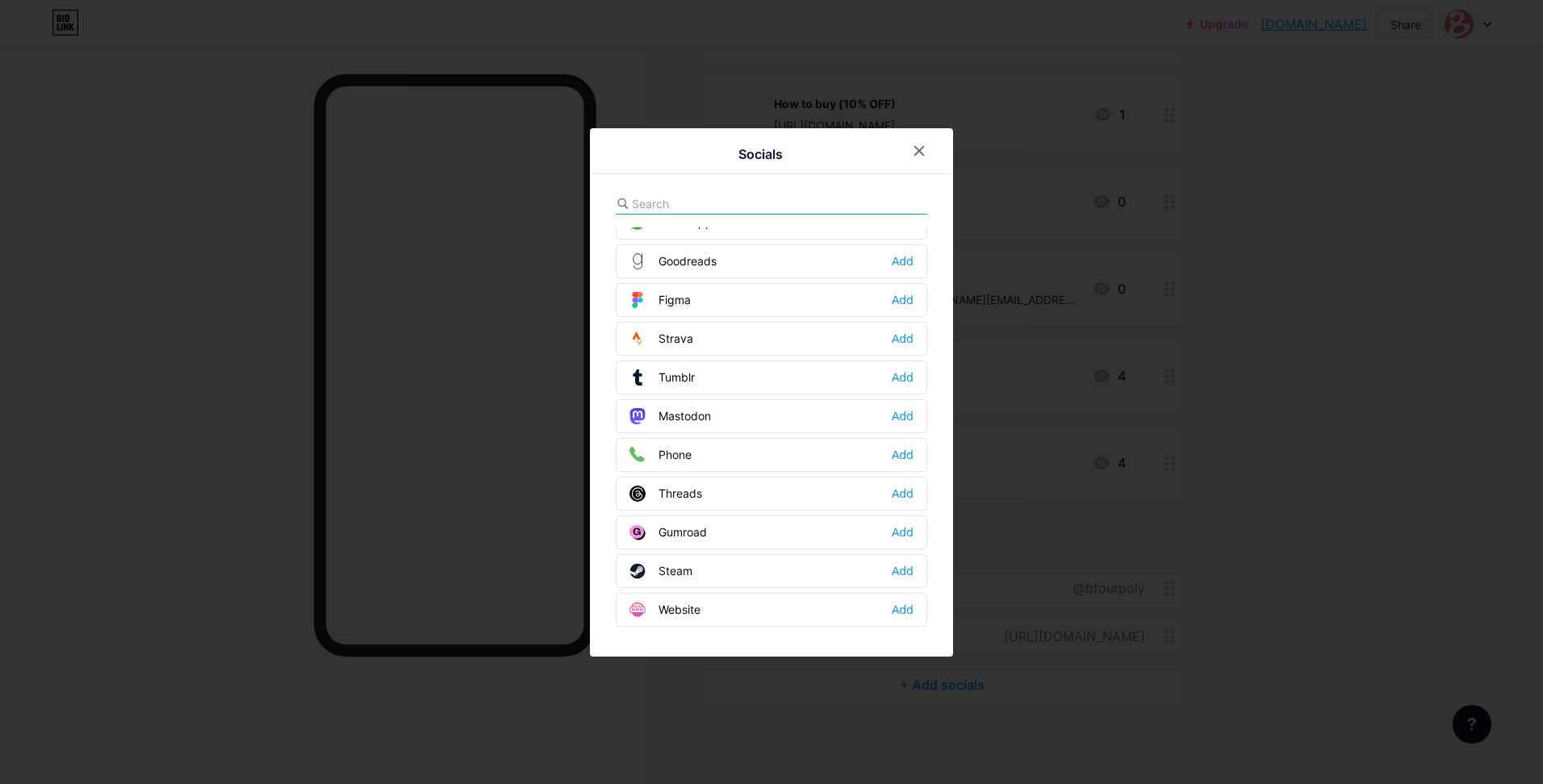
scroll to position [1452, 0]
click at [902, 496] on div "Add" at bounding box center [902, 497] width 22 height 16
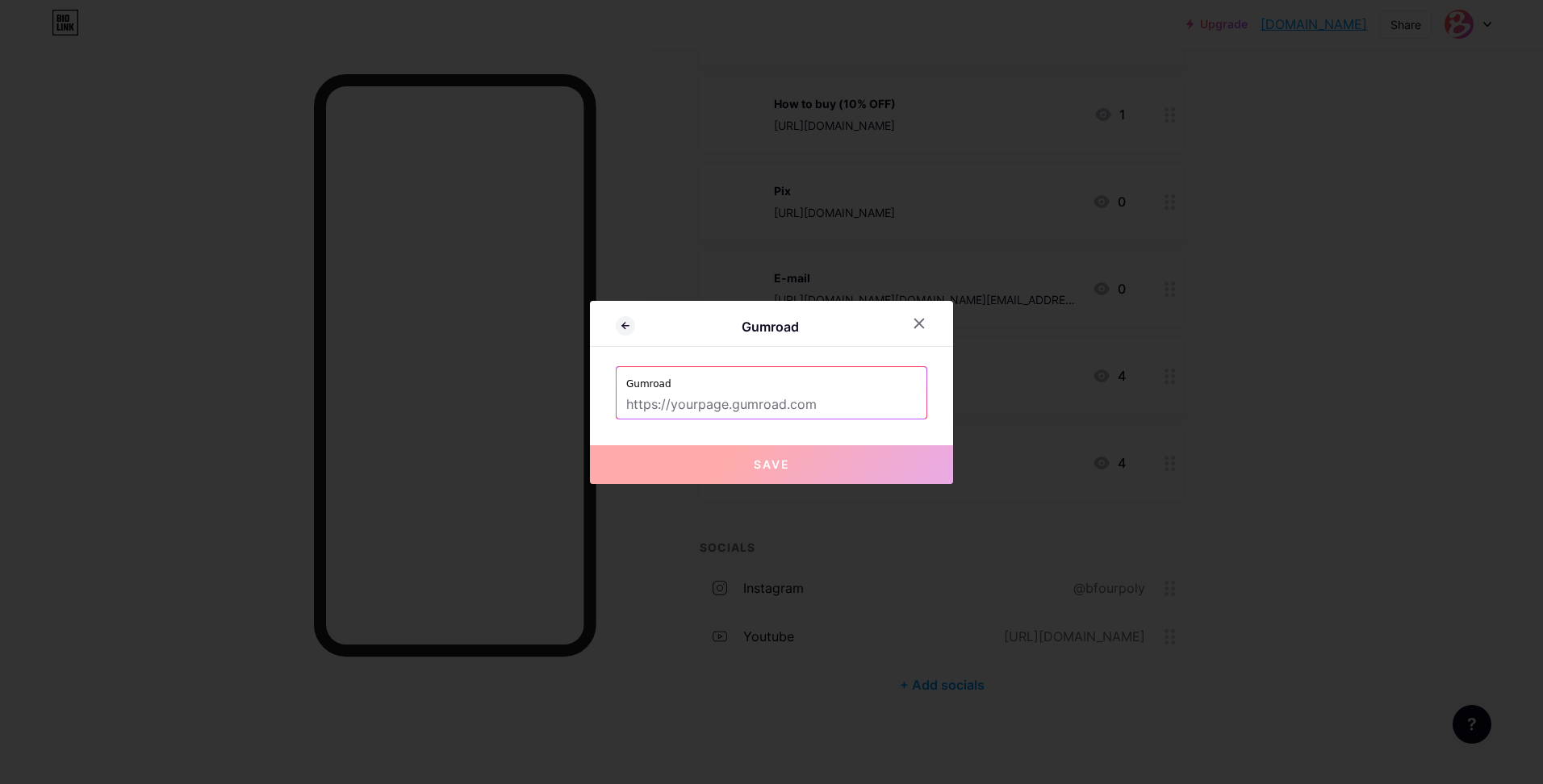
click at [817, 404] on input "text" at bounding box center [772, 405] width 291 height 27
paste input "bfour.gumroad.com"
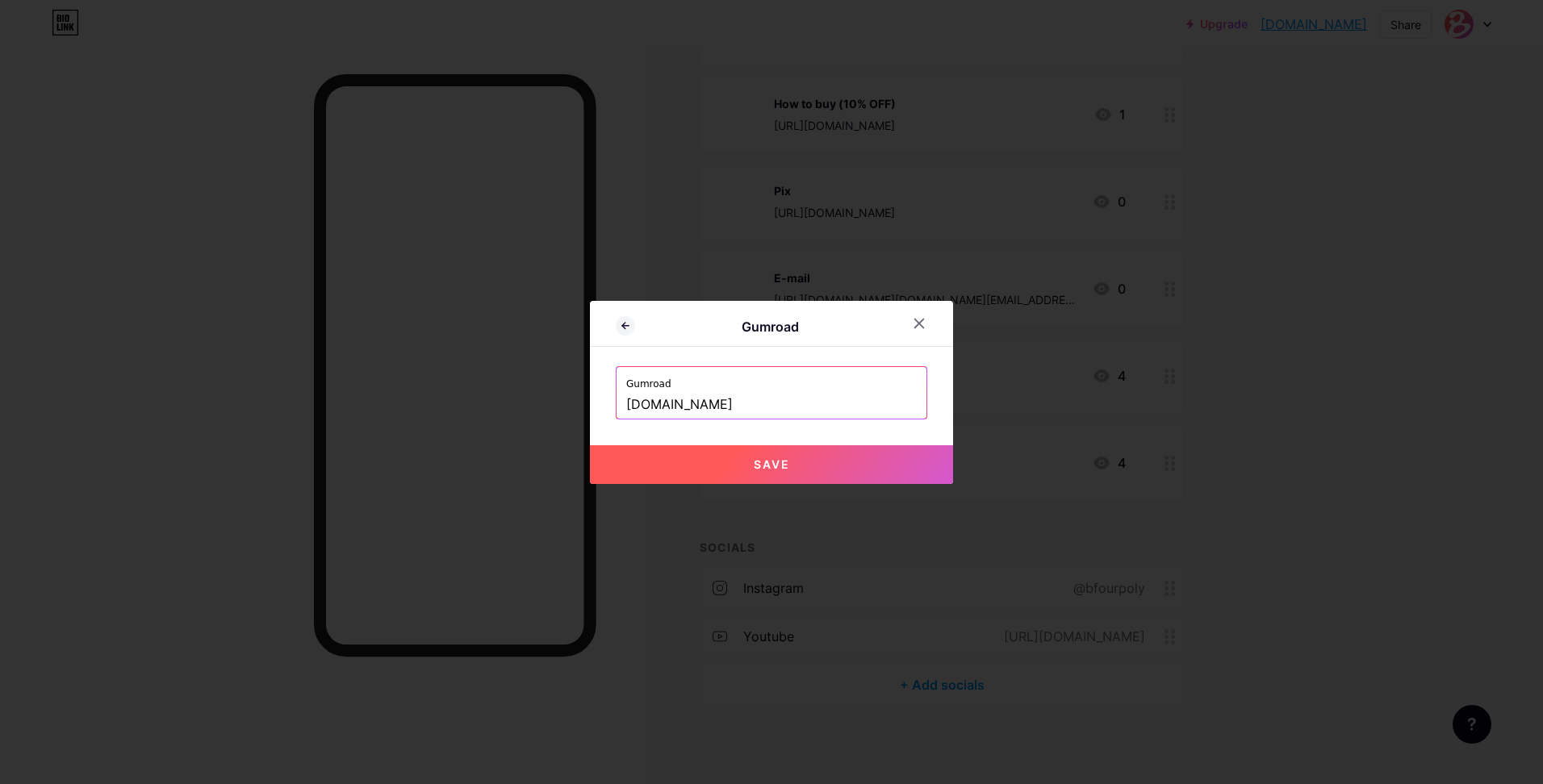
click at [815, 463] on button "Save" at bounding box center [772, 465] width 363 height 39
type input "https://bfour.gumroad.com"
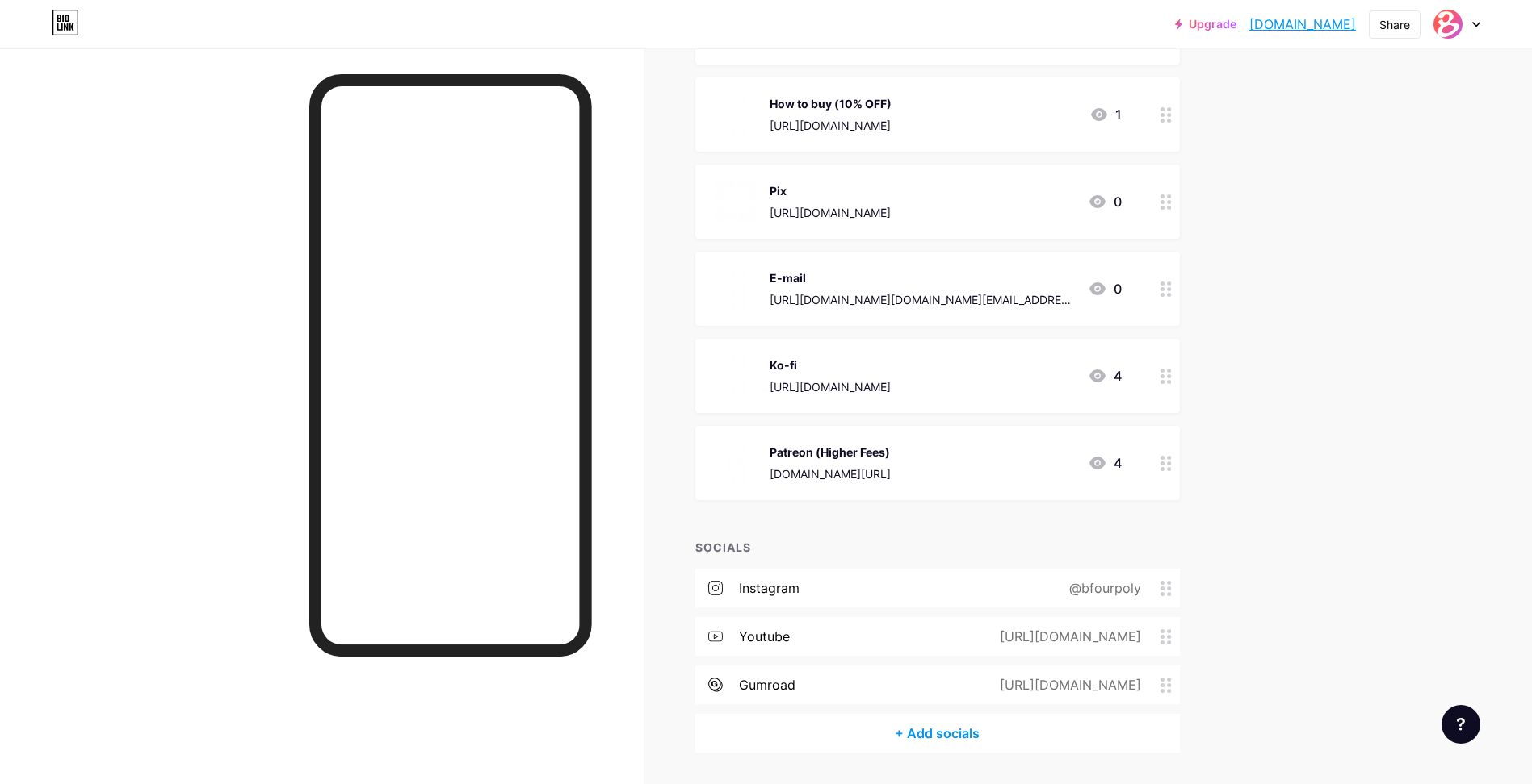
click at [933, 731] on div "+ Add socials" at bounding box center [937, 733] width 485 height 39
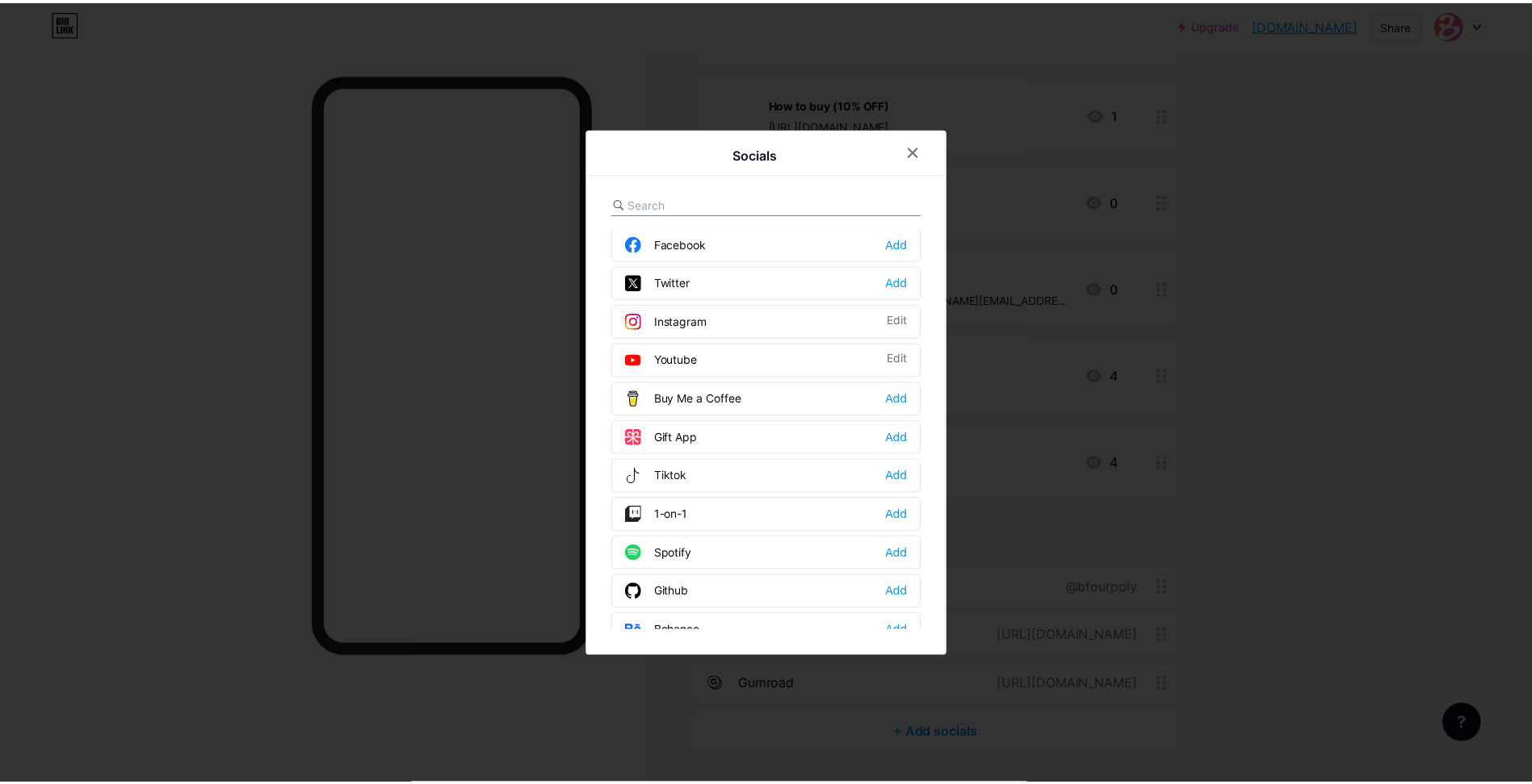
scroll to position [0, 0]
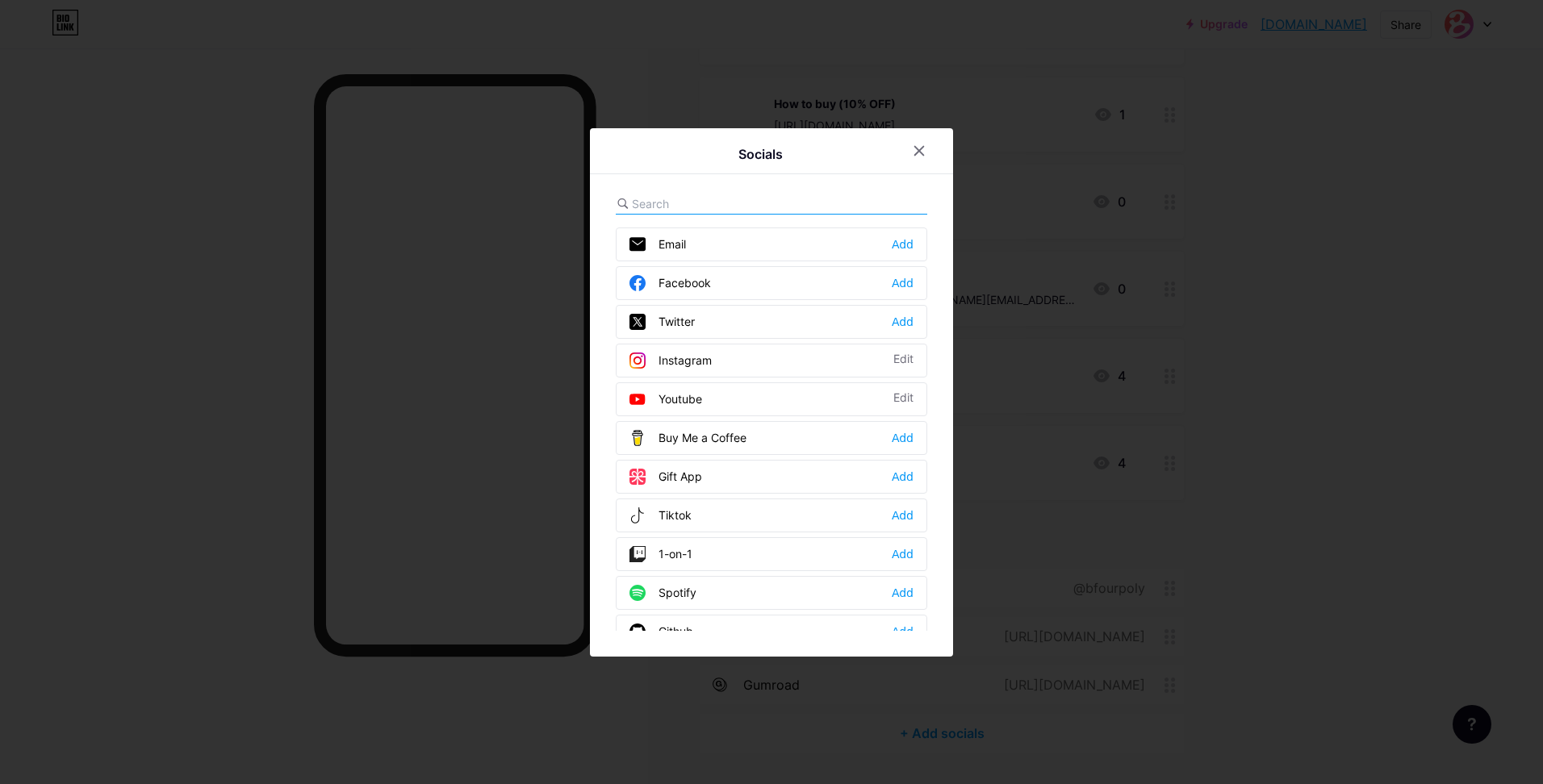
click at [687, 196] on input "text" at bounding box center [721, 204] width 178 height 17
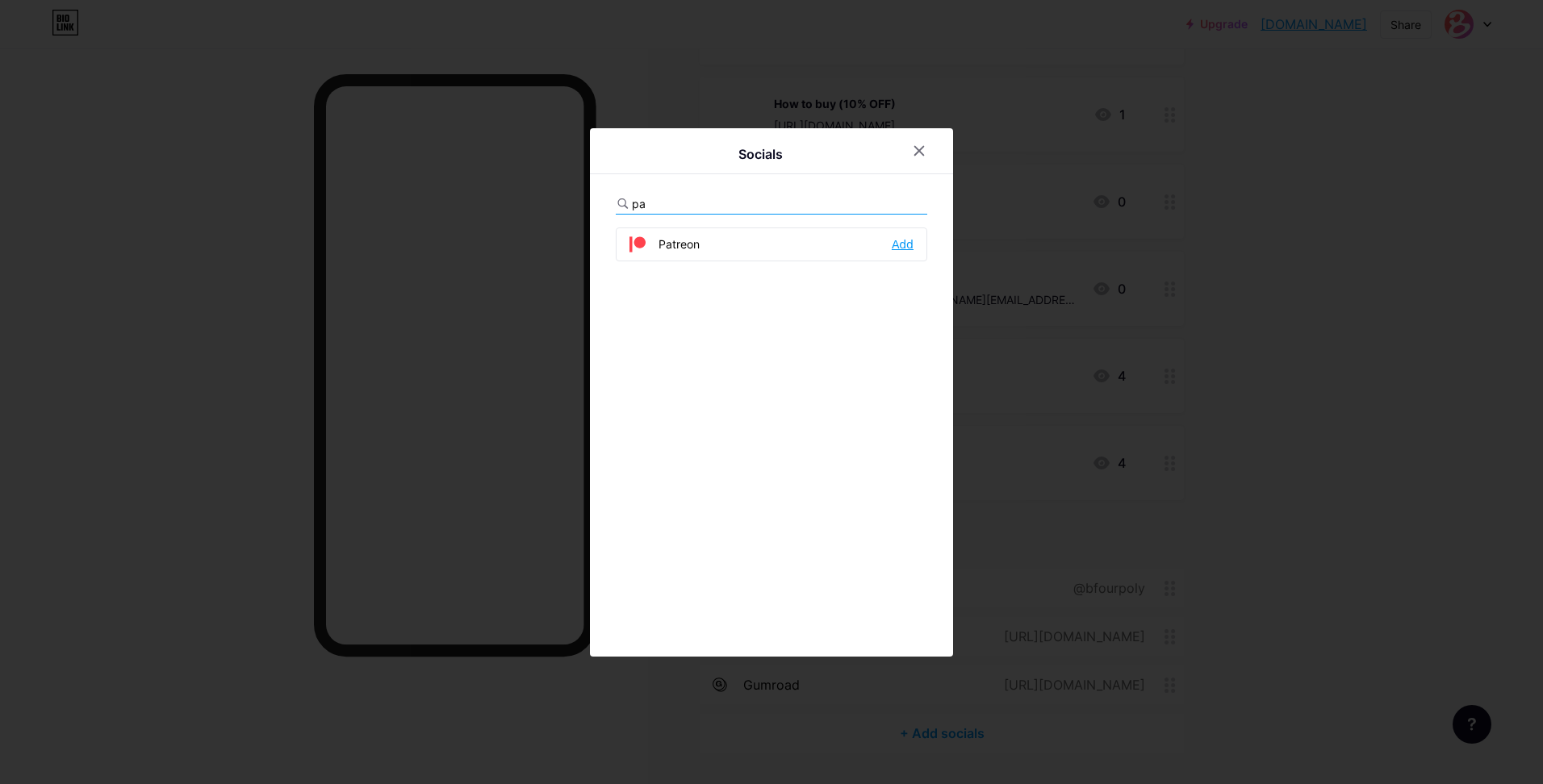
type input "pa"
click at [904, 249] on div "Add" at bounding box center [902, 245] width 22 height 16
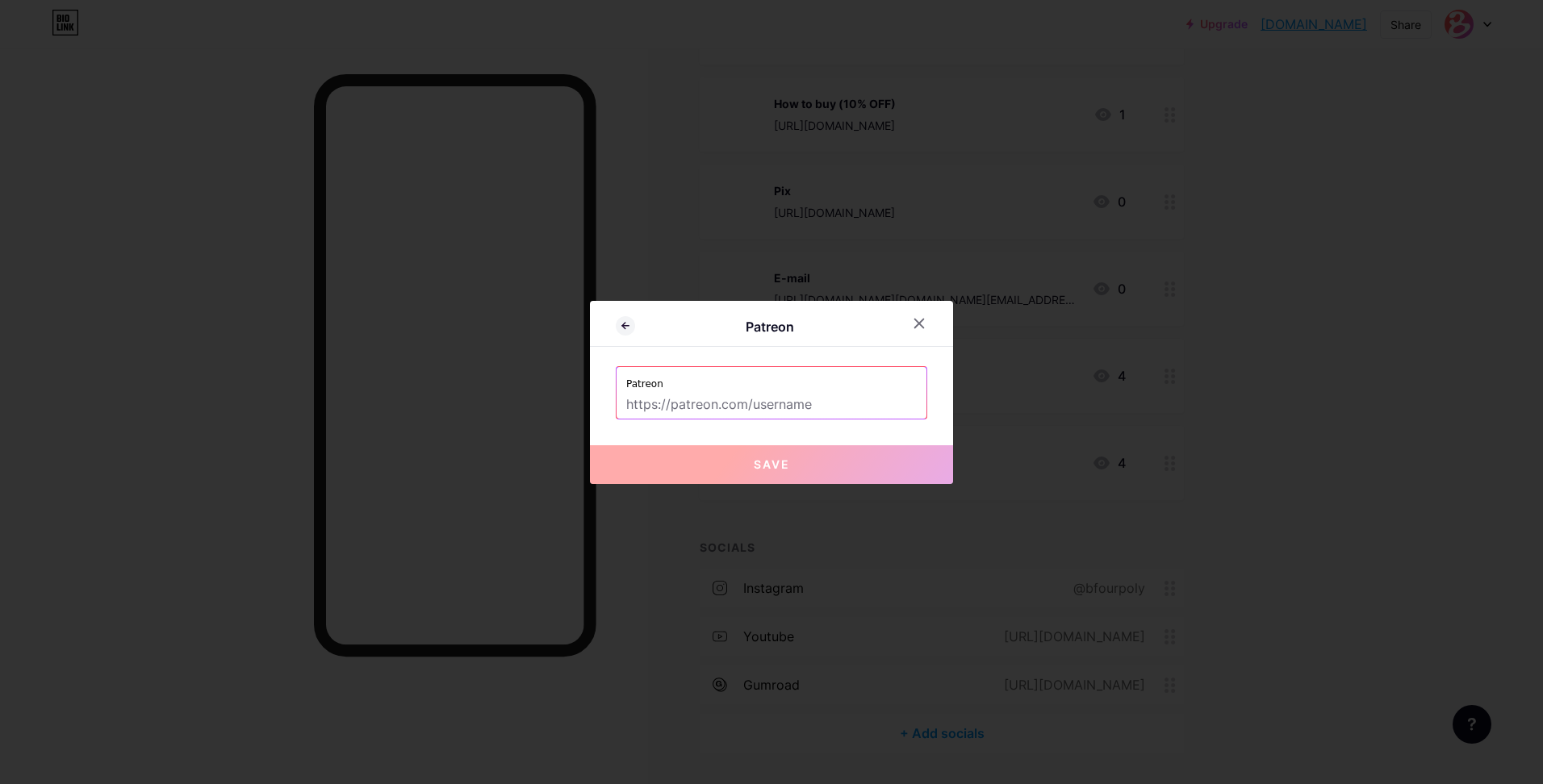
click at [679, 411] on input "text" at bounding box center [772, 405] width 291 height 27
paste input "[DOMAIN_NAME][URL]"
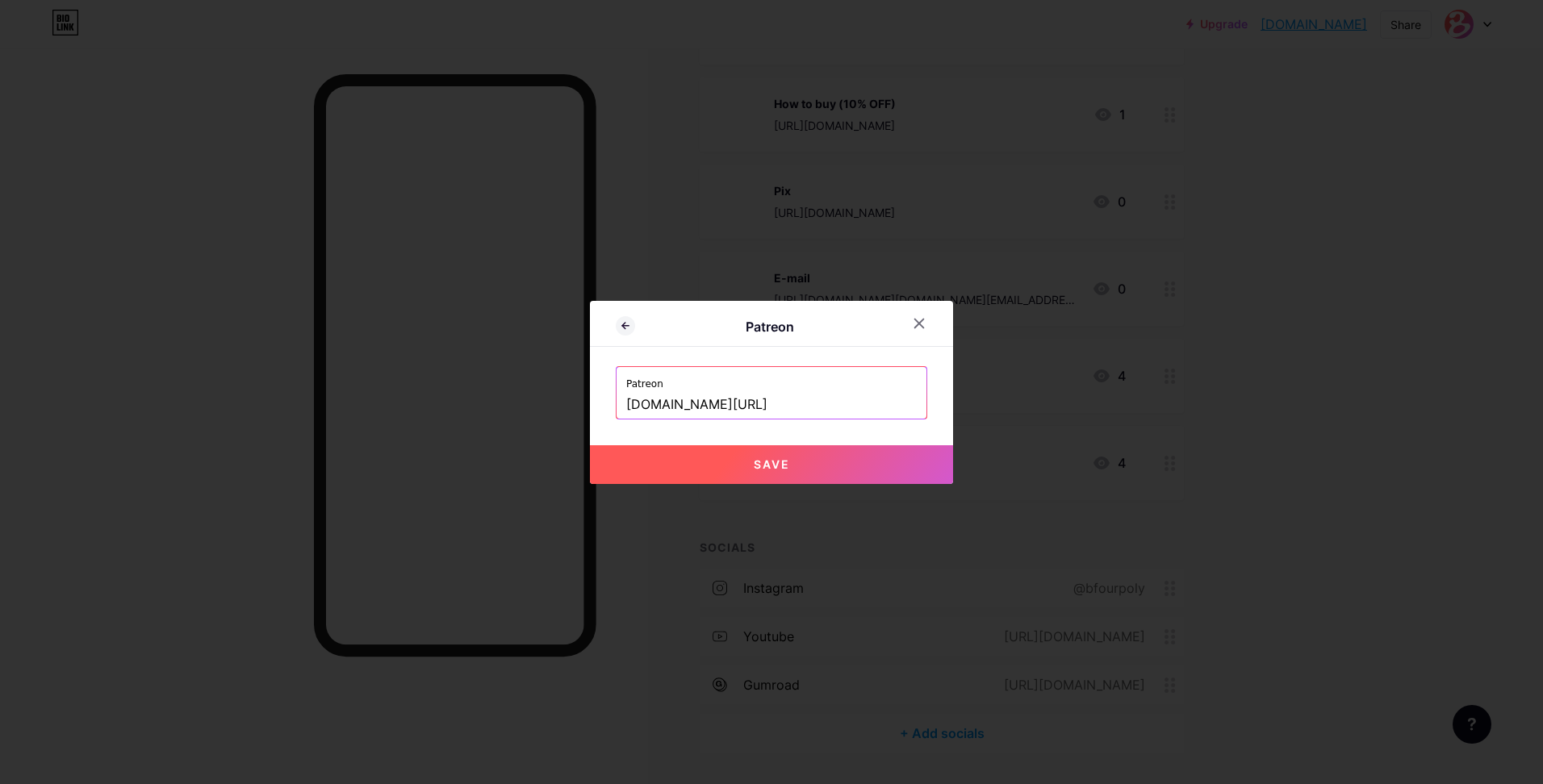
click at [811, 462] on button "Save" at bounding box center [772, 465] width 363 height 39
type input "https://www.patreon.com/bfourpoly"
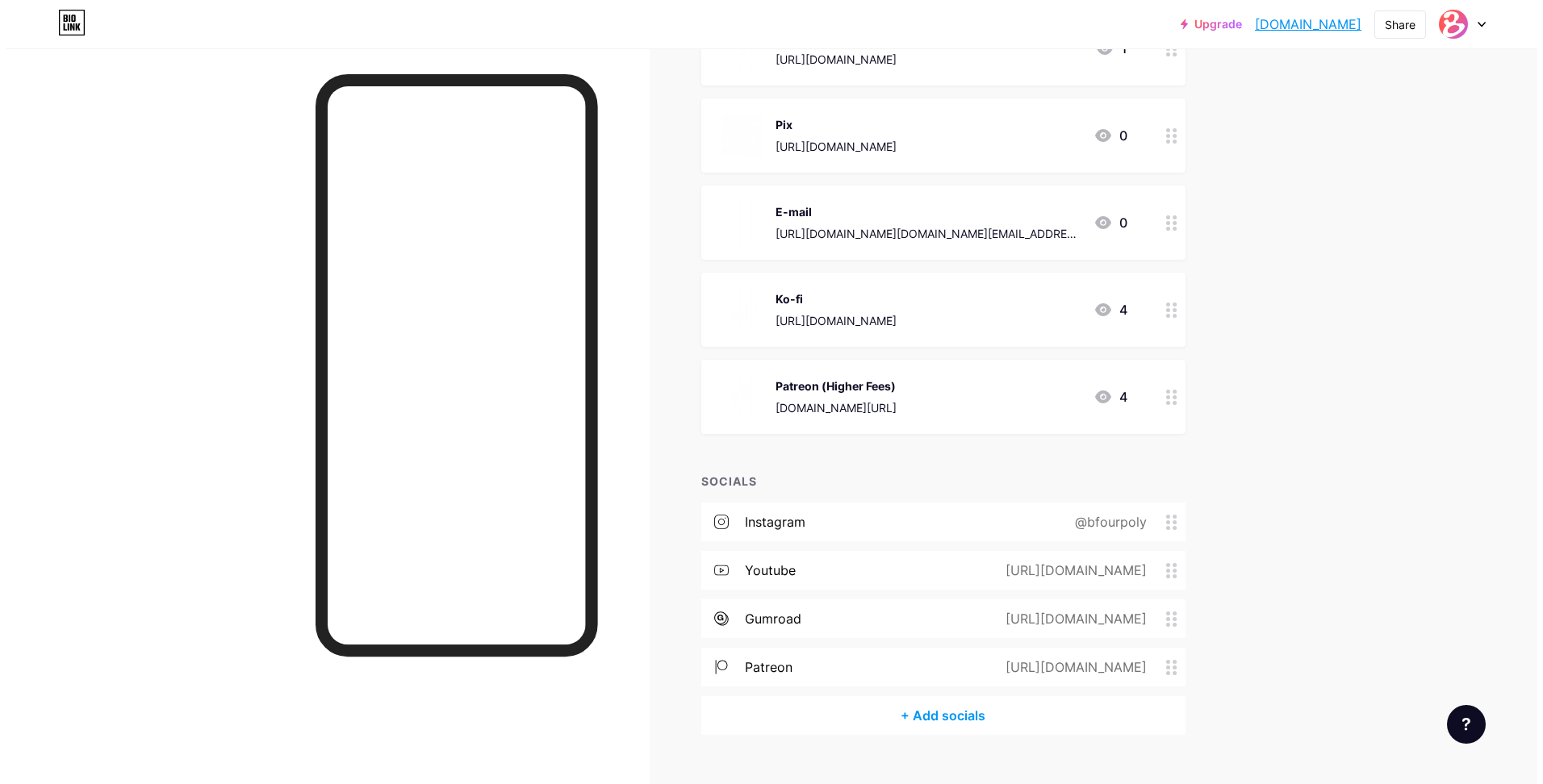
scroll to position [448, 0]
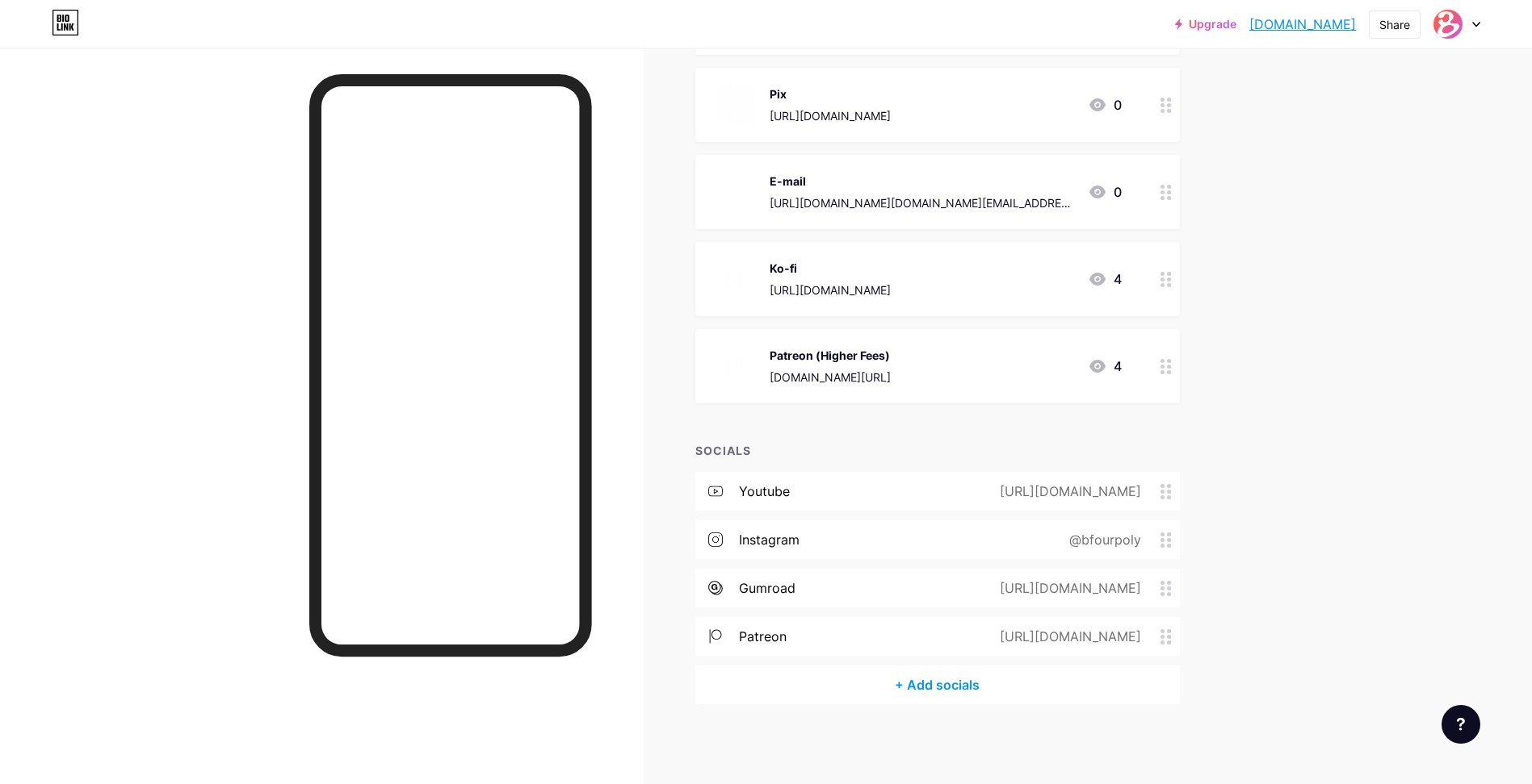
click at [911, 685] on div "+ Add socials" at bounding box center [937, 685] width 485 height 39
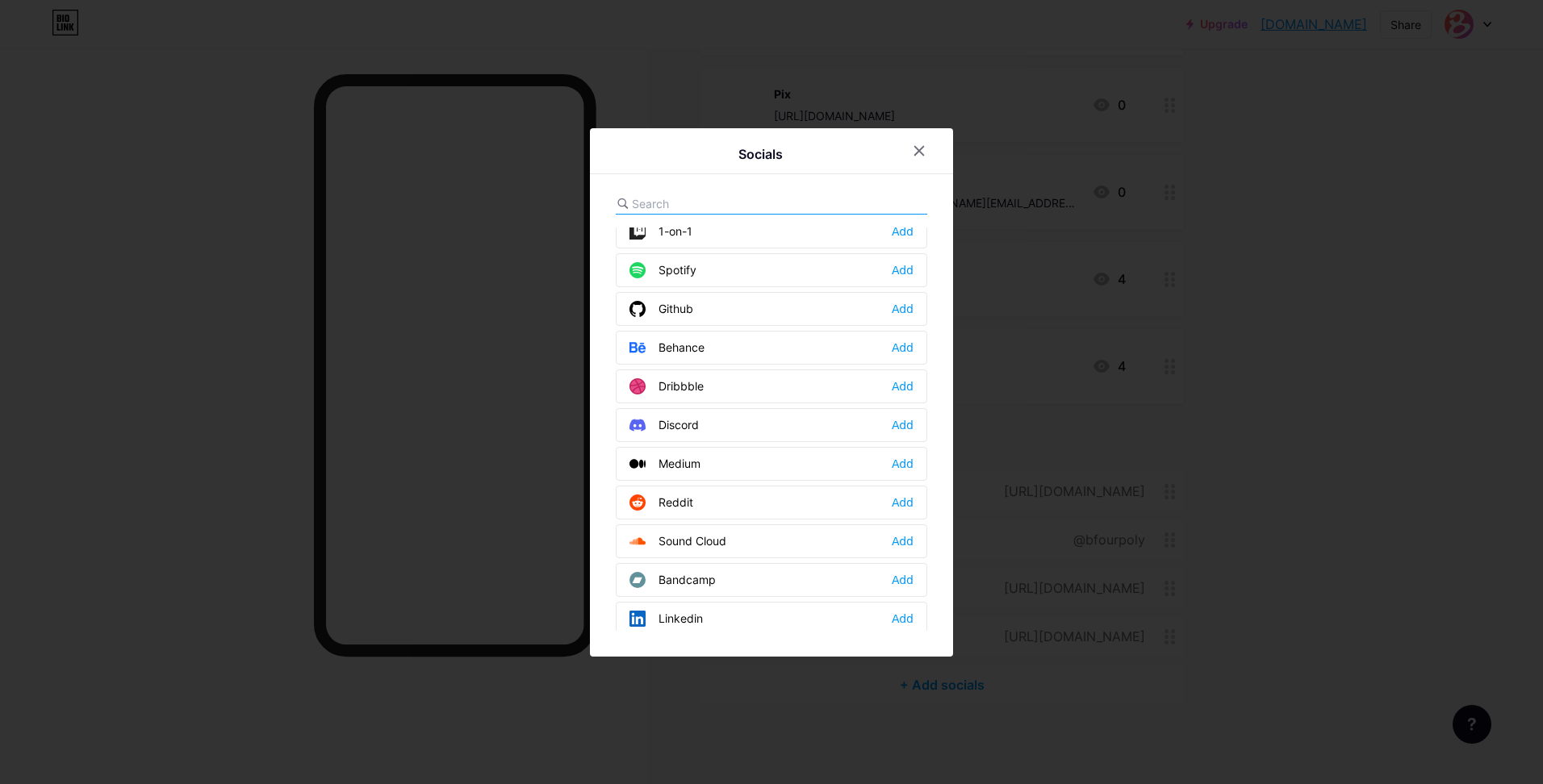
scroll to position [727, 0]
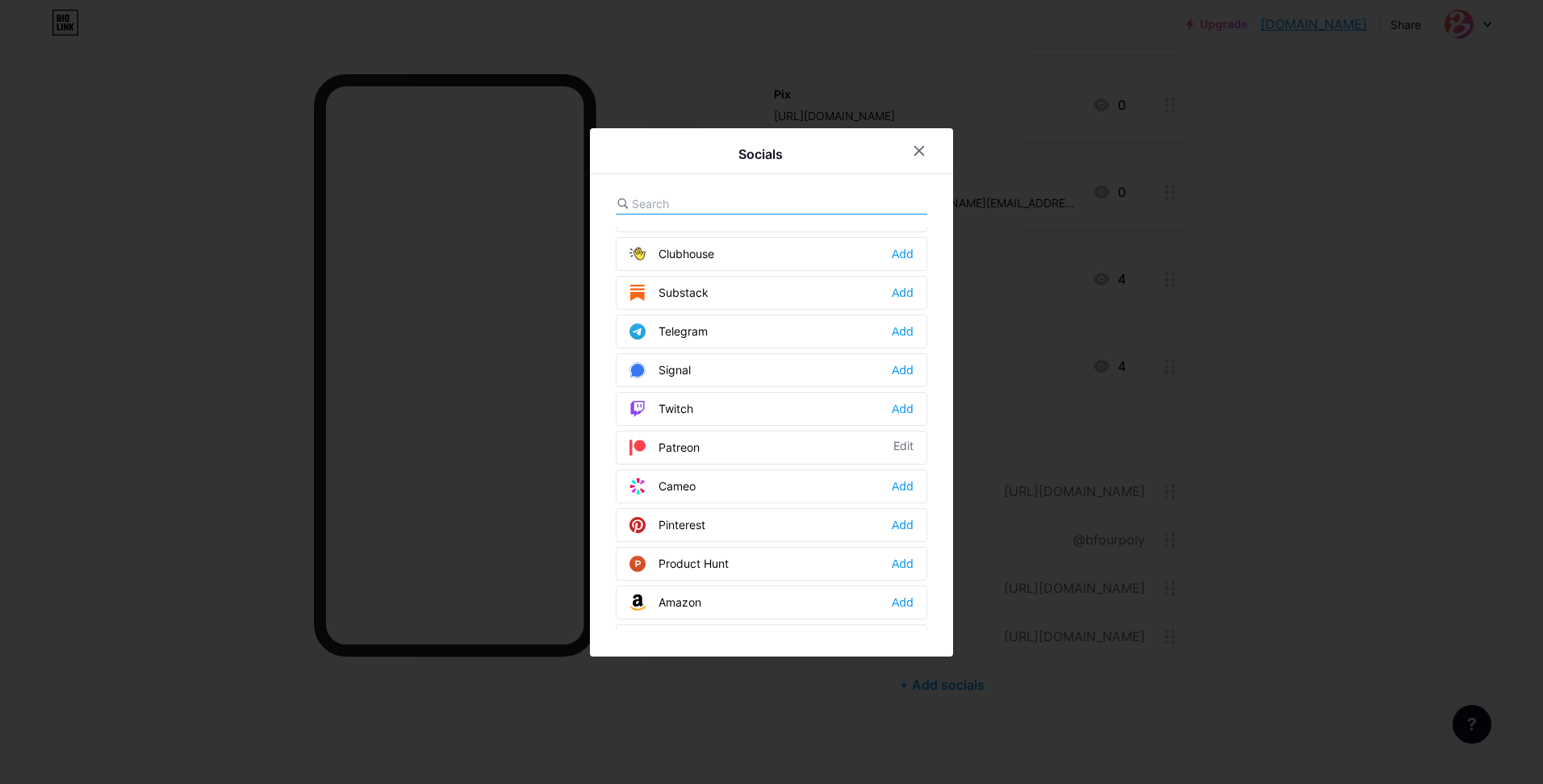
click at [652, 203] on input "text" at bounding box center [721, 204] width 178 height 17
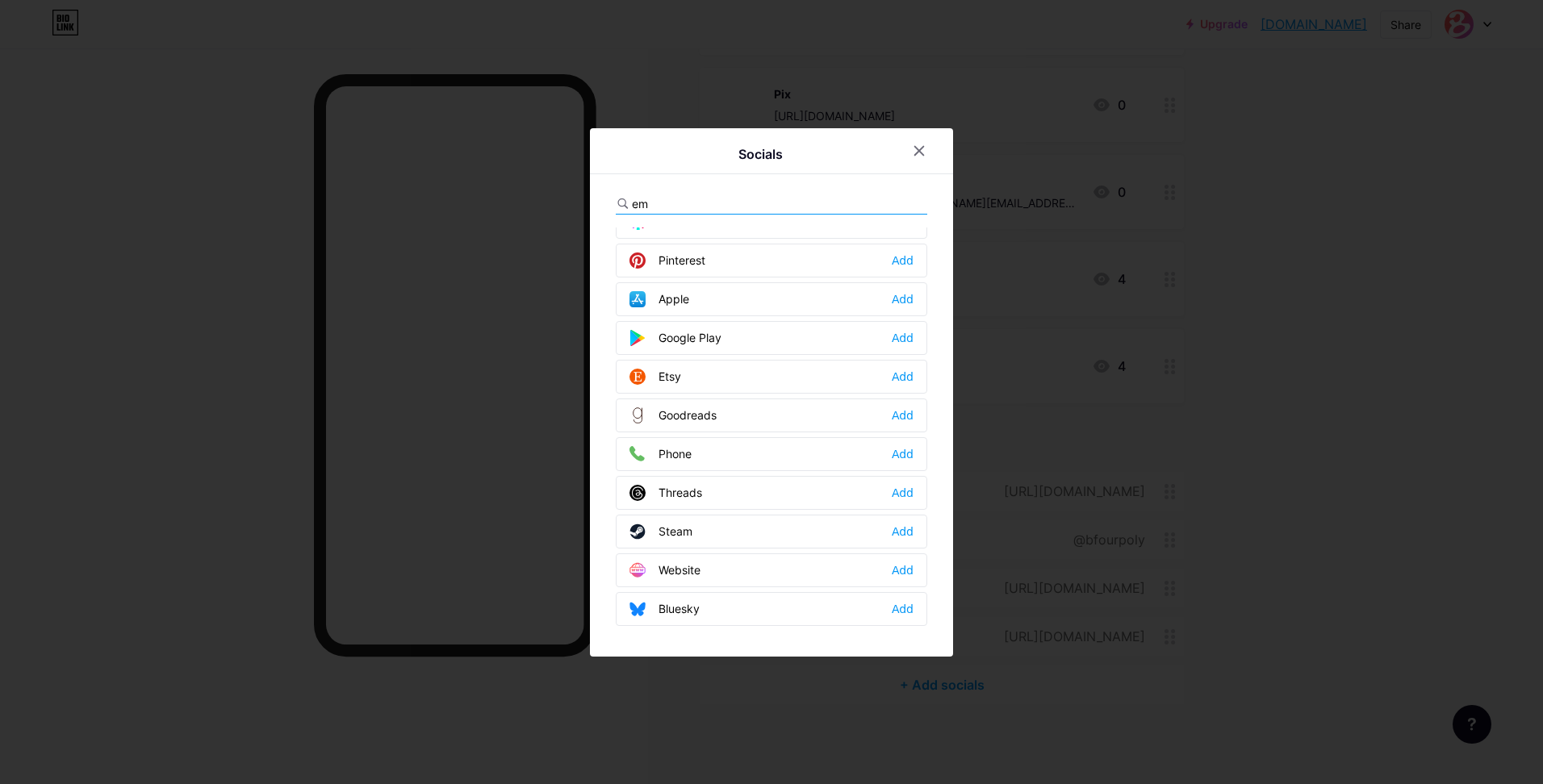
scroll to position [0, 0]
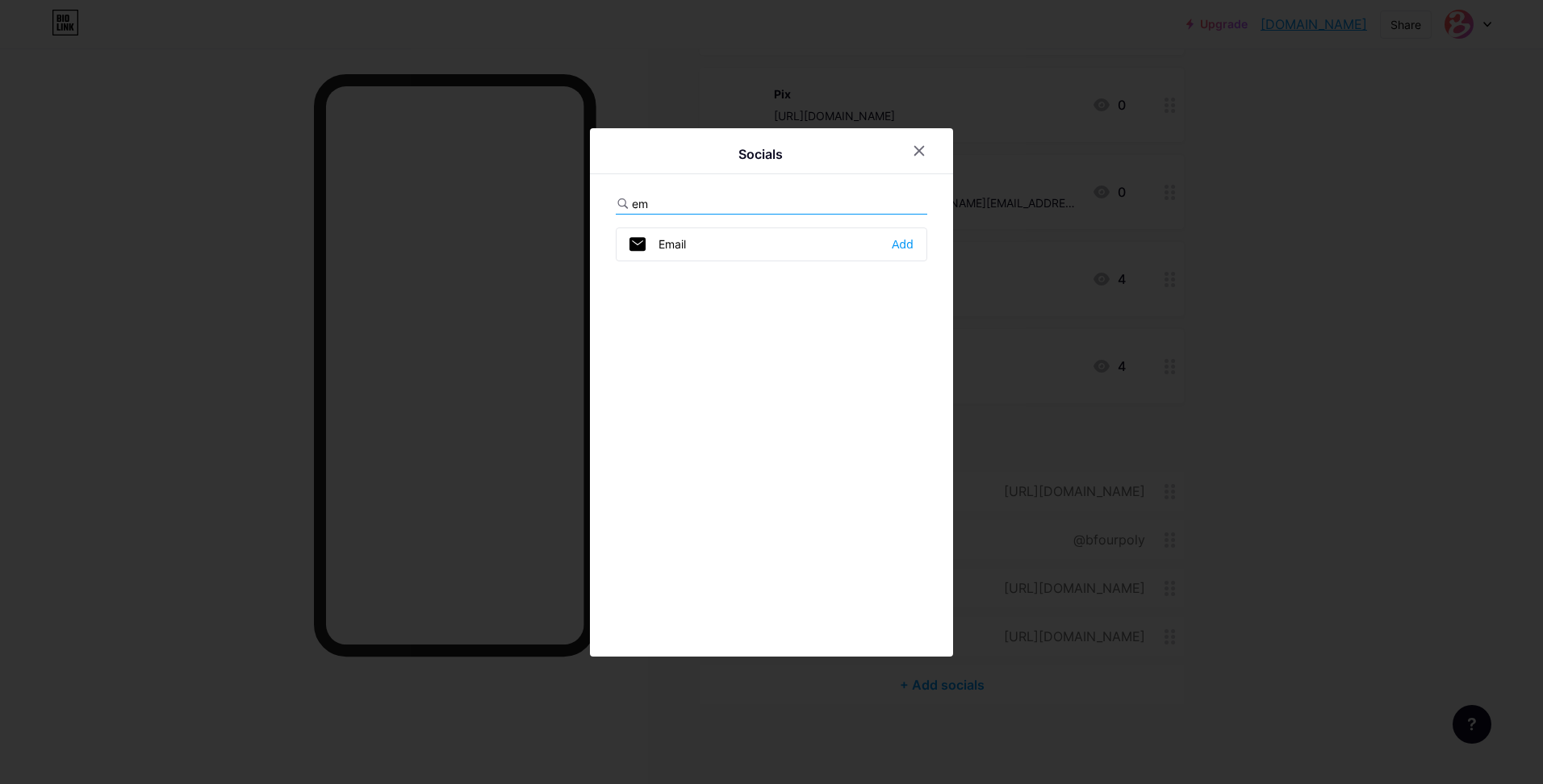
type input "e"
type input "g"
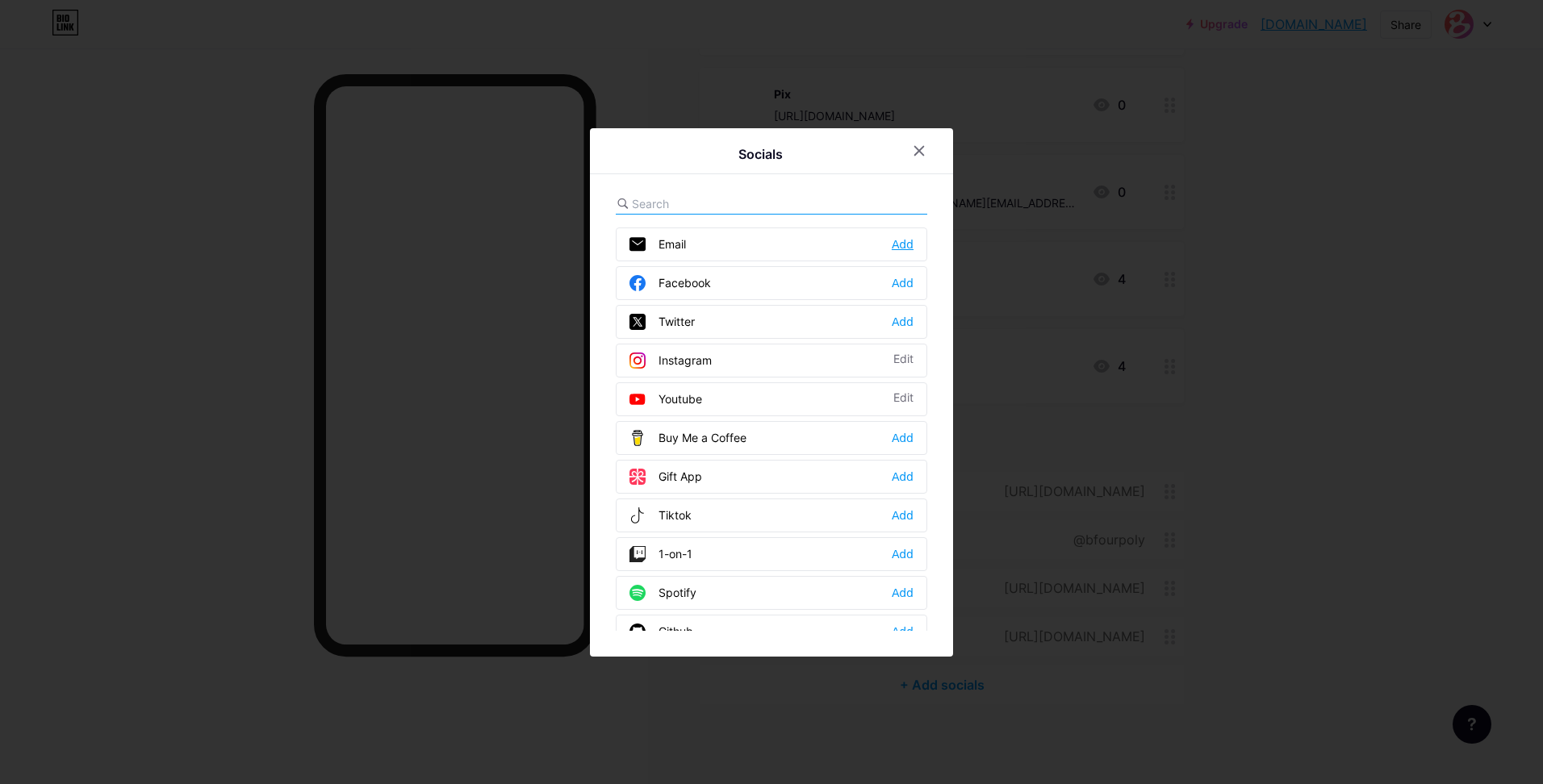
click at [905, 239] on div "Add" at bounding box center [902, 245] width 22 height 16
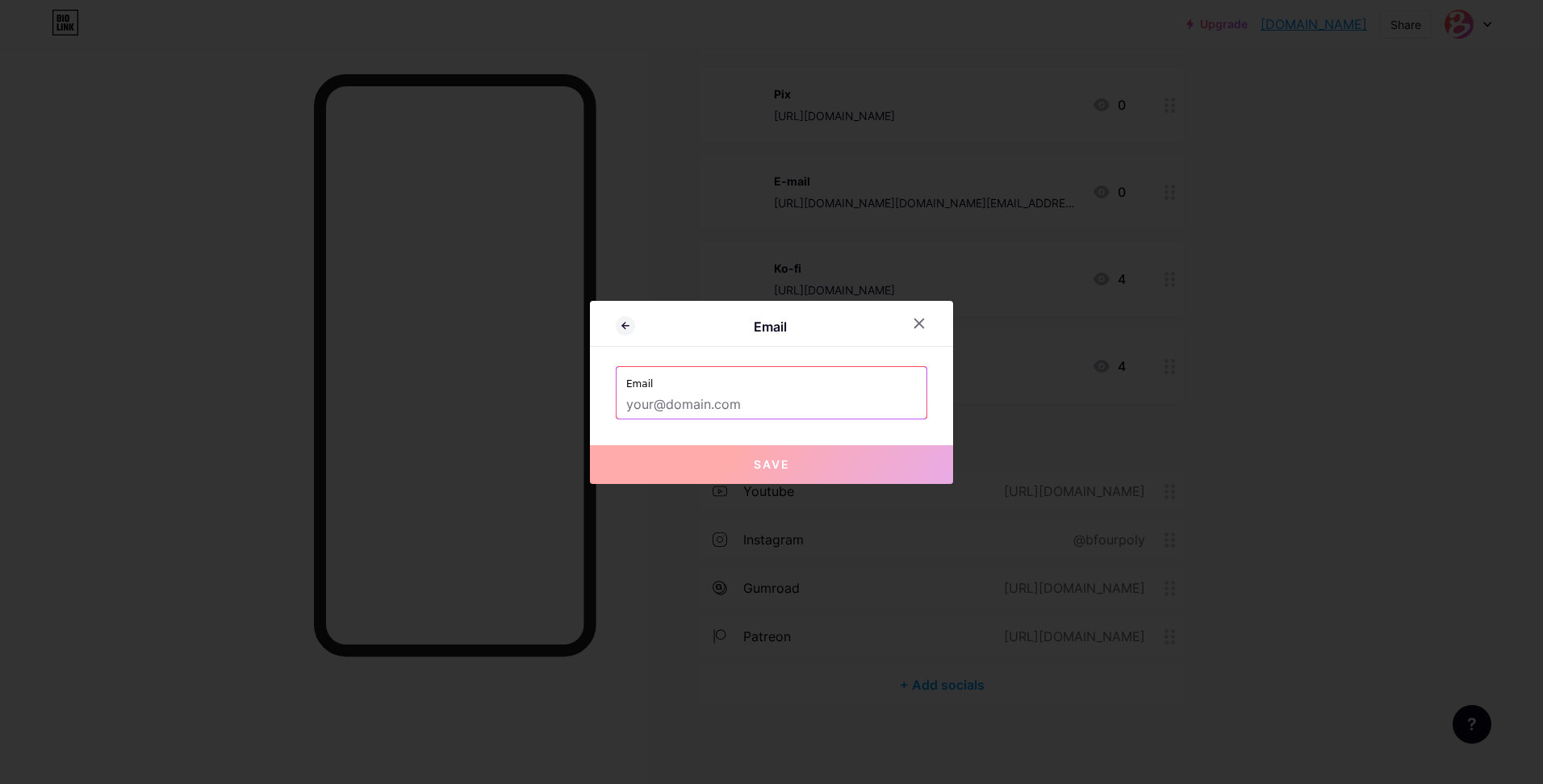
click at [778, 407] on input "text" at bounding box center [772, 405] width 291 height 27
paste input "[URL][DOMAIN_NAME][DOMAIN_NAME][EMAIL_ADDRESS][DOMAIN_NAME]"
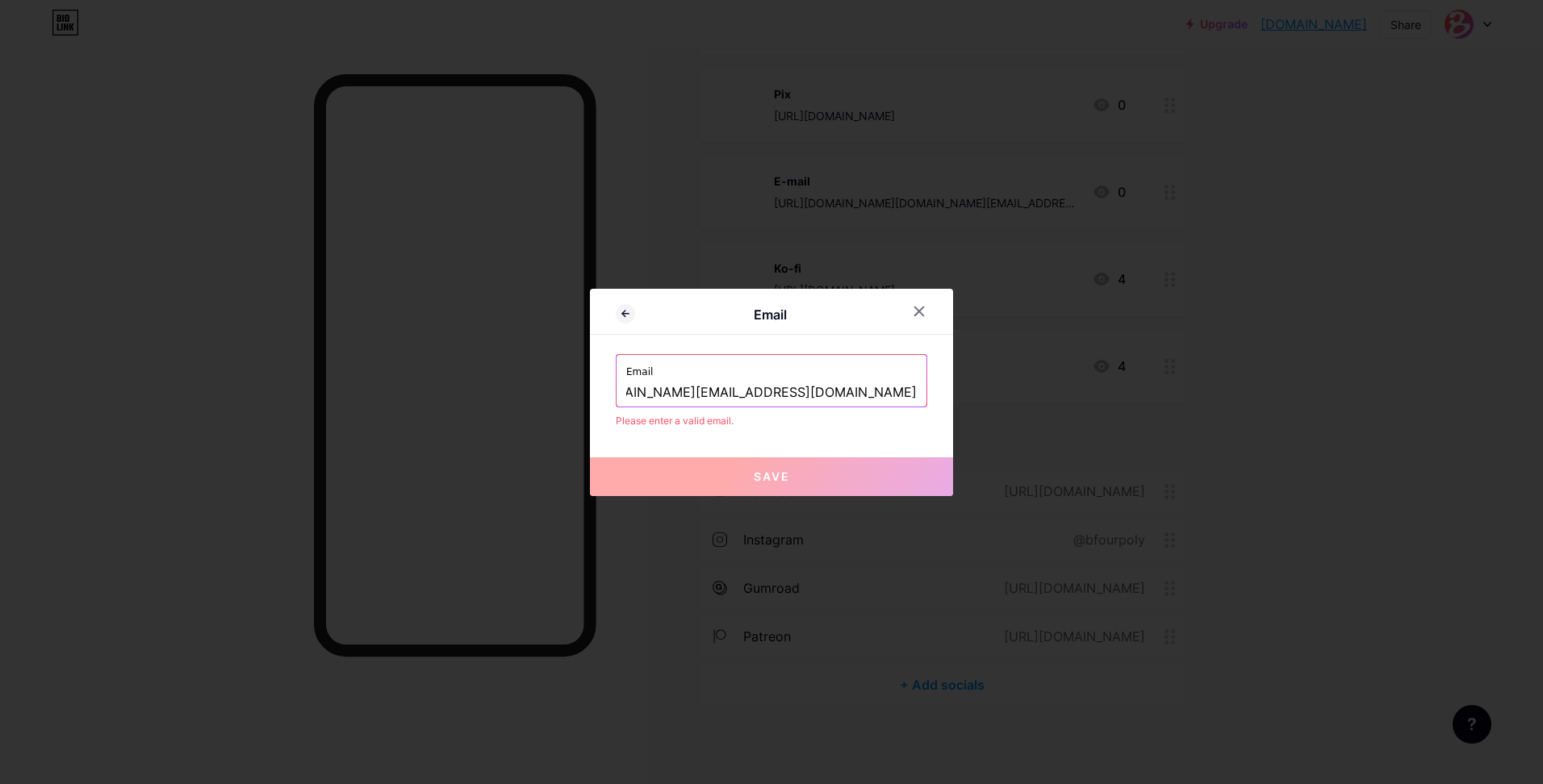
click at [691, 390] on input "[URL][DOMAIN_NAME][DOMAIN_NAME][EMAIL_ADDRESS][DOMAIN_NAME]" at bounding box center [772, 392] width 291 height 27
click at [830, 384] on input "[URL][DOMAIN_NAME][DOMAIN_NAME][EMAIL_ADDRESS][DOMAIN_NAME]" at bounding box center [772, 392] width 291 height 27
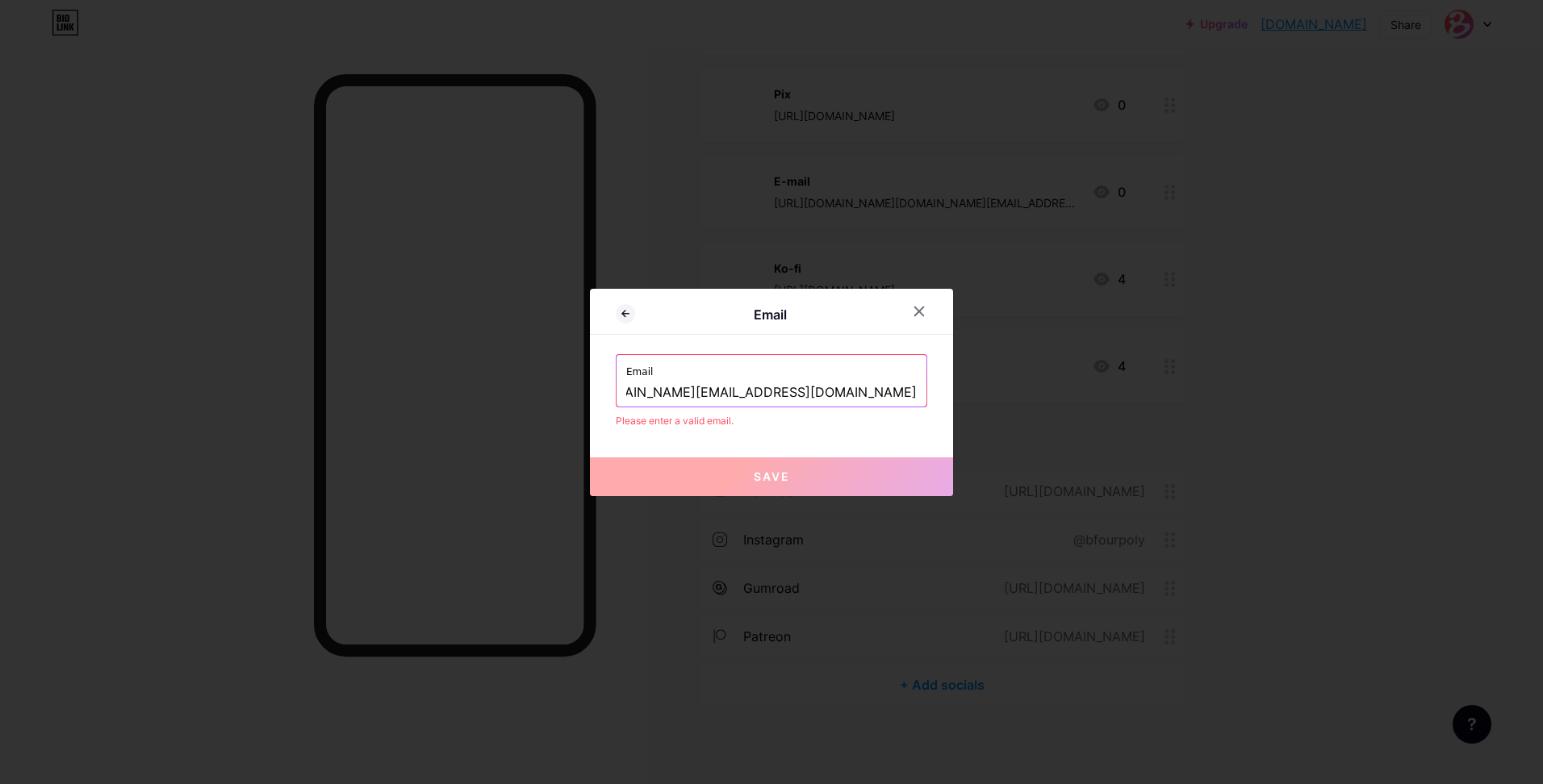
click at [661, 397] on input "[URL][DOMAIN_NAME][DOMAIN_NAME][EMAIL_ADDRESS][DOMAIN_NAME]" at bounding box center [772, 392] width 291 height 27
click at [627, 391] on div "Email https://mail.google.com/mail/u/0/?fs=1&to=b4poly.studio@gmail.com&su=Tenh…" at bounding box center [771, 380] width 310 height 52
drag, startPoint x: 888, startPoint y: 397, endPoint x: 442, endPoint y: 399, distance: 446.0
click at [442, 399] on div "Email Email https://mail.google.com/mail/u/0/?fs=1&to=b4poly.studio@gmail.com&s…" at bounding box center [771, 392] width 1543 height 784
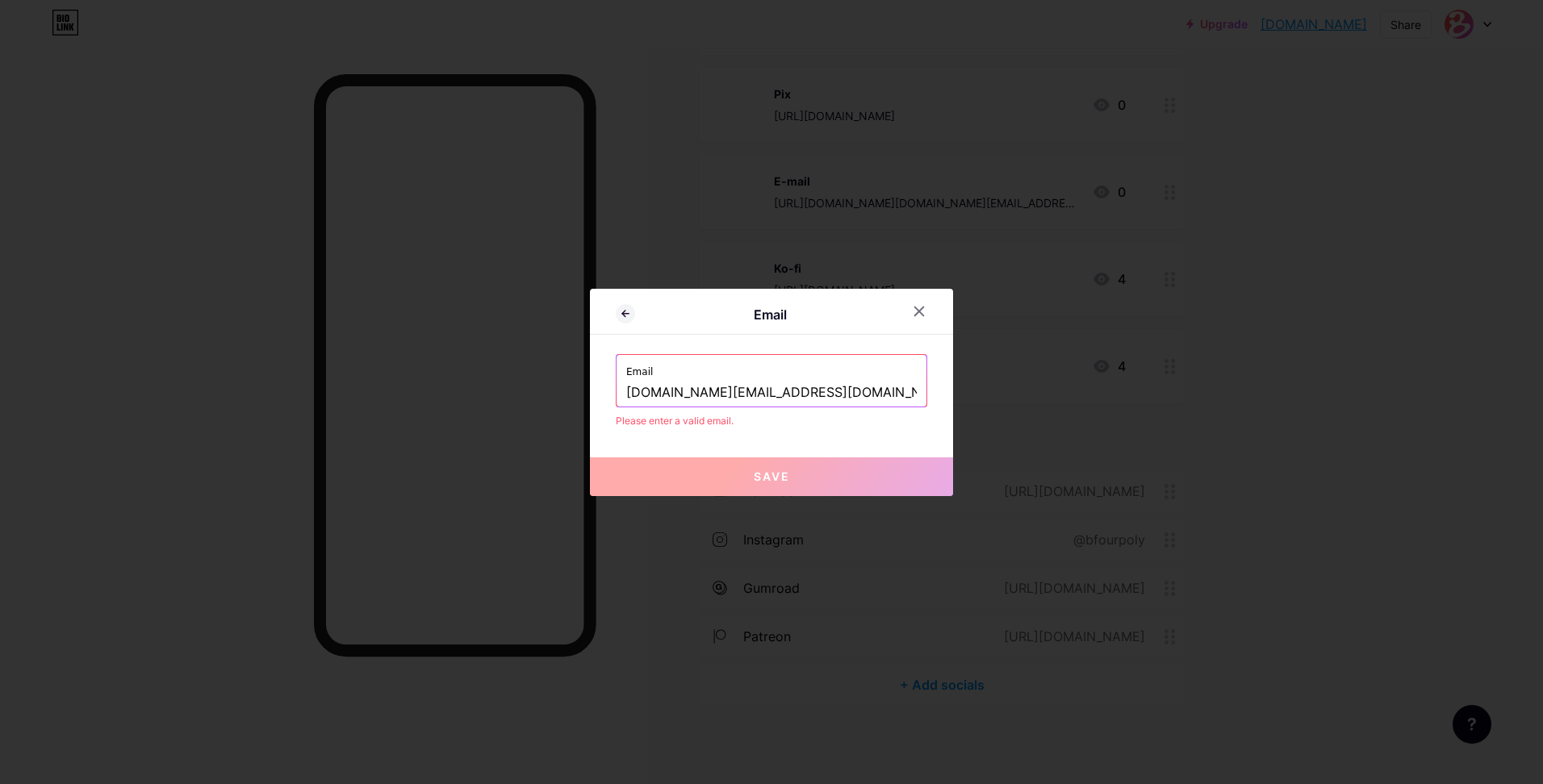
scroll to position [0, 413]
drag, startPoint x: 783, startPoint y: 392, endPoint x: 1195, endPoint y: 405, distance: 412.2
click at [1195, 405] on div "Email Email b4poly.studio@gmail.com&su=Tenho+uma+d%C3%BAvida+/+I+have+a+questio…" at bounding box center [771, 392] width 1543 height 784
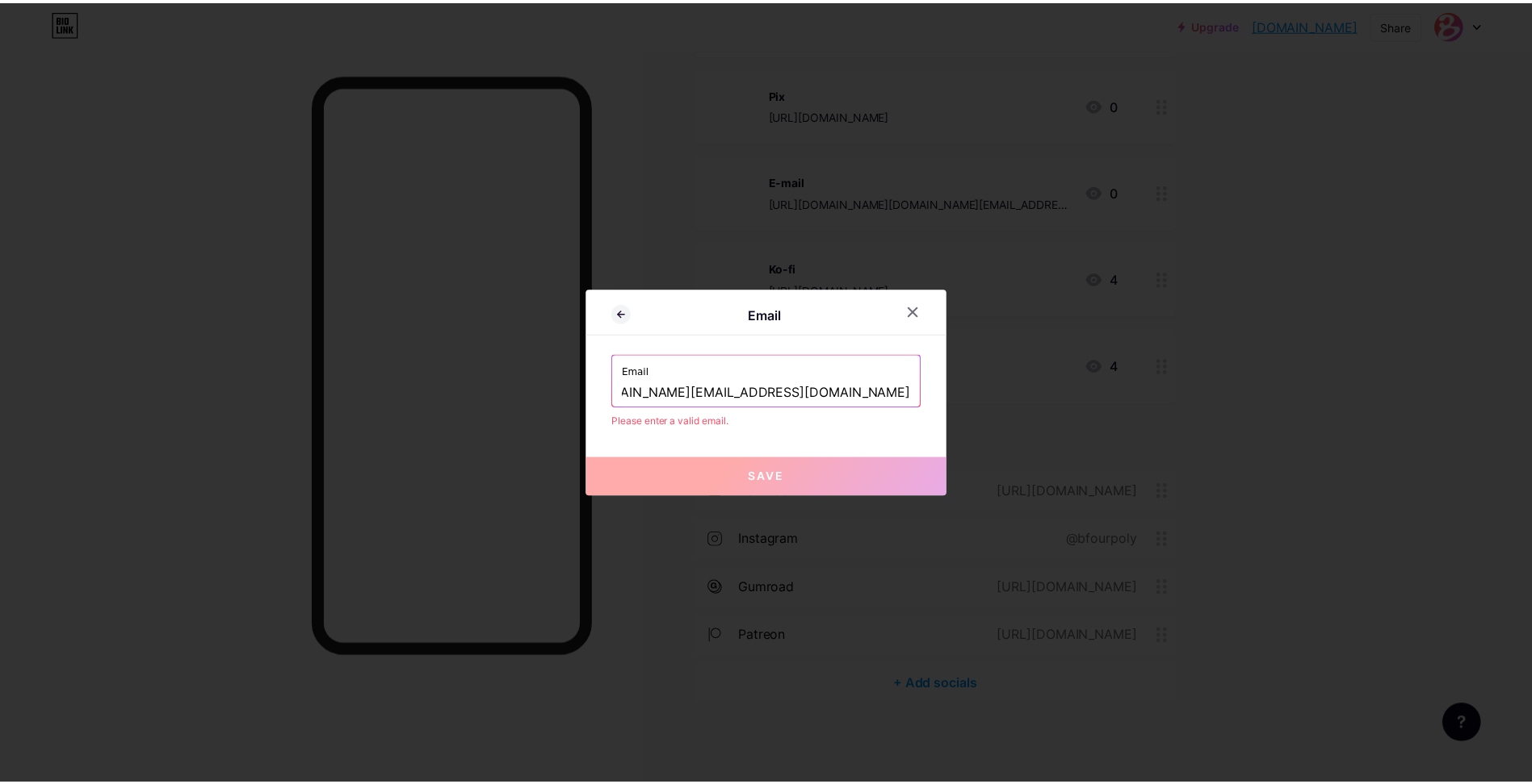
scroll to position [0, 0]
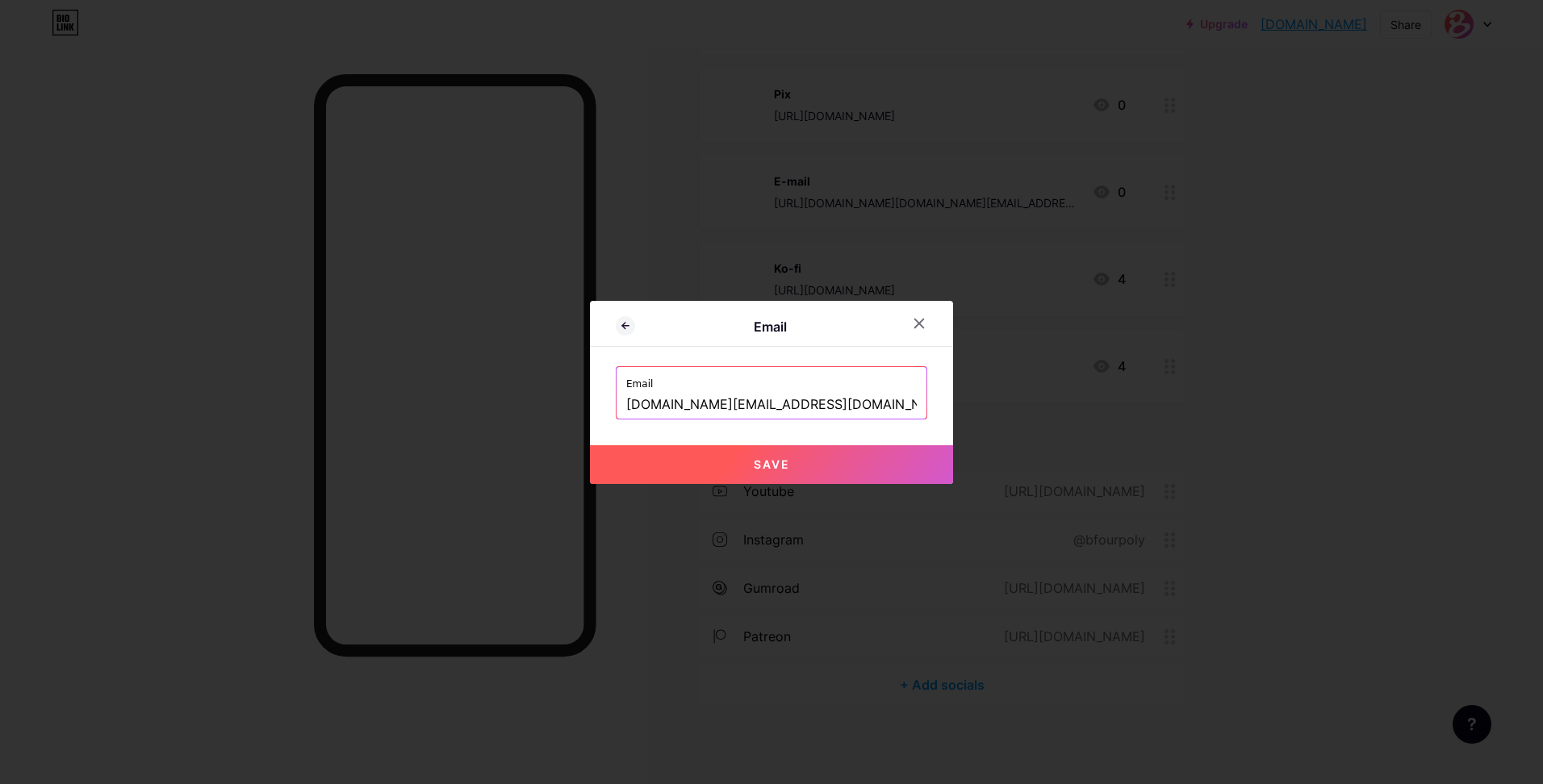
click at [800, 458] on button "Save" at bounding box center [772, 465] width 363 height 39
type input "mailto:b4poly.studio@gmail.com"
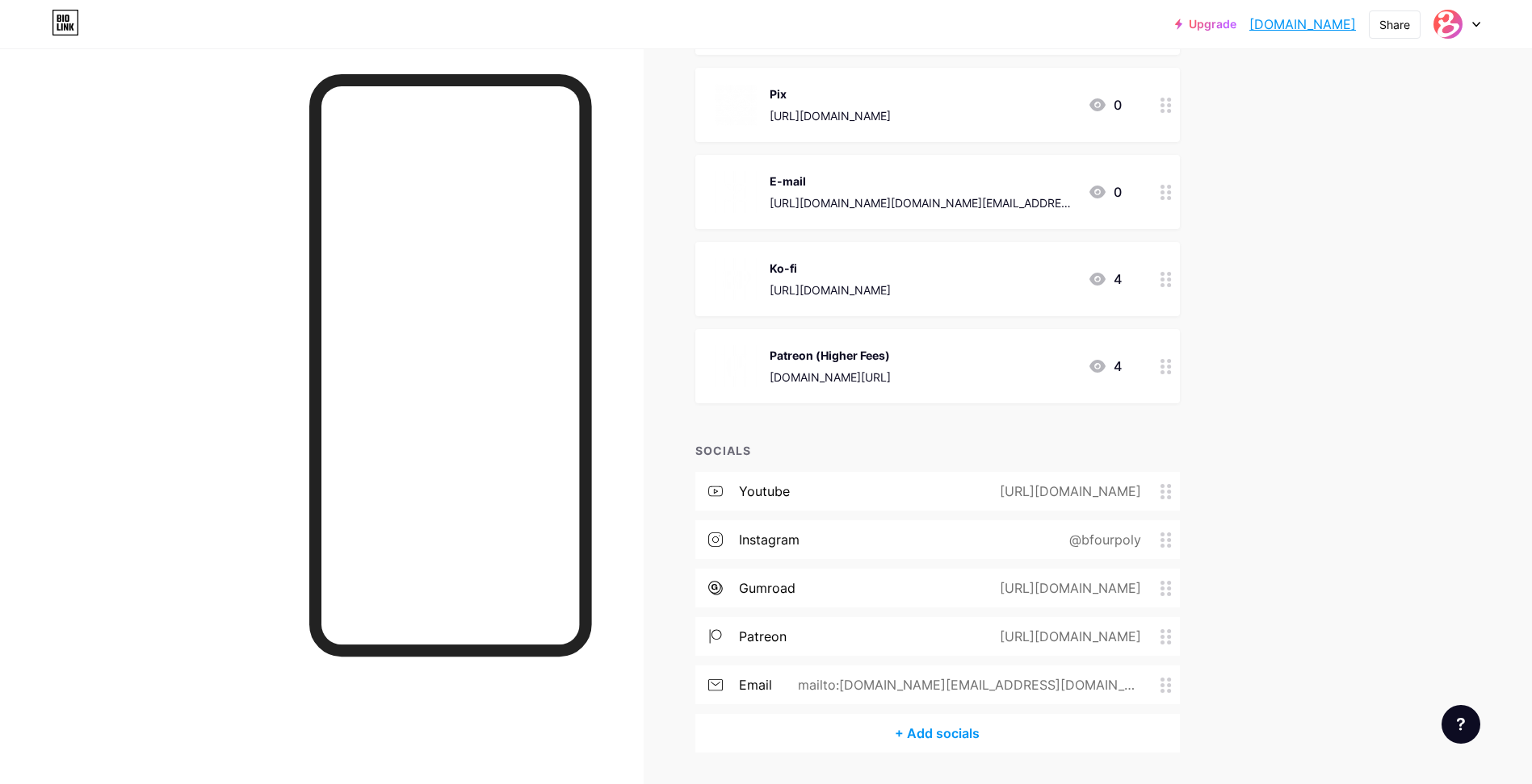
click at [767, 627] on div "patreon" at bounding box center [762, 637] width 48 height 20
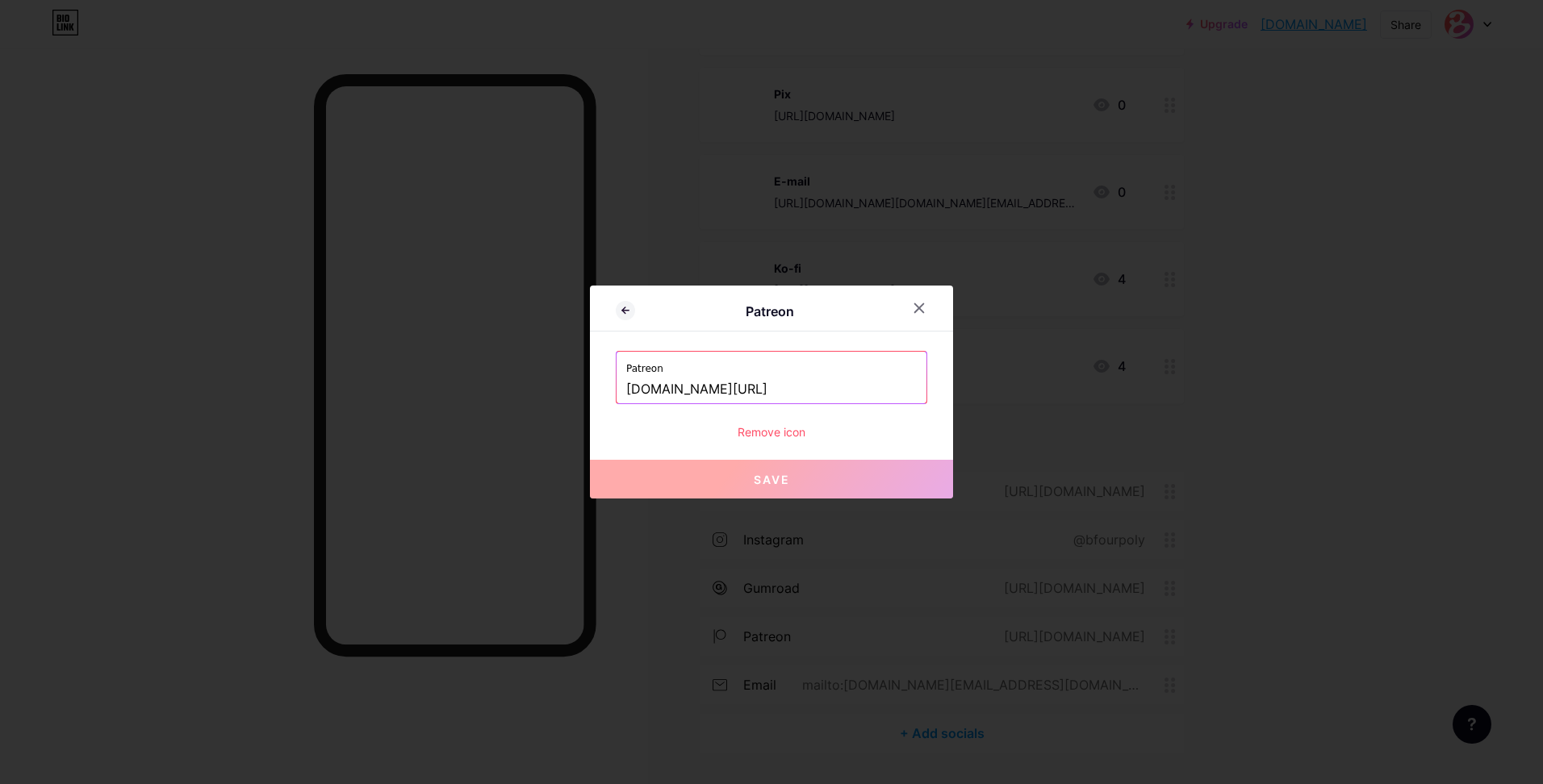
click at [798, 432] on div "Remove icon" at bounding box center [771, 432] width 311 height 17
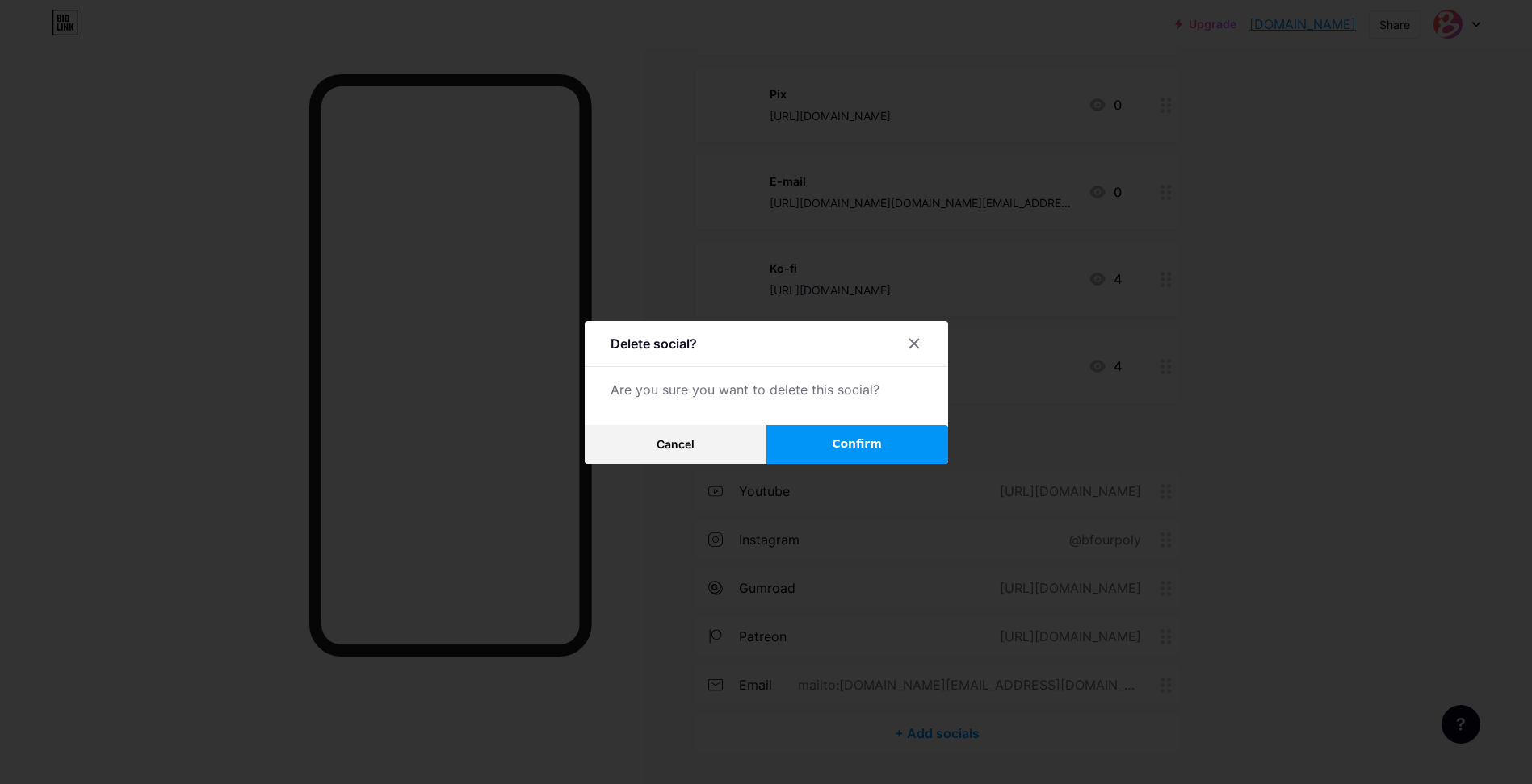
click at [805, 441] on button "Confirm" at bounding box center [857, 444] width 182 height 39
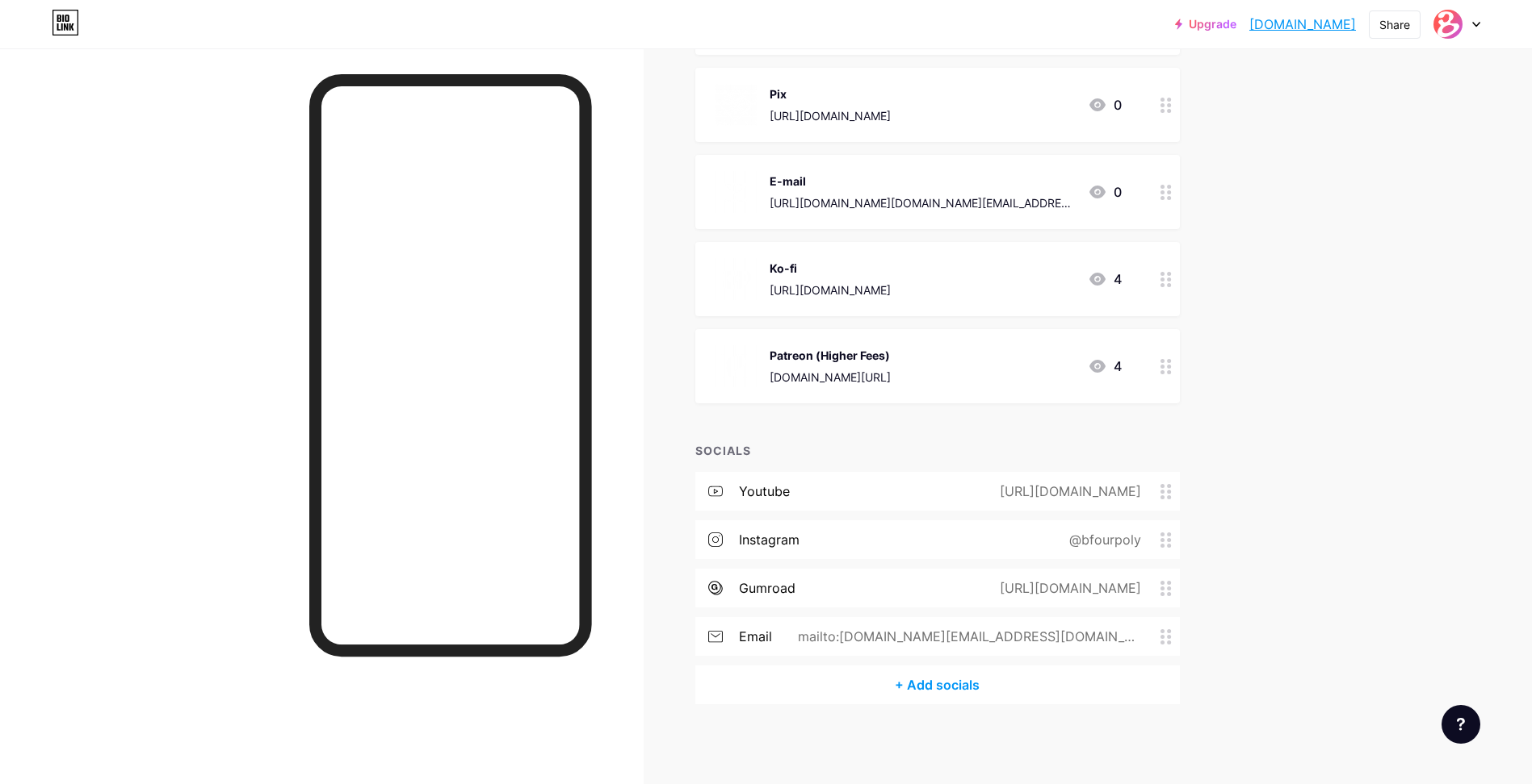
click at [1067, 630] on div "mailto:b4poly.studio@gmail.com" at bounding box center [966, 637] width 389 height 20
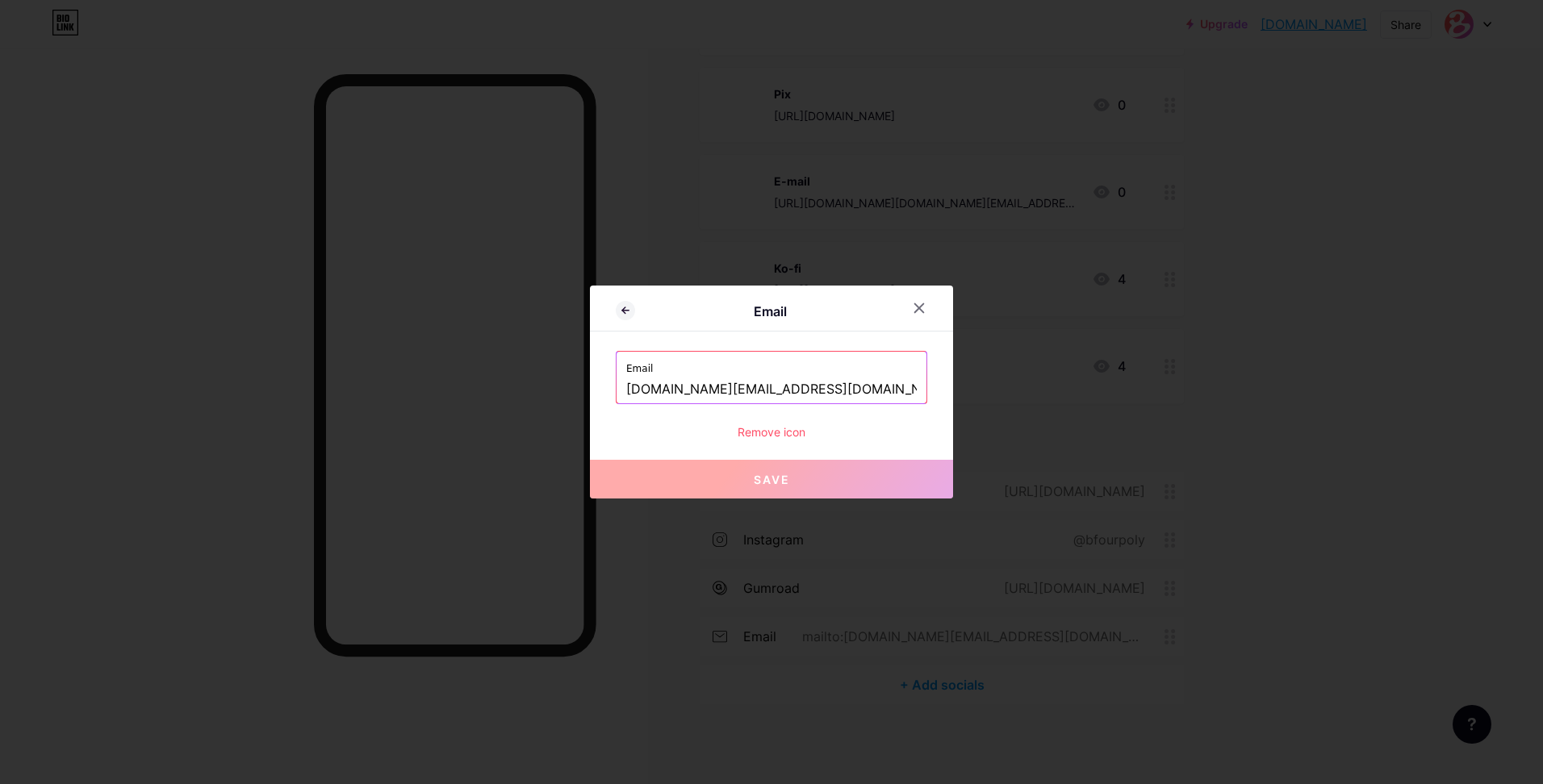
click at [803, 427] on div "Remove icon" at bounding box center [771, 432] width 311 height 17
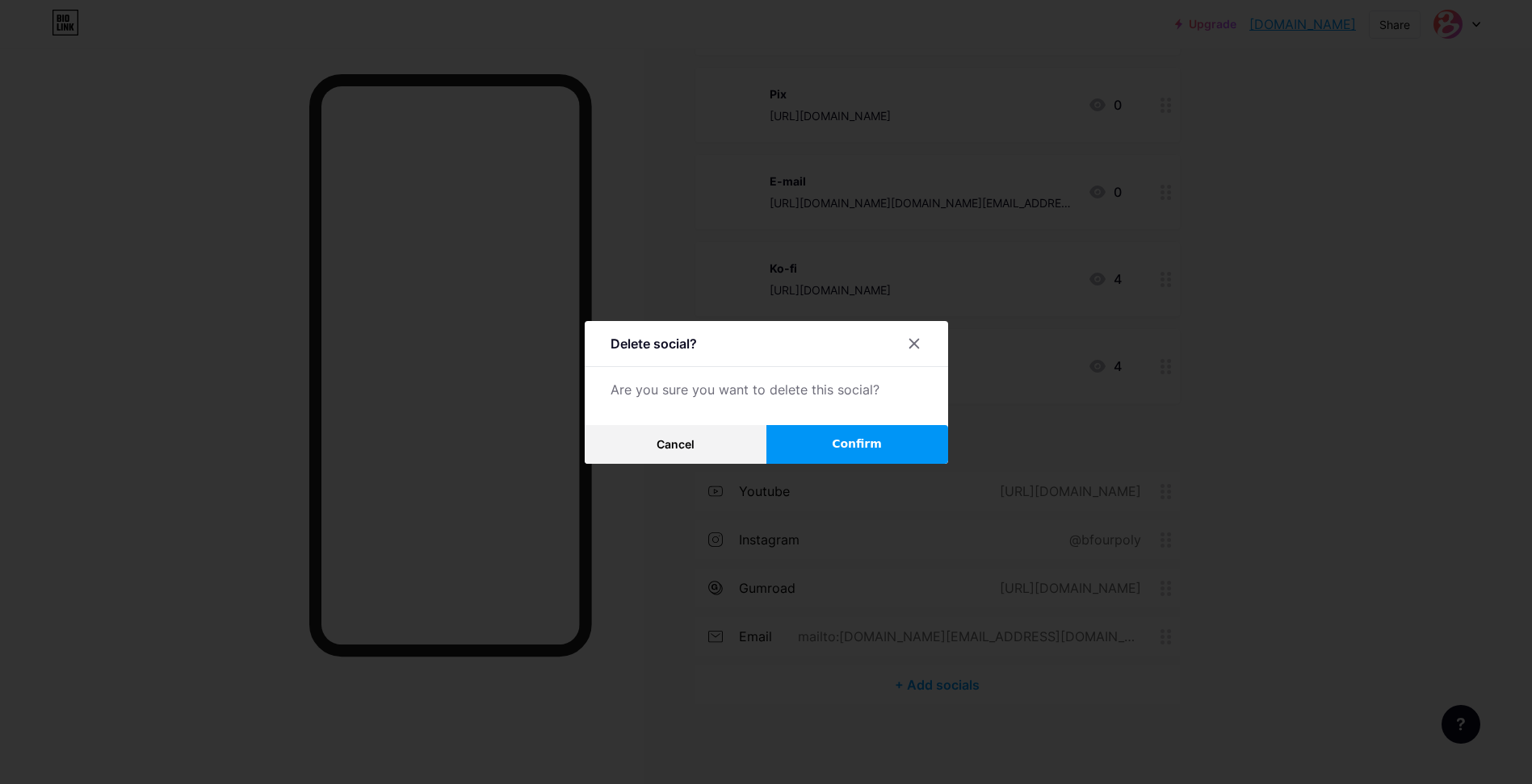
click at [837, 434] on button "Confirm" at bounding box center [857, 444] width 182 height 39
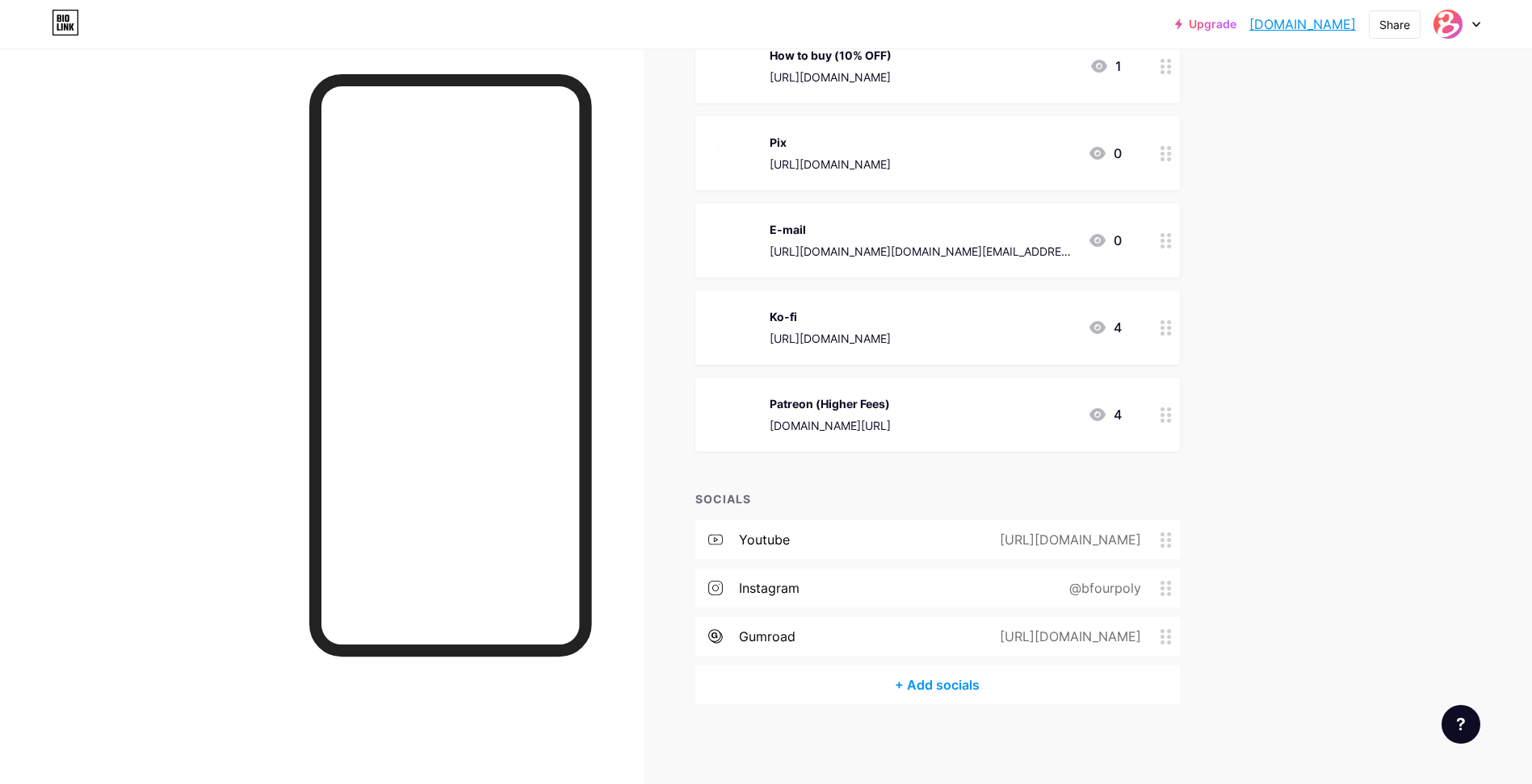
click at [1354, 440] on div "Upgrade [DOMAIN_NAME] [DOMAIN_NAME] Share Switch accounts Bfour Store [DOMAIN_N…" at bounding box center [766, 192] width 1532 height 1185
click at [1300, 539] on div "Upgrade [DOMAIN_NAME] [DOMAIN_NAME] Share Switch accounts Bfour Store [DOMAIN_N…" at bounding box center [766, 192] width 1532 height 1185
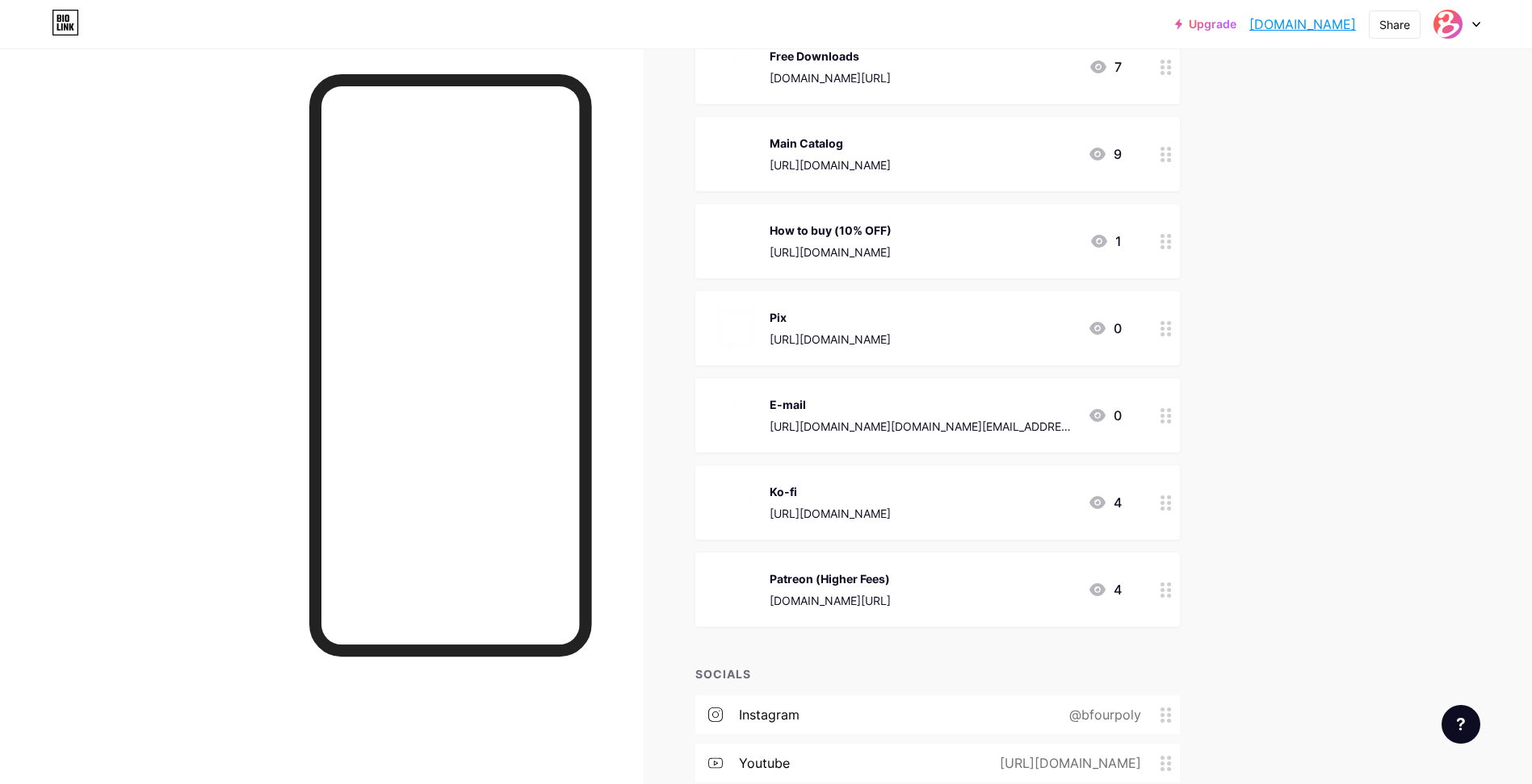
scroll to position [0, 0]
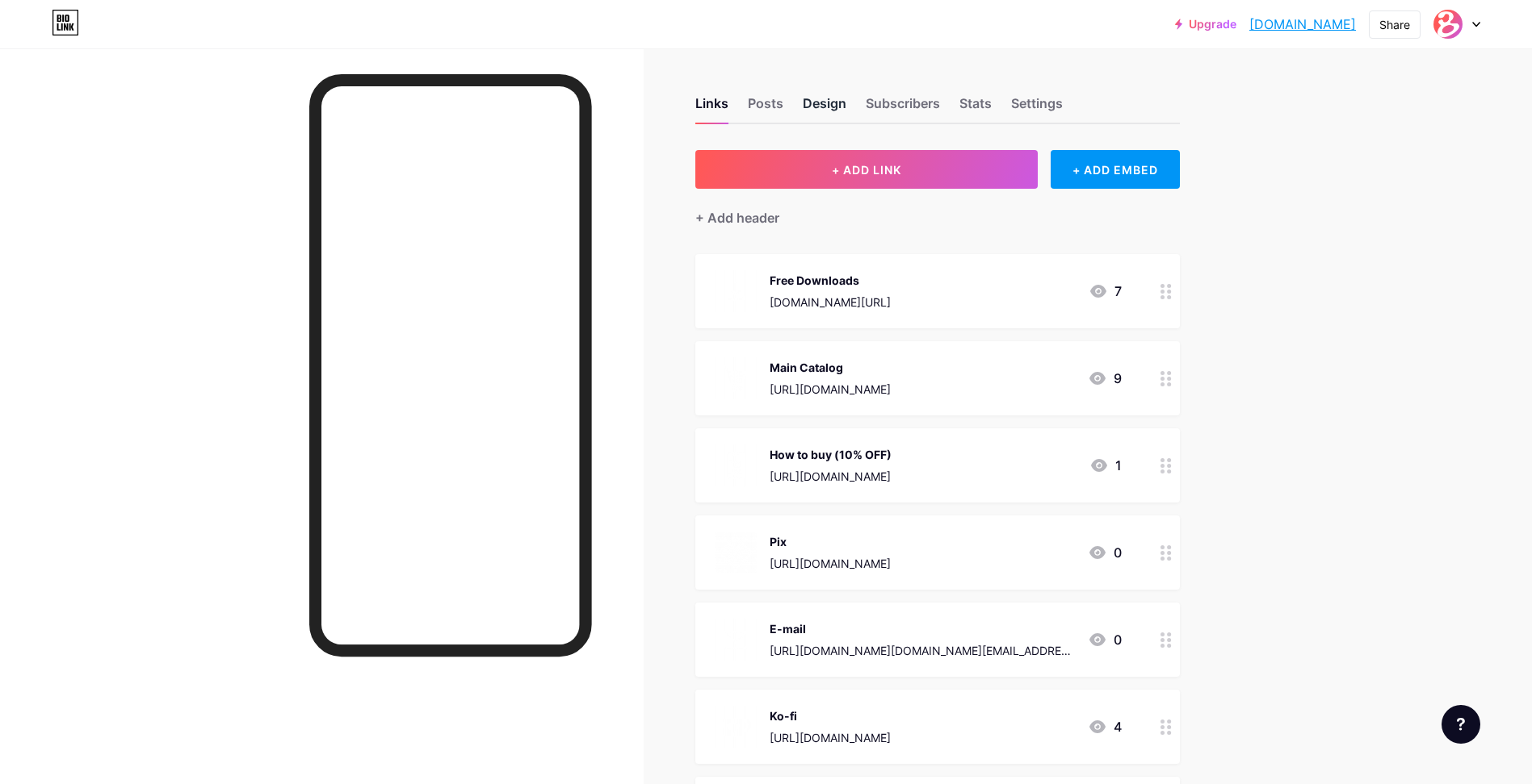
click at [835, 103] on div "Design" at bounding box center [824, 108] width 44 height 29
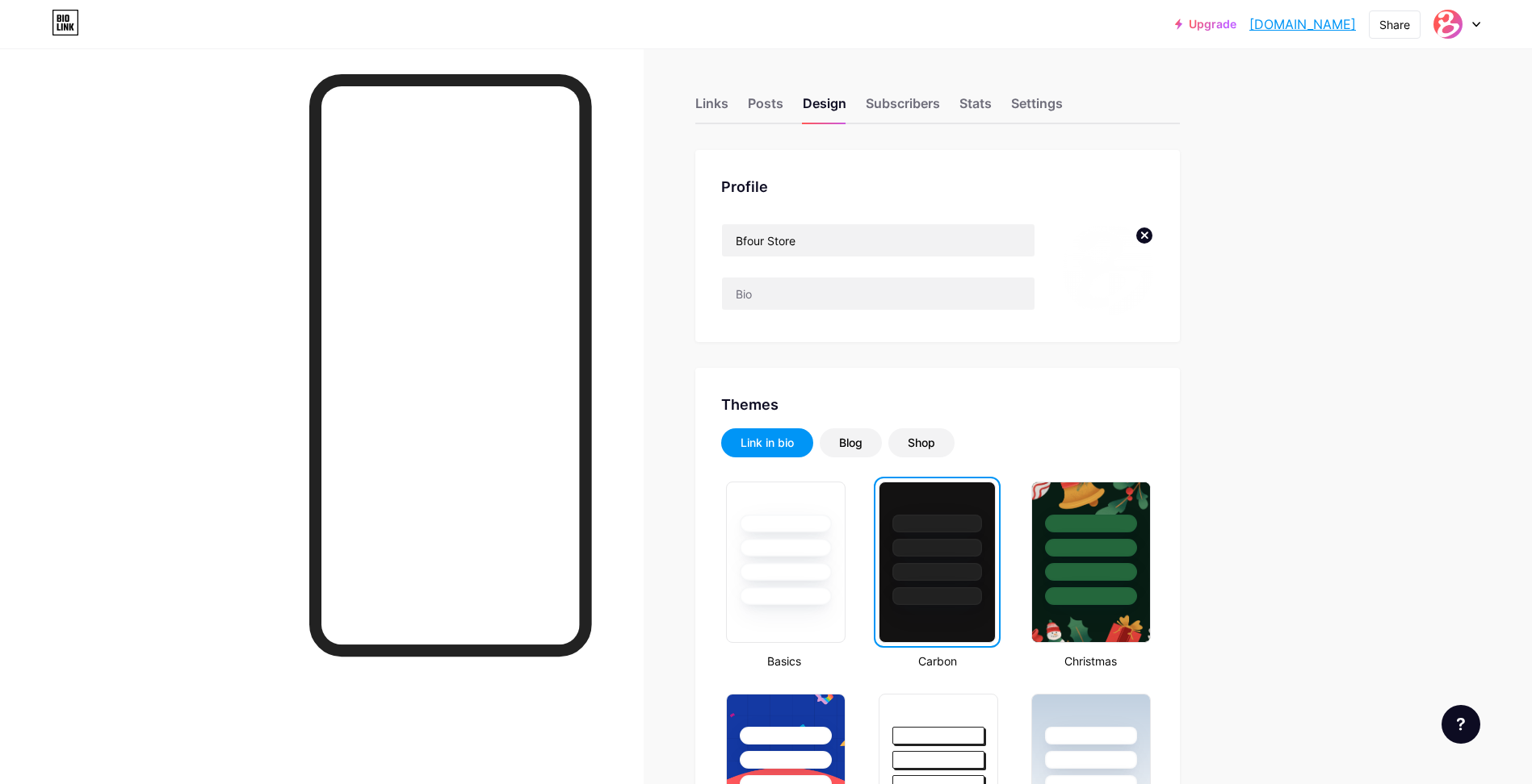
click at [1153, 236] on circle at bounding box center [1144, 236] width 18 height 18
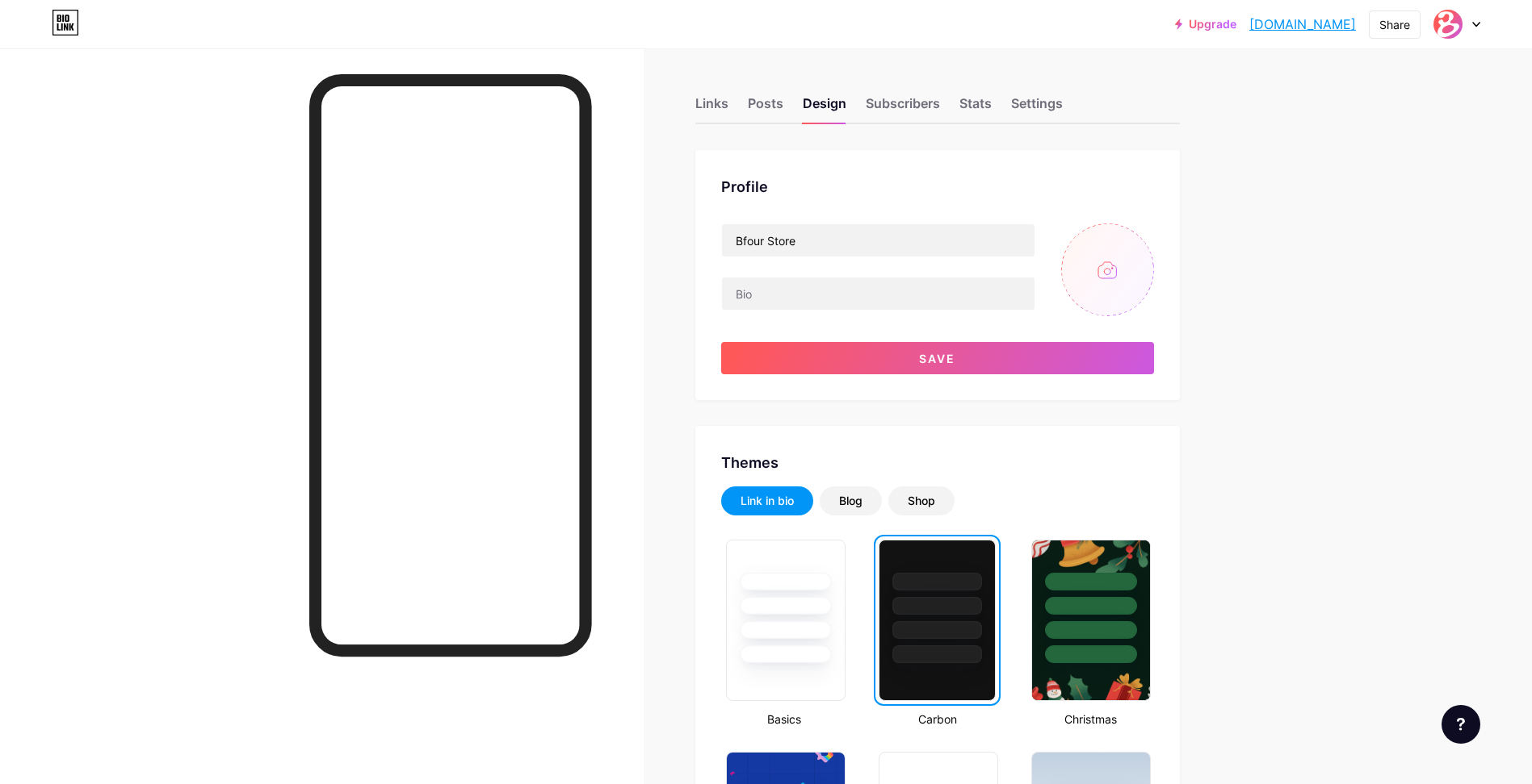
click at [1106, 278] on input "file" at bounding box center [1107, 269] width 93 height 93
type input "C:\fakepath\Bfour LOGO (1).png"
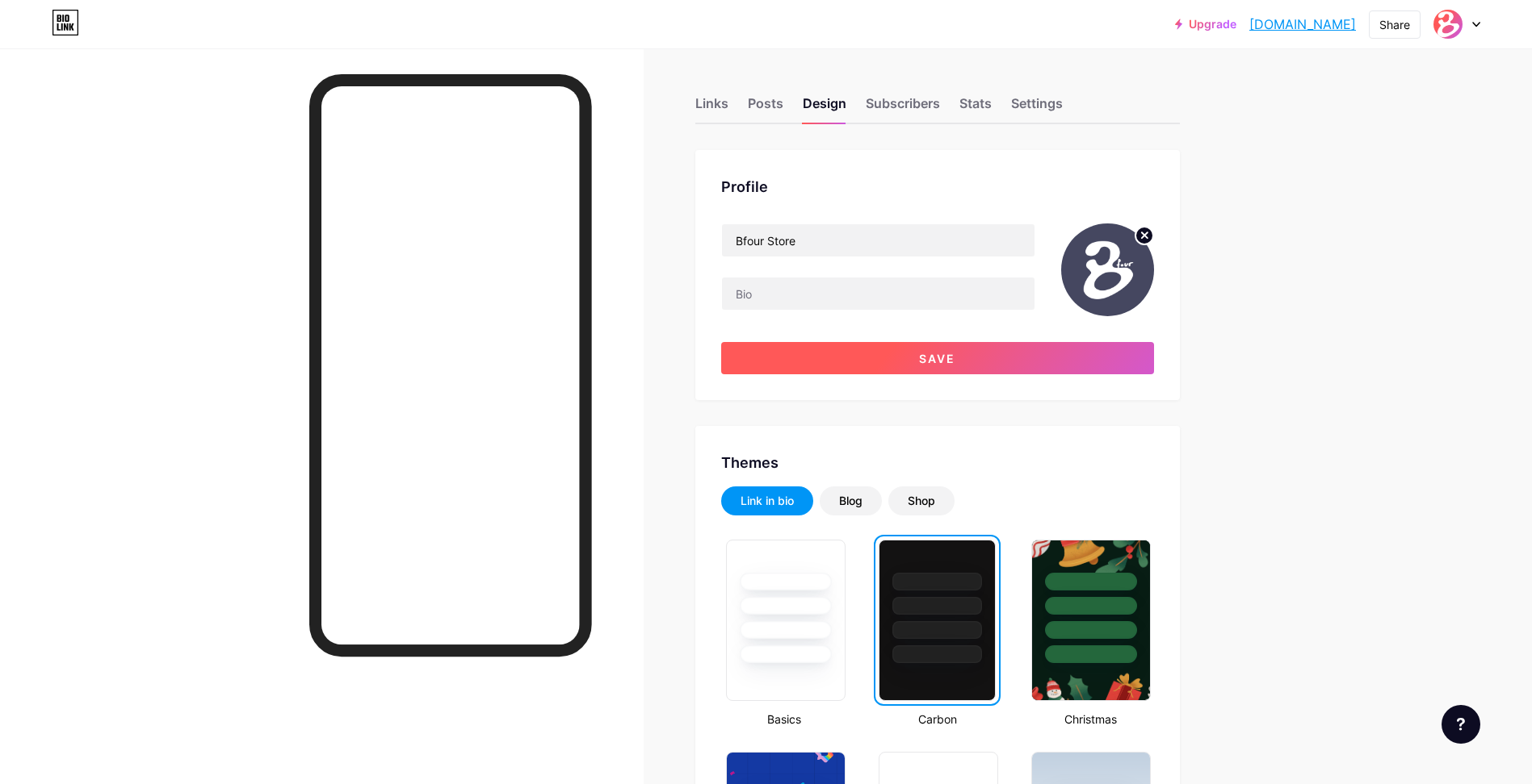
click at [1027, 364] on button "Save" at bounding box center [937, 358] width 433 height 32
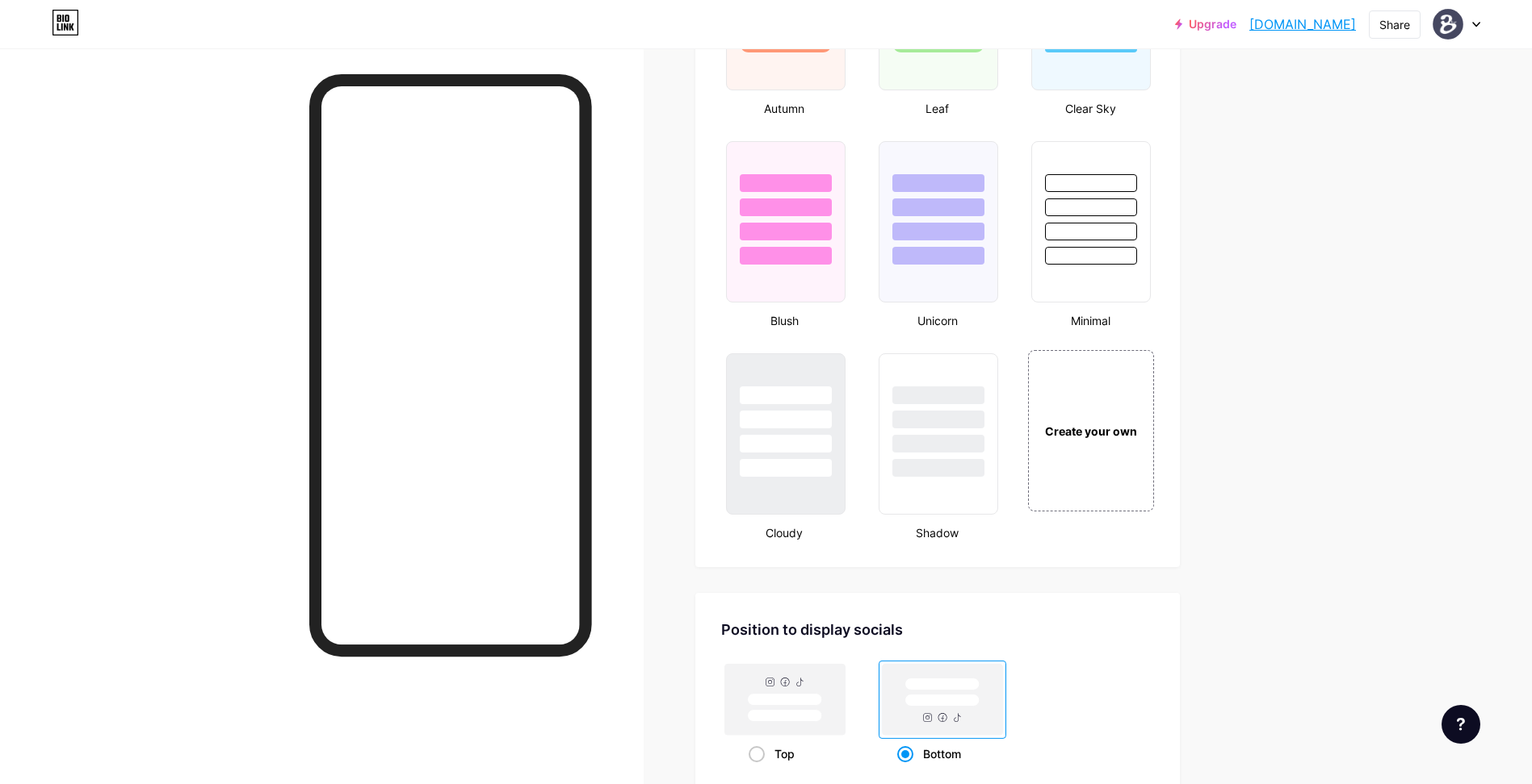
scroll to position [1962, 0]
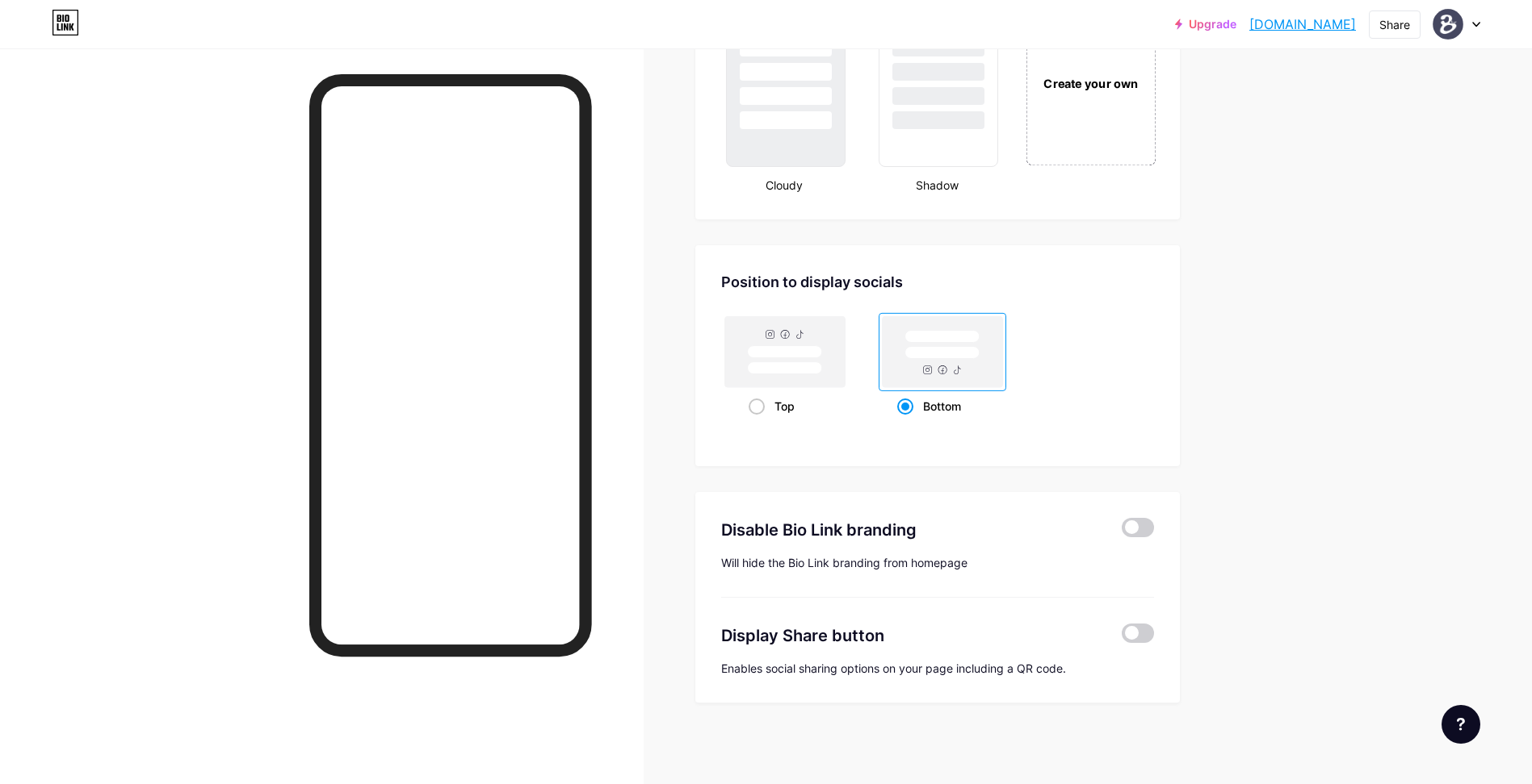
click at [1086, 108] on div "Create your own" at bounding box center [1091, 82] width 130 height 166
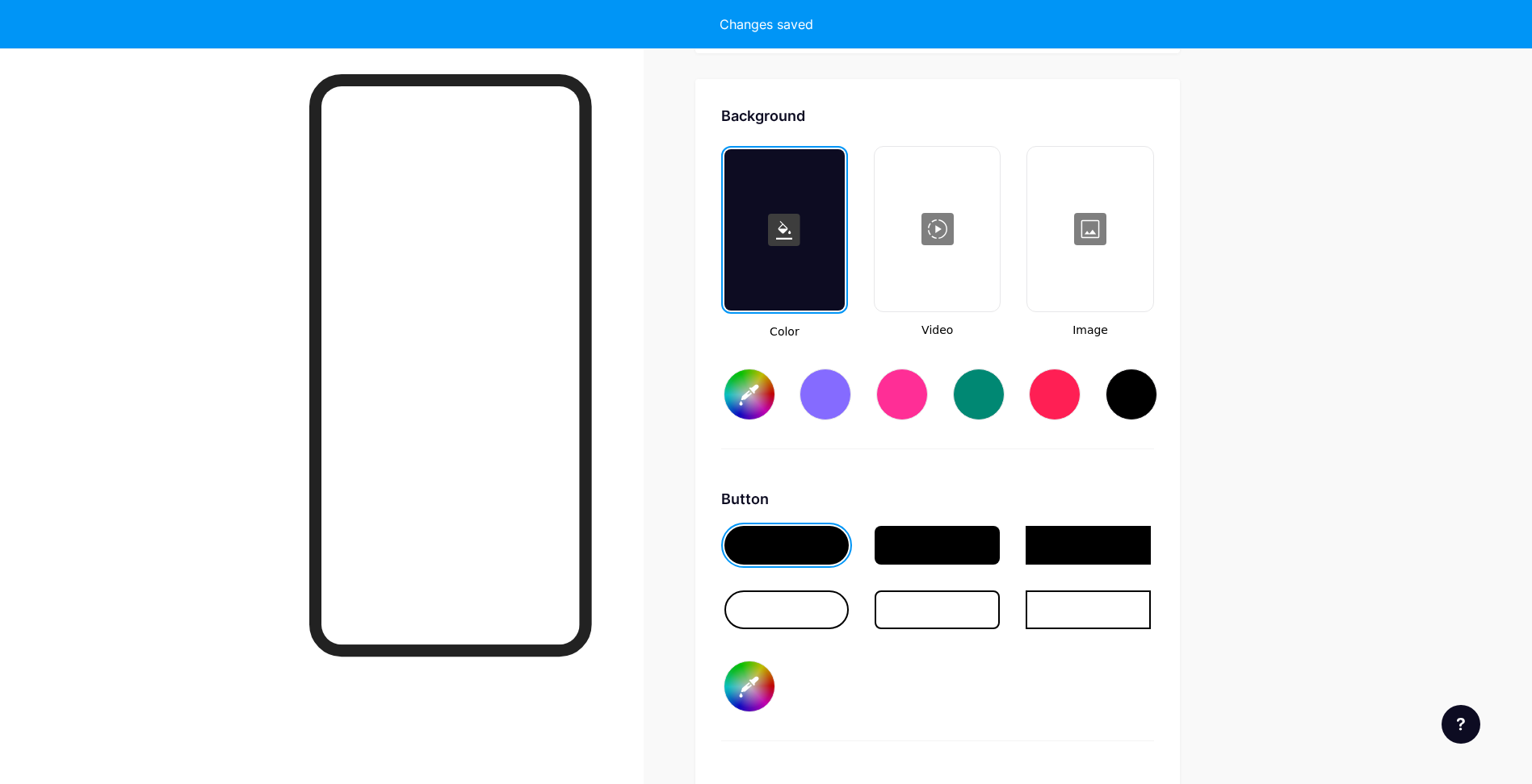
type input "#ffffff"
type input "#000000"
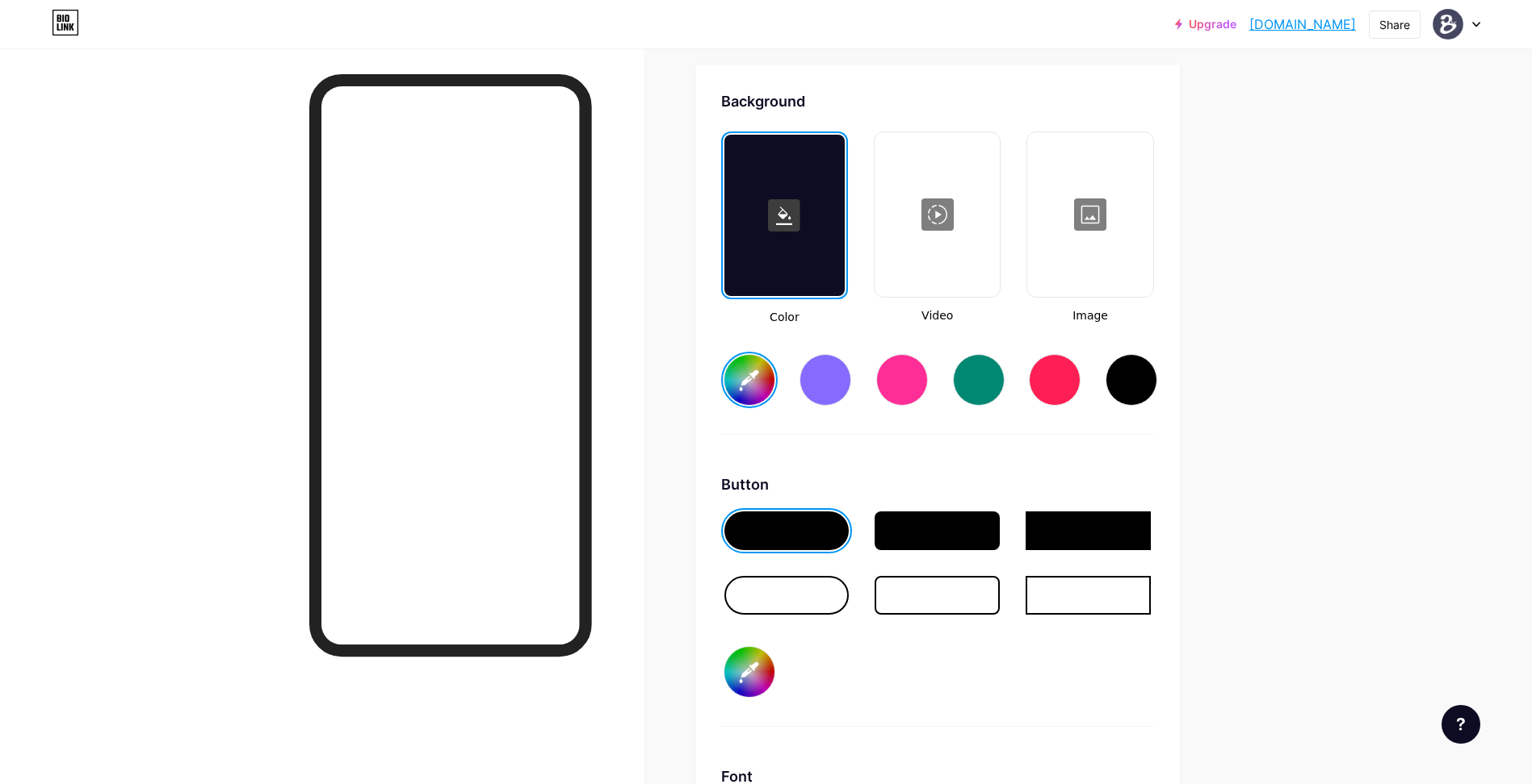
click at [918, 520] on div at bounding box center [937, 530] width 125 height 39
click at [756, 380] on input "#ffffff" at bounding box center [749, 379] width 50 height 50
type input "#454760"
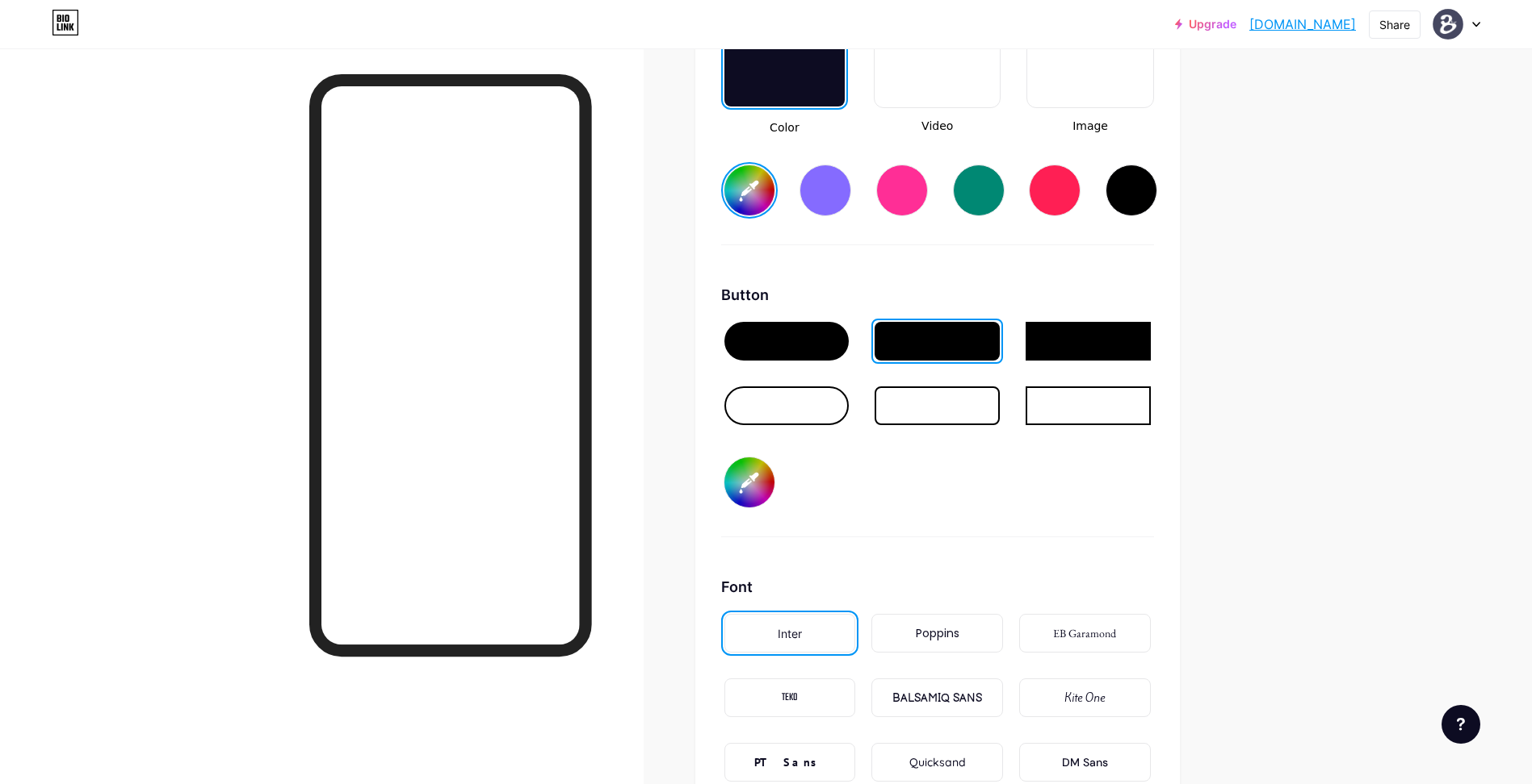
scroll to position [2304, 0]
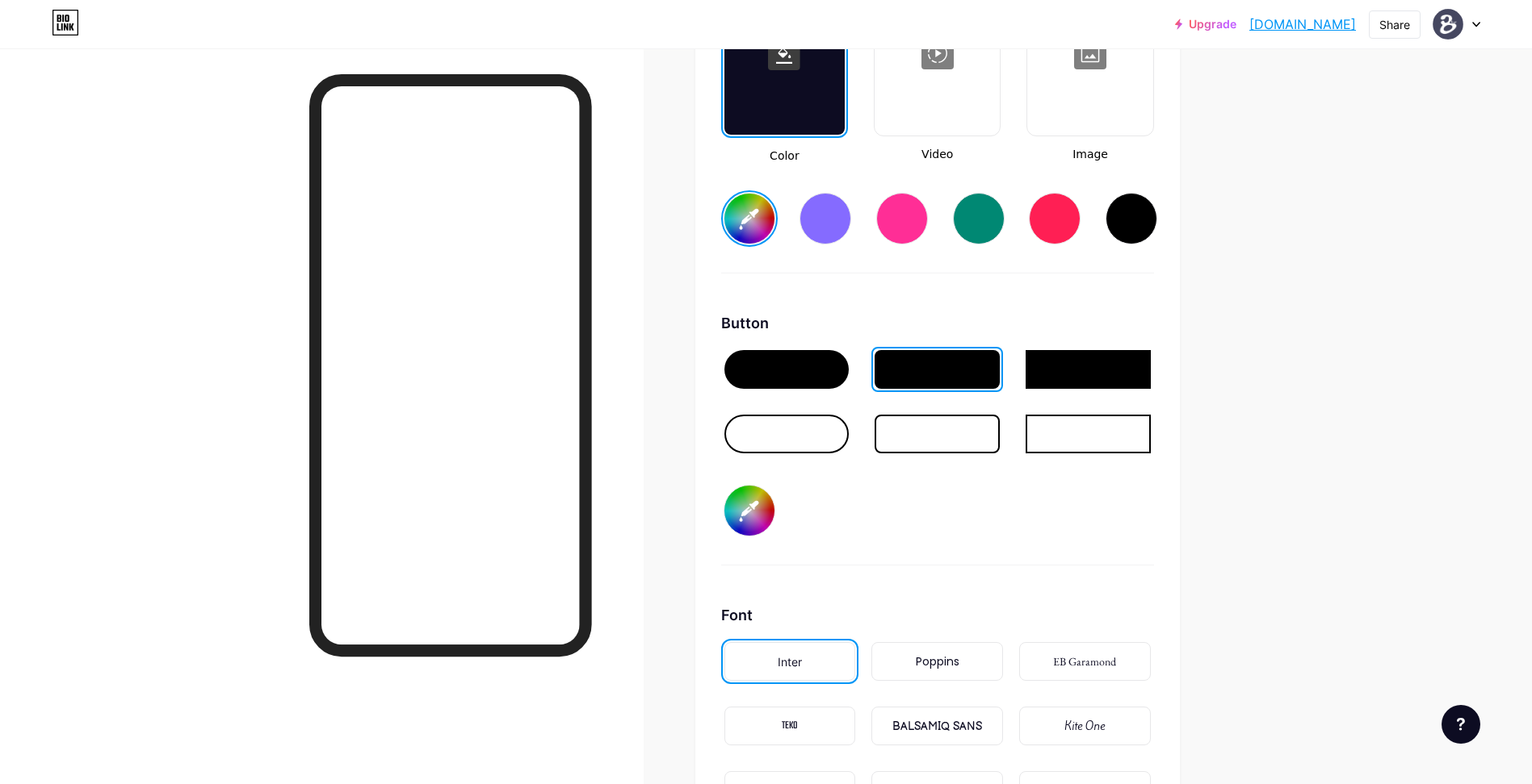
click at [933, 374] on div at bounding box center [937, 369] width 125 height 39
click at [752, 499] on input "#000000" at bounding box center [749, 511] width 50 height 50
type input "#50526d"
click at [1013, 578] on div "Background Color Video Image #454760 Button #50526d Font Inter Poppins EB Garam…" at bounding box center [937, 407] width 433 height 956
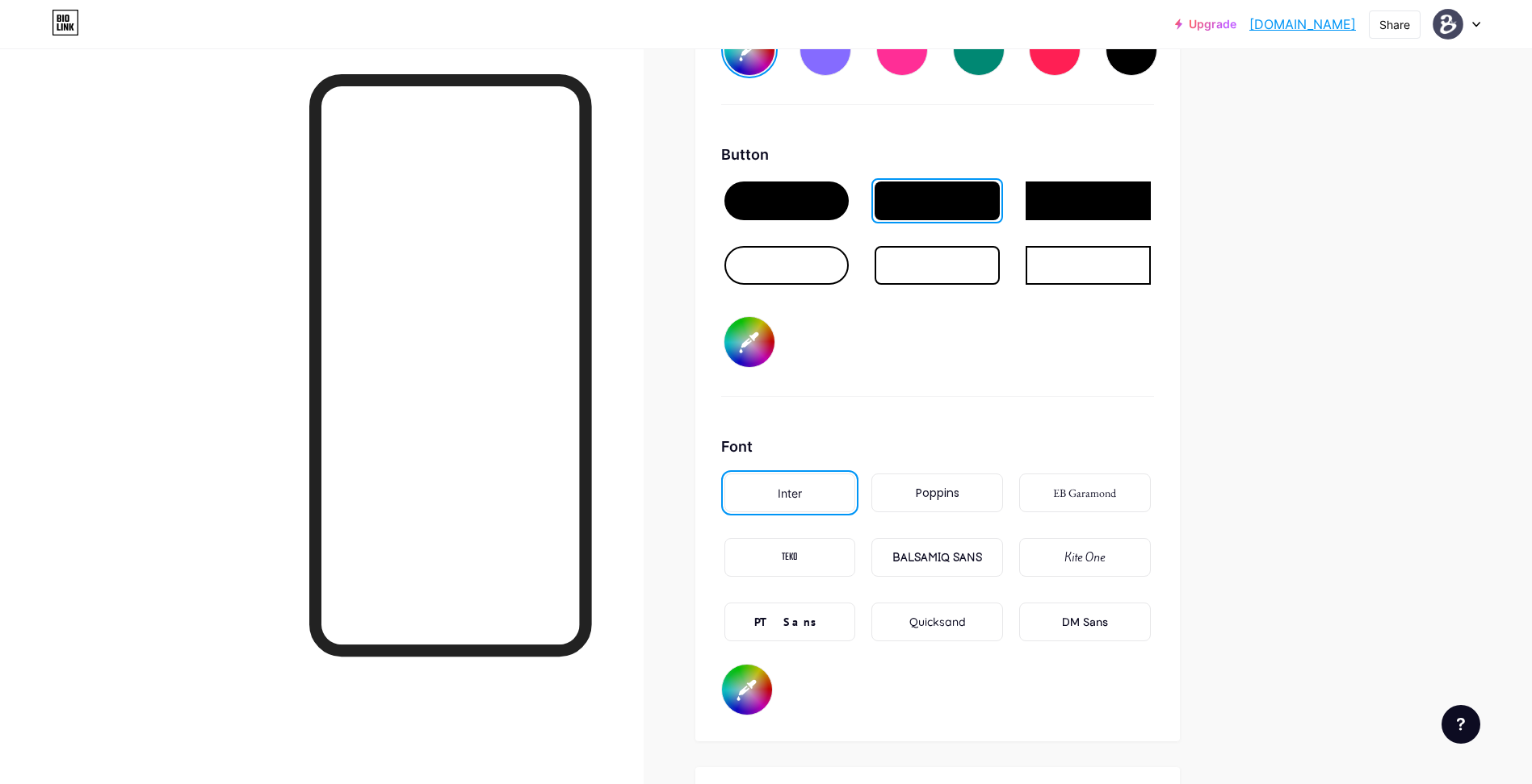
scroll to position [2627, 0]
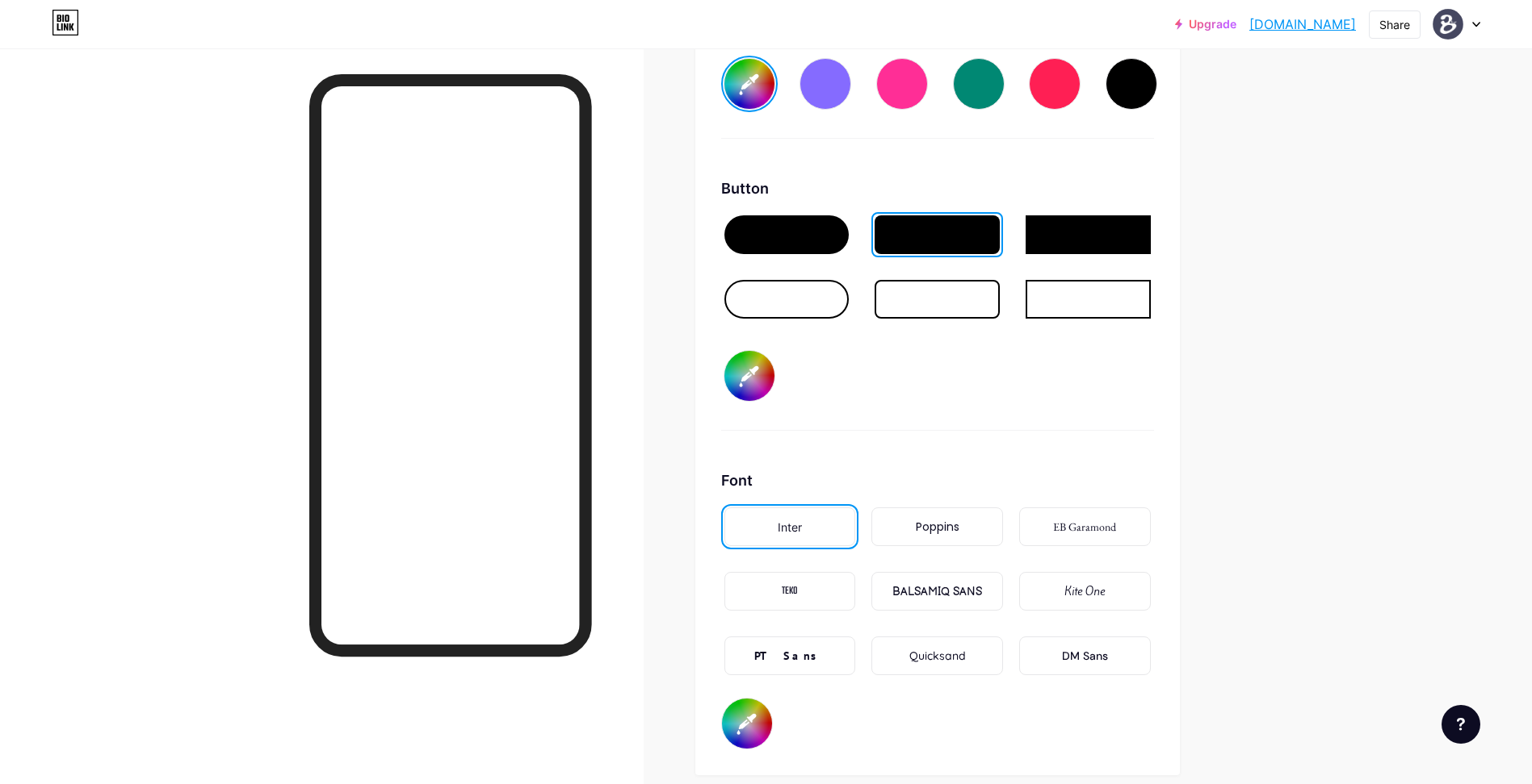
scroll to position [2430, 0]
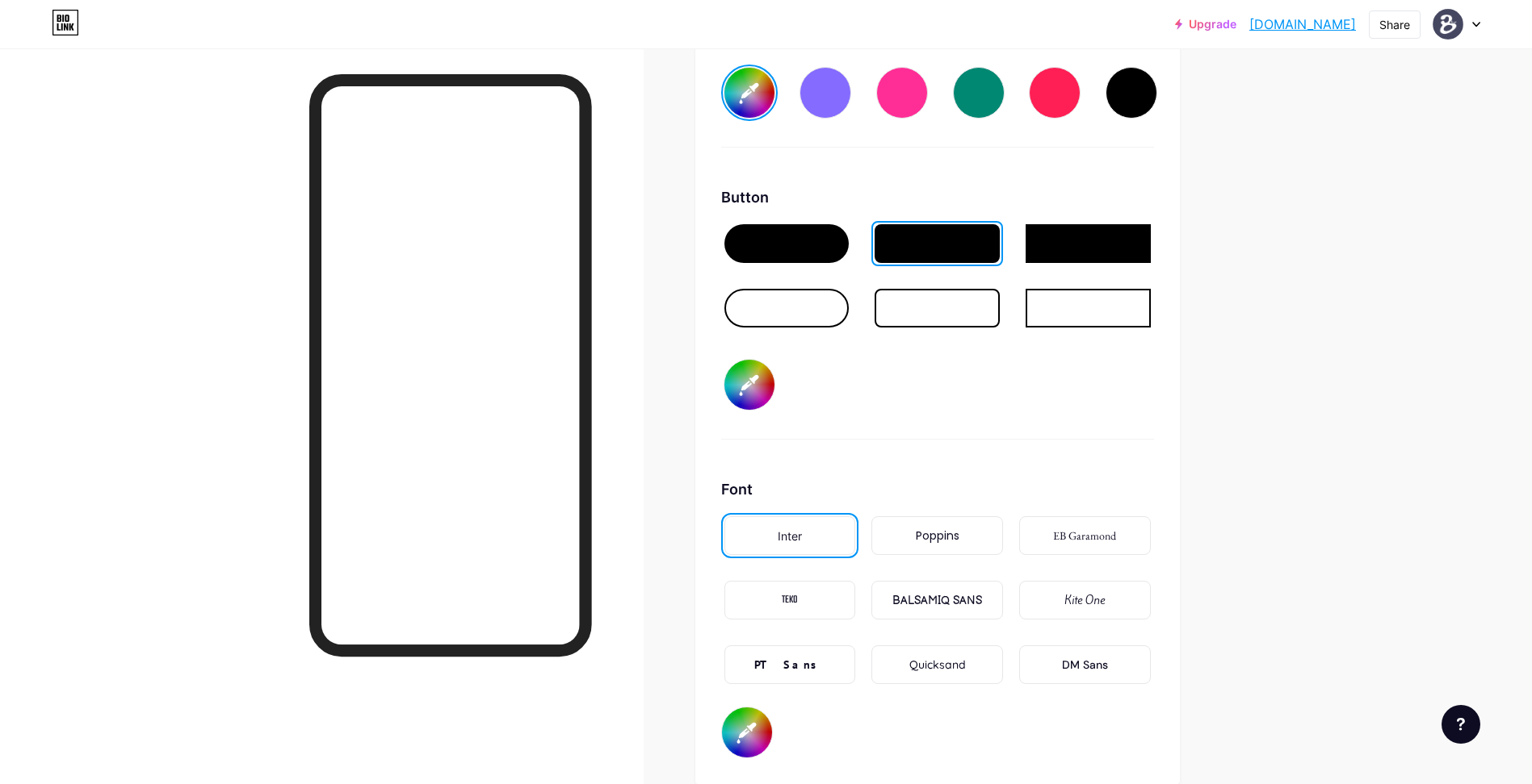
click at [826, 254] on div at bounding box center [787, 243] width 125 height 39
click at [1009, 358] on div "Button #50526d" at bounding box center [937, 313] width 433 height 254
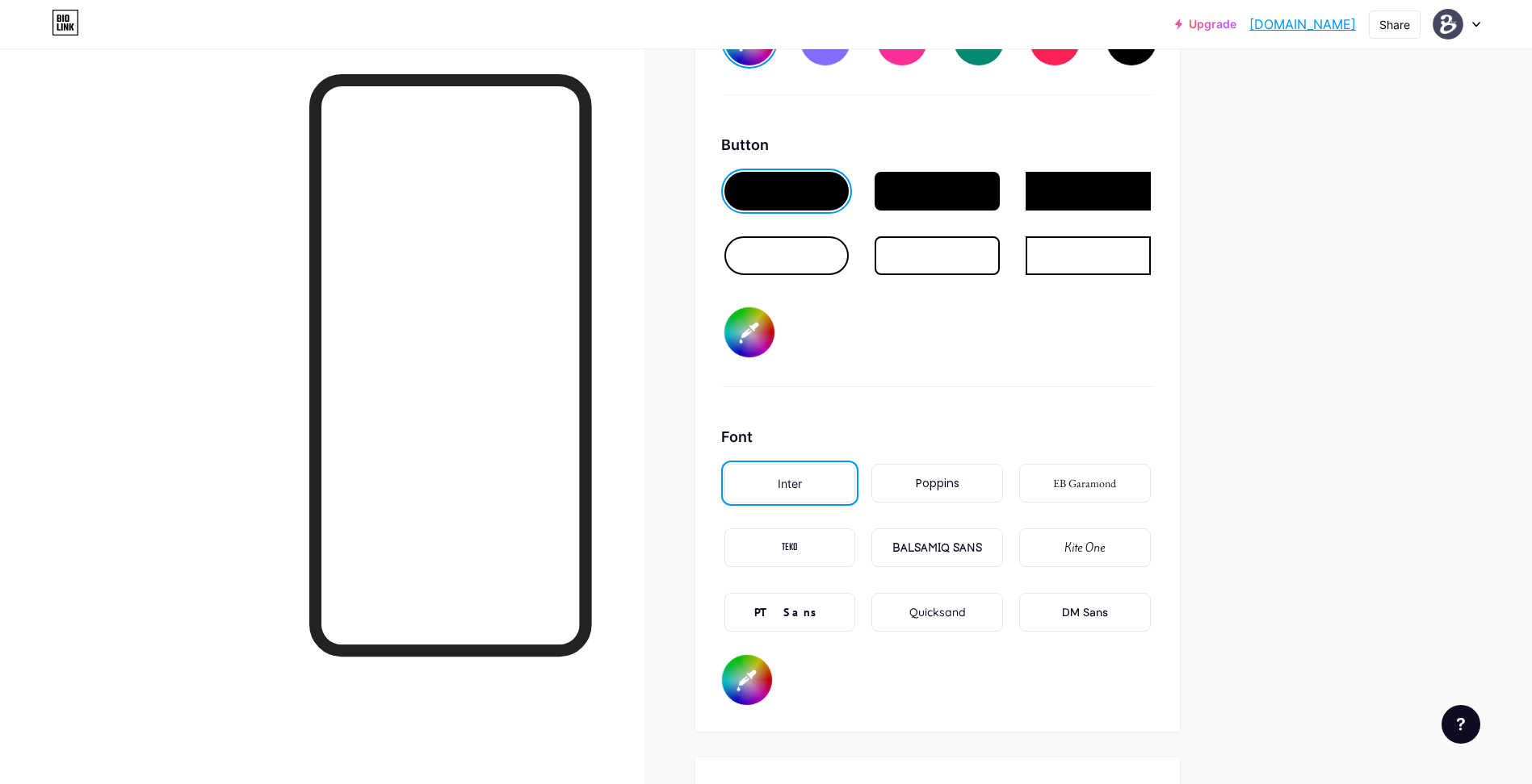
scroll to position [2510, 0]
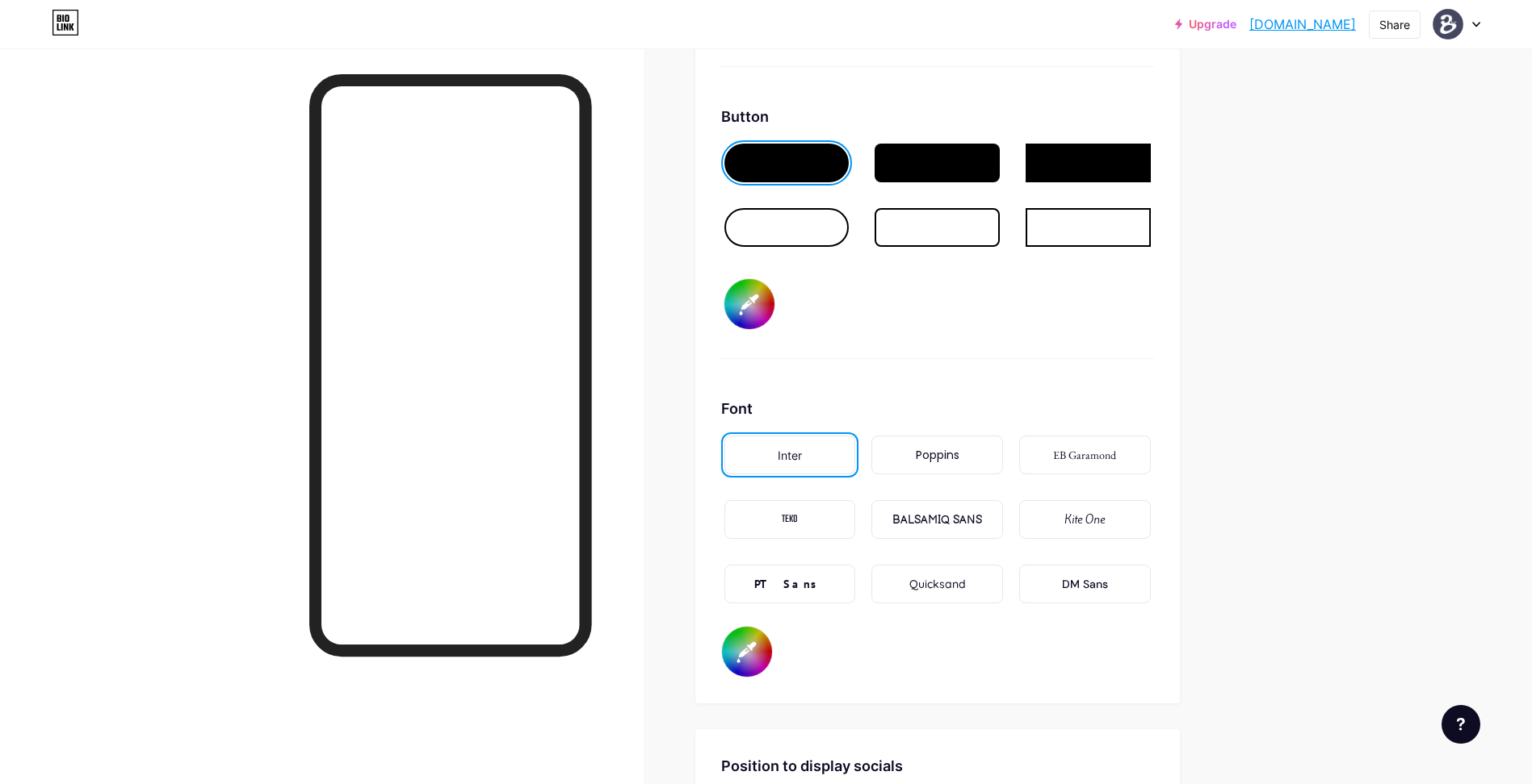
click at [959, 535] on div "BALSAMIQ SANS" at bounding box center [937, 519] width 131 height 39
click at [835, 512] on div "TEKO" at bounding box center [790, 519] width 131 height 39
click at [831, 575] on div "PT Sans" at bounding box center [790, 584] width 131 height 39
click at [1075, 576] on div "DM Sans" at bounding box center [1085, 585] width 46 height 17
click at [980, 574] on div "Quicksand" at bounding box center [937, 584] width 131 height 39
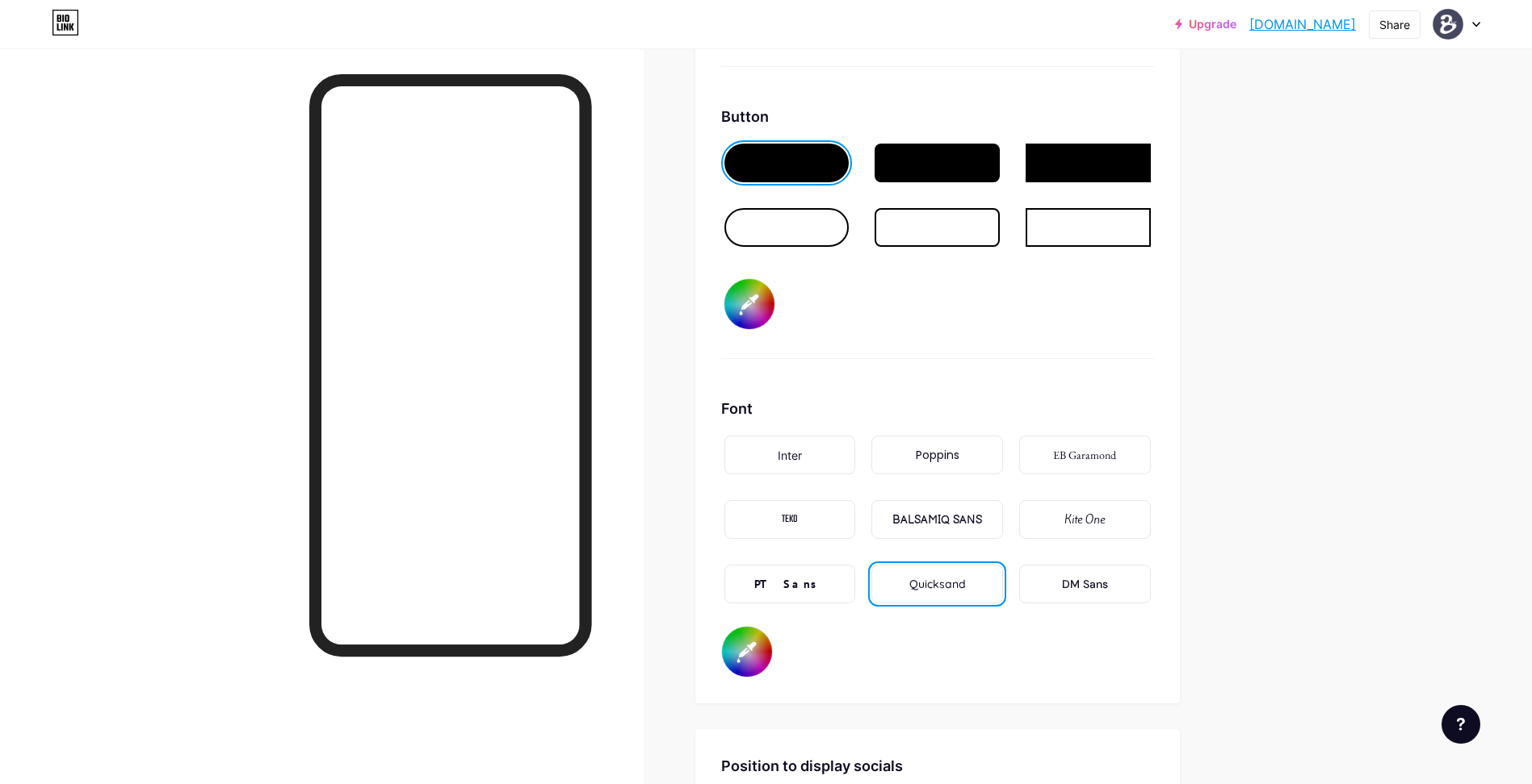
click at [1180, 450] on div "Background Color Video Image #454760 Button #50526d Font Inter Poppins EB Garam…" at bounding box center [937, 199] width 485 height 1007
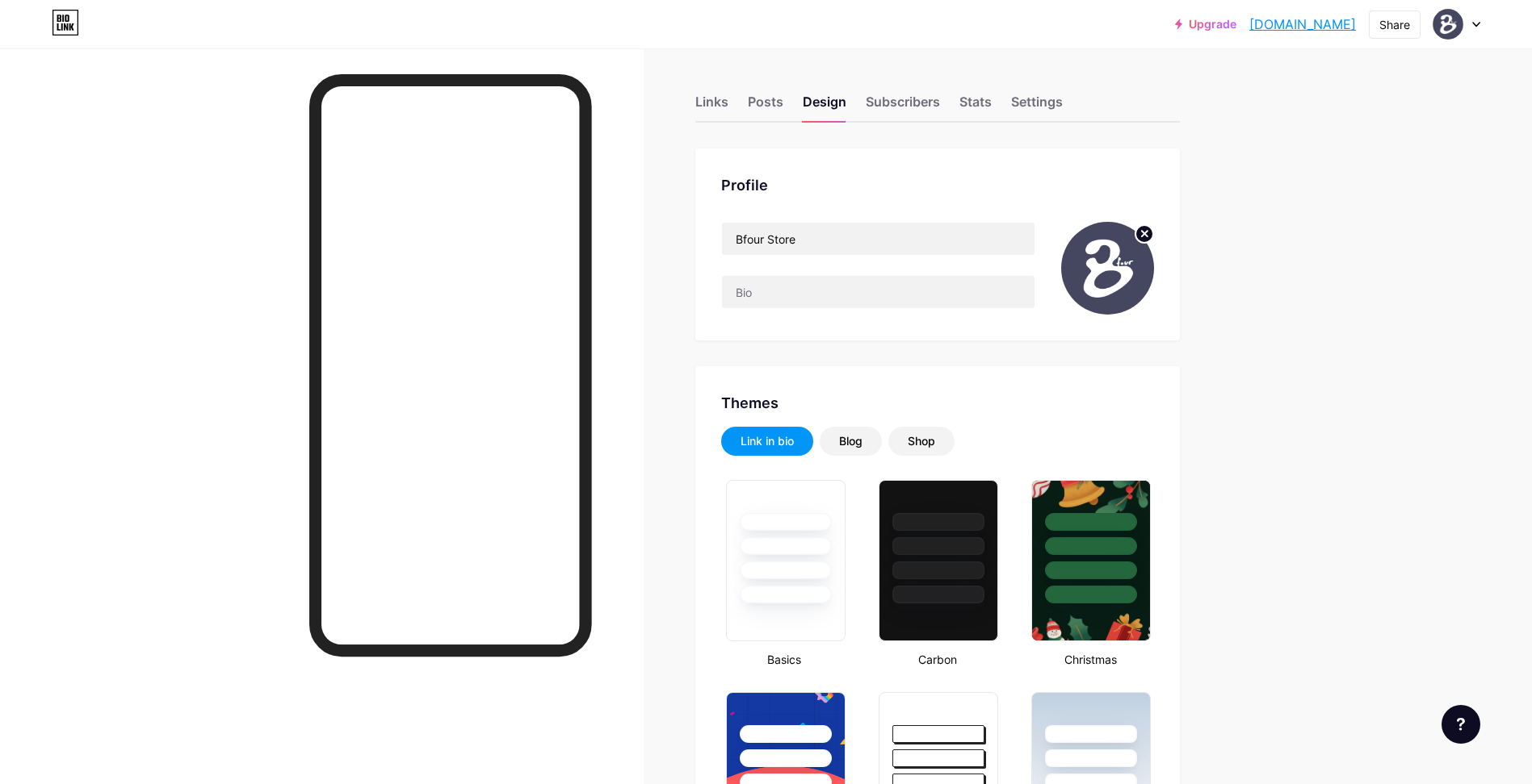
scroll to position [0, 0]
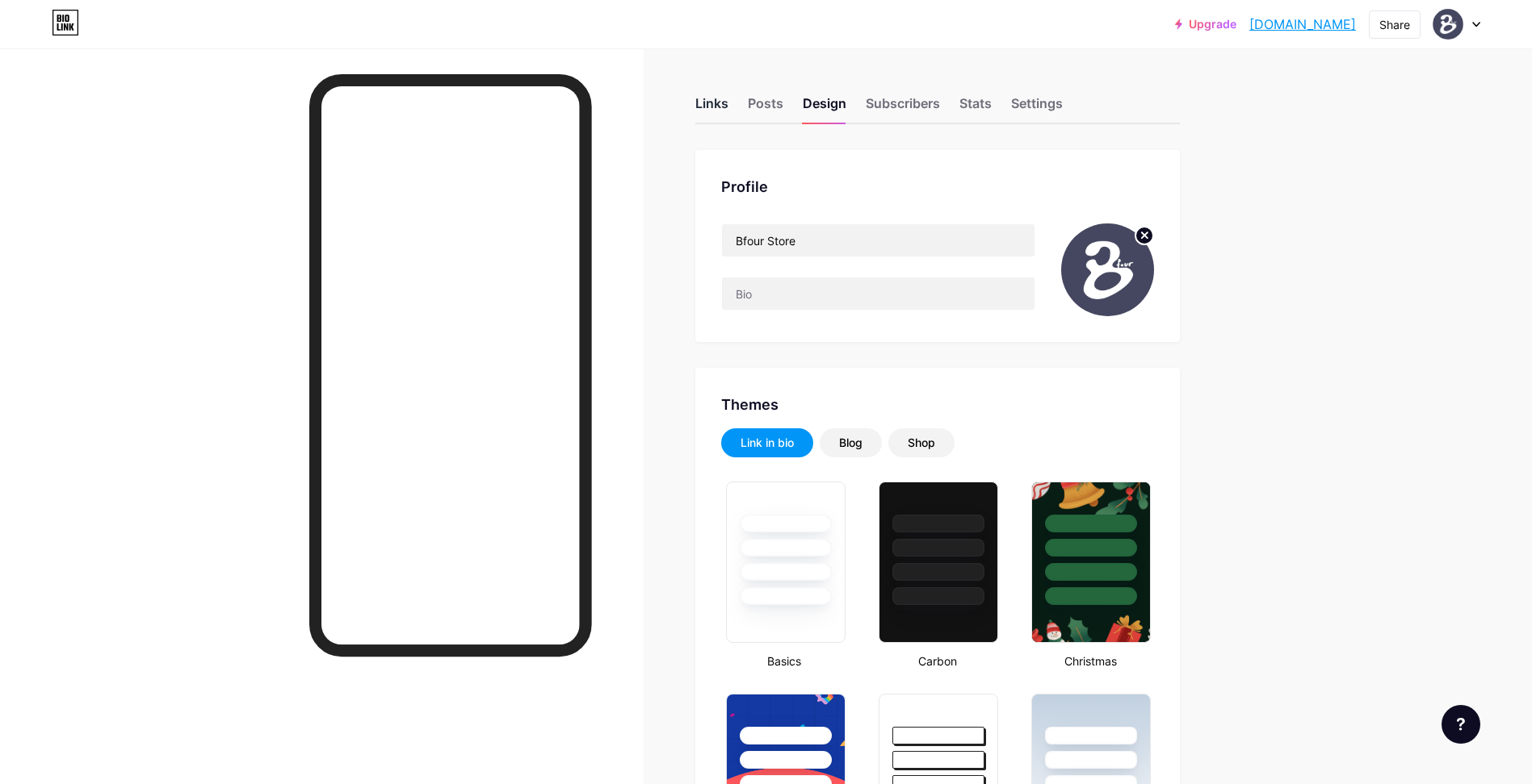
click at [729, 103] on div "Links" at bounding box center [711, 108] width 33 height 29
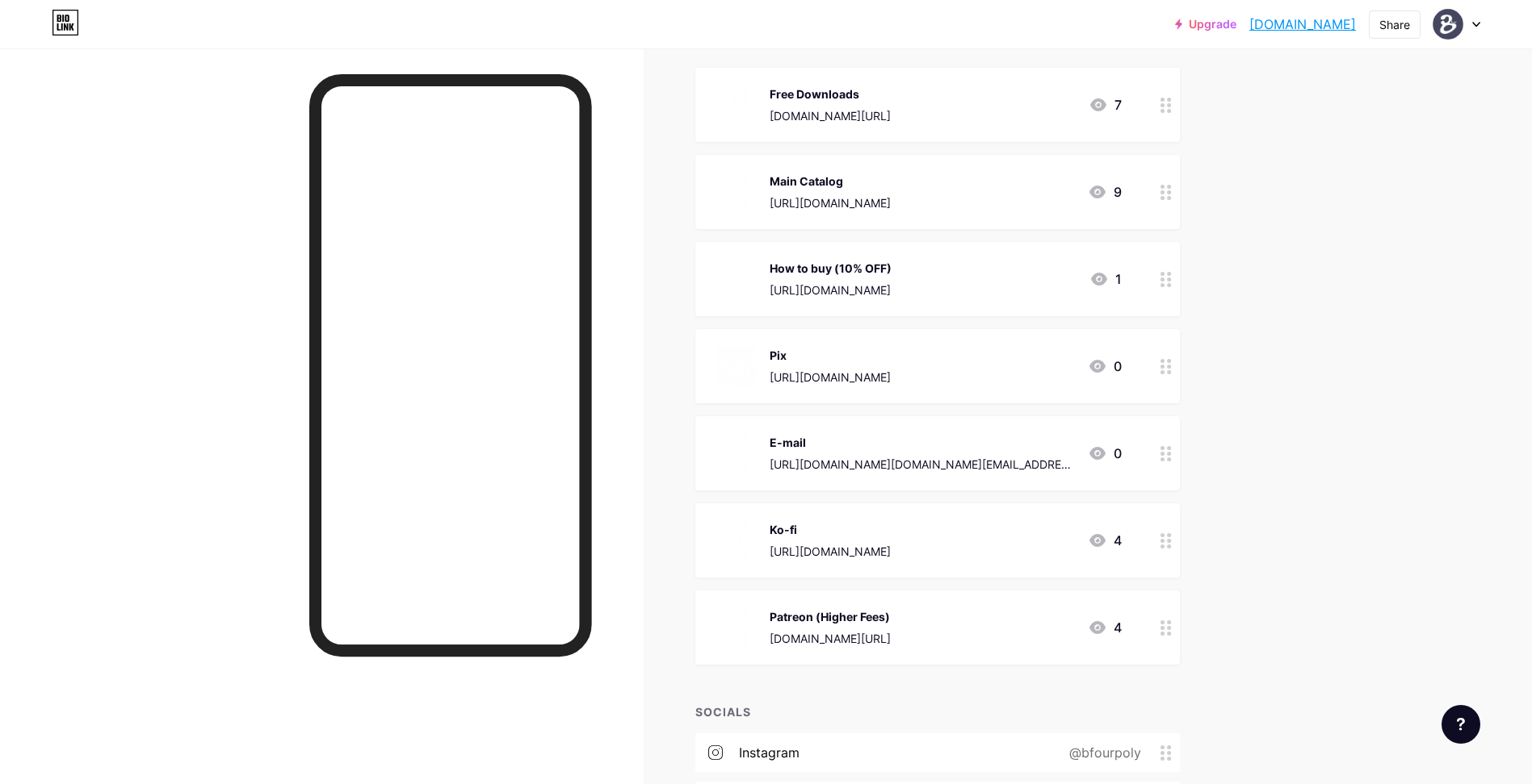
scroll to position [158, 0]
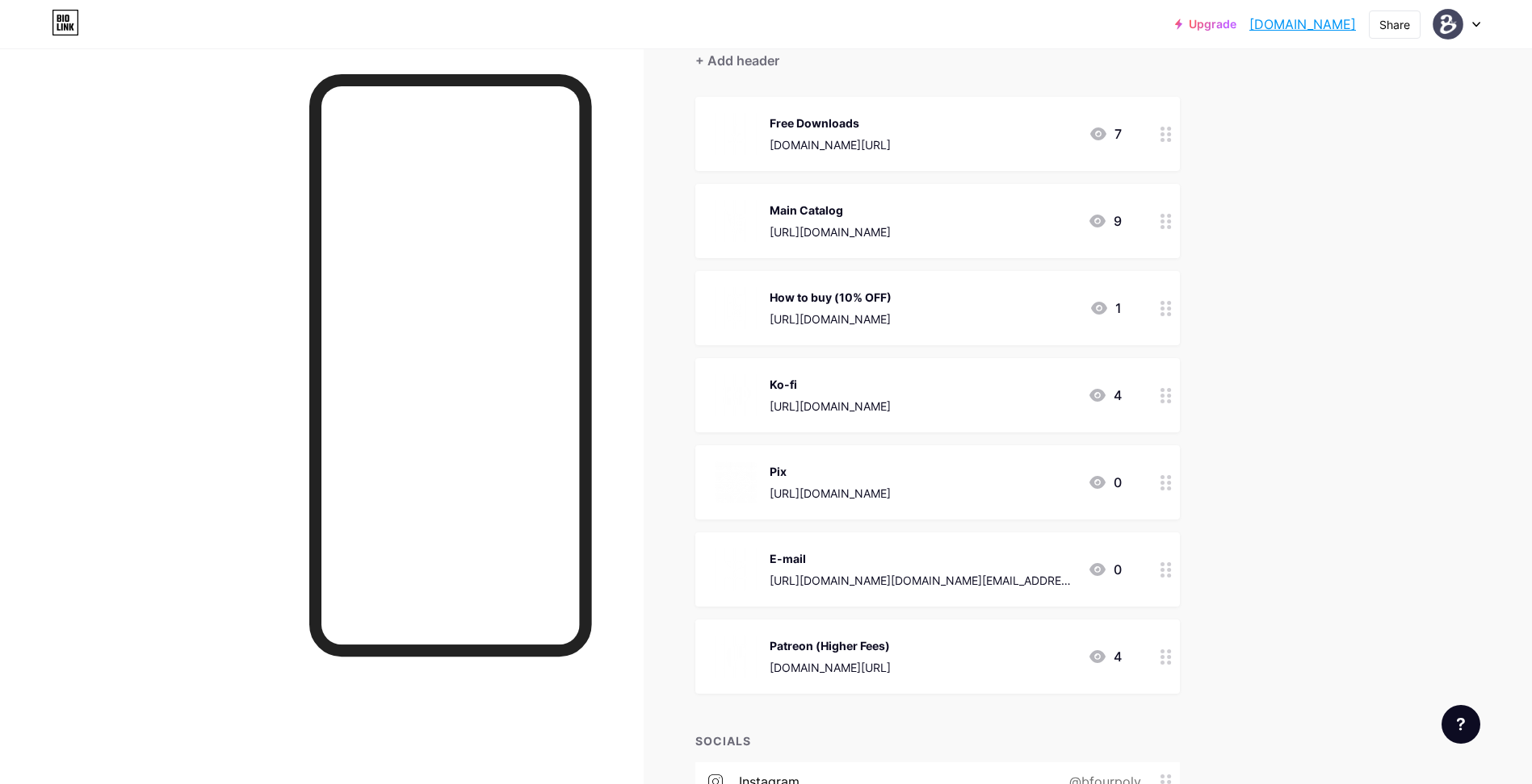
click at [890, 397] on div "Ko-fi https://ko-fi.com/bfourpoly/posts" at bounding box center [830, 395] width 121 height 42
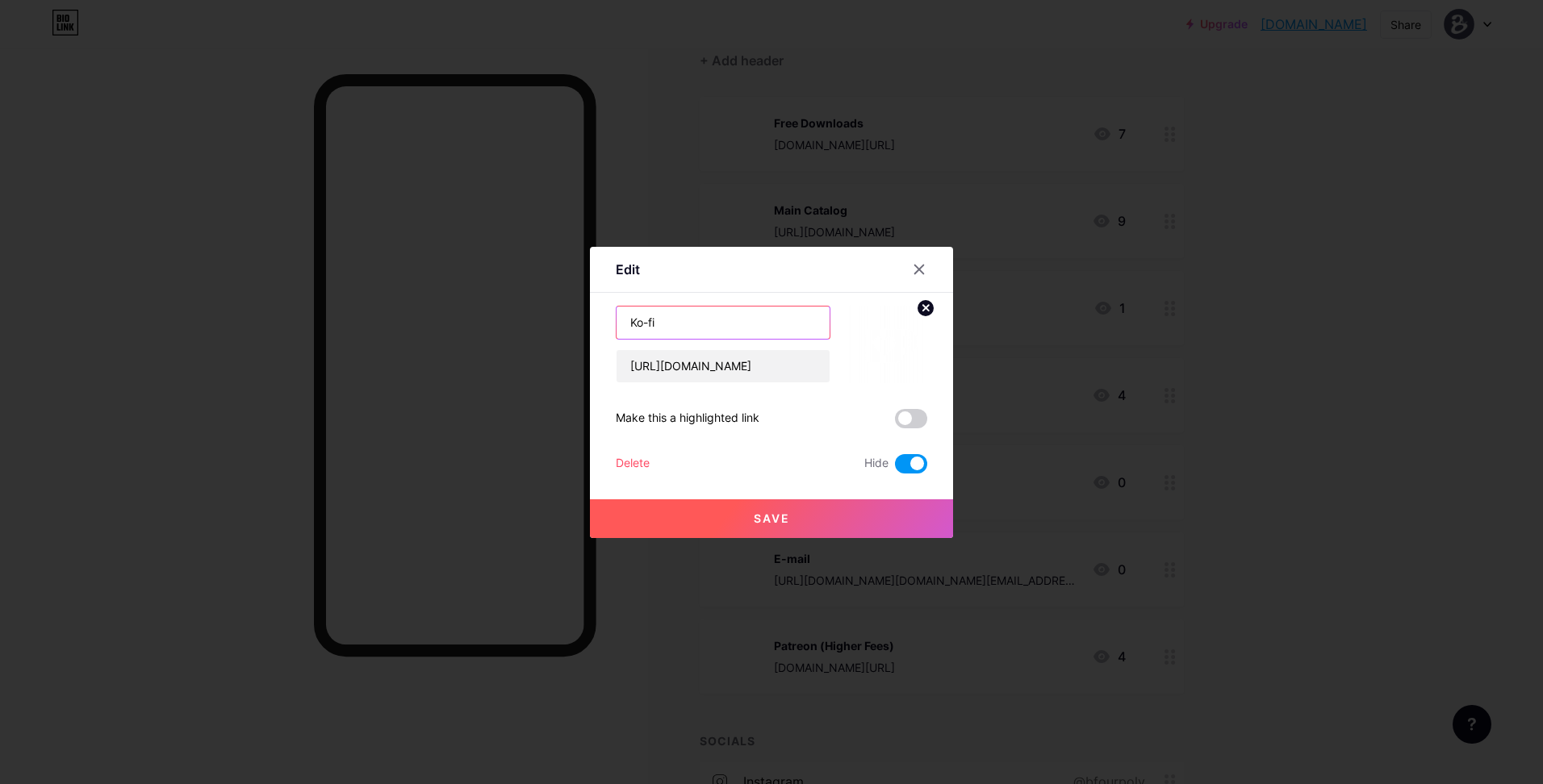
click at [671, 312] on input "Ko-fi" at bounding box center [723, 323] width 213 height 32
type input "g"
type input "Gumroad"
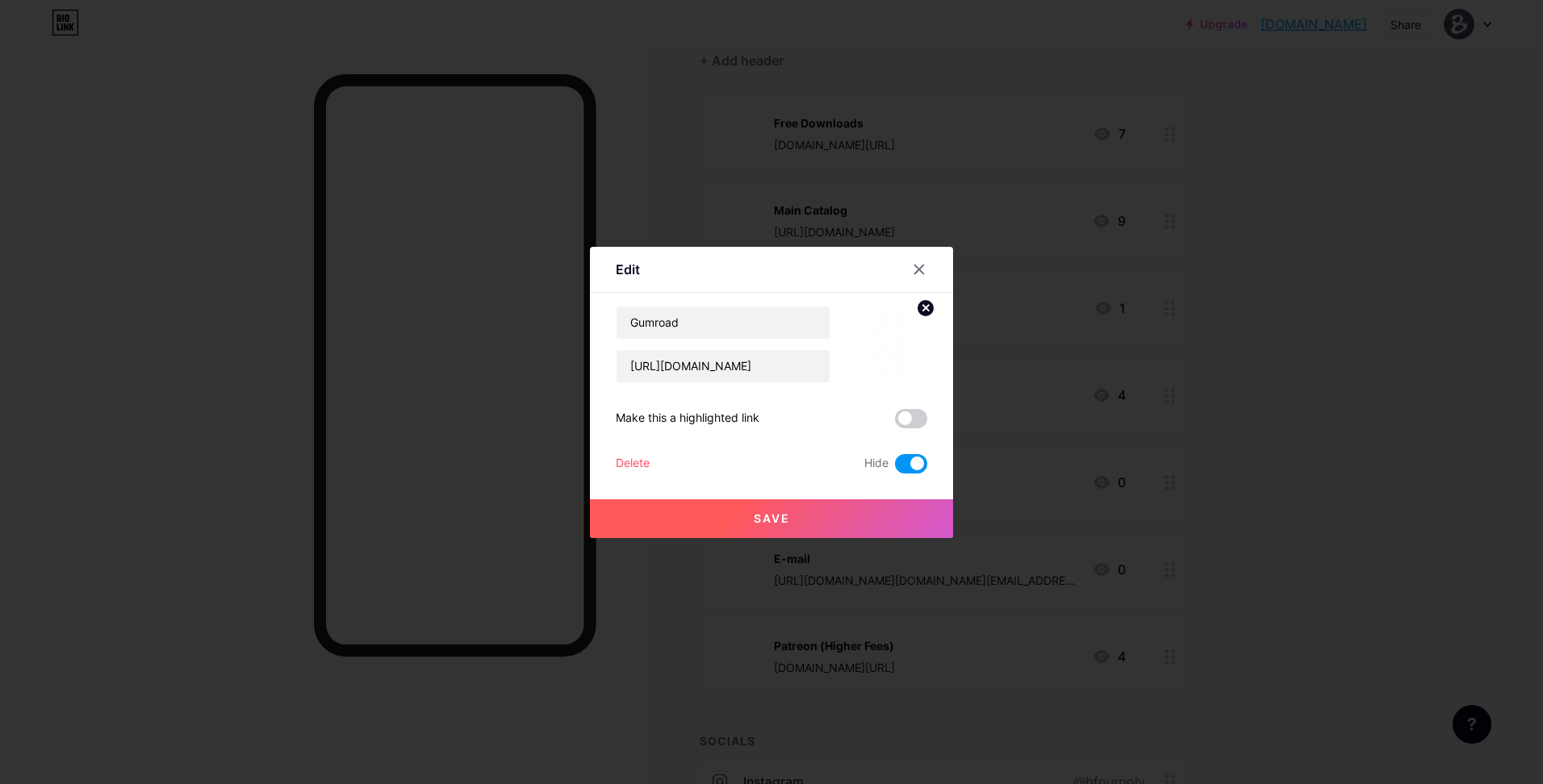
click at [923, 314] on circle at bounding box center [926, 309] width 18 height 18
click at [898, 345] on icon at bounding box center [898, 345] width 1 height 4
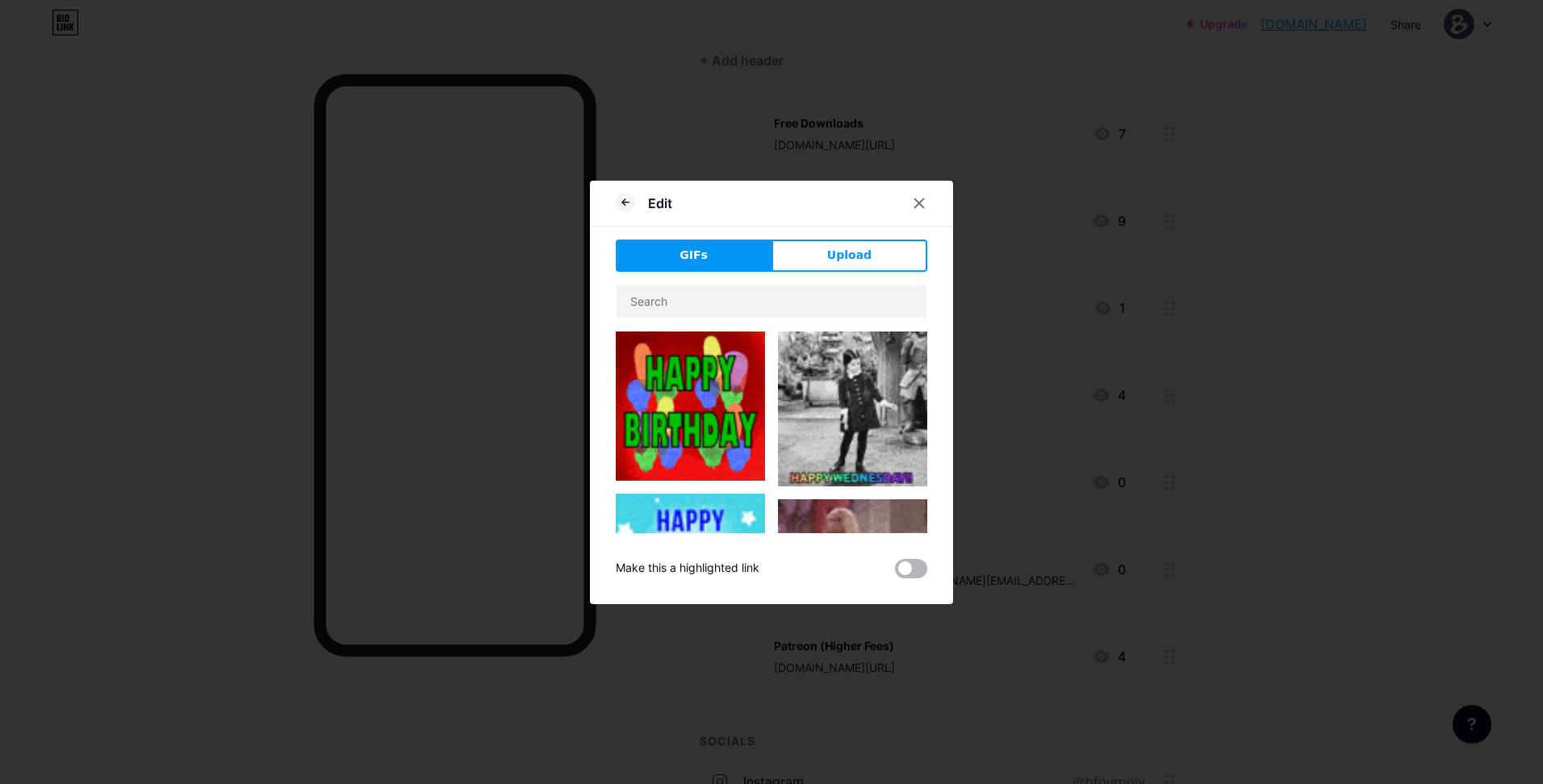
click at [899, 572] on span at bounding box center [911, 569] width 32 height 20
click at [895, 573] on input "checkbox" at bounding box center [895, 573] width 0 height 0
click at [912, 571] on span at bounding box center [911, 569] width 32 height 20
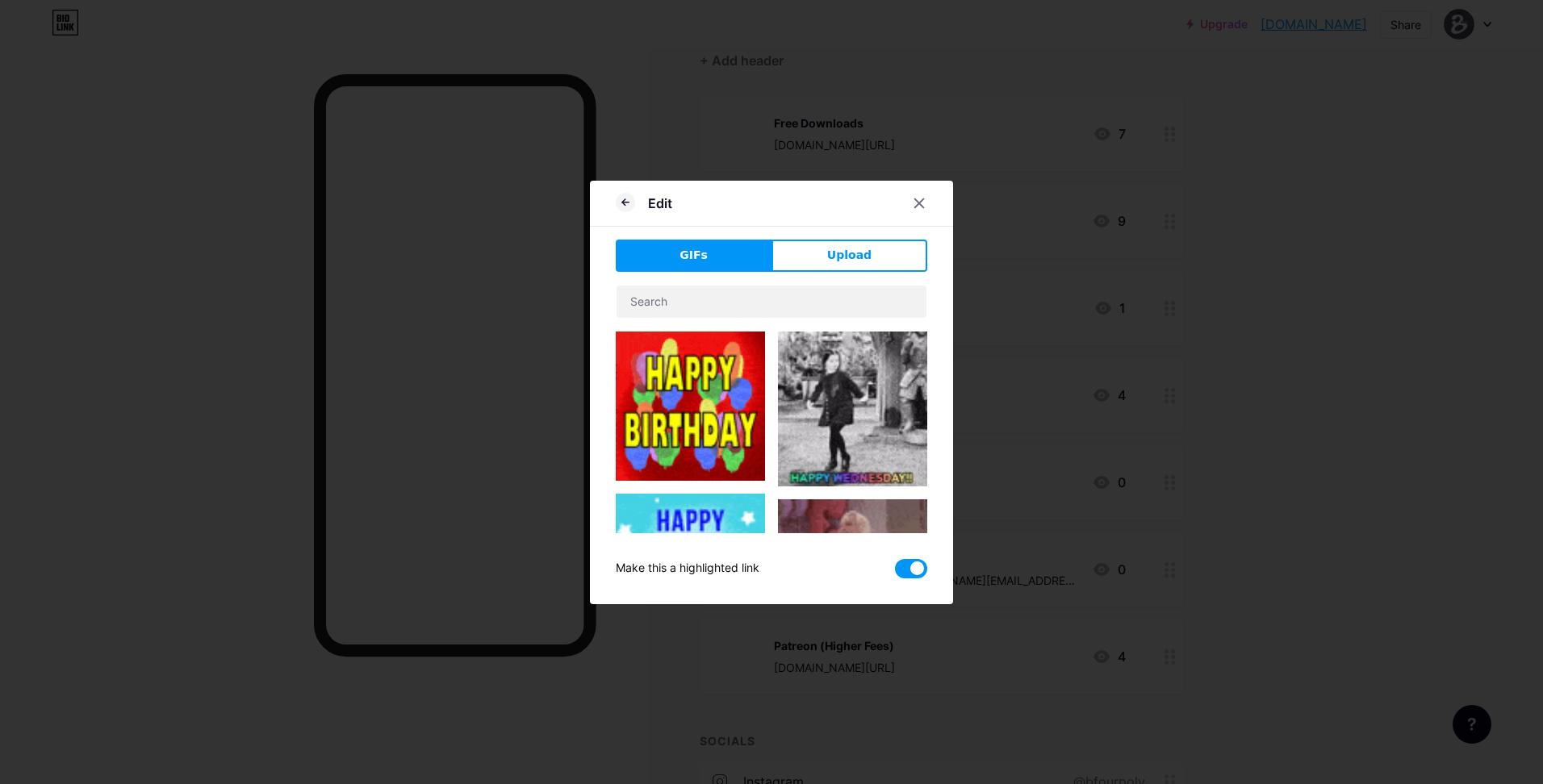
click at [895, 573] on input "checkbox" at bounding box center [895, 573] width 0 height 0
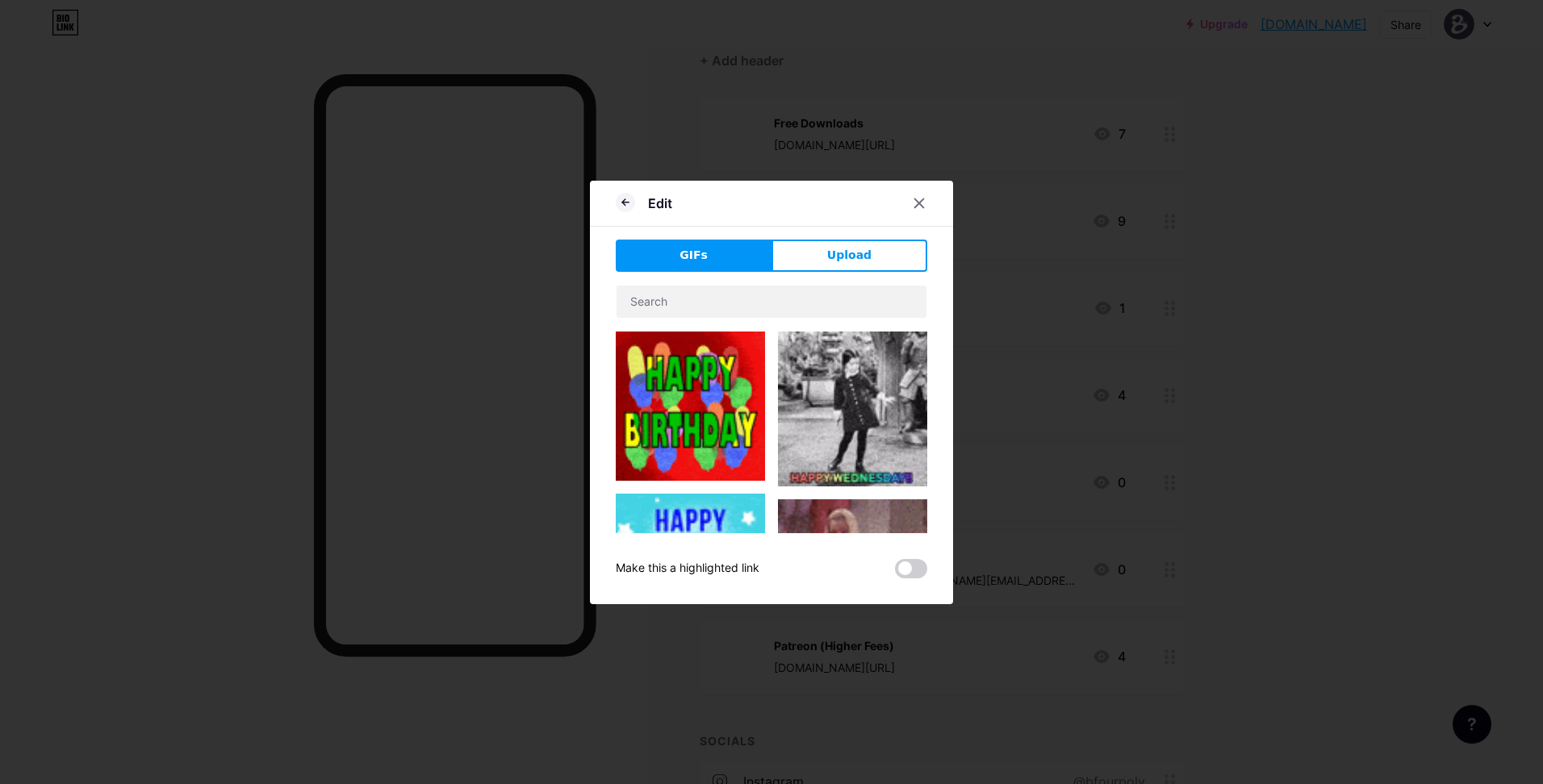
click at [631, 191] on div "Edit" at bounding box center [644, 203] width 57 height 29
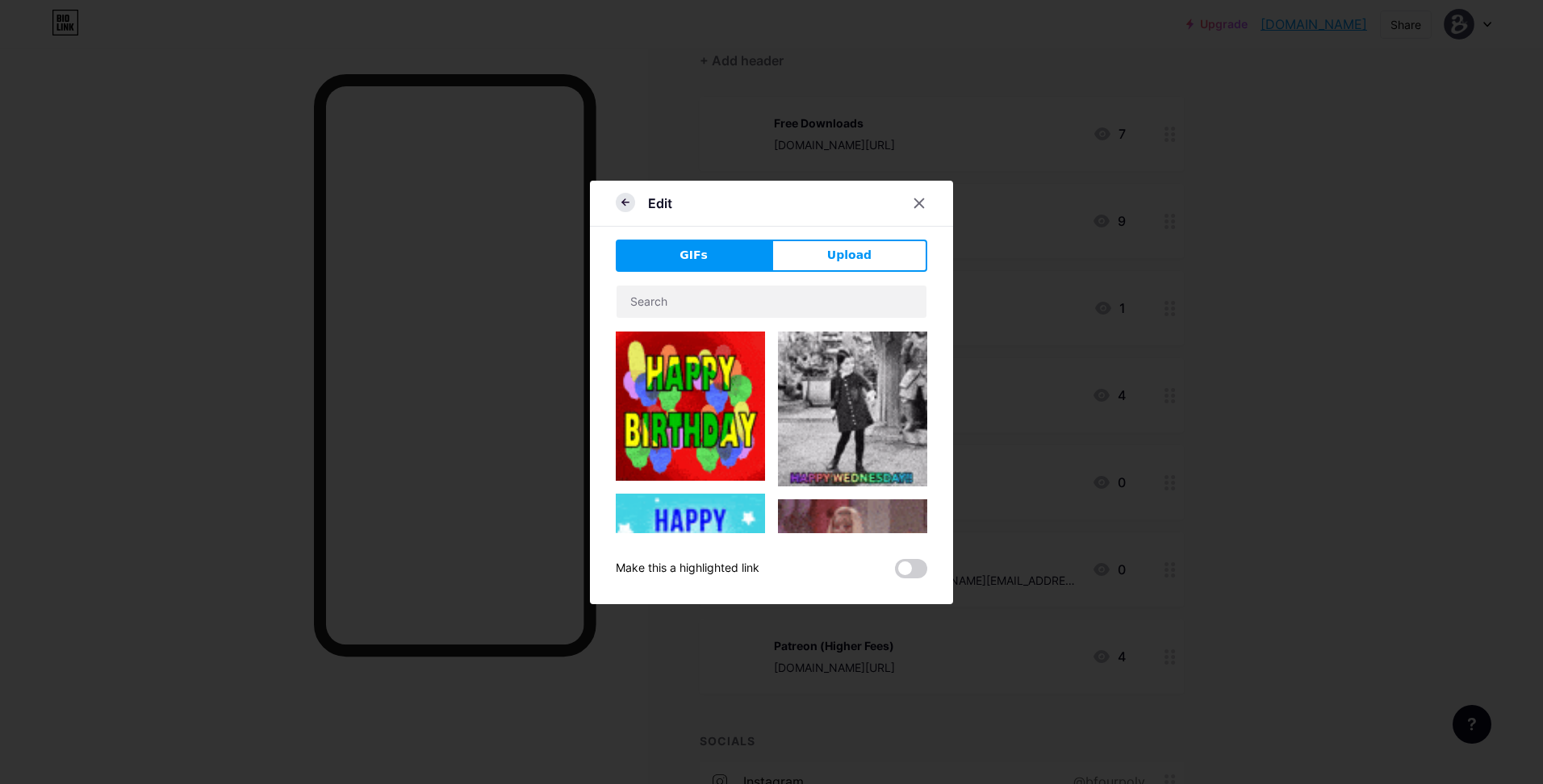
click at [631, 197] on icon at bounding box center [626, 203] width 20 height 20
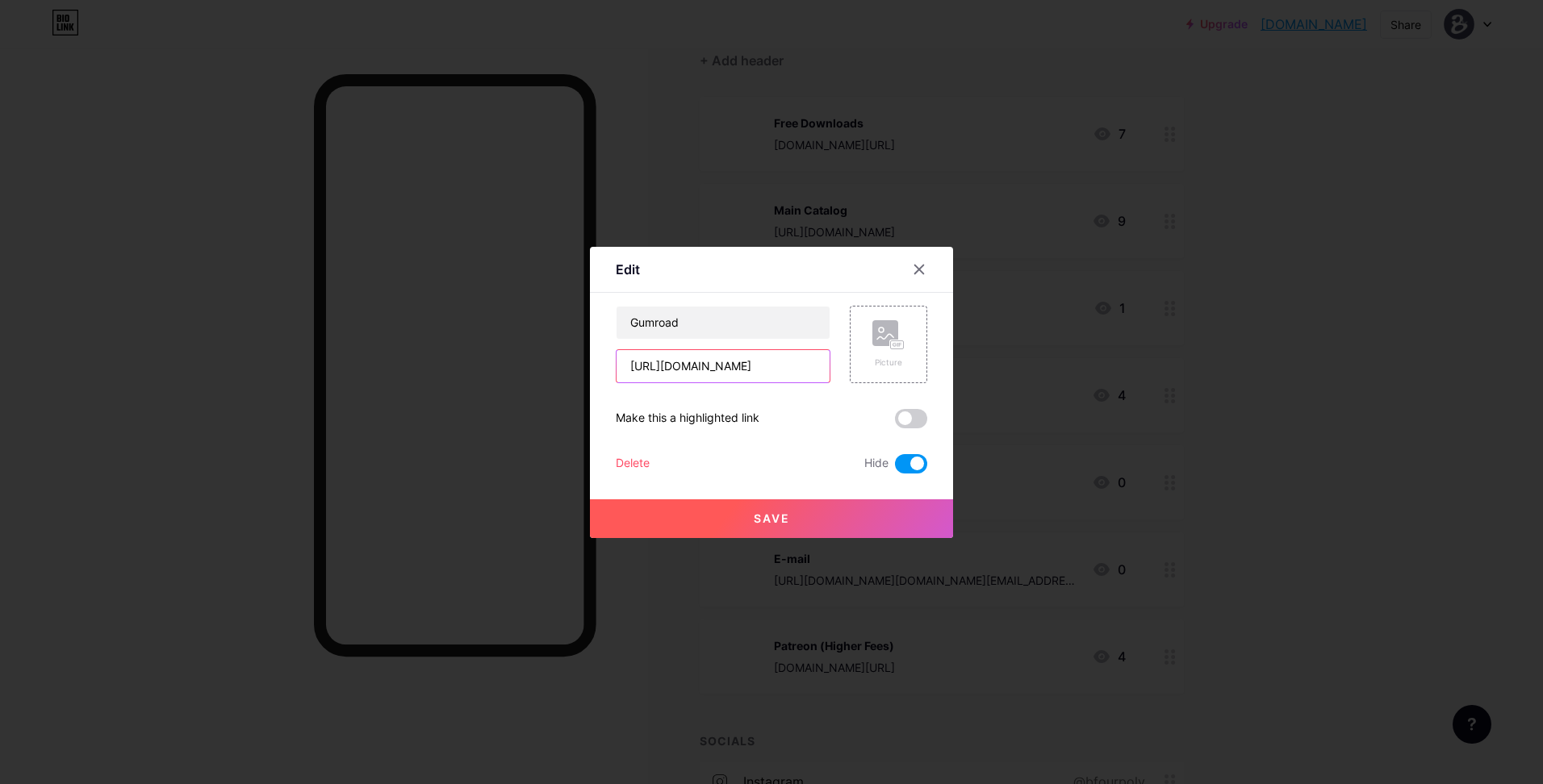
click at [752, 370] on input "[URL][DOMAIN_NAME]" at bounding box center [723, 366] width 213 height 32
paste input "bfour.gumroad.com"
type input "bfour.gumroad.com"
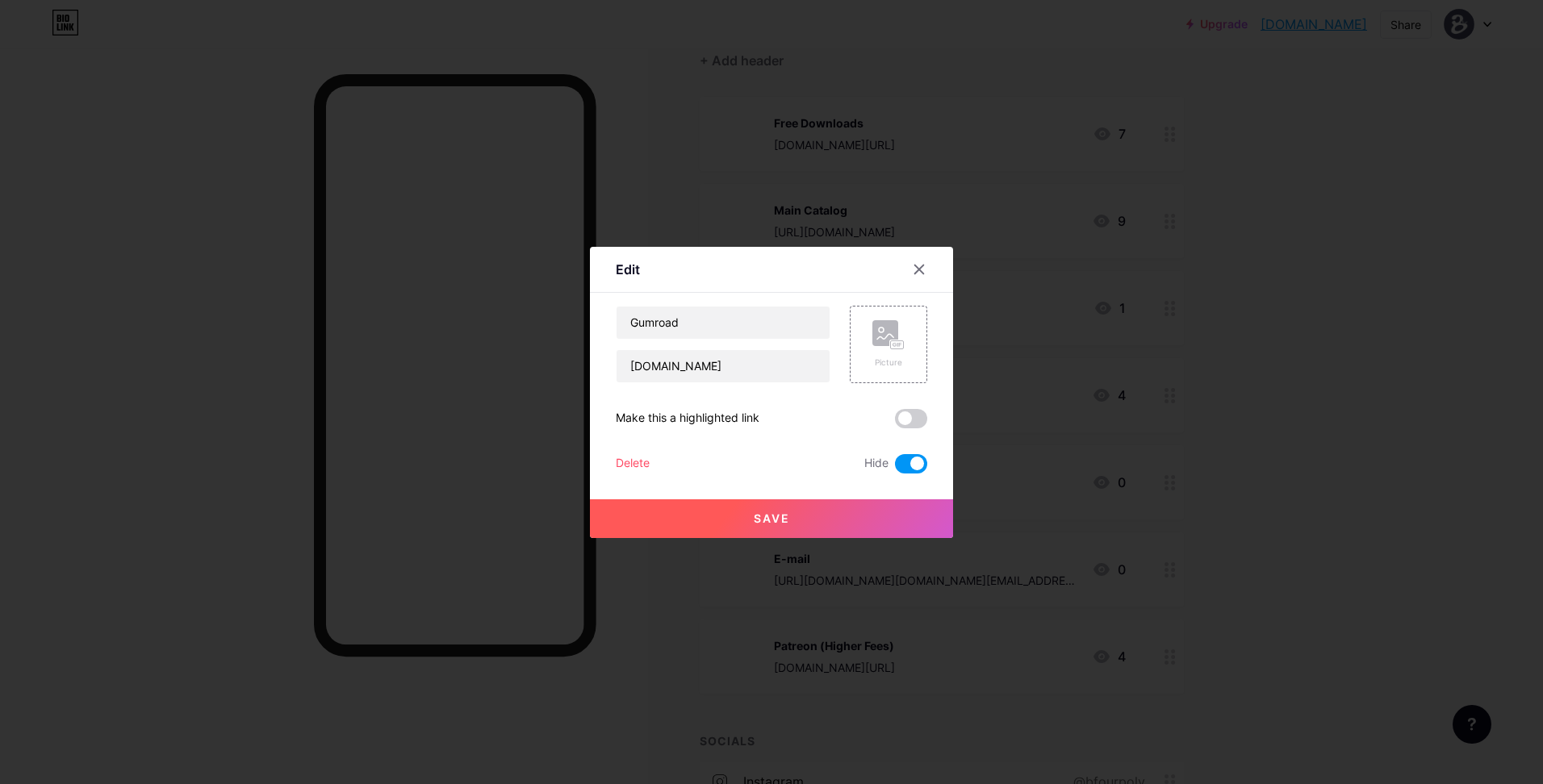
click at [790, 471] on div "Delete Hide" at bounding box center [771, 464] width 311 height 20
click at [909, 458] on span at bounding box center [911, 464] width 32 height 20
click at [895, 468] on input "checkbox" at bounding box center [895, 468] width 0 height 0
click at [809, 516] on button "Save" at bounding box center [772, 518] width 363 height 39
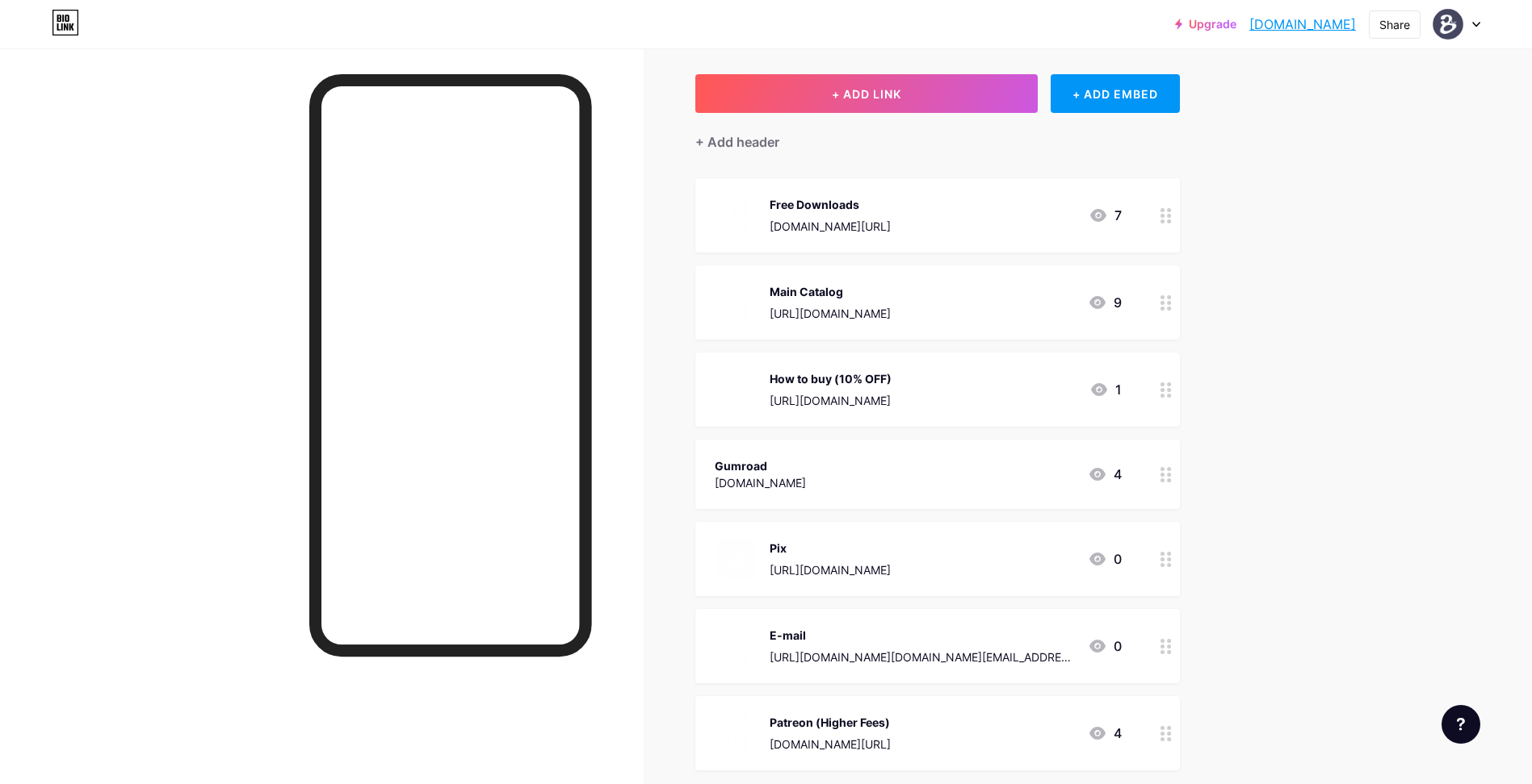
scroll to position [162, 0]
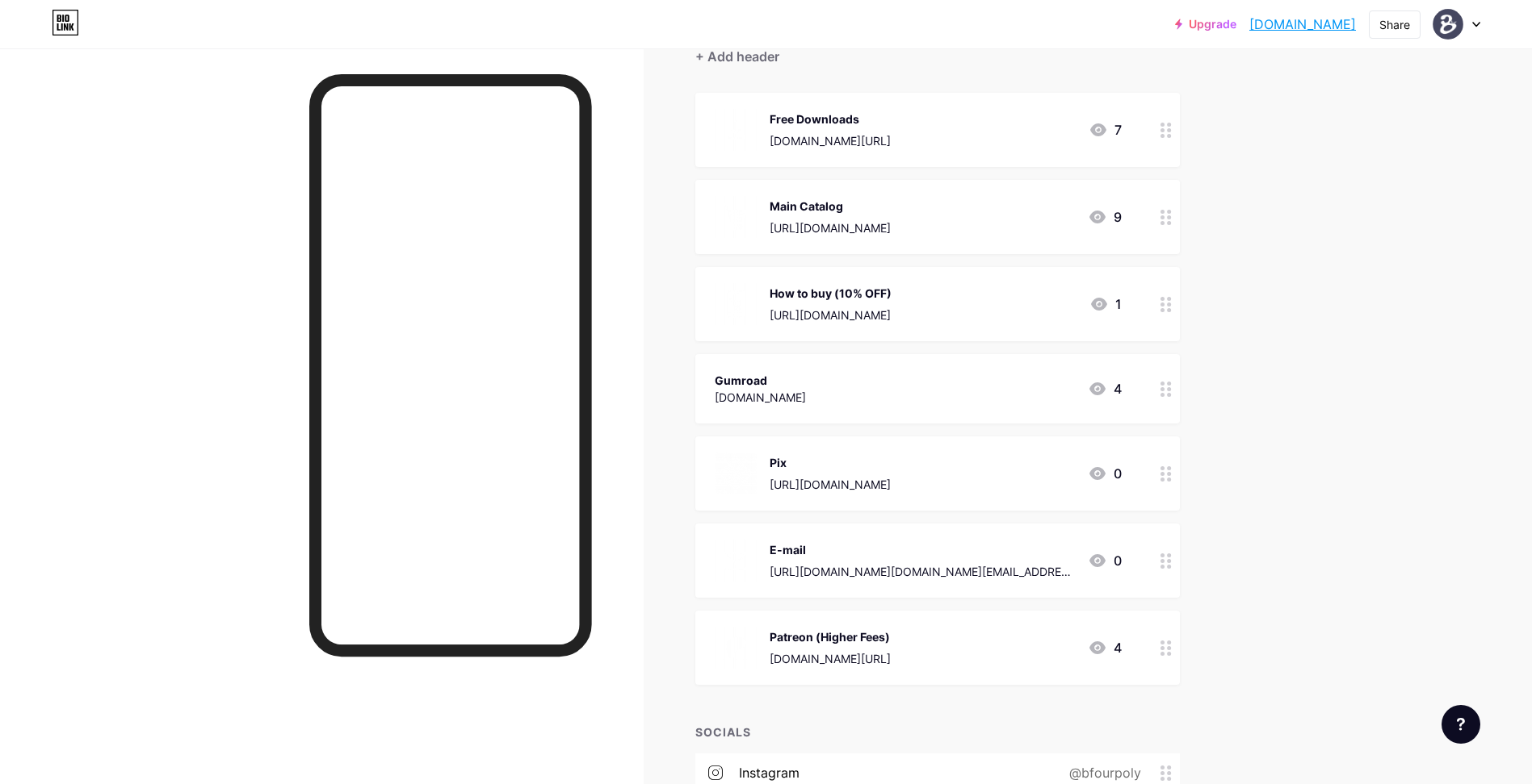
click at [855, 390] on div "Gumroad bfour.gumroad.com 4" at bounding box center [918, 388] width 407 height 37
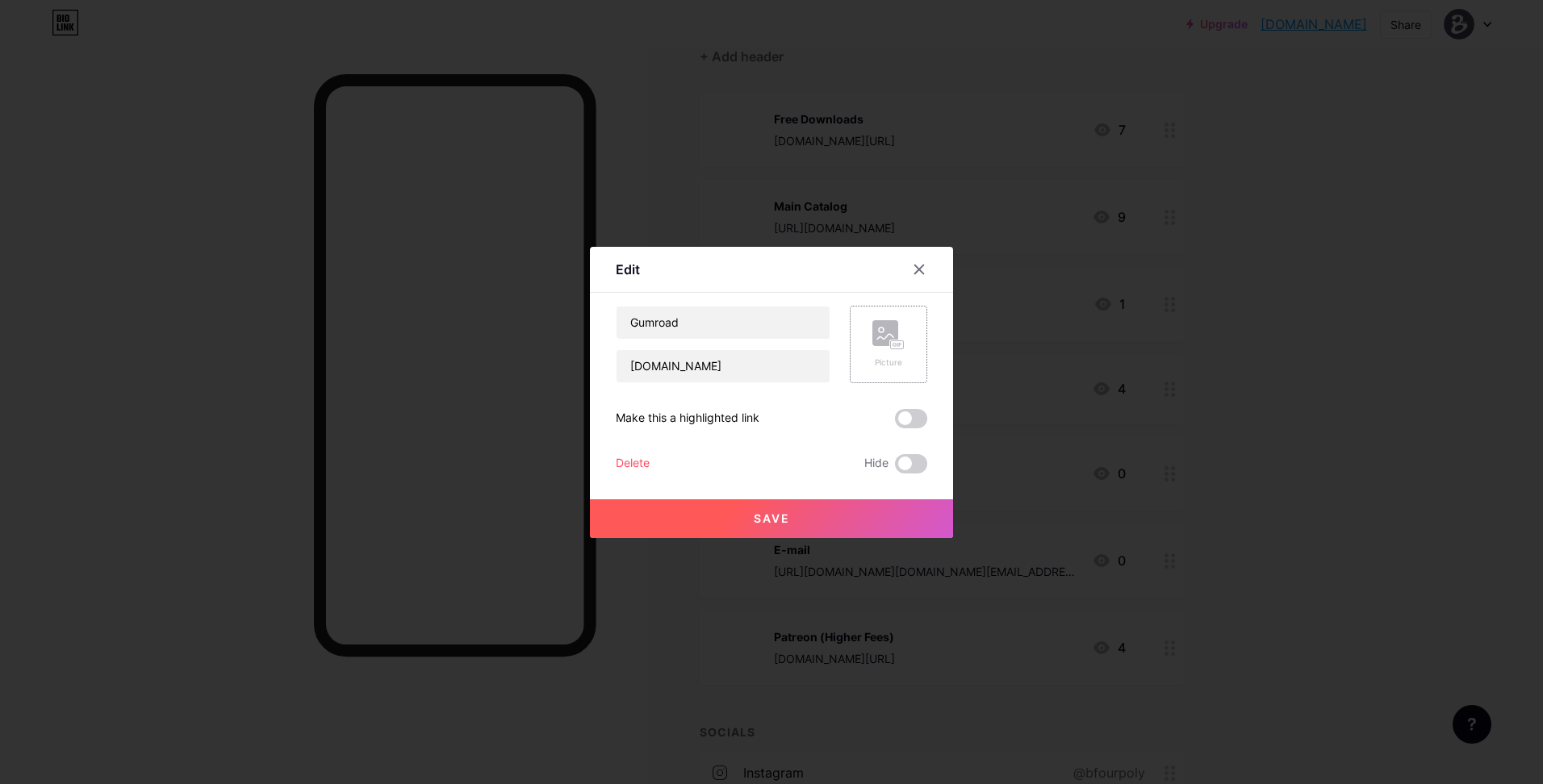
click at [877, 343] on rect at bounding box center [885, 332] width 25 height 25
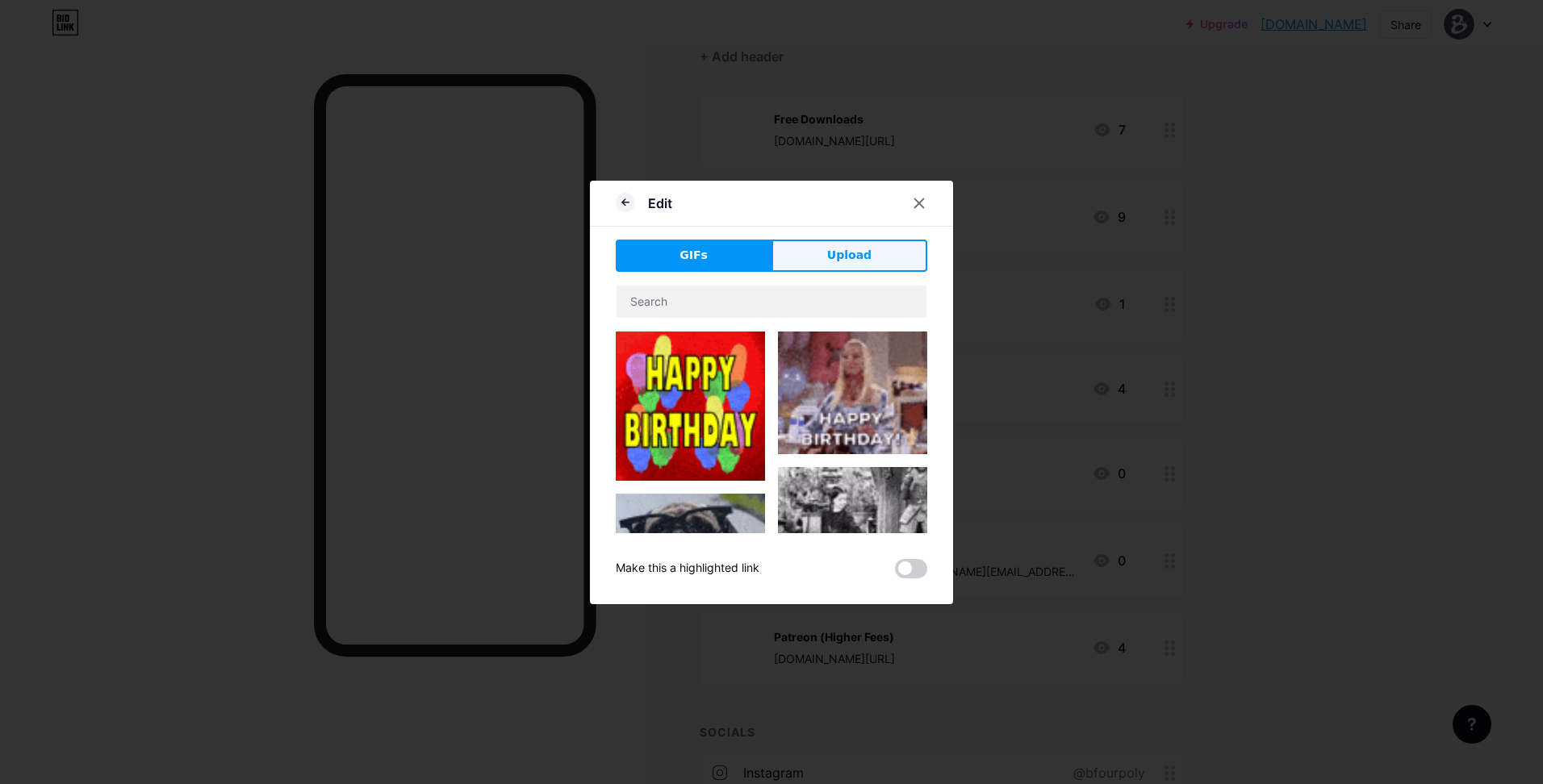
click at [832, 250] on span "Upload" at bounding box center [850, 255] width 44 height 17
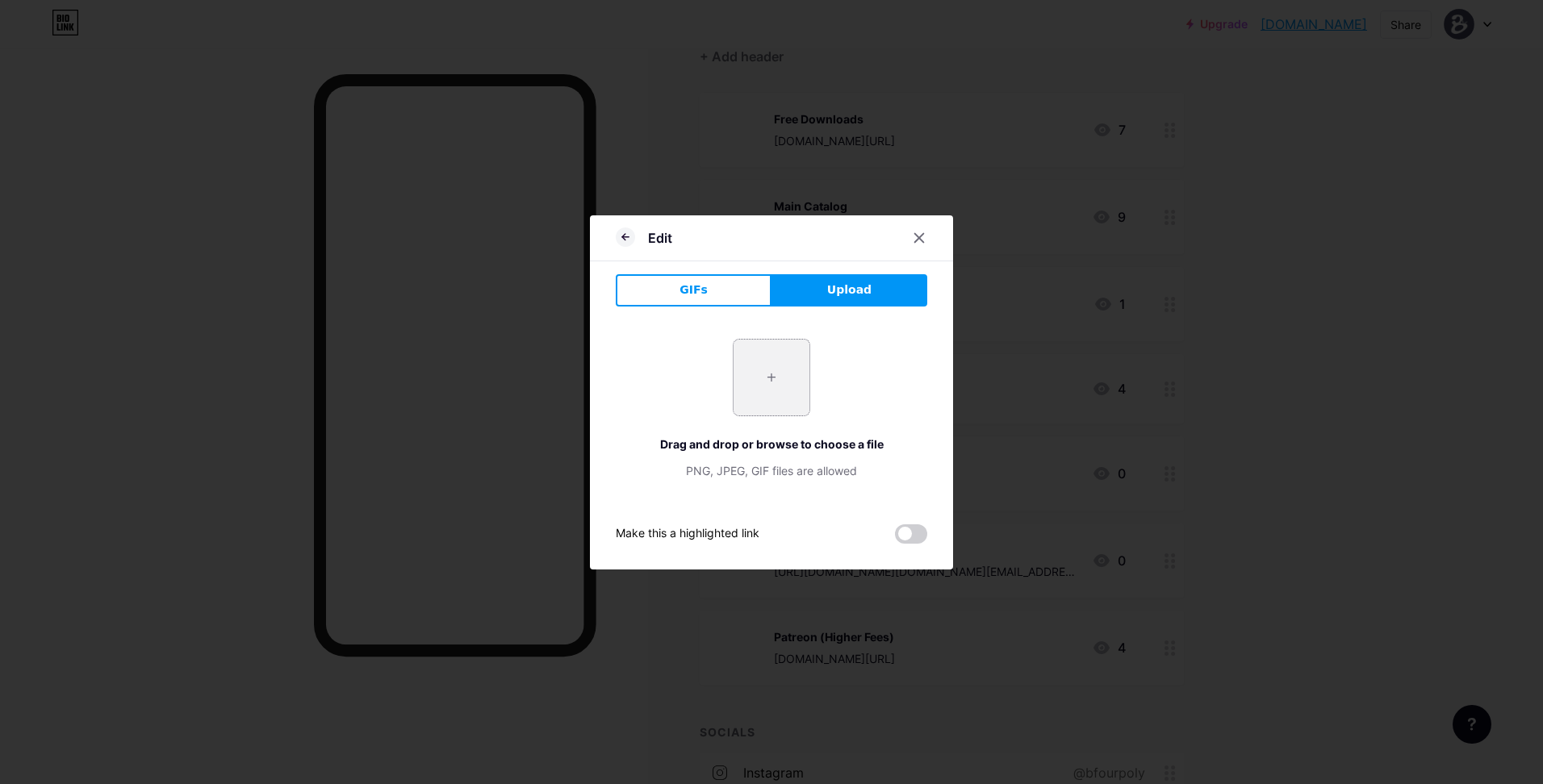
click at [777, 397] on input "file" at bounding box center [772, 378] width 76 height 76
type input "C:\fakepath\monochrome_large.webp"
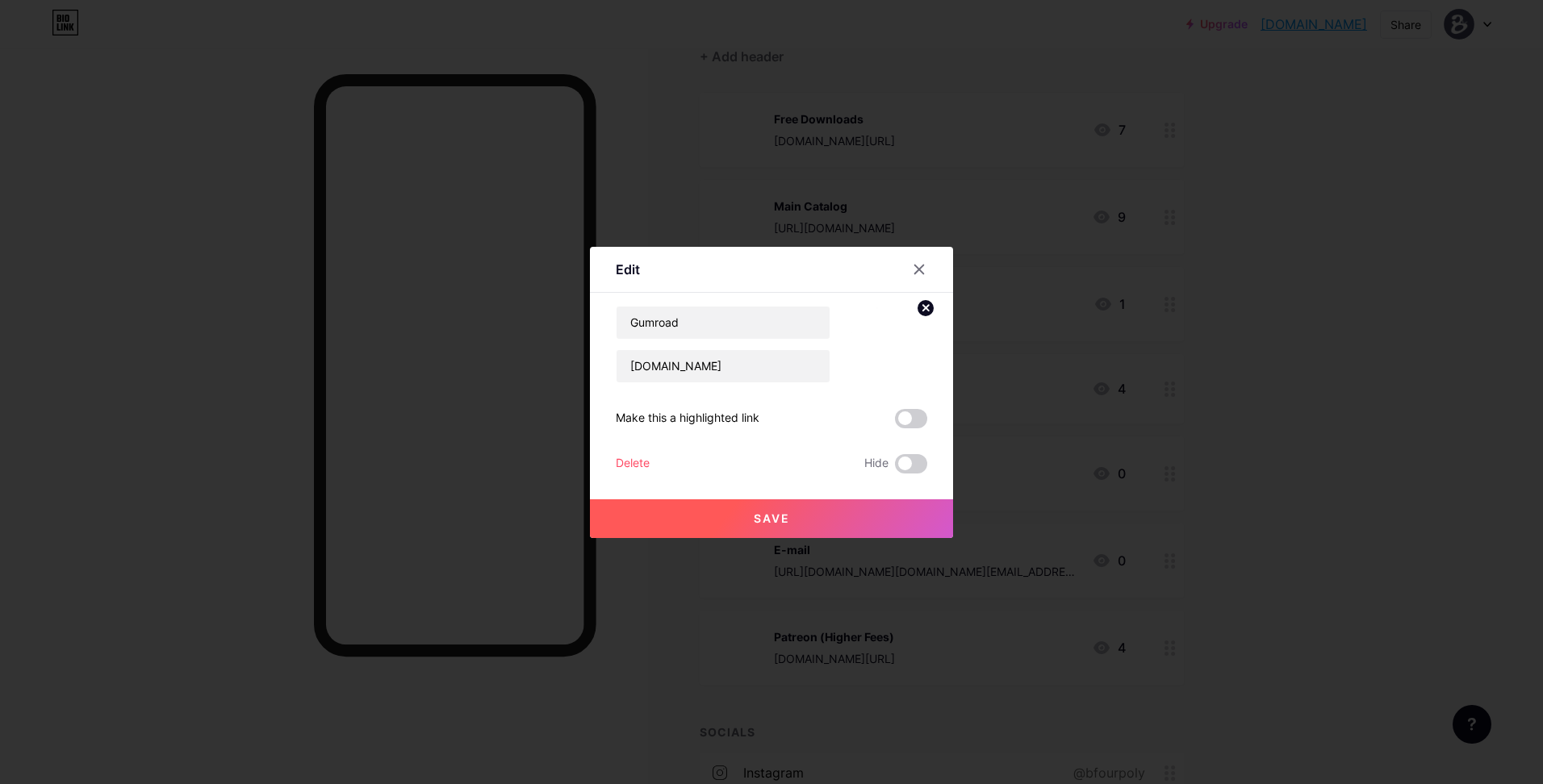
click at [780, 520] on span "Save" at bounding box center [772, 518] width 36 height 14
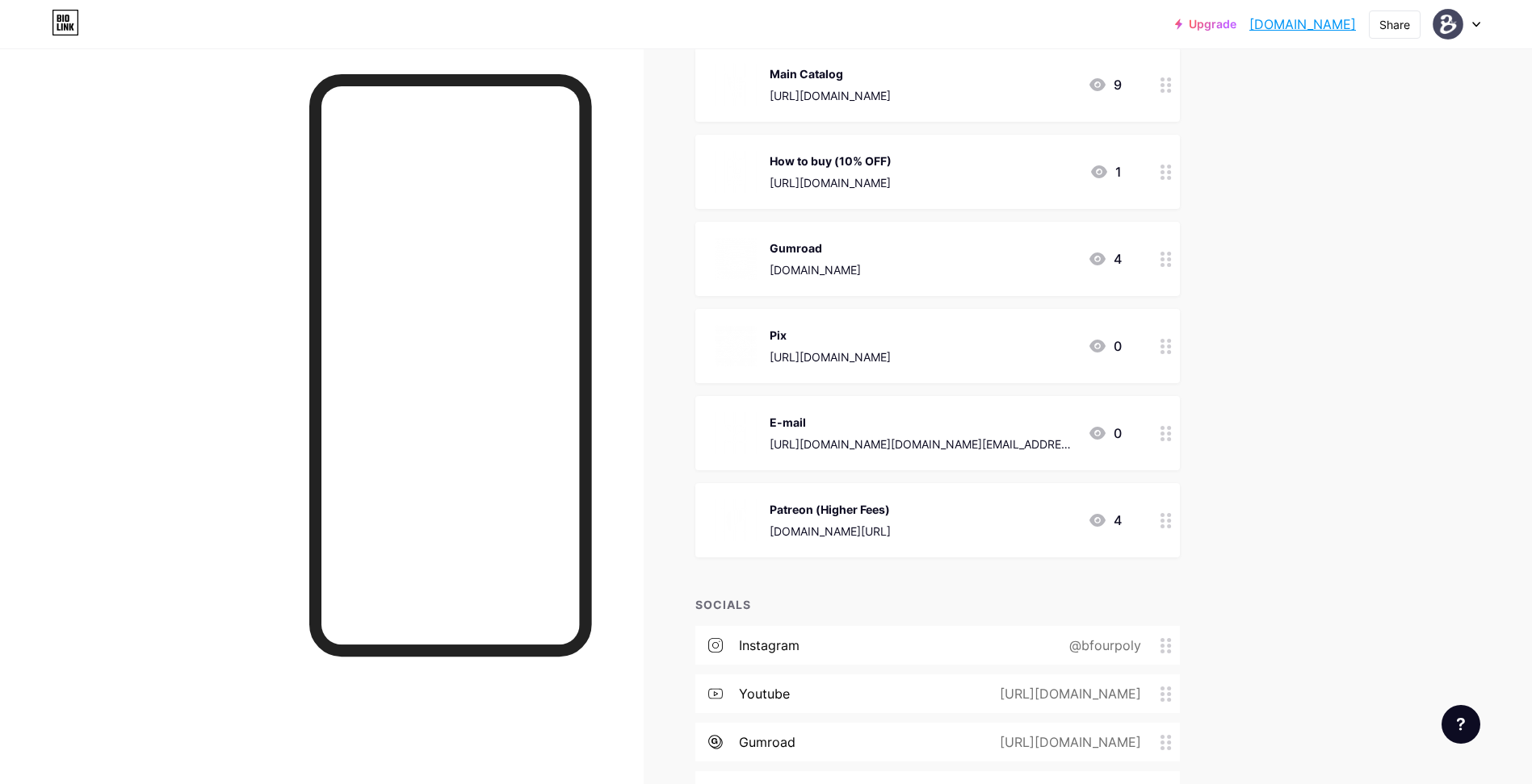
scroll to position [400, 0]
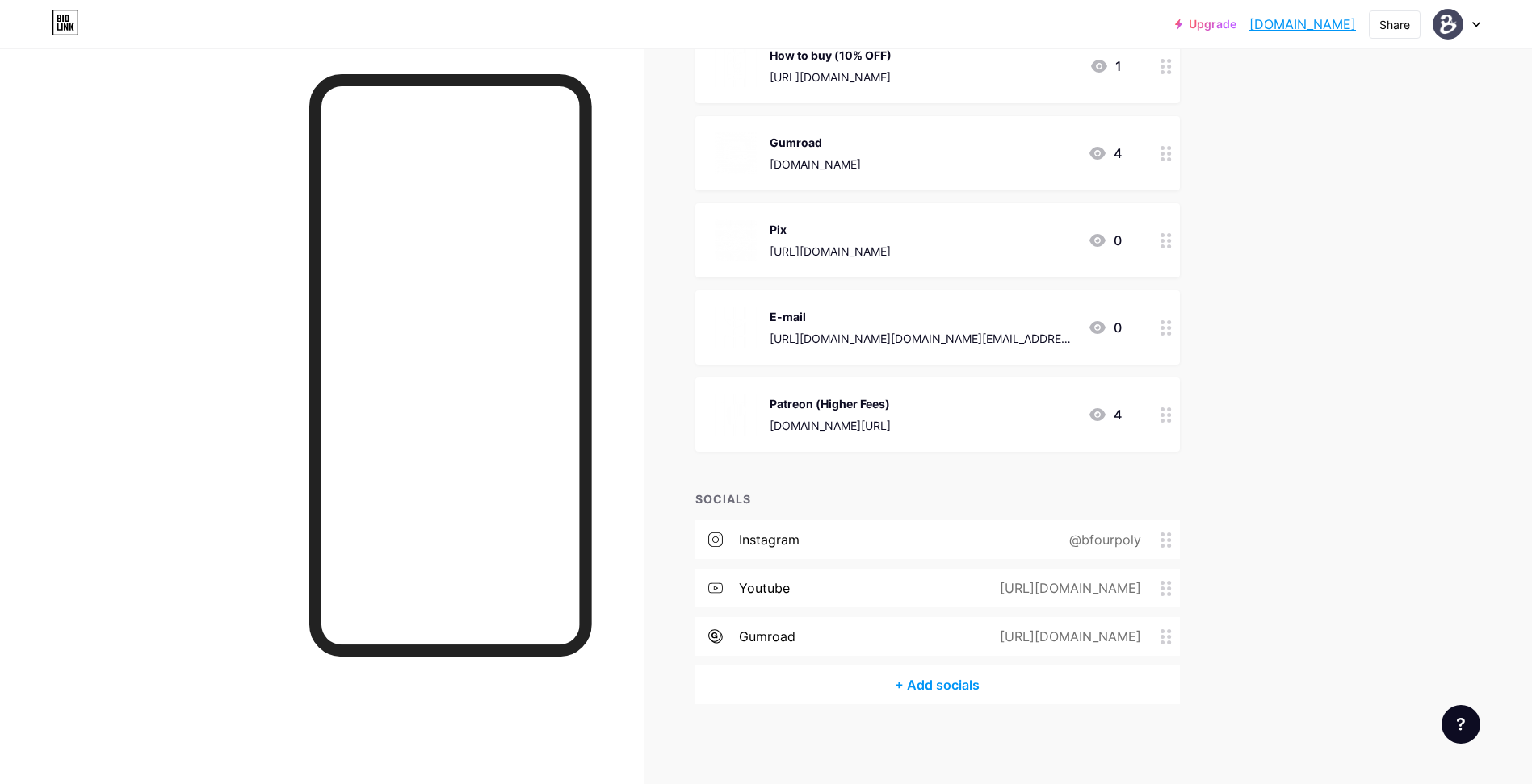
click at [838, 642] on div "gumroad https://bfour.gumroad.com" at bounding box center [937, 636] width 485 height 39
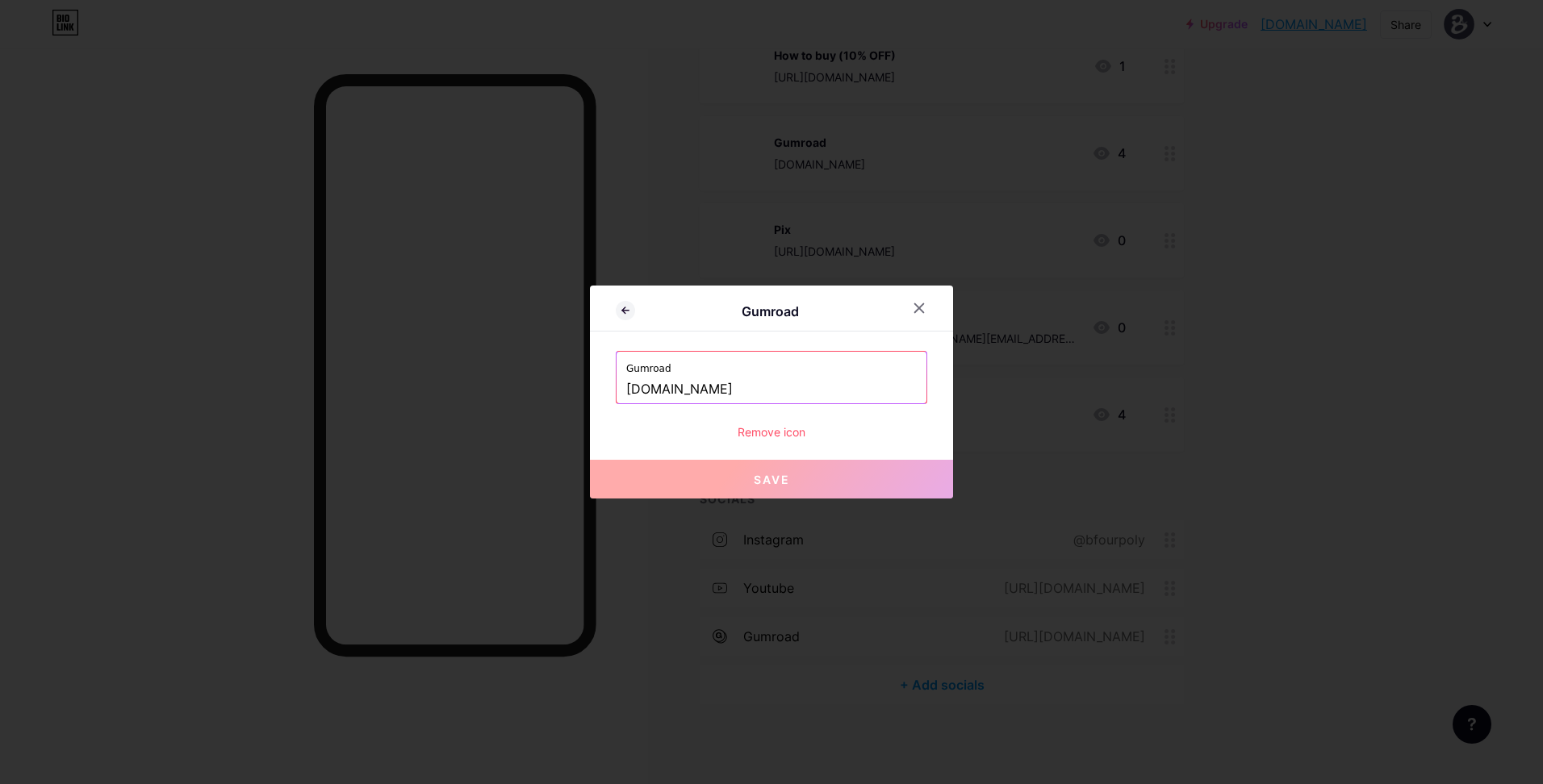
click at [760, 429] on div "Remove icon" at bounding box center [771, 432] width 311 height 17
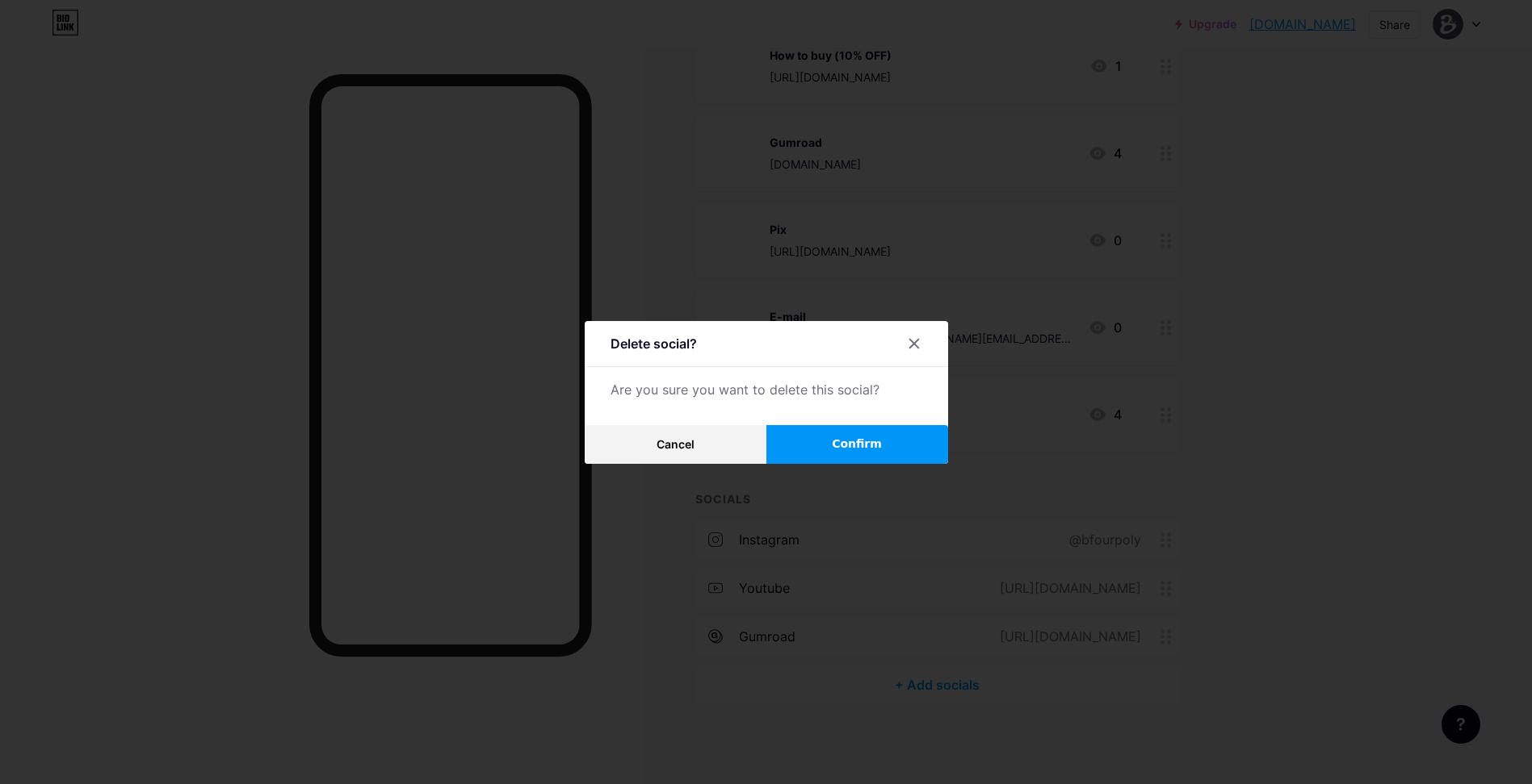
click at [834, 435] on button "Confirm" at bounding box center [857, 444] width 182 height 39
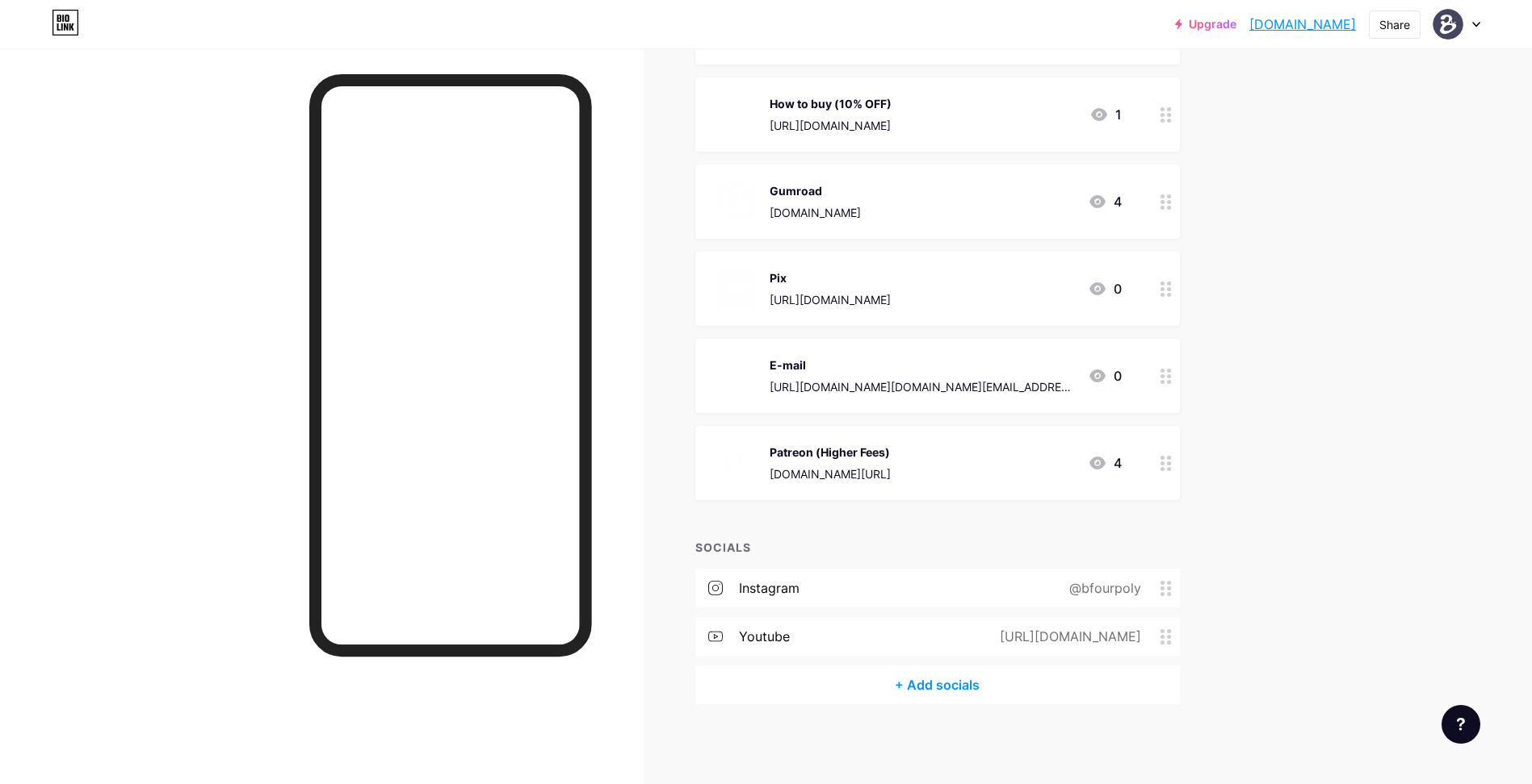
click at [957, 690] on div "+ Add socials" at bounding box center [937, 685] width 485 height 39
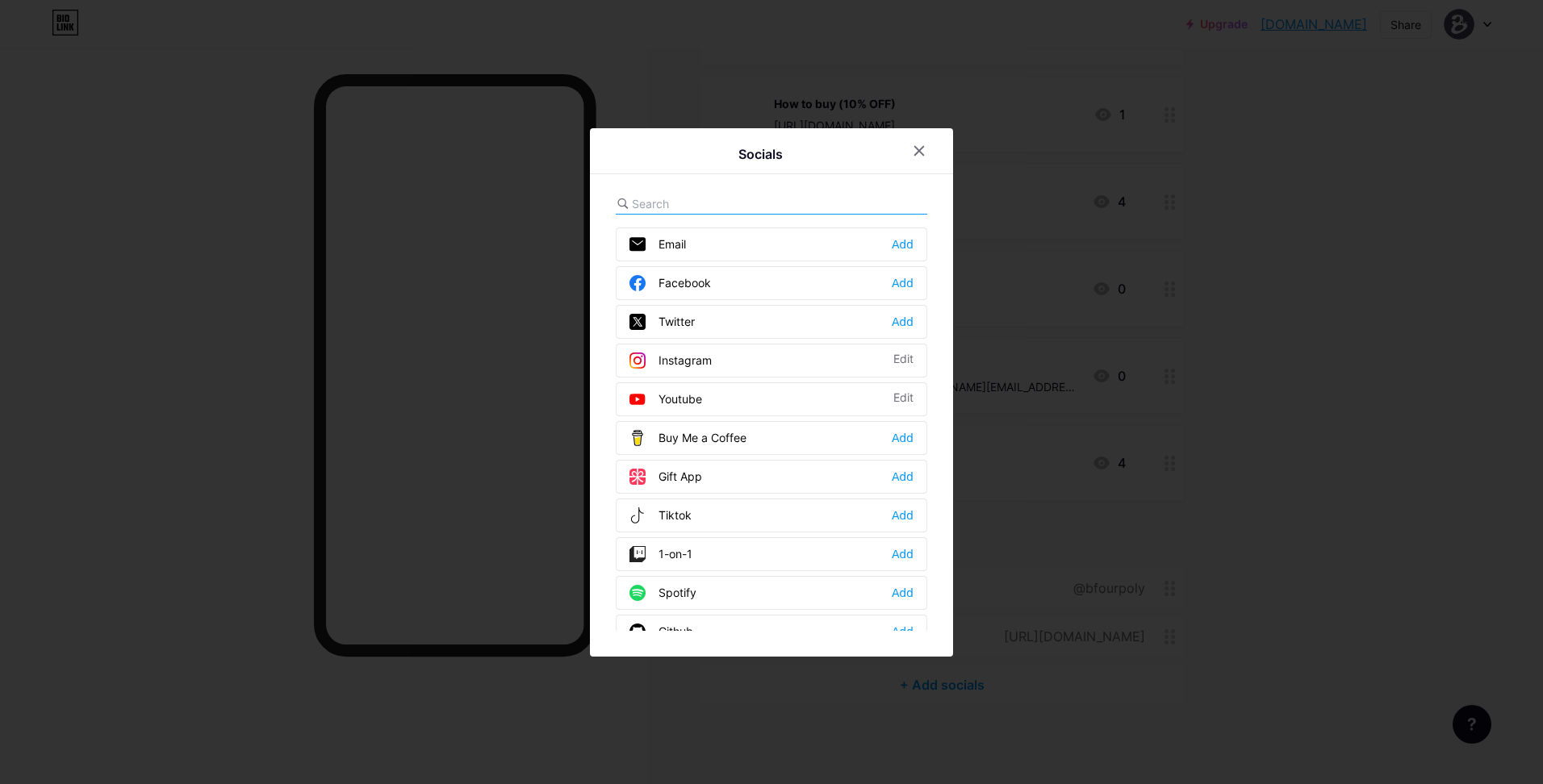
click at [702, 188] on div "Socials Email Add Facebook Add Twitter Add Instagram Edit Youtube Edit Buy Me a…" at bounding box center [772, 392] width 363 height 529
click at [705, 199] on input "text" at bounding box center [721, 204] width 178 height 17
click at [708, 198] on input "text" at bounding box center [721, 204] width 178 height 17
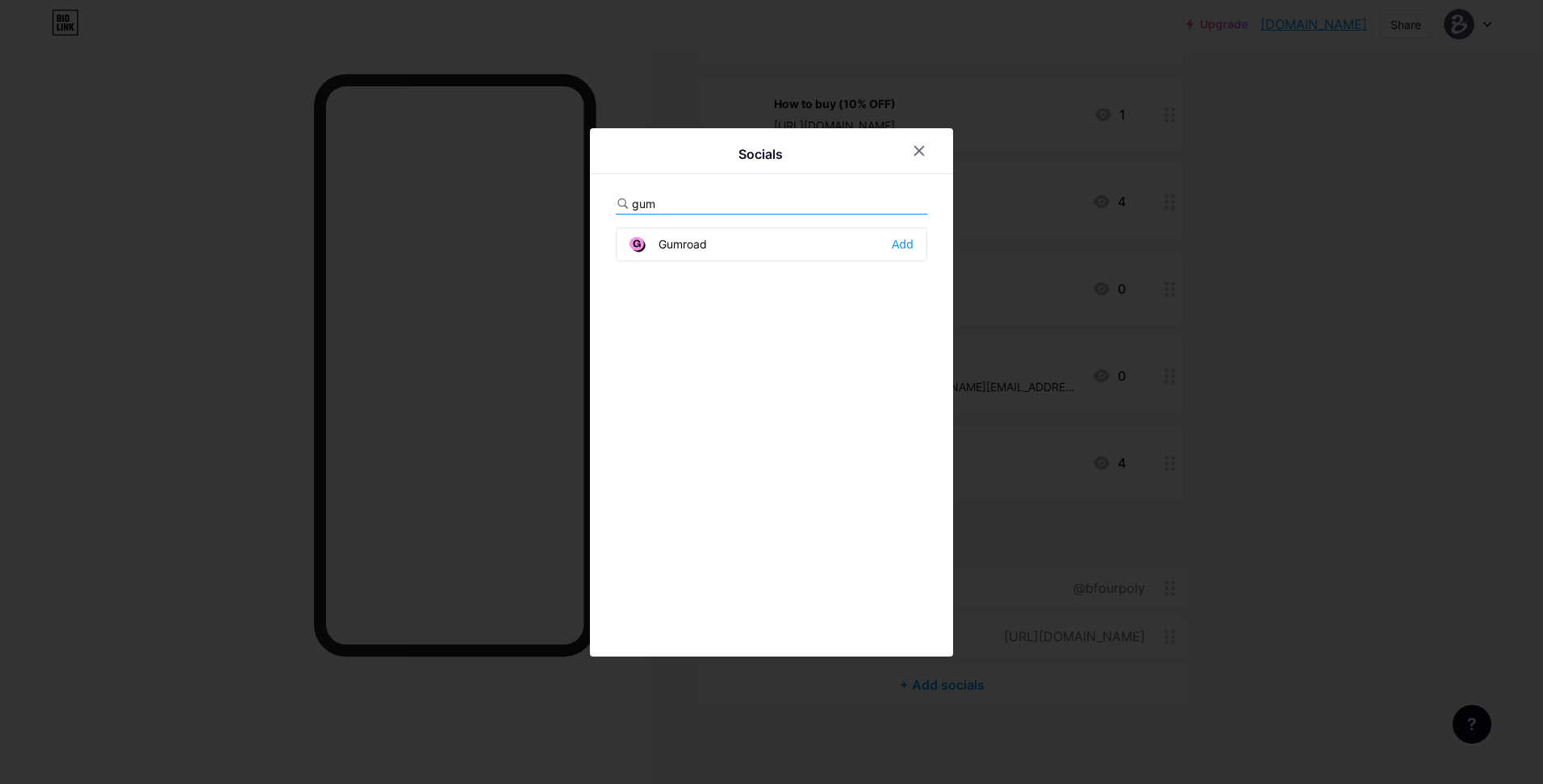
type input "gum"
drag, startPoint x: 914, startPoint y: 245, endPoint x: 906, endPoint y: 247, distance: 8.2
click at [906, 247] on div "Gumroad Add" at bounding box center [771, 244] width 311 height 34
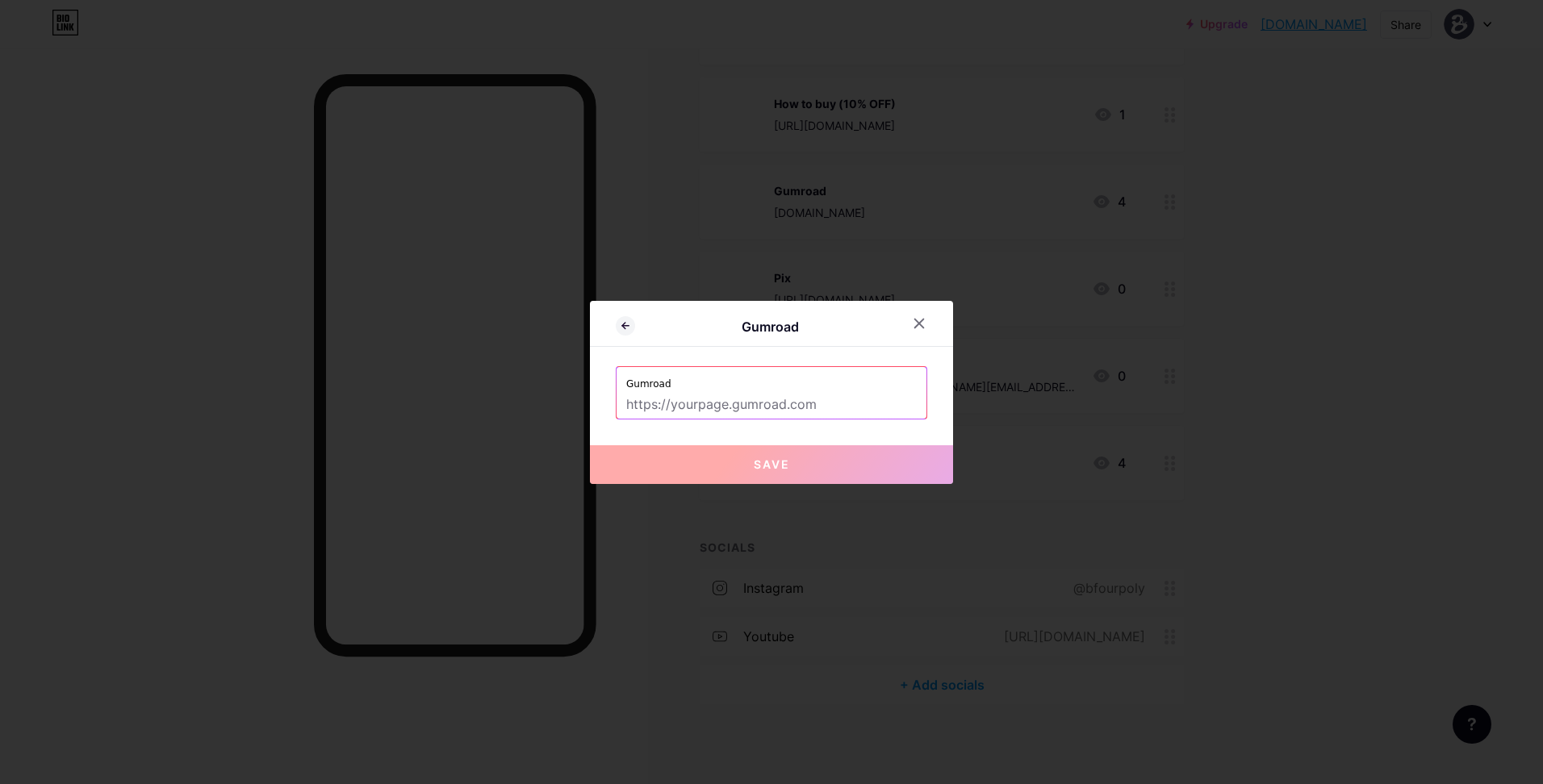
click at [748, 410] on input "text" at bounding box center [772, 405] width 291 height 27
paste input "bfour.gumroad.com"
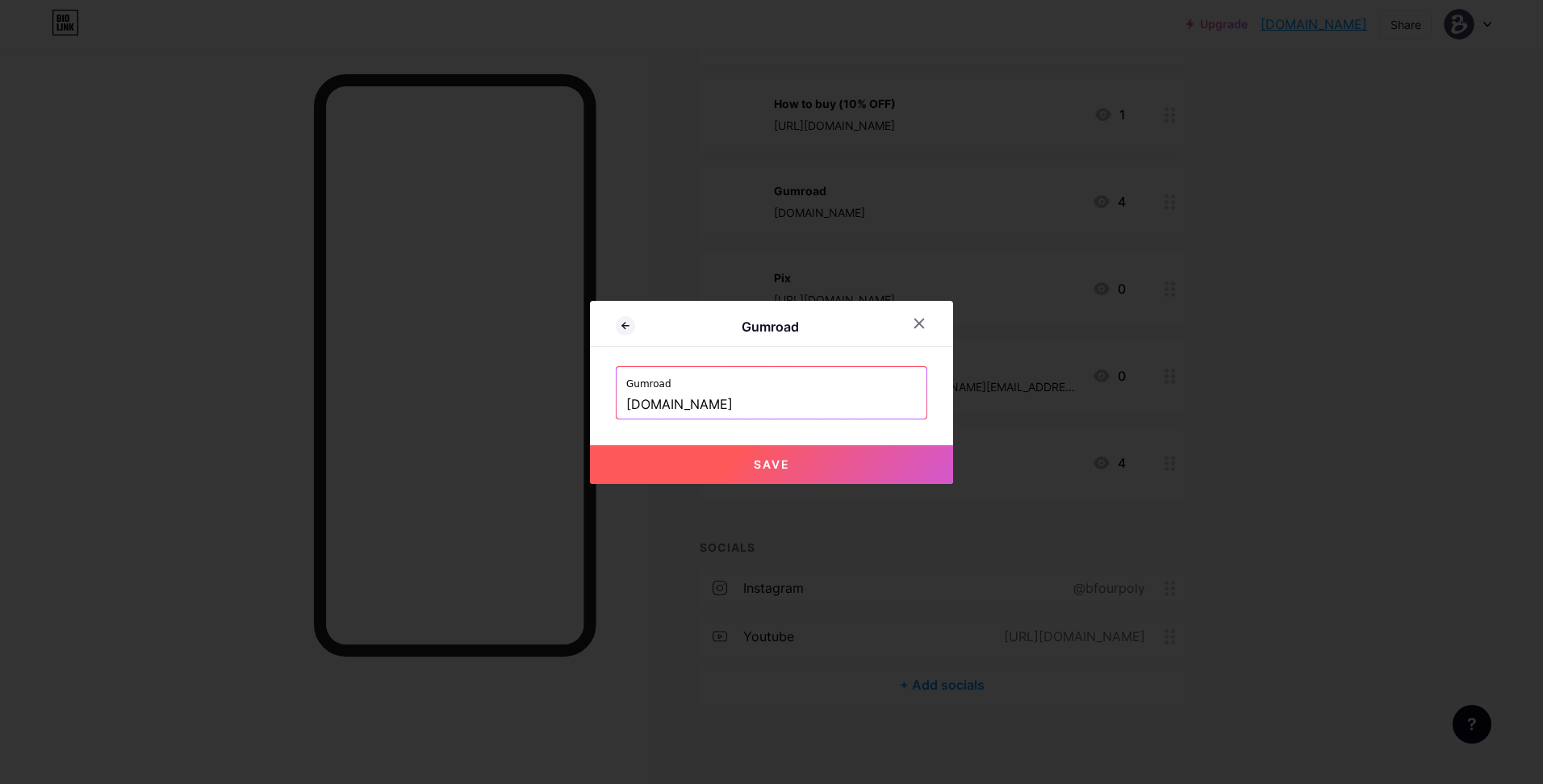
click at [795, 449] on button "Save" at bounding box center [772, 465] width 363 height 39
type input "https://bfour.gumroad.com"
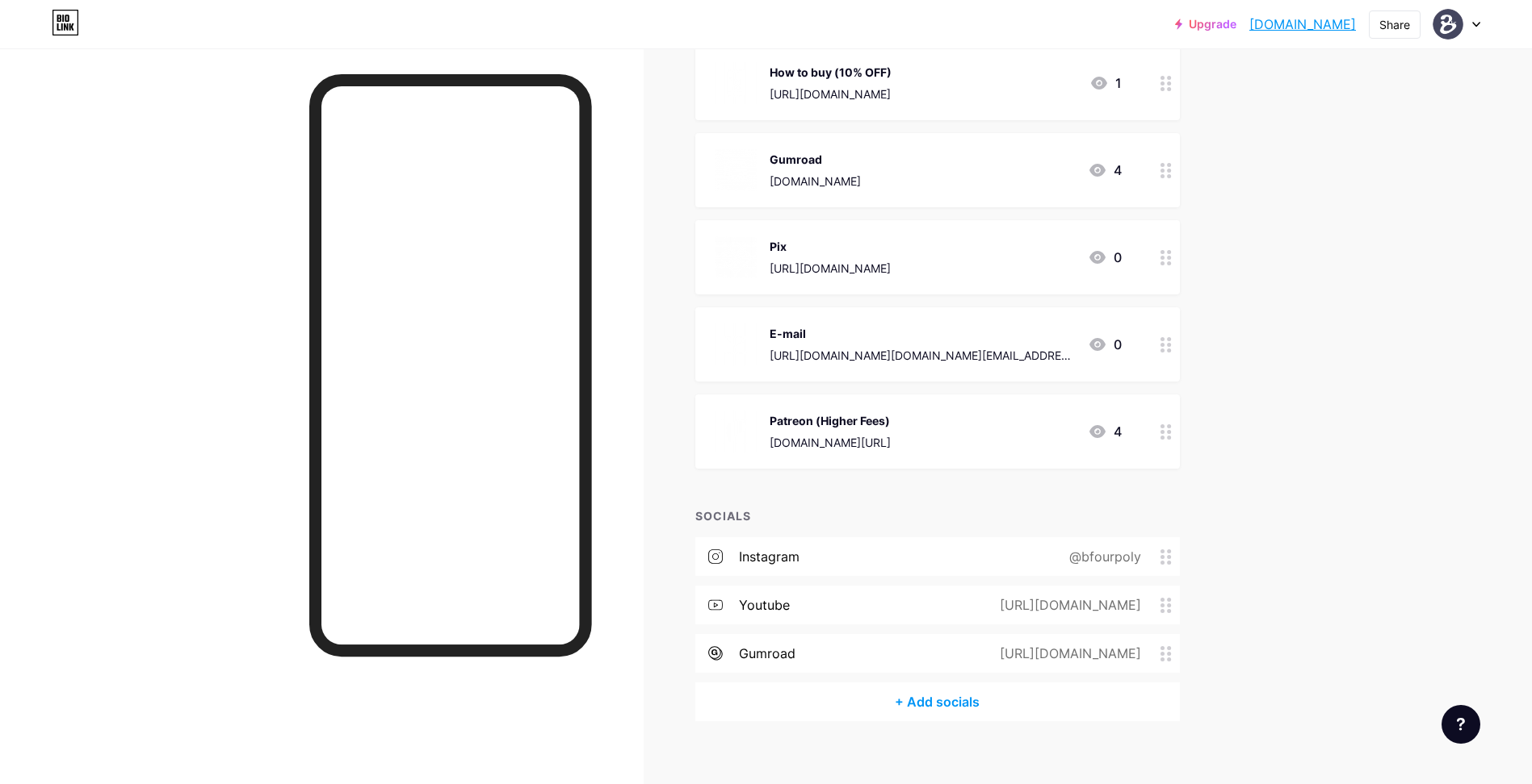
scroll to position [400, 0]
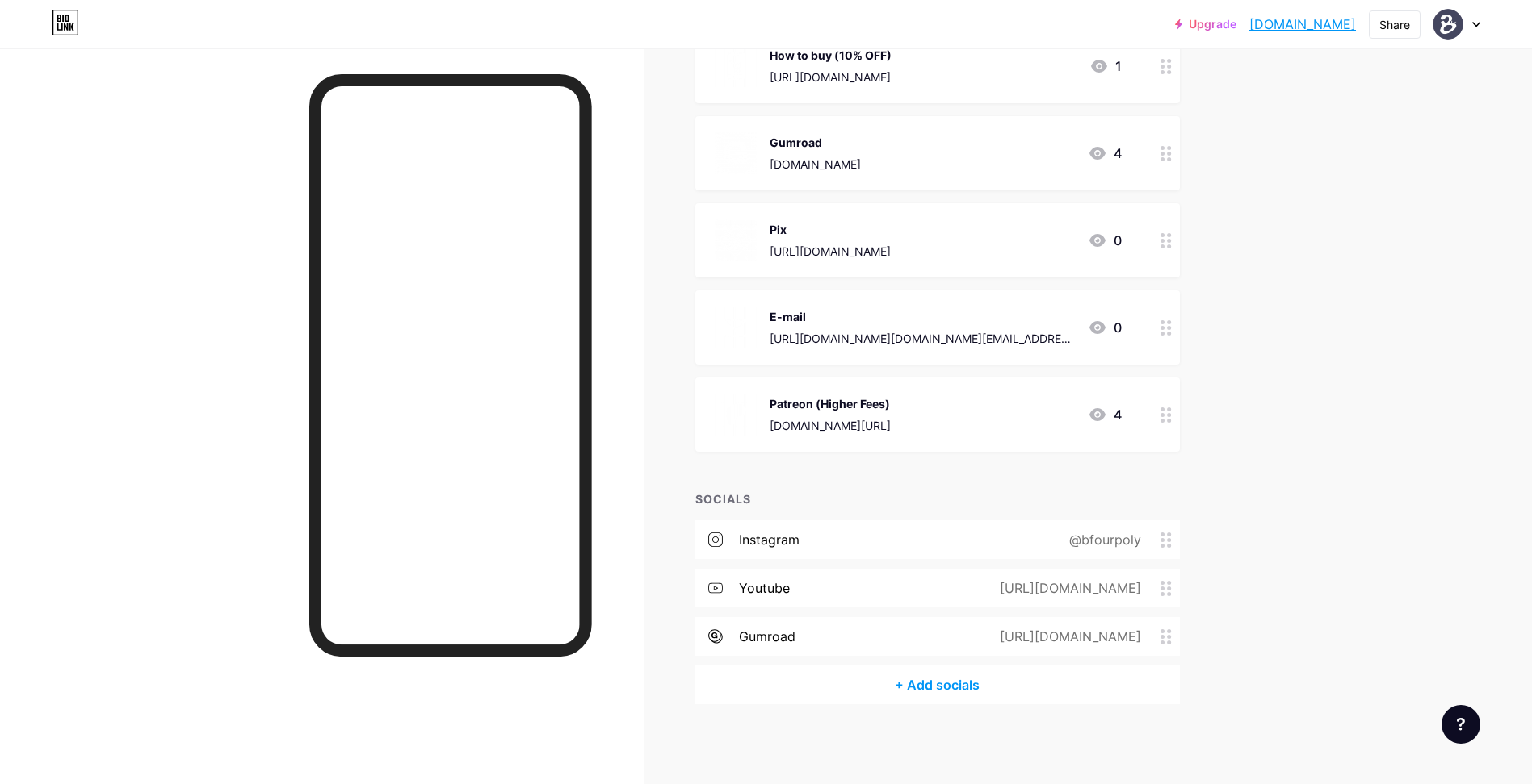
click at [861, 154] on div "Gumroad bfour.gumroad.com" at bounding box center [815, 153] width 91 height 42
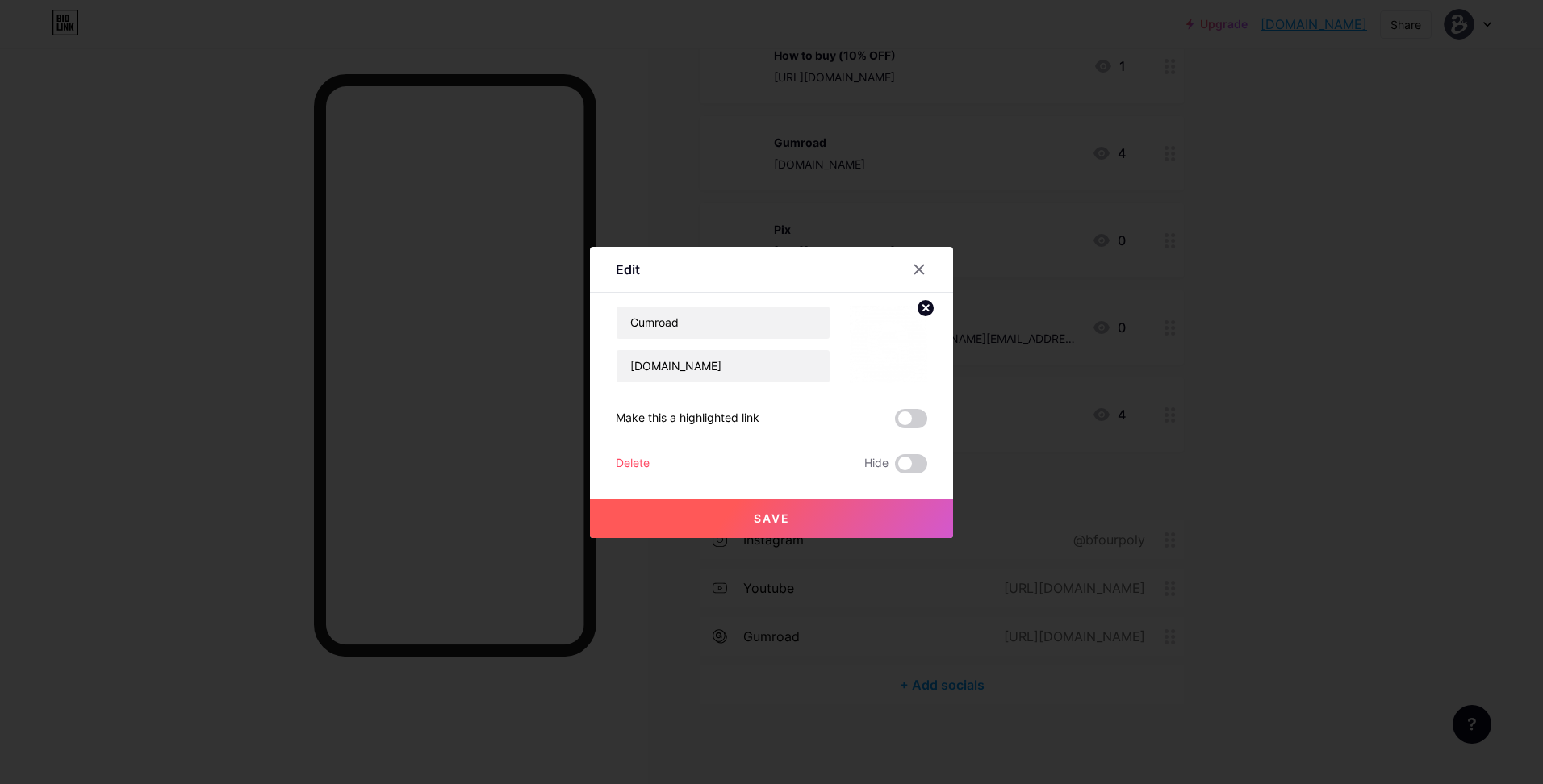
click at [925, 308] on icon at bounding box center [925, 308] width 6 height 6
click at [899, 342] on rect at bounding box center [898, 345] width 13 height 8
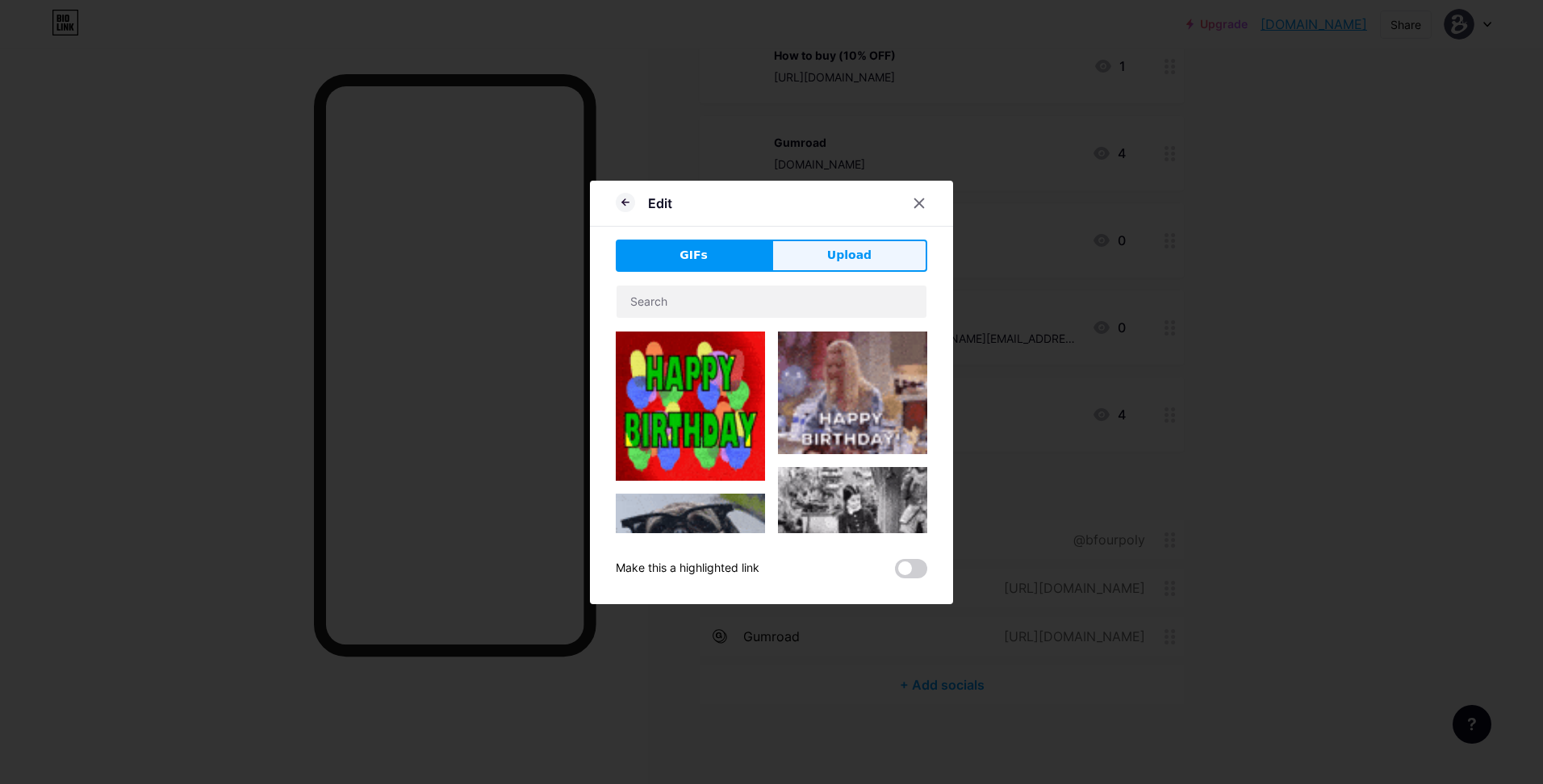
click at [825, 264] on button "Upload" at bounding box center [850, 255] width 156 height 32
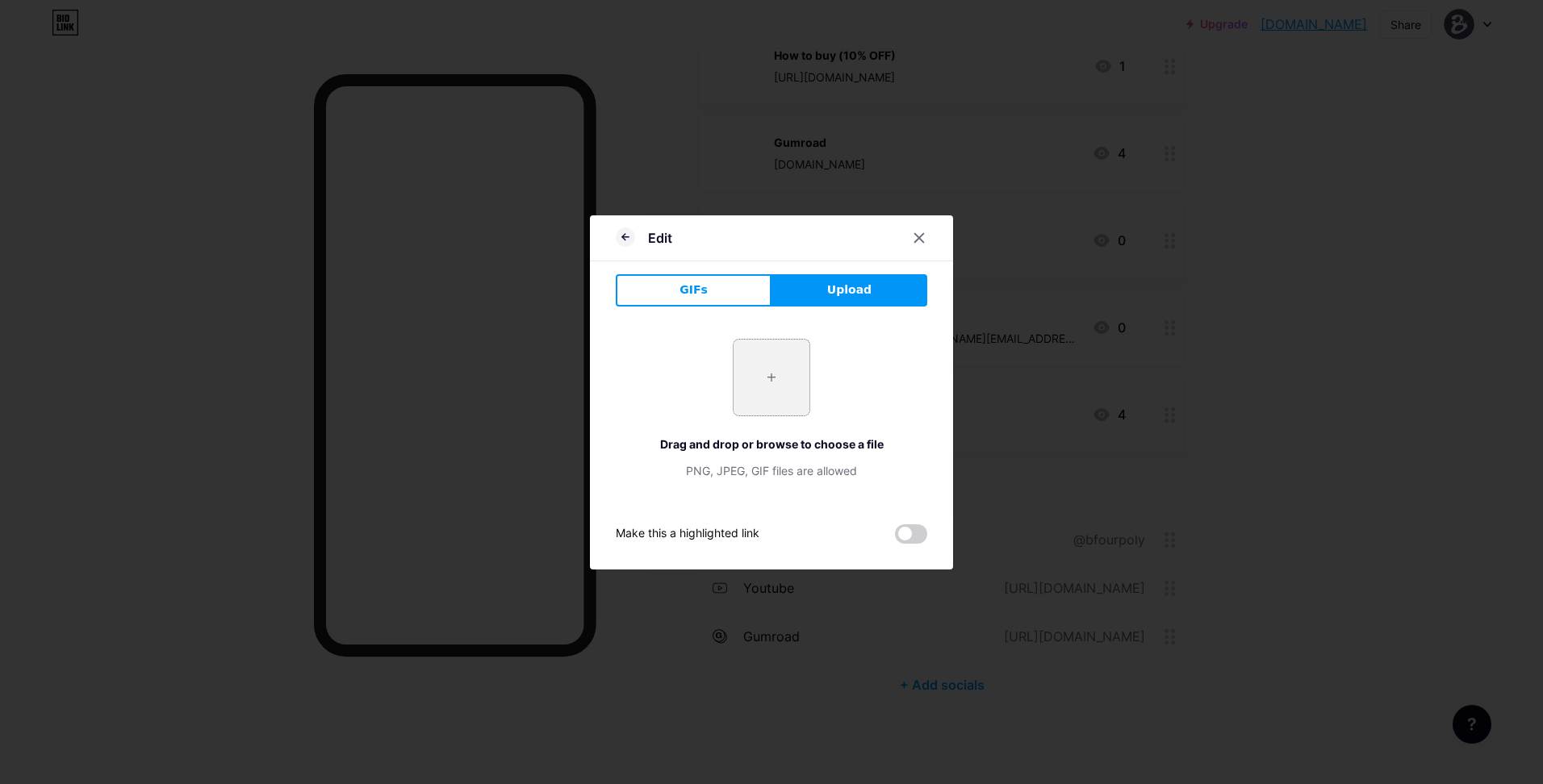
click at [774, 366] on input "file" at bounding box center [772, 378] width 76 height 76
type input "C:\fakepath\gumroad_logo_icon_267522.png"
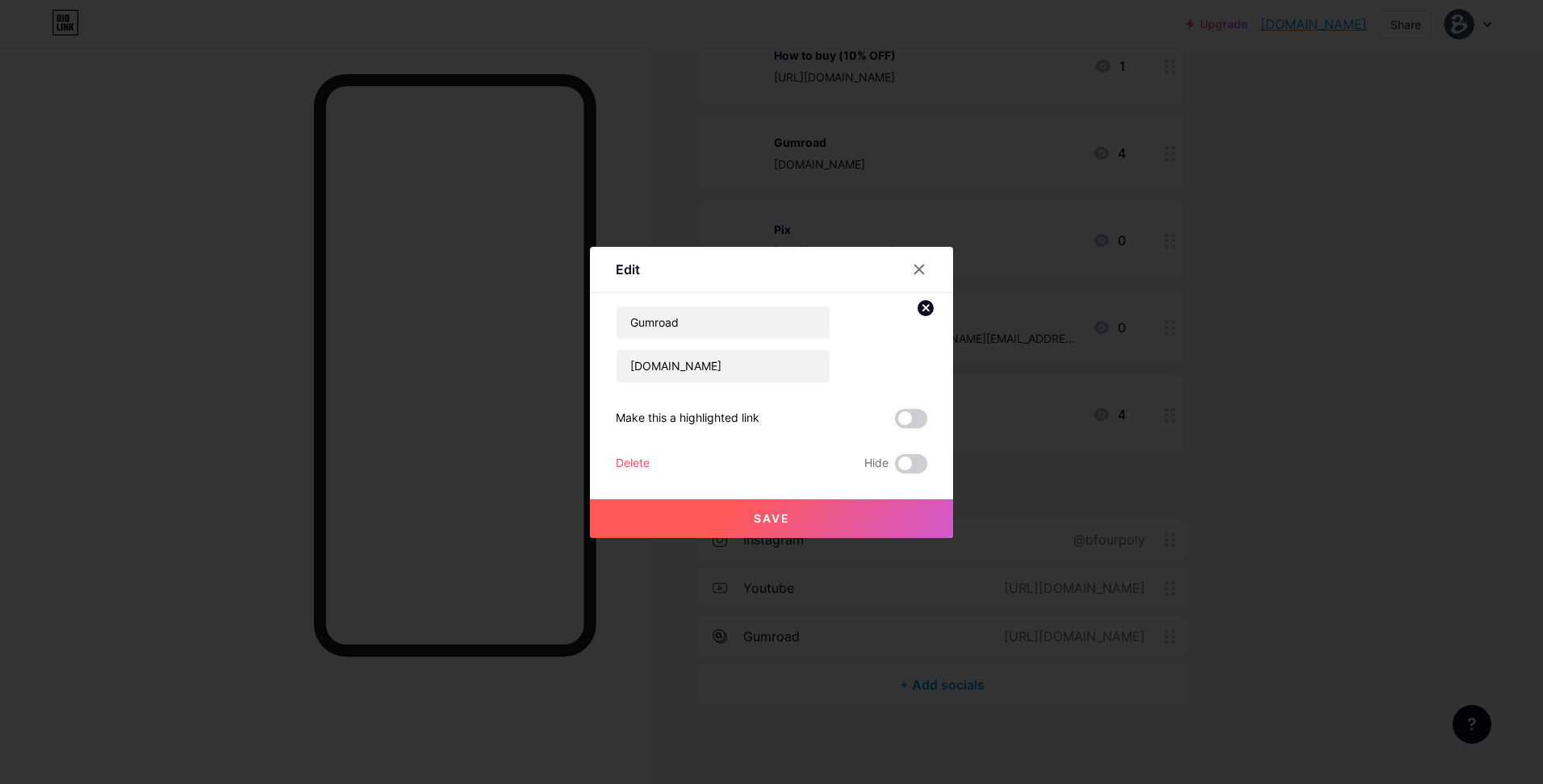
click at [807, 509] on button "Save" at bounding box center [772, 518] width 363 height 39
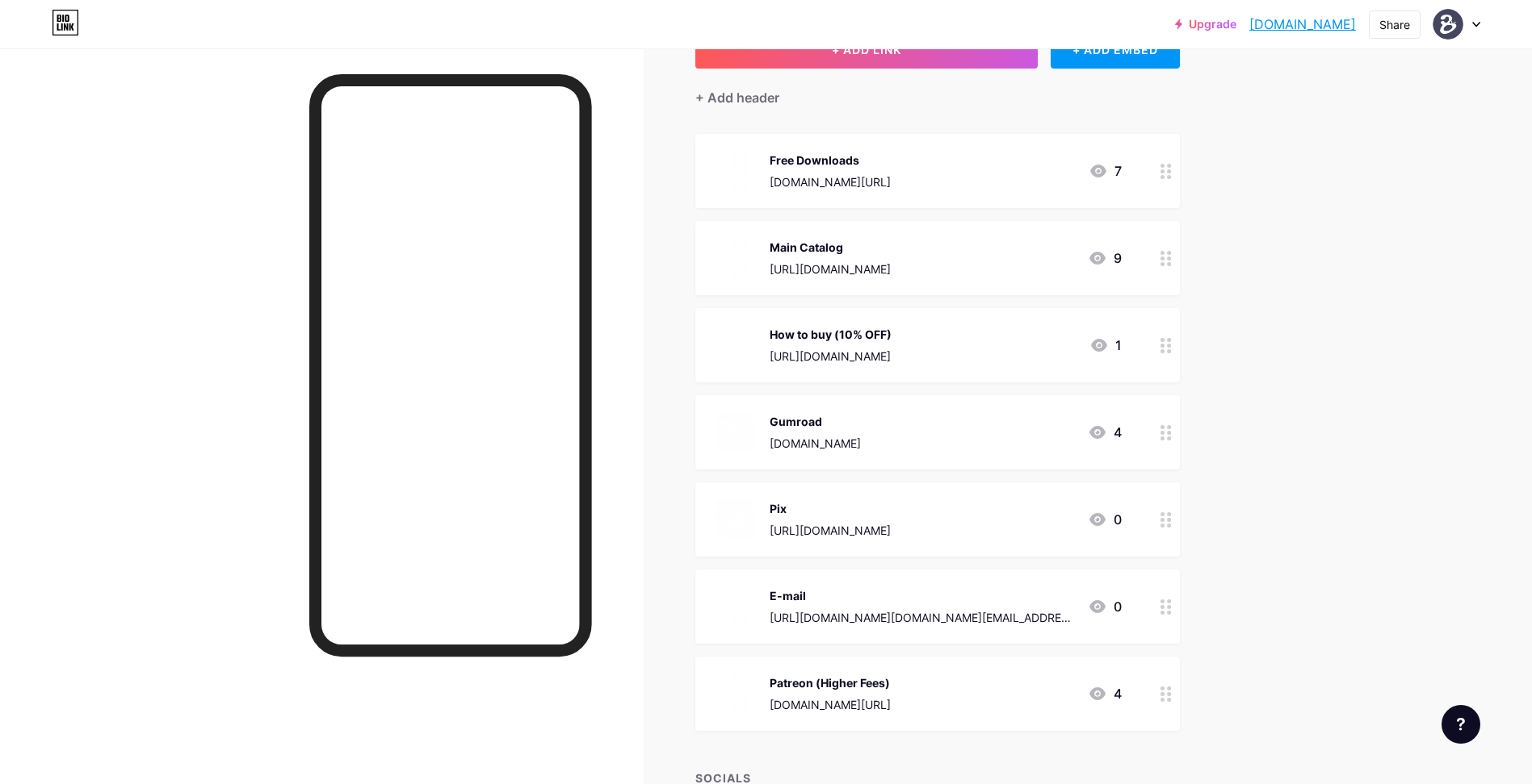
scroll to position [0, 0]
